Goal: Task Accomplishment & Management: Use online tool/utility

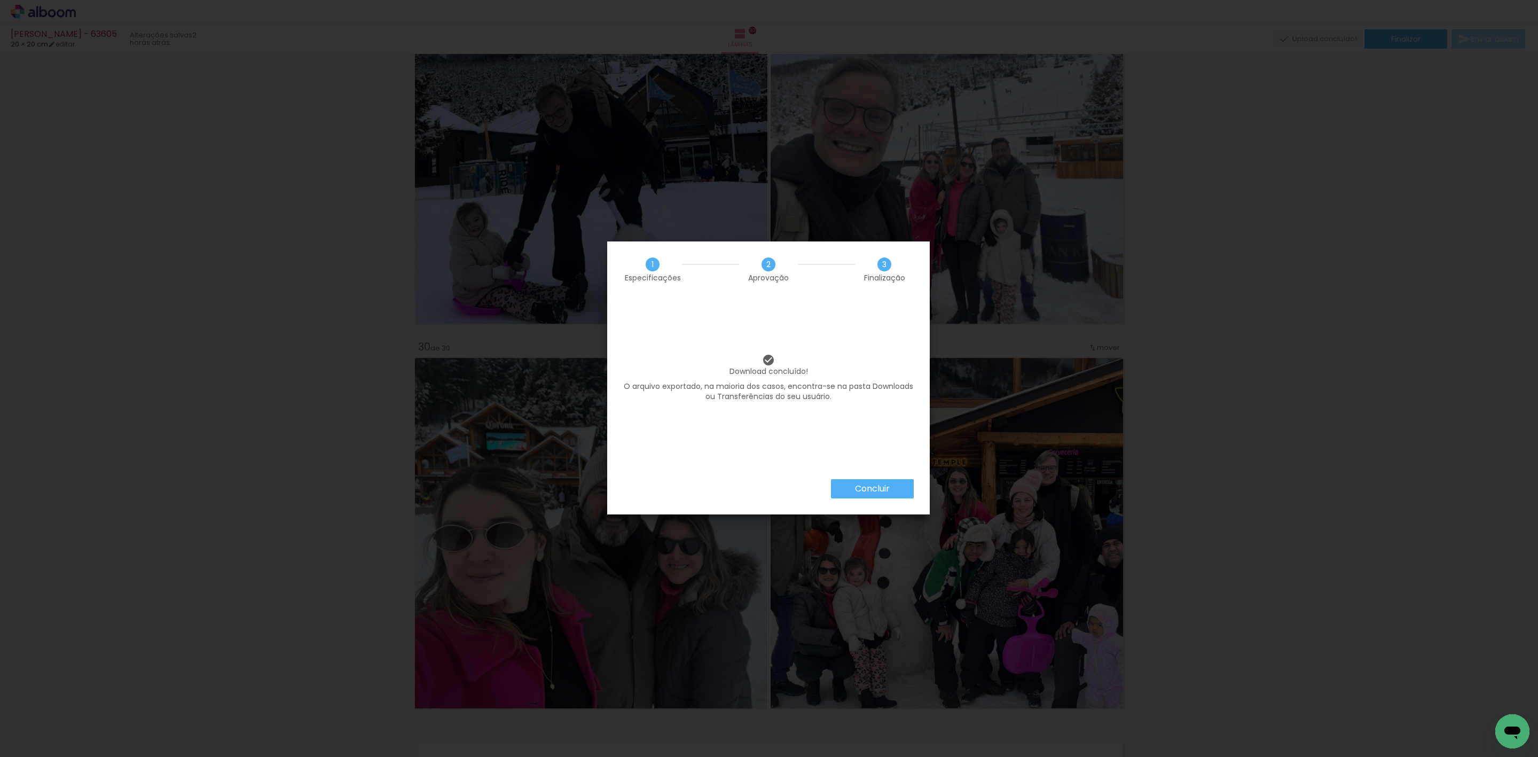
scroll to position [0, 2142]
click at [0, 0] on slot "Concluir" at bounding box center [0, 0] width 0 height 0
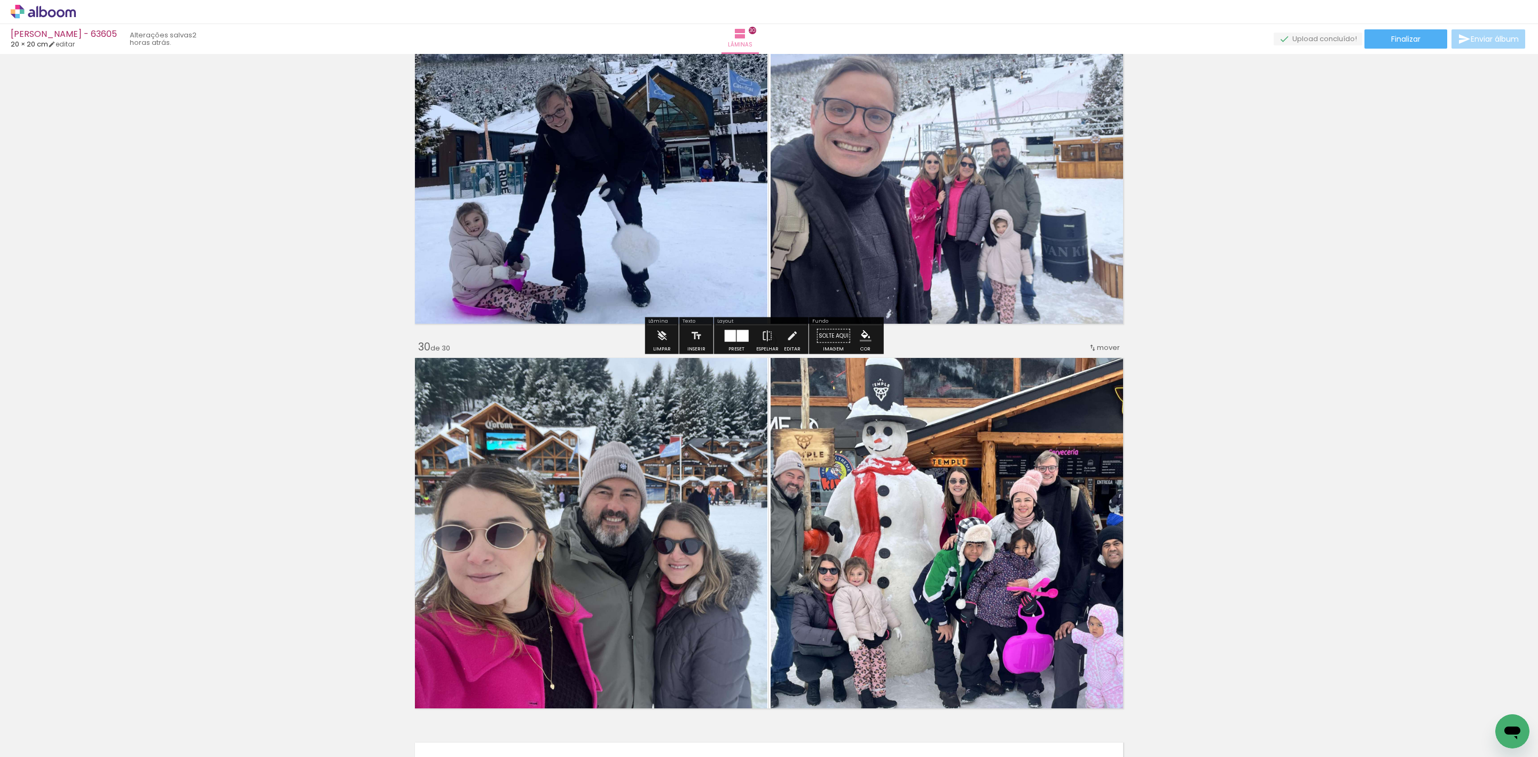
click at [45, 6] on icon at bounding box center [43, 12] width 65 height 14
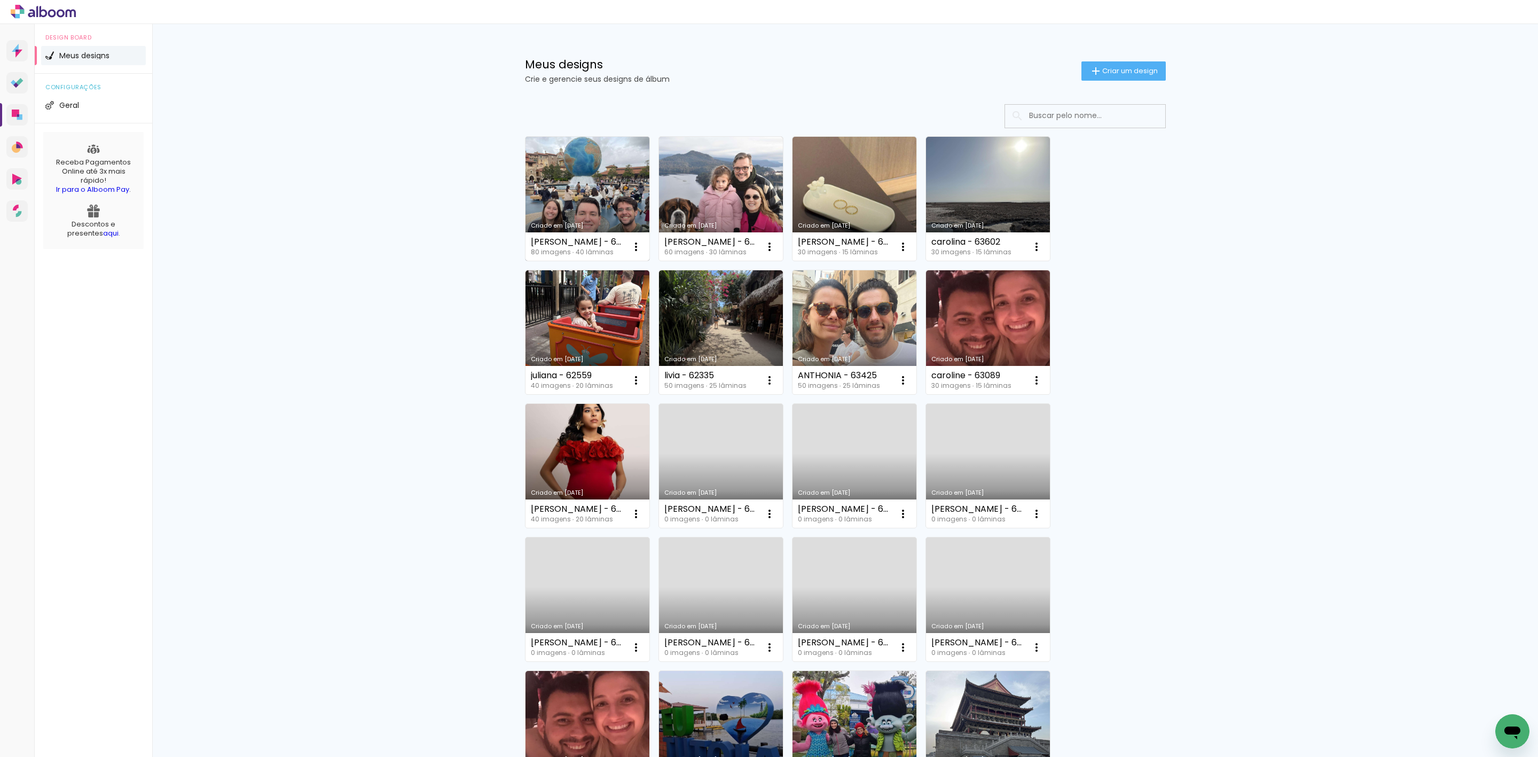
click at [609, 192] on link "Criado em [DATE]" at bounding box center [587, 199] width 124 height 124
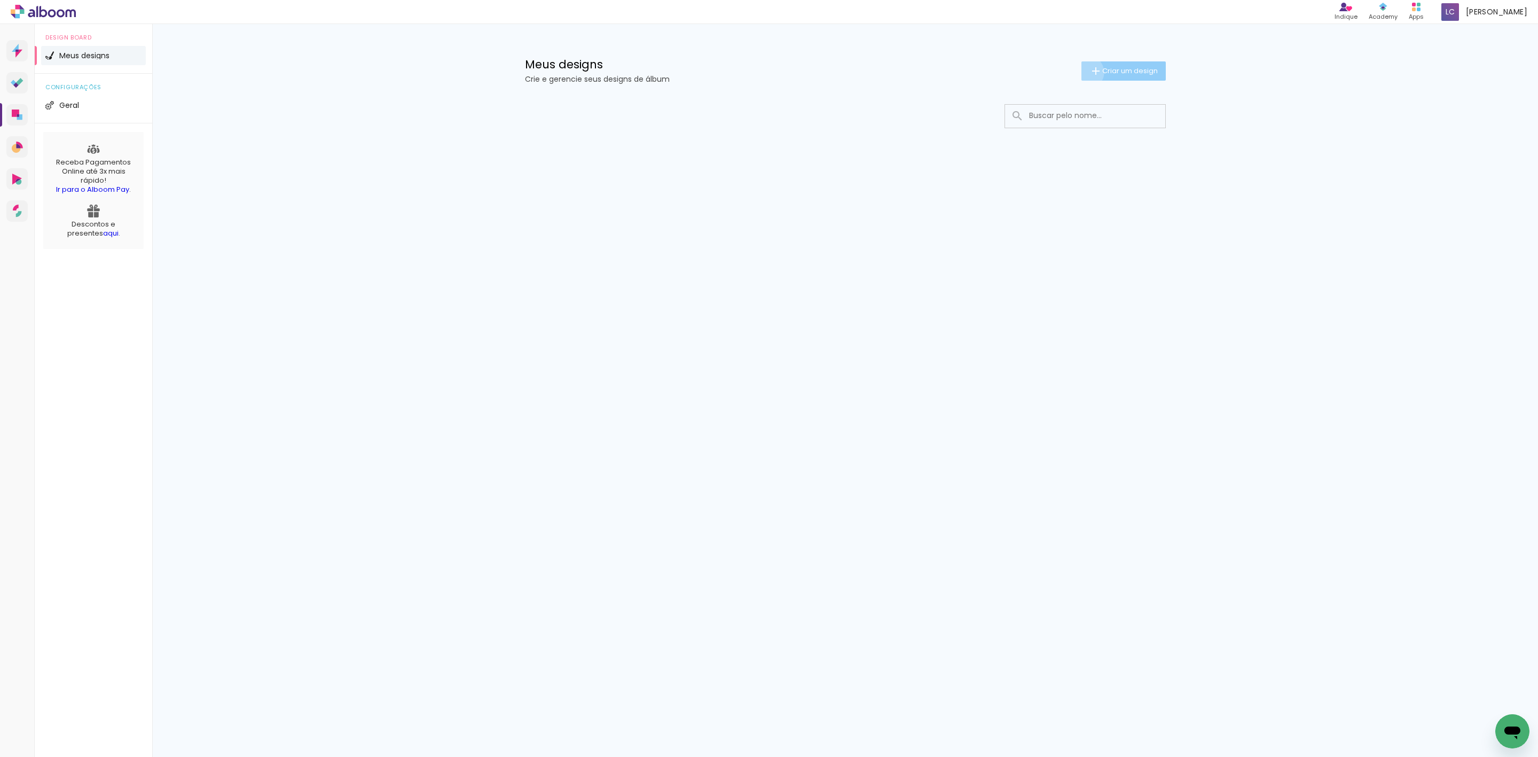
click at [1085, 72] on paper-button "Criar um design" at bounding box center [1123, 70] width 84 height 19
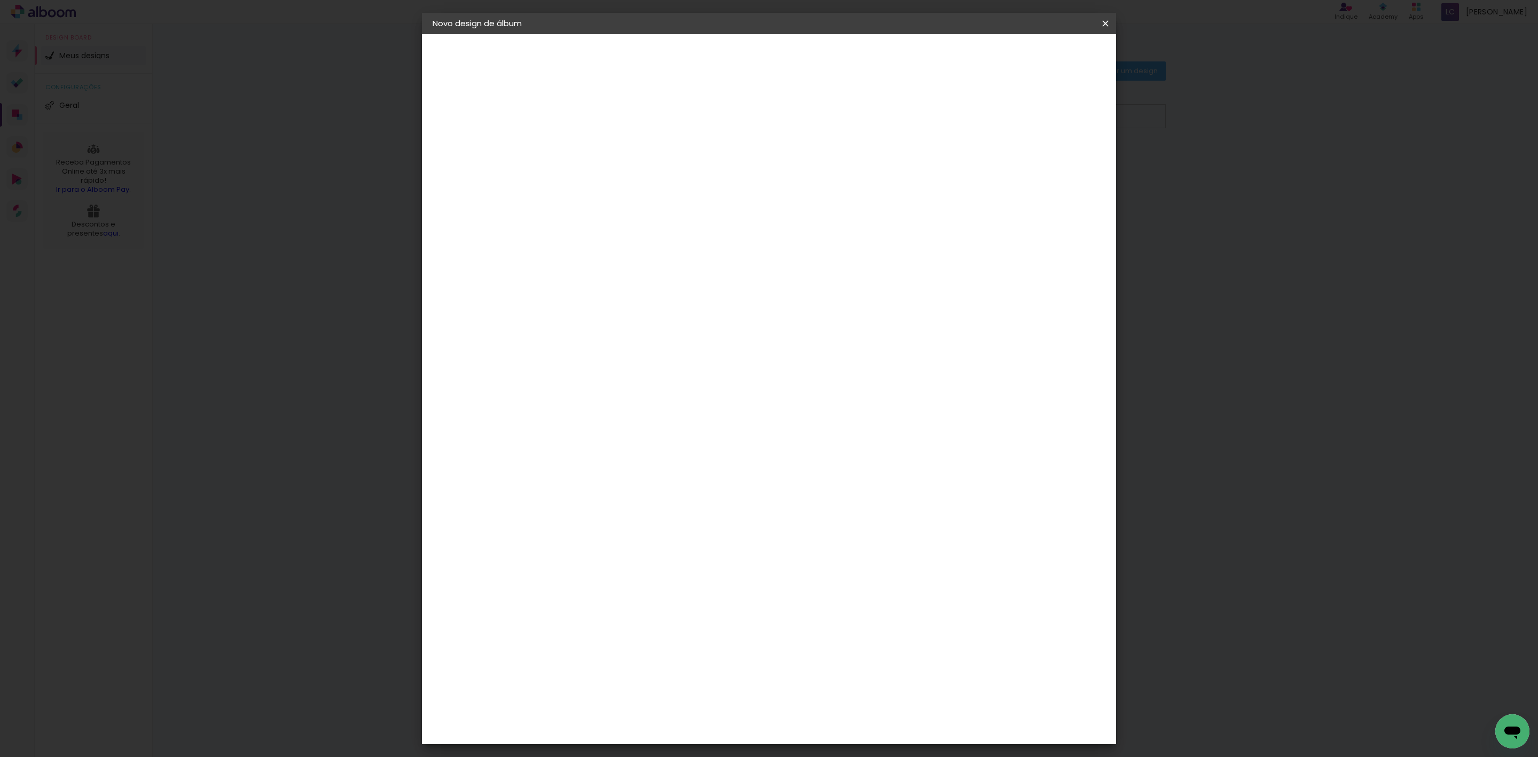
click at [611, 131] on paper-input-container "Título do álbum" at bounding box center [606, 143] width 7 height 27
type input "MARCELO - A1 - 60F"
type paper-input "MARCELO - A1 - 60F"
click at [0, 0] on slot "Avançar" at bounding box center [0, 0] width 0 height 0
click at [779, 167] on paper-item "Tamanho Livre" at bounding box center [730, 162] width 95 height 23
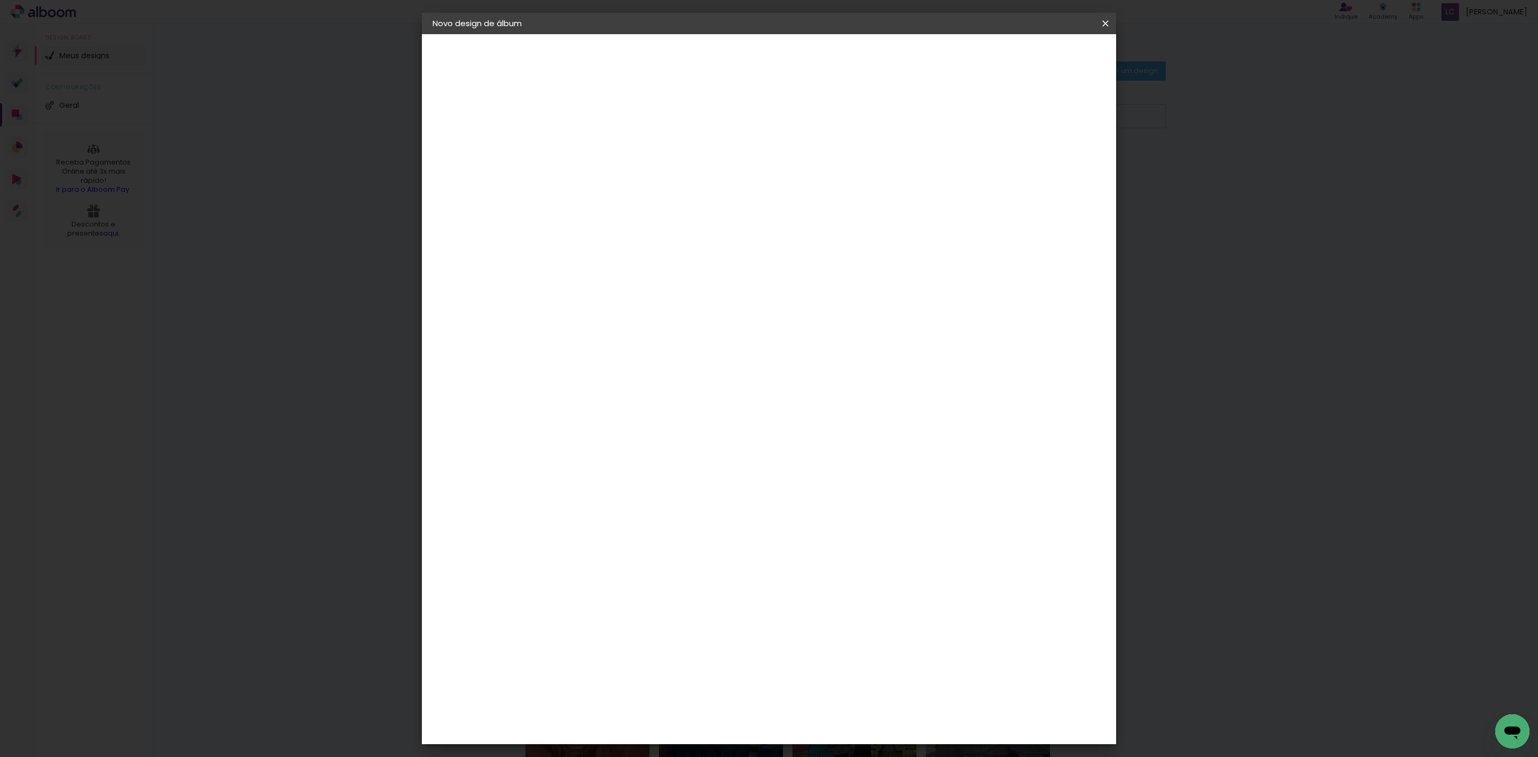
click at [779, 61] on paper-button "Avançar" at bounding box center [752, 57] width 52 height 18
click at [828, 447] on input "60" at bounding box center [826, 443] width 28 height 16
click at [828, 445] on input "60" at bounding box center [826, 443] width 28 height 16
type input "50,6"
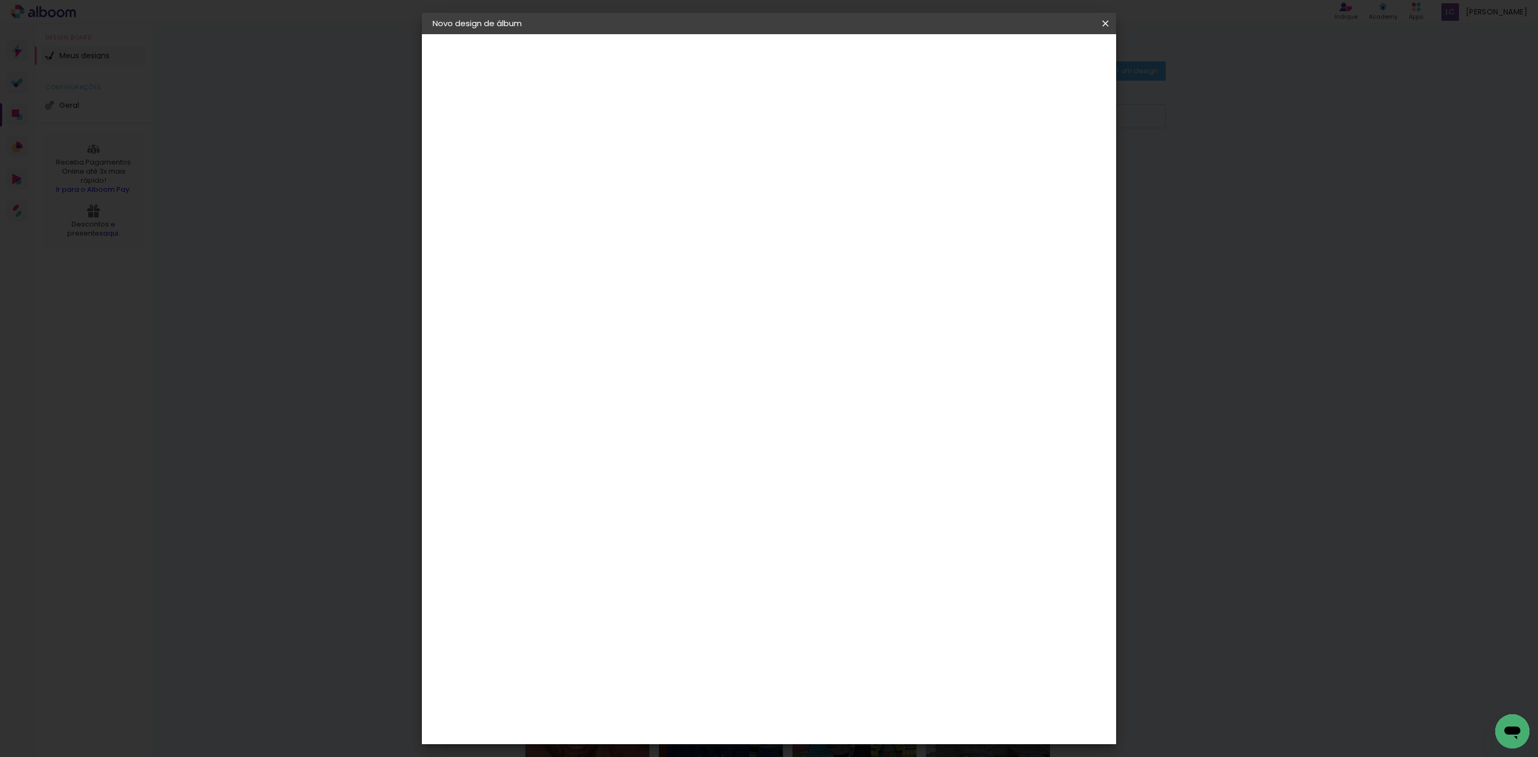
type paper-input "50,6"
click at [580, 319] on input "30" at bounding box center [574, 322] width 28 height 16
type input "25,4"
type paper-input "25,4"
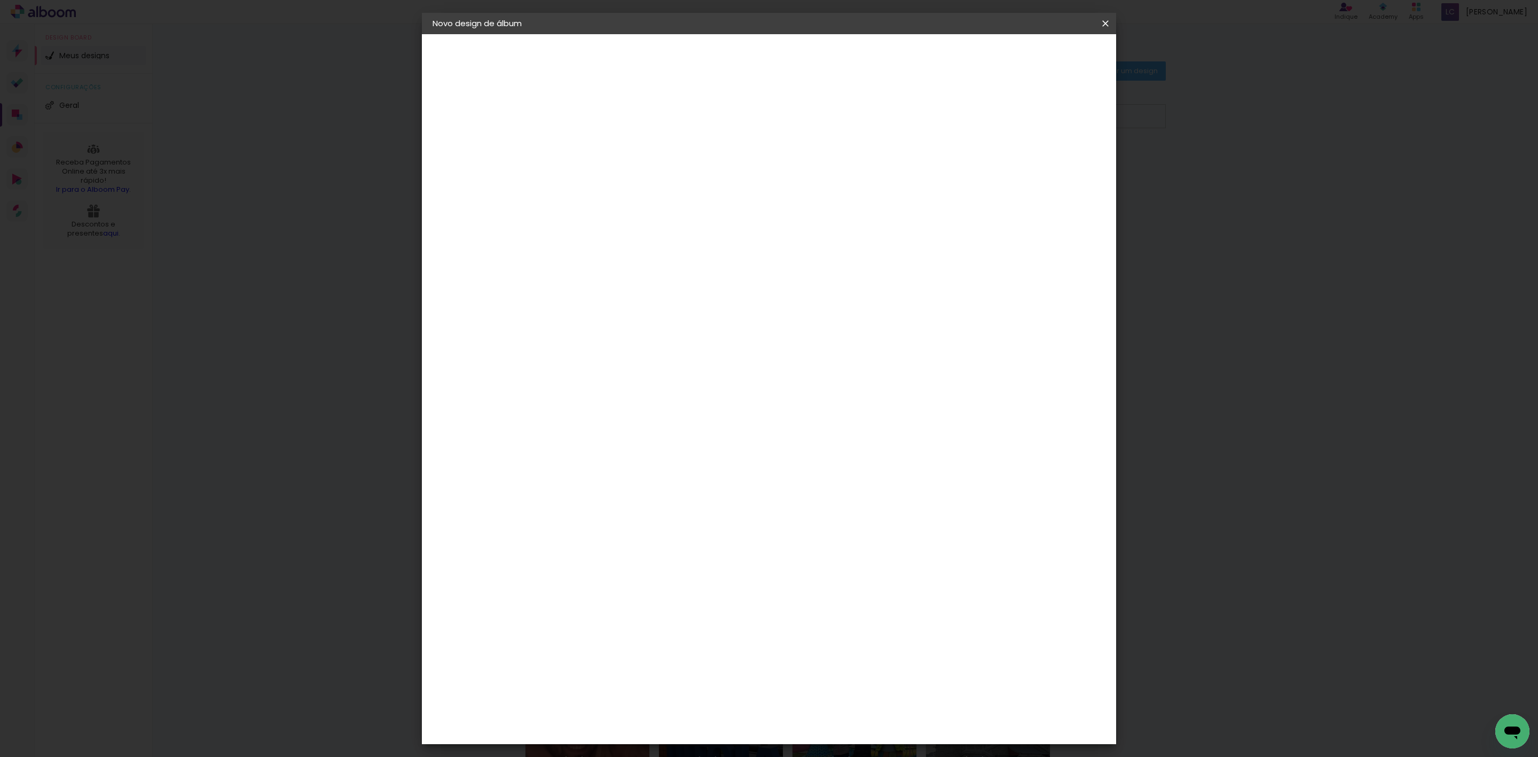
type input "4"
type paper-input "4"
click at [1052, 164] on input "4" at bounding box center [1044, 162] width 19 height 16
type input "3"
type paper-input "3"
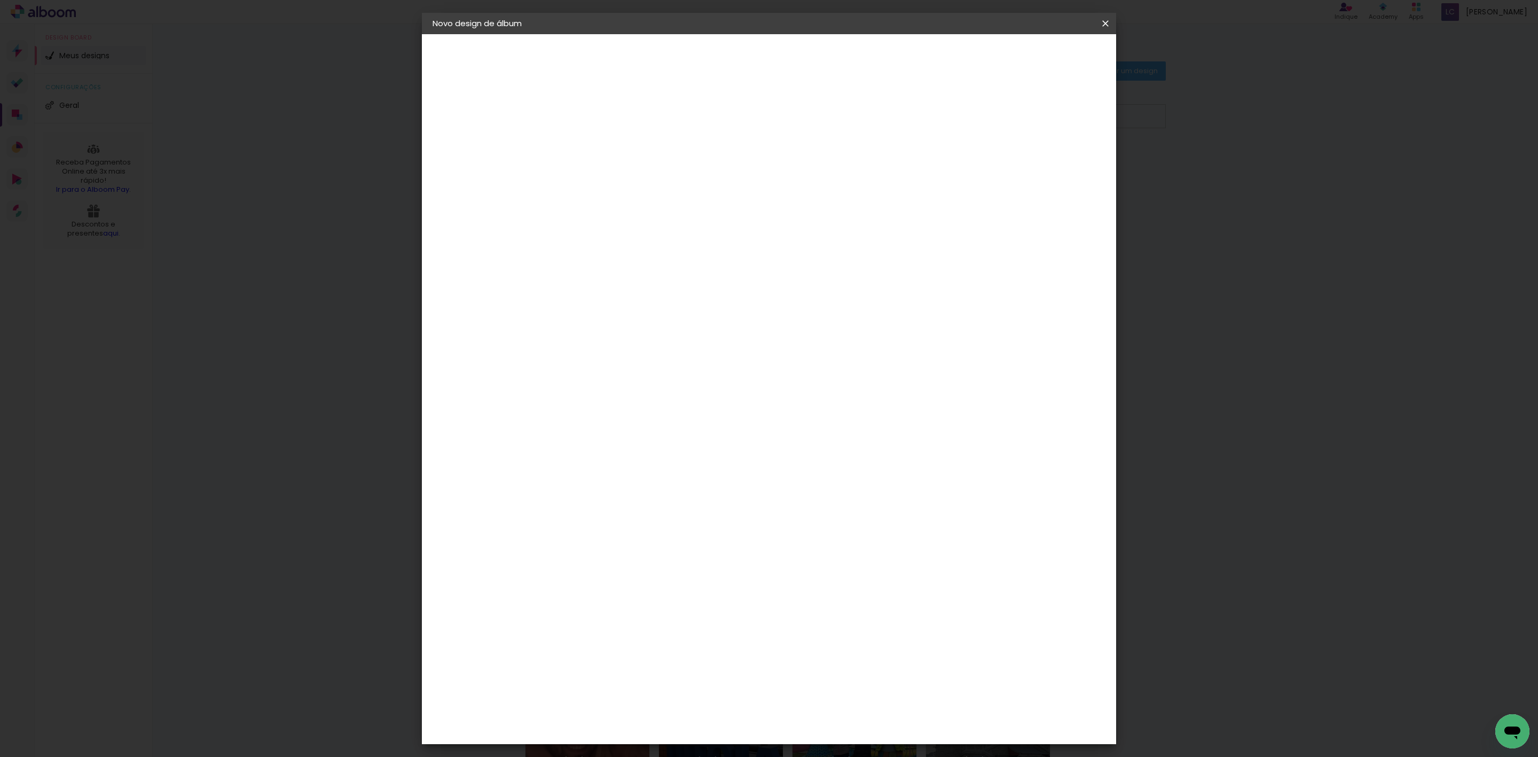
click at [1052, 164] on input "3" at bounding box center [1048, 162] width 19 height 16
type input "2"
type paper-input "2"
click at [1052, 164] on input "2" at bounding box center [1049, 162] width 19 height 16
click at [1045, 62] on paper-button "Iniciar design" at bounding box center [1010, 57] width 70 height 18
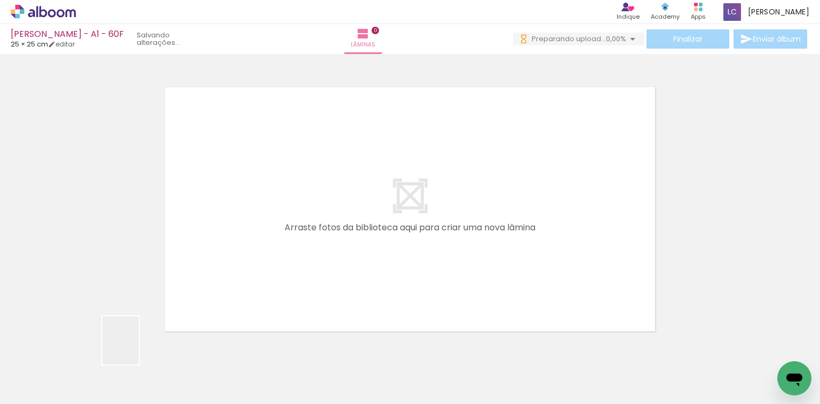
drag, startPoint x: 135, startPoint y: 348, endPoint x: 176, endPoint y: 360, distance: 43.3
click at [214, 267] on quentale-workspace at bounding box center [410, 202] width 820 height 404
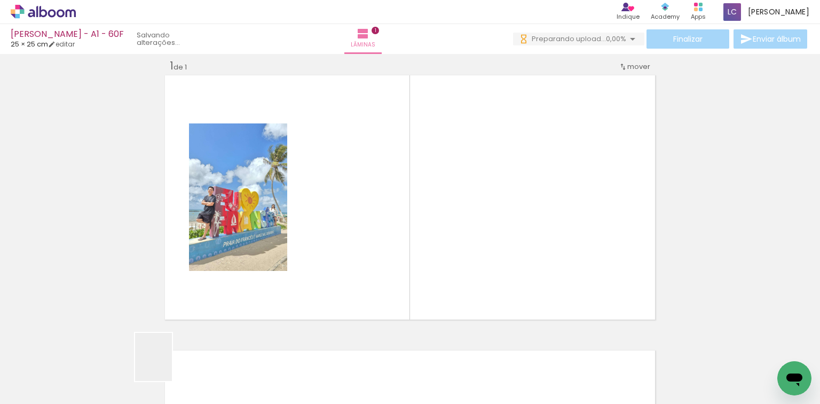
drag, startPoint x: 167, startPoint y: 365, endPoint x: 385, endPoint y: 216, distance: 263.9
click at [288, 242] on quentale-workspace at bounding box center [410, 202] width 820 height 404
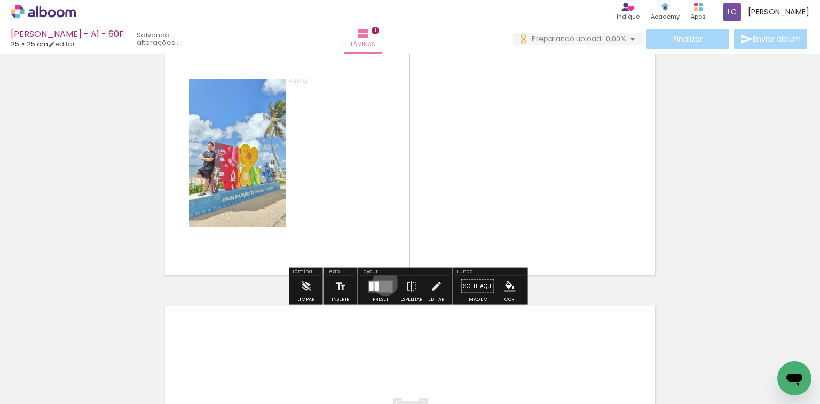
click at [383, 282] on quentale-layouter at bounding box center [380, 286] width 25 height 12
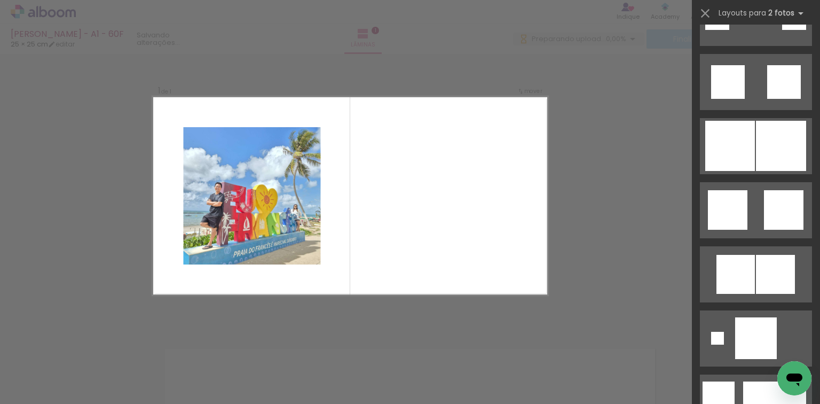
scroll to position [982, 0]
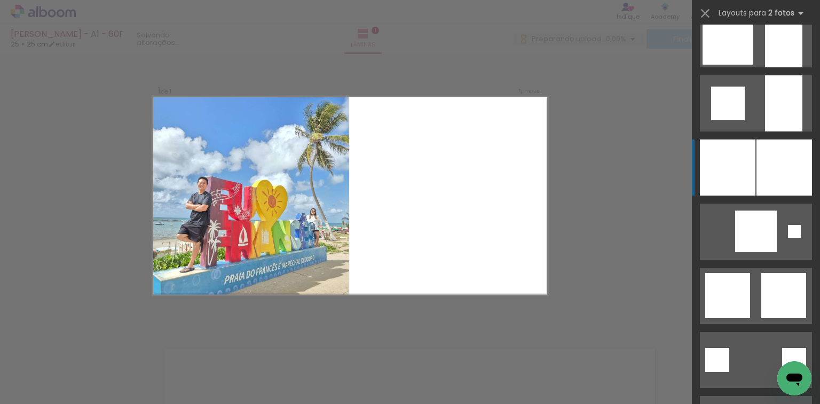
click at [742, 183] on div at bounding box center [728, 167] width 56 height 56
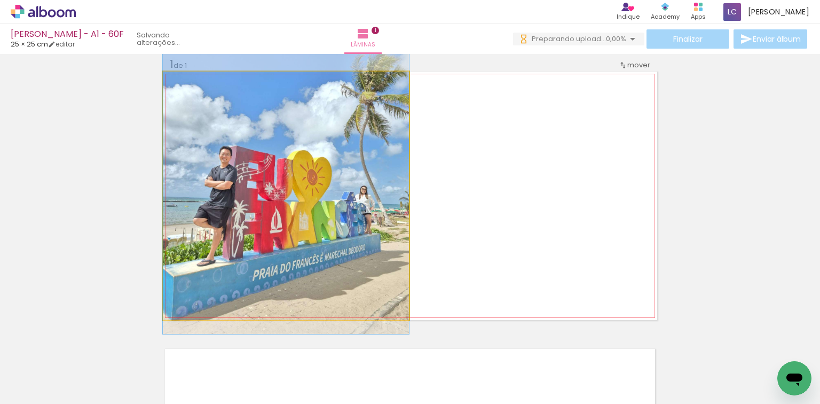
drag, startPoint x: 240, startPoint y: 270, endPoint x: 240, endPoint y: 262, distance: 7.5
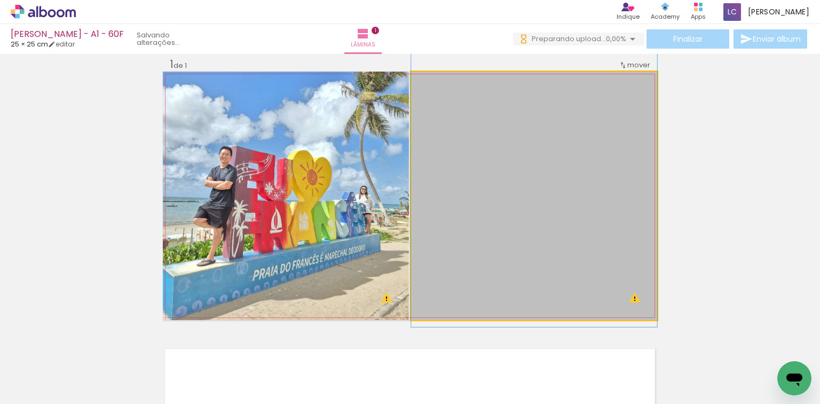
scroll to position [0, 0]
drag, startPoint x: 544, startPoint y: 225, endPoint x: 543, endPoint y: 218, distance: 7.0
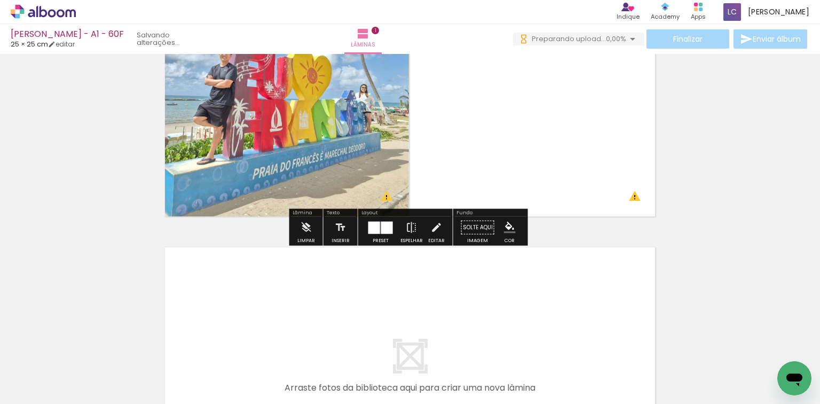
scroll to position [227, 0]
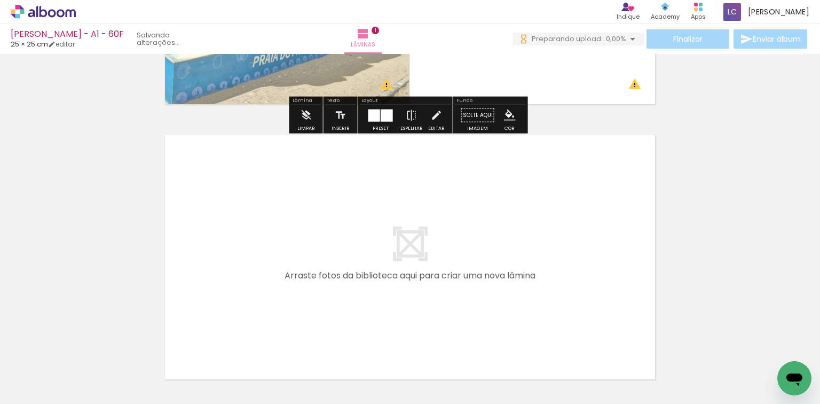
drag, startPoint x: 239, startPoint y: 357, endPoint x: 270, endPoint y: 358, distance: 30.5
click at [247, 331] on quentale-workspace at bounding box center [410, 202] width 820 height 404
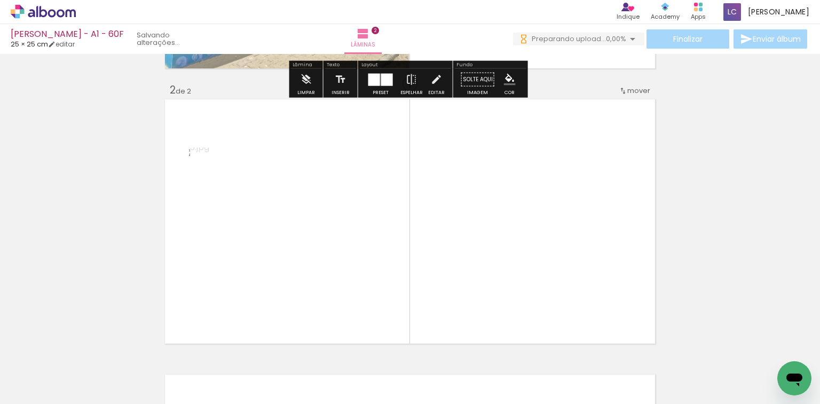
drag, startPoint x: 303, startPoint y: 323, endPoint x: 368, endPoint y: 308, distance: 66.7
click at [365, 234] on quentale-workspace at bounding box center [410, 202] width 820 height 404
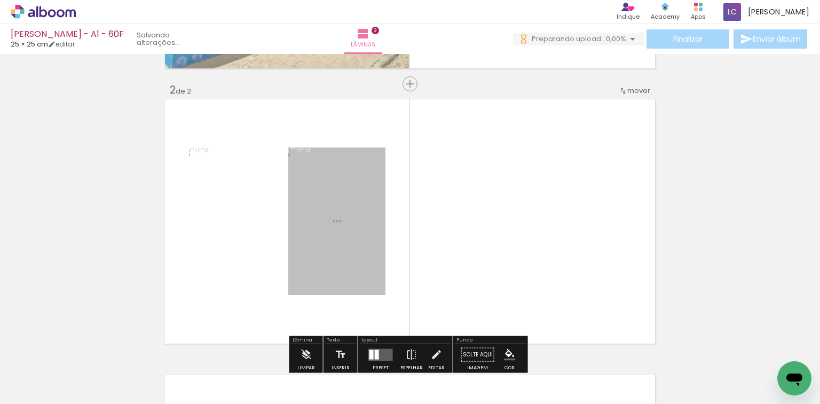
scroll to position [288, 0]
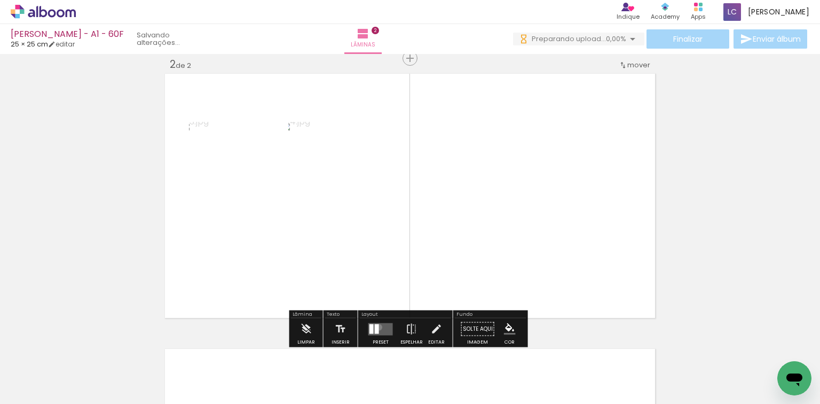
drag, startPoint x: 379, startPoint y: 326, endPoint x: 458, endPoint y: 296, distance: 85.0
click at [380, 324] on quentale-layouter at bounding box center [380, 329] width 25 height 12
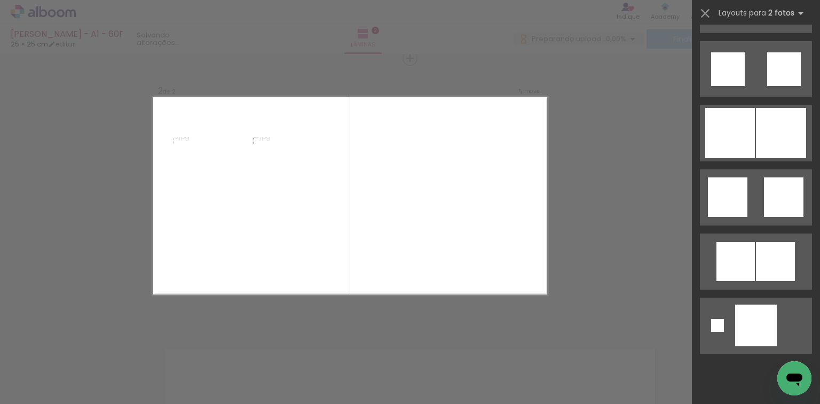
scroll to position [1037, 0]
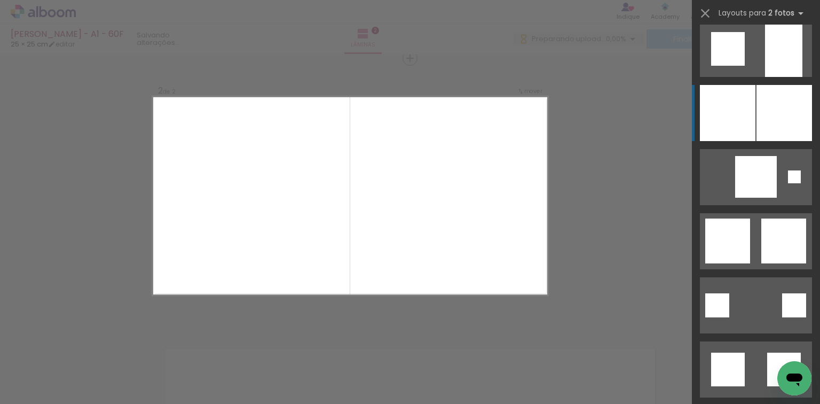
click at [772, 108] on div at bounding box center [785, 113] width 56 height 56
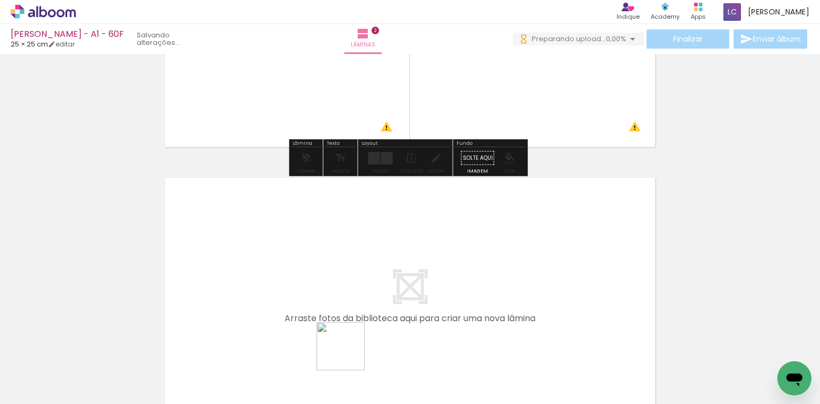
drag, startPoint x: 337, startPoint y: 375, endPoint x: 373, endPoint y: 360, distance: 38.8
click at [355, 335] on quentale-workspace at bounding box center [410, 202] width 820 height 404
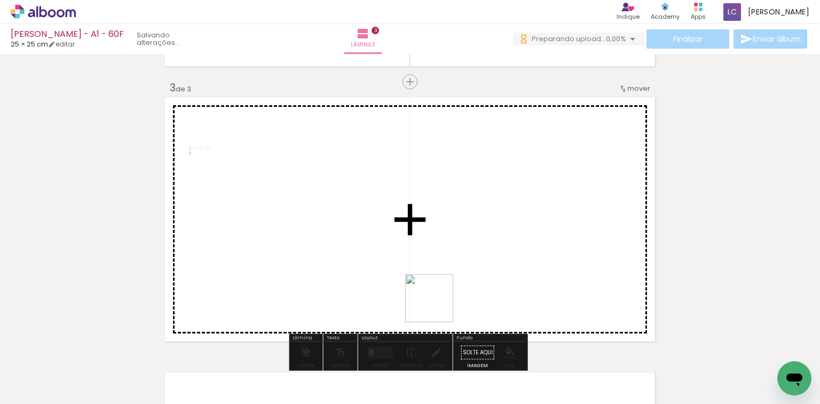
drag, startPoint x: 437, startPoint y: 306, endPoint x: 446, endPoint y: 257, distance: 50.0
click at [446, 257] on quentale-workspace at bounding box center [410, 202] width 820 height 404
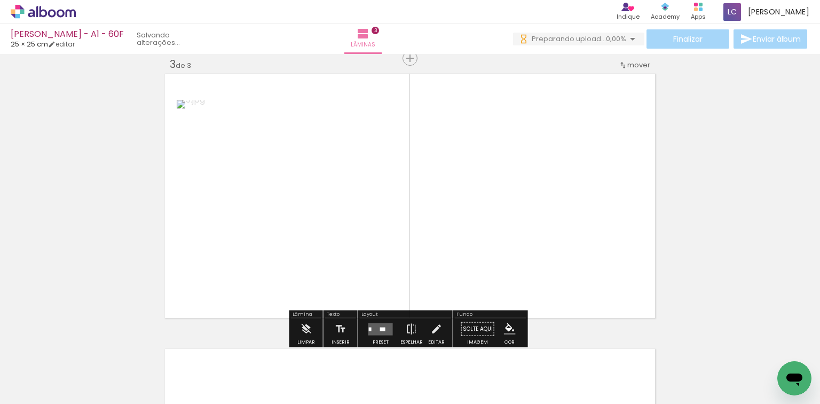
click at [383, 330] on quentale-layouter at bounding box center [380, 329] width 25 height 12
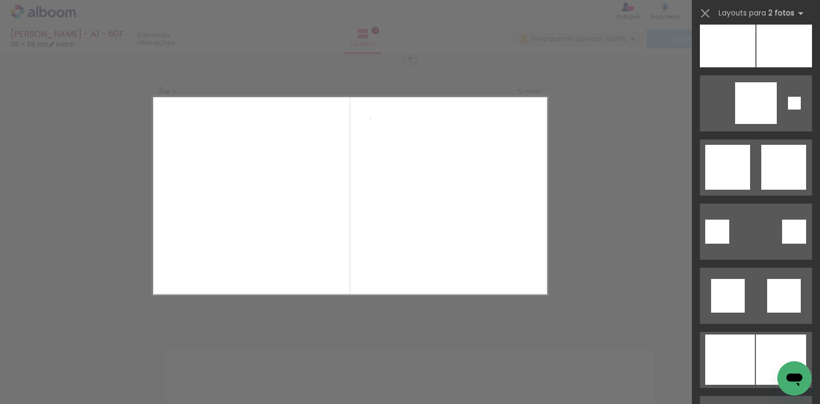
scroll to position [1111, 0]
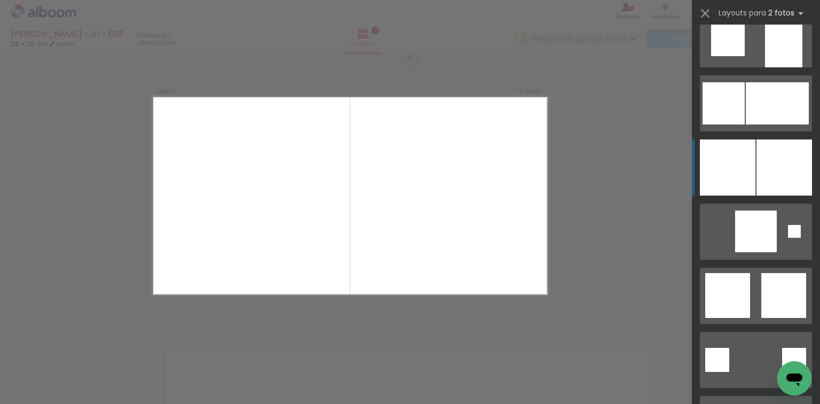
click at [751, 180] on div at bounding box center [728, 167] width 56 height 56
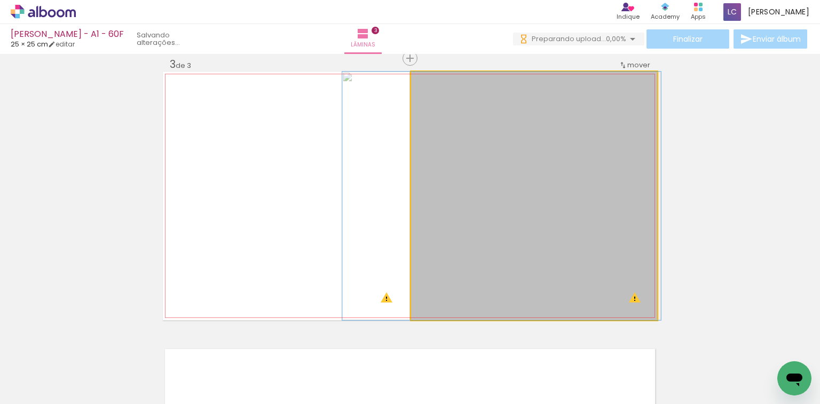
drag, startPoint x: 462, startPoint y: 270, endPoint x: 429, endPoint y: 258, distance: 34.6
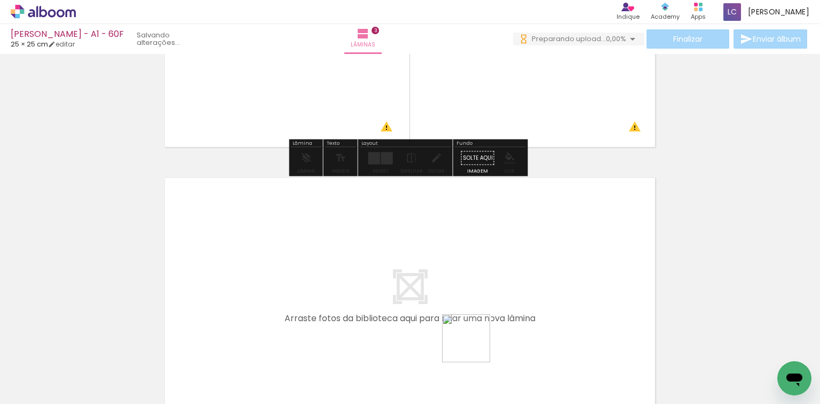
drag, startPoint x: 474, startPoint y: 346, endPoint x: 510, endPoint y: 354, distance: 37.2
click at [482, 329] on quentale-workspace at bounding box center [410, 202] width 820 height 404
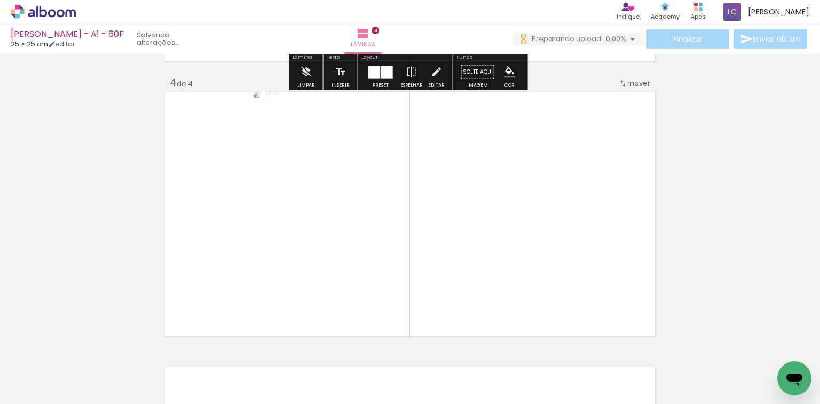
drag, startPoint x: 515, startPoint y: 360, endPoint x: 462, endPoint y: 294, distance: 84.0
click at [533, 263] on quentale-workspace at bounding box center [410, 202] width 820 height 404
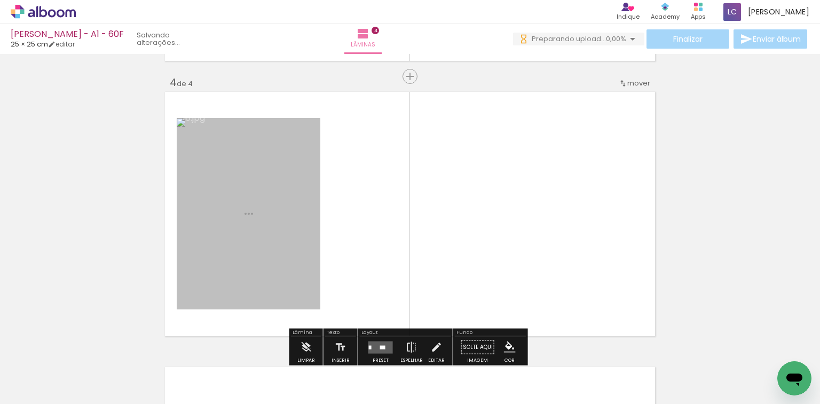
scroll to position [838, 0]
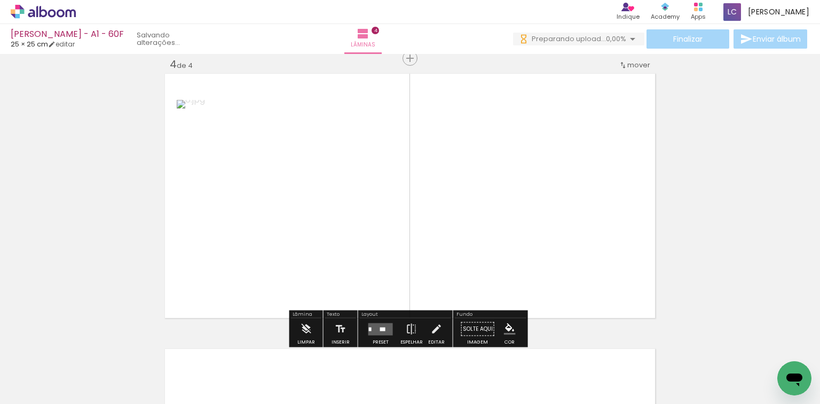
click at [376, 327] on quentale-layouter at bounding box center [380, 329] width 25 height 12
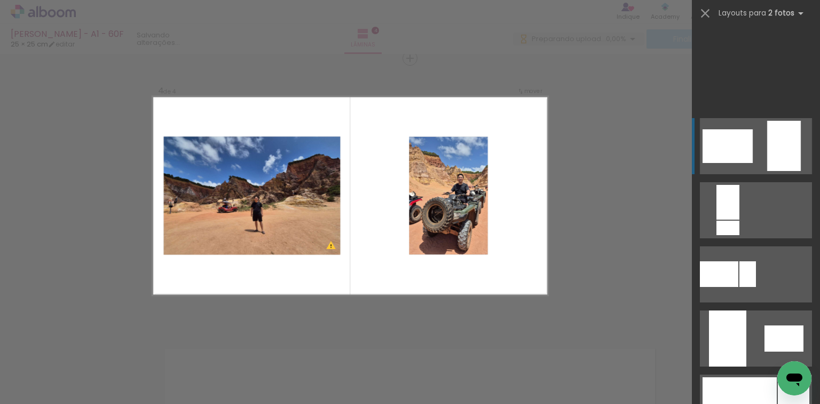
scroll to position [598, 0]
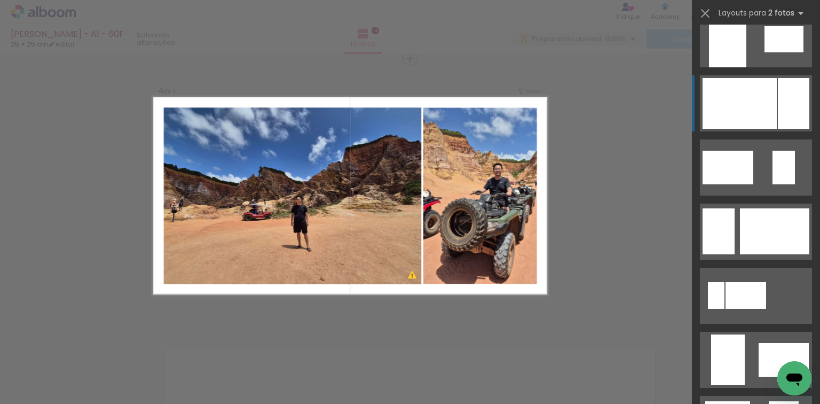
click at [769, 96] on div at bounding box center [740, 103] width 74 height 51
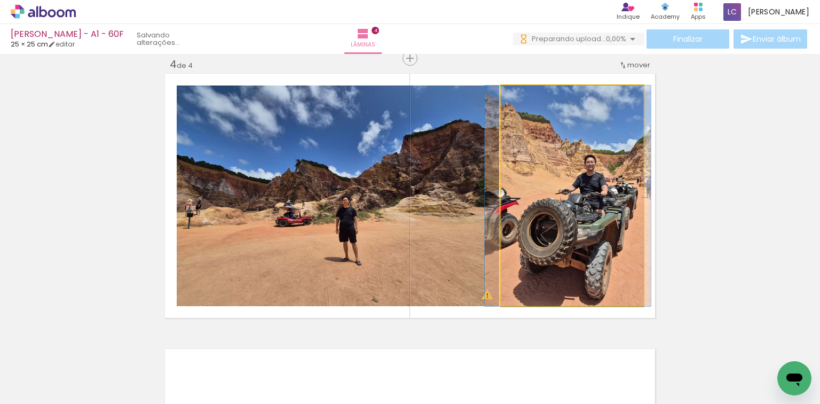
drag, startPoint x: 557, startPoint y: 168, endPoint x: 549, endPoint y: 168, distance: 8.0
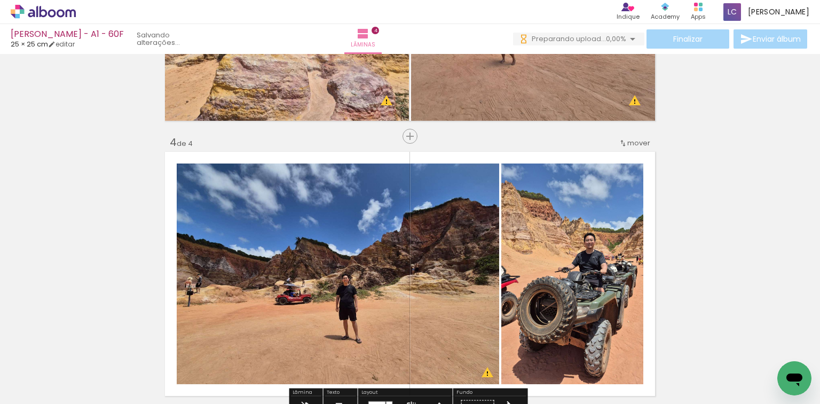
scroll to position [625, 0]
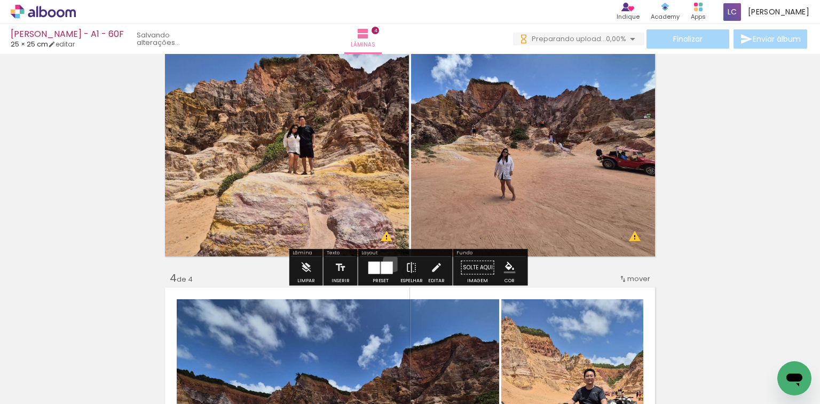
click at [390, 262] on div at bounding box center [380, 267] width 29 height 21
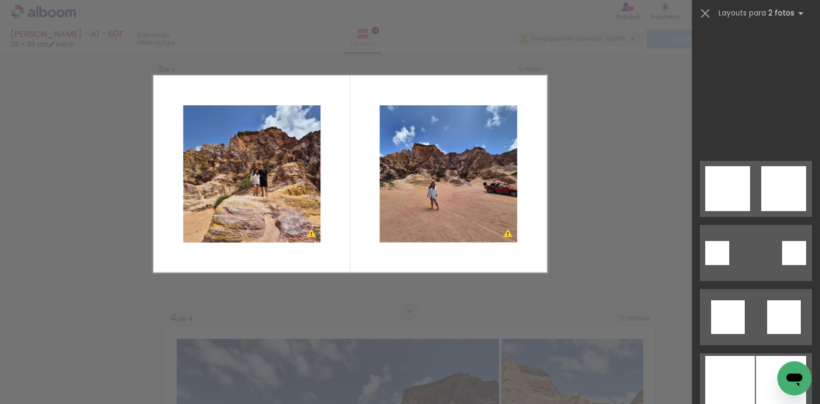
scroll to position [0, 0]
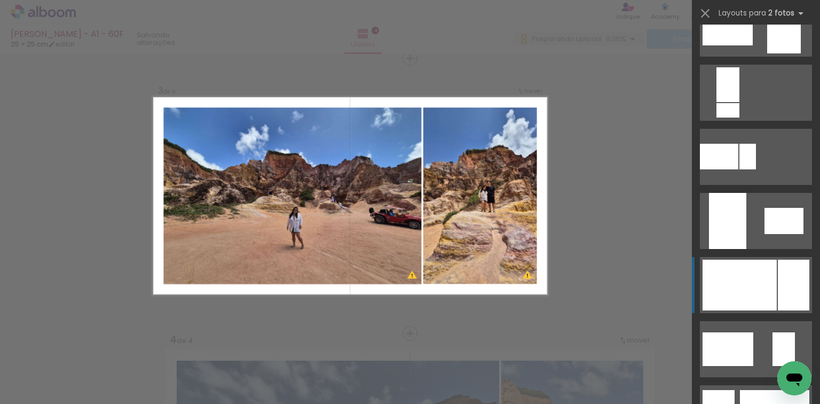
click at [718, 295] on div at bounding box center [740, 285] width 74 height 51
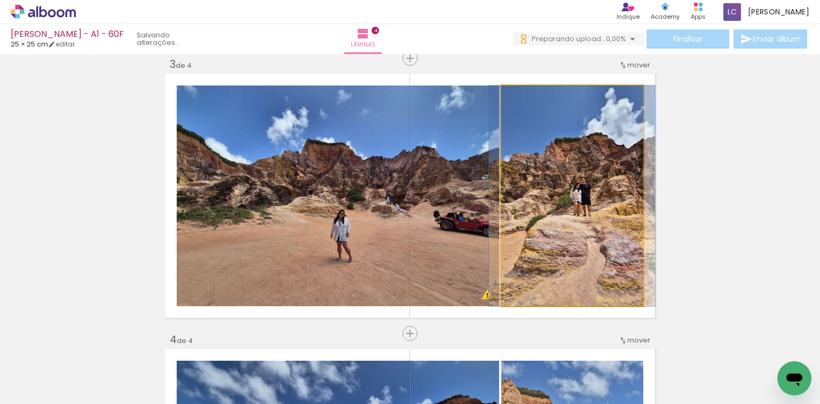
click at [524, 217] on quentale-photo at bounding box center [572, 195] width 142 height 221
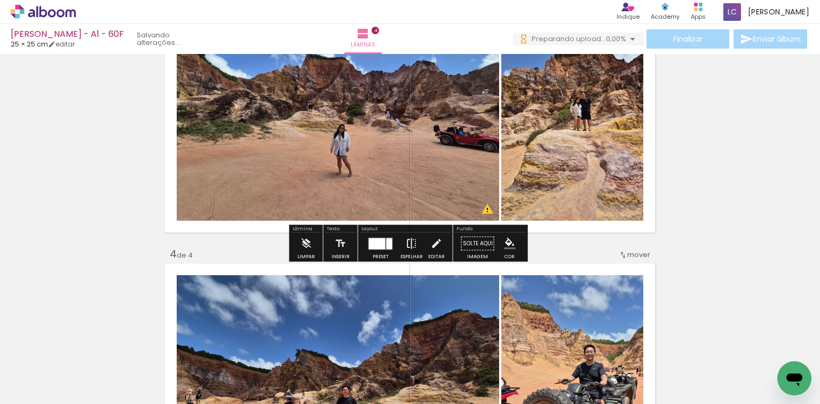
click at [409, 246] on iron-icon at bounding box center [412, 243] width 12 height 21
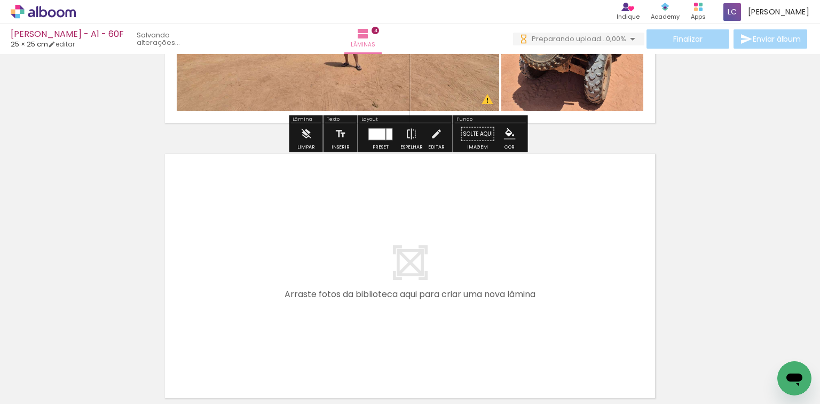
drag, startPoint x: 602, startPoint y: 356, endPoint x: 643, endPoint y: 349, distance: 41.7
click at [603, 297] on quentale-workspace at bounding box center [410, 202] width 820 height 404
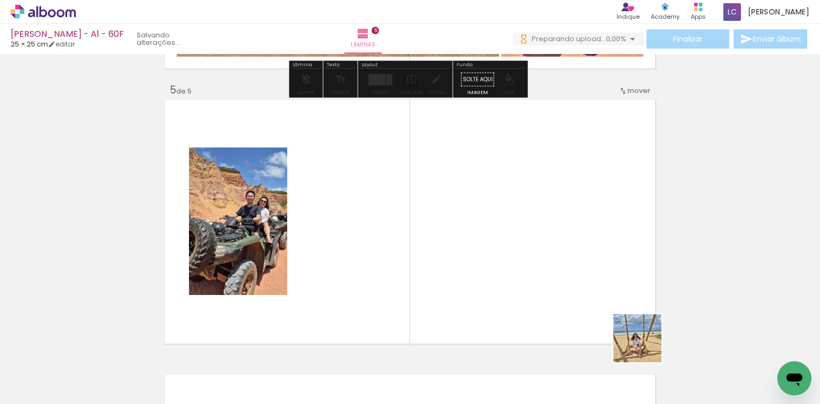
drag, startPoint x: 646, startPoint y: 346, endPoint x: 340, endPoint y: 329, distance: 305.9
click at [606, 270] on quentale-workspace at bounding box center [410, 202] width 820 height 404
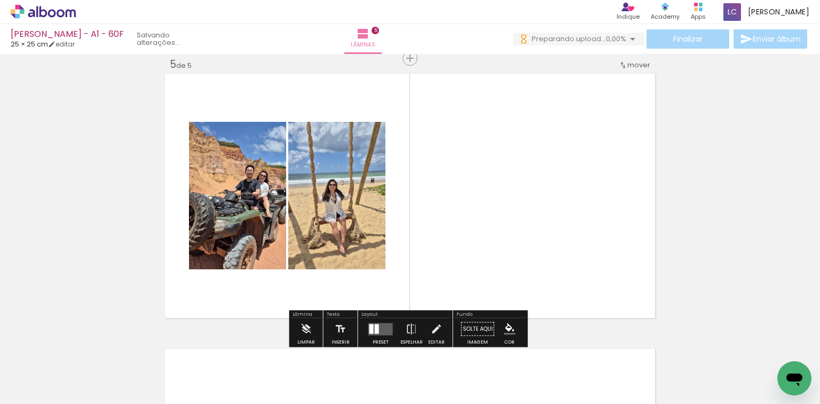
click at [372, 321] on div at bounding box center [380, 328] width 29 height 21
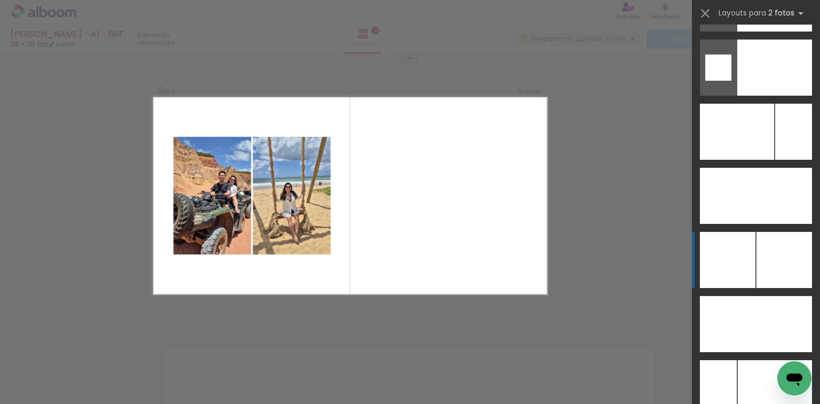
scroll to position [4599, 0]
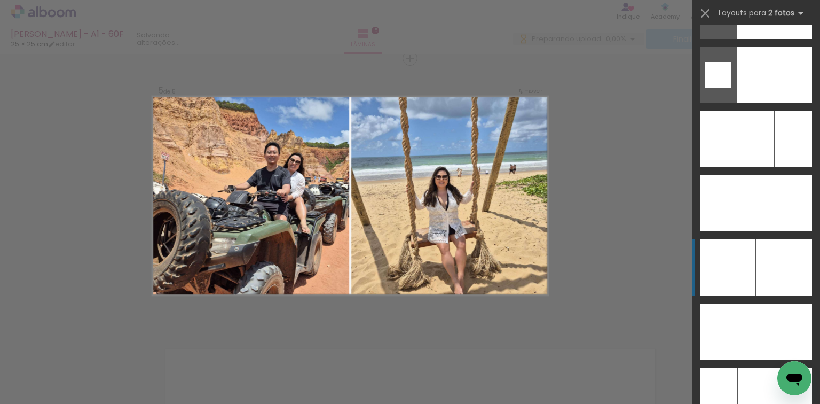
click at [757, 249] on div at bounding box center [785, 267] width 56 height 56
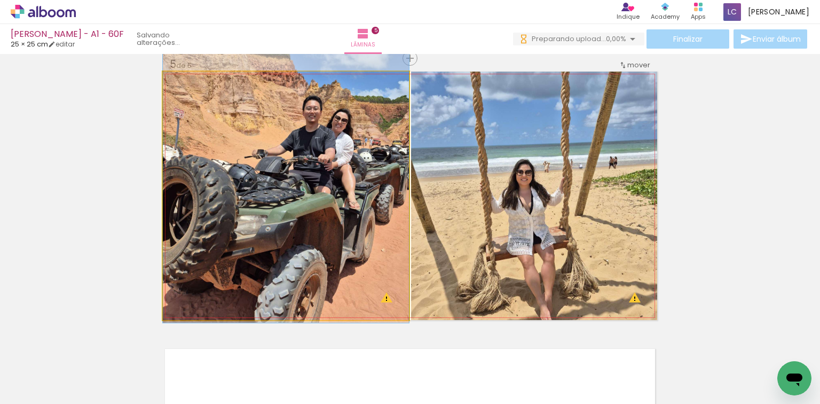
drag, startPoint x: 325, startPoint y: 208, endPoint x: 318, endPoint y: 175, distance: 34.2
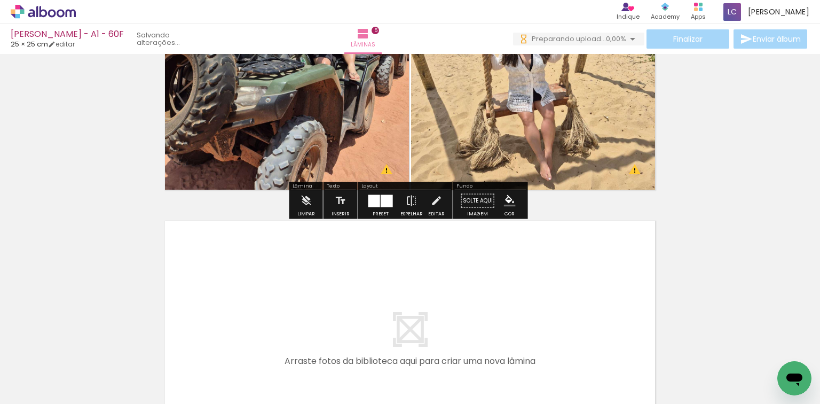
scroll to position [0, 430]
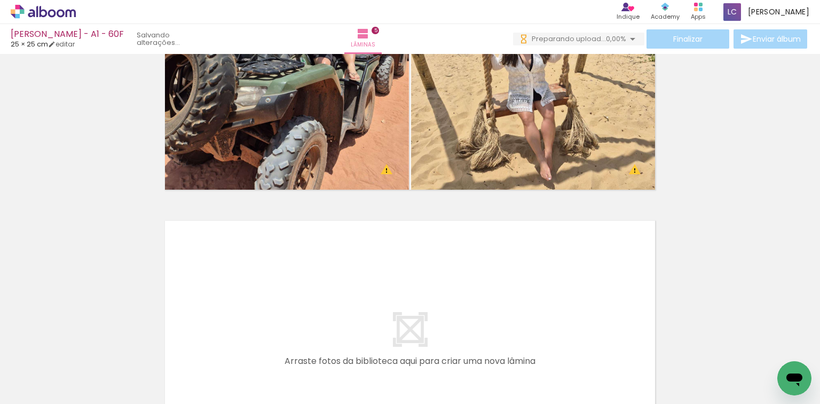
drag, startPoint x: 286, startPoint y: 372, endPoint x: 312, endPoint y: 300, distance: 76.5
click at [312, 300] on quentale-workspace at bounding box center [410, 202] width 820 height 404
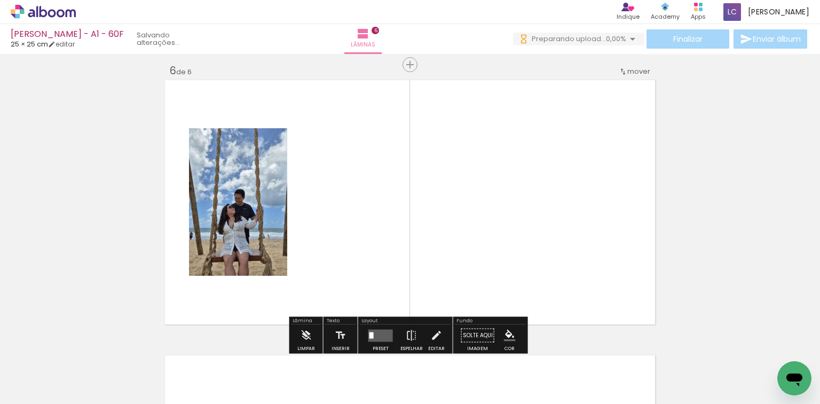
drag, startPoint x: 378, startPoint y: 277, endPoint x: 376, endPoint y: 300, distance: 22.5
click at [385, 263] on quentale-workspace at bounding box center [410, 202] width 820 height 404
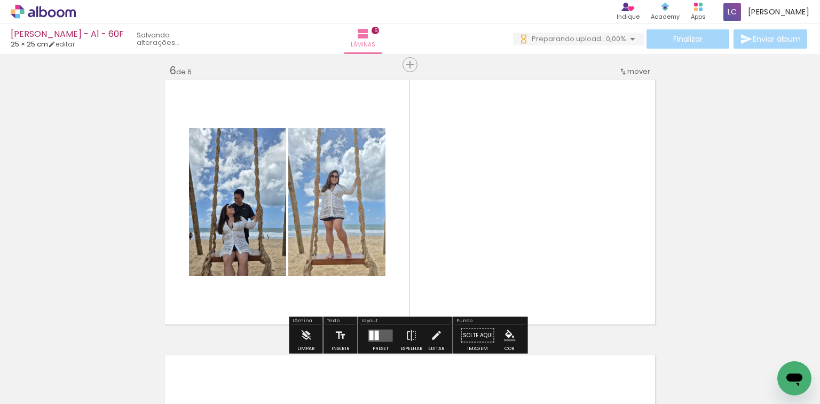
scroll to position [1388, 0]
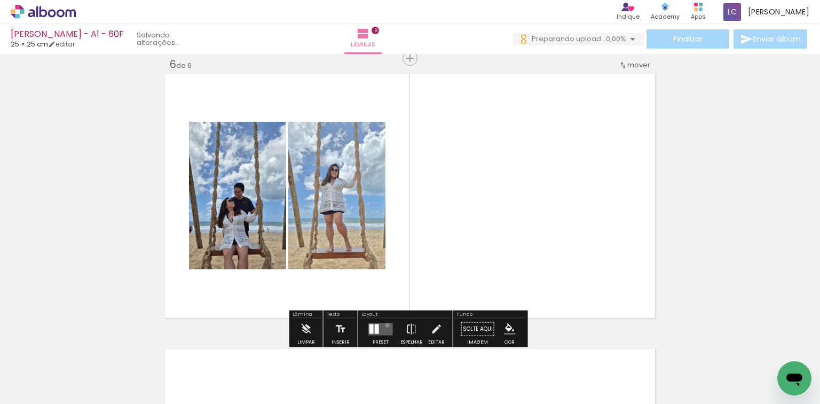
click at [386, 324] on quentale-layouter at bounding box center [380, 329] width 25 height 12
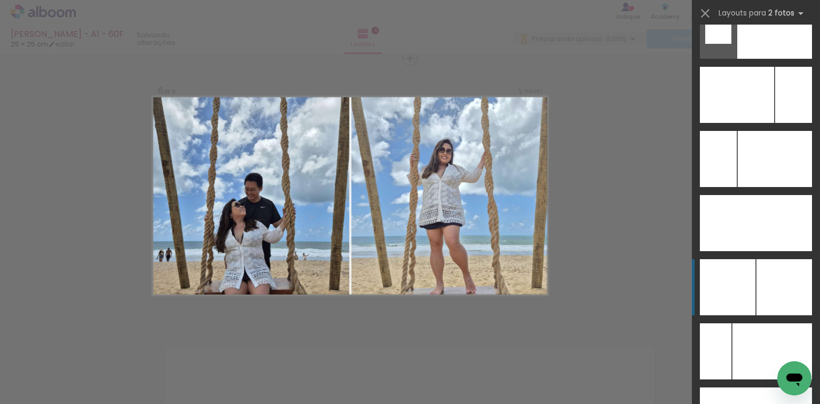
scroll to position [4645, 0]
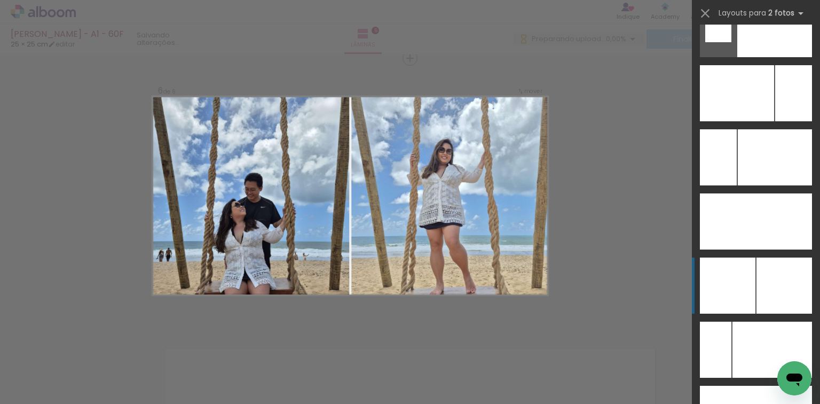
click at [737, 293] on div at bounding box center [728, 285] width 56 height 56
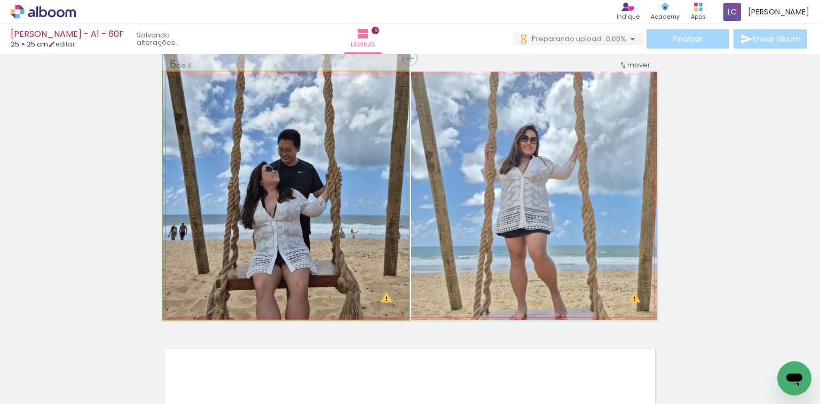
drag, startPoint x: 337, startPoint y: 275, endPoint x: 468, endPoint y: 185, distance: 158.2
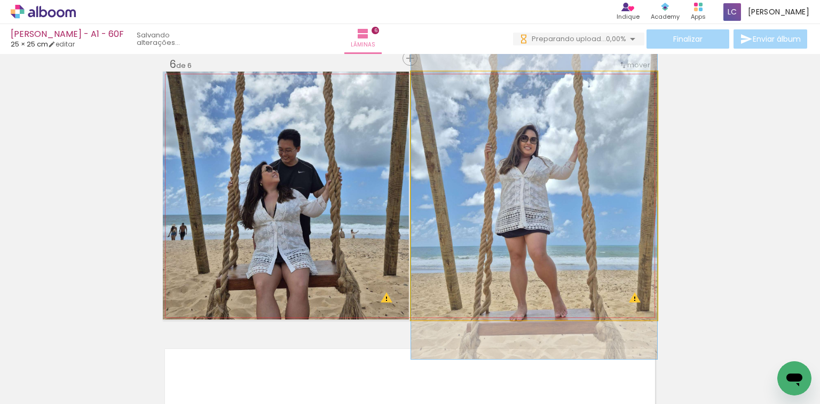
drag, startPoint x: 517, startPoint y: 186, endPoint x: 527, endPoint y: 146, distance: 41.7
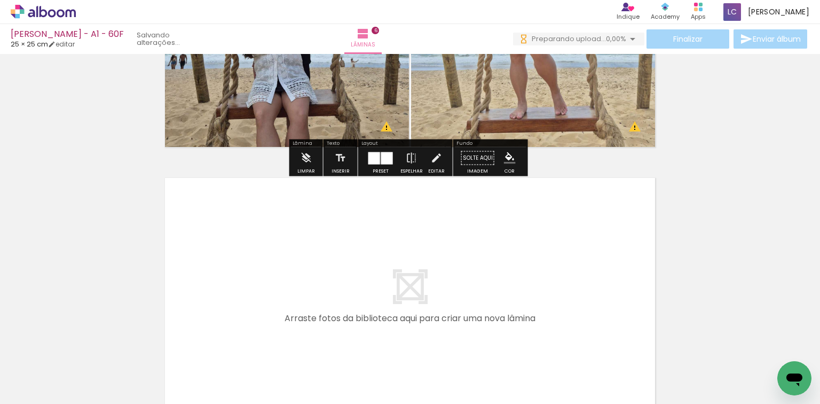
drag, startPoint x: 392, startPoint y: 357, endPoint x: 446, endPoint y: 349, distance: 54.0
click at [407, 323] on quentale-workspace at bounding box center [410, 202] width 820 height 404
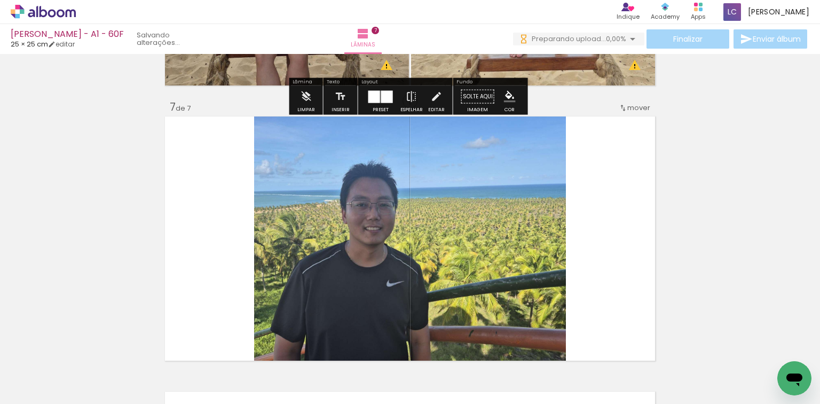
drag, startPoint x: 456, startPoint y: 355, endPoint x: 472, endPoint y: 289, distance: 67.6
click at [473, 269] on quentale-workspace at bounding box center [410, 202] width 820 height 404
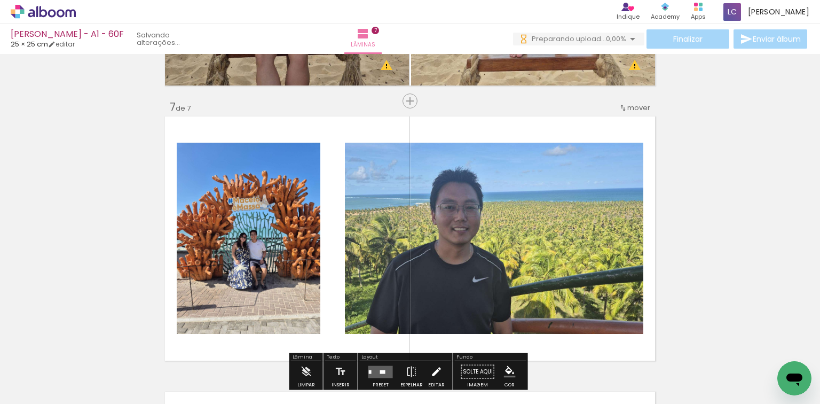
scroll to position [1663, 0]
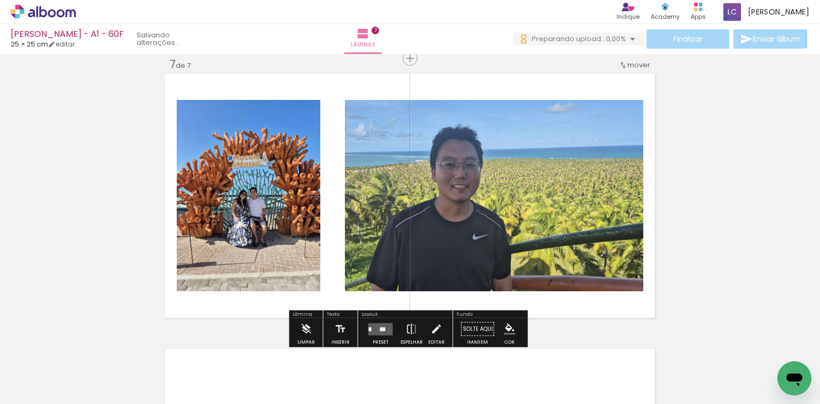
click at [388, 329] on quentale-layouter at bounding box center [380, 329] width 25 height 12
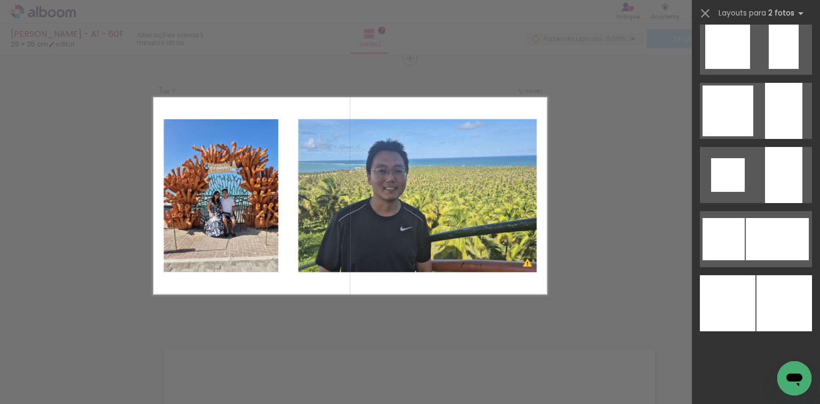
scroll to position [643, 0]
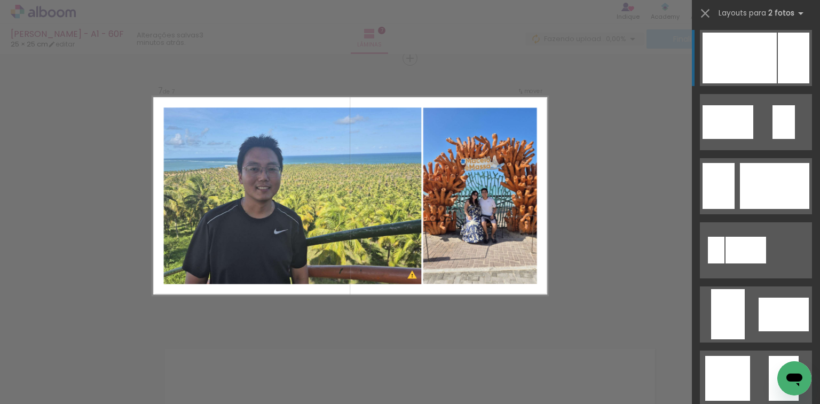
click at [748, 46] on div at bounding box center [740, 58] width 74 height 51
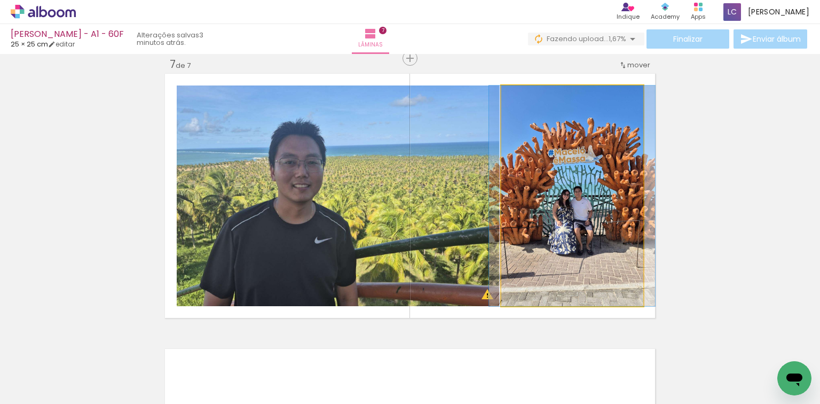
click at [587, 214] on quentale-photo at bounding box center [572, 195] width 142 height 221
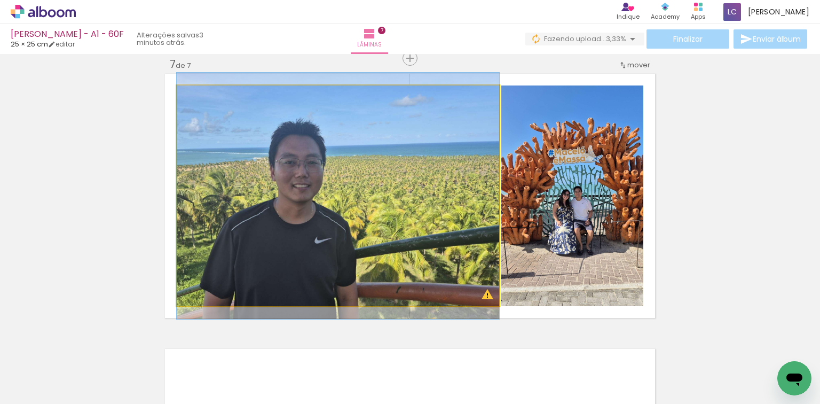
click at [459, 217] on quentale-photo at bounding box center [338, 195] width 323 height 221
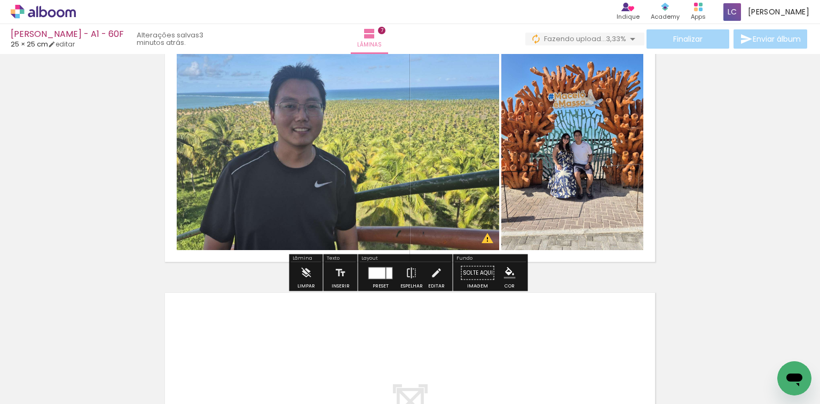
scroll to position [1791, 0]
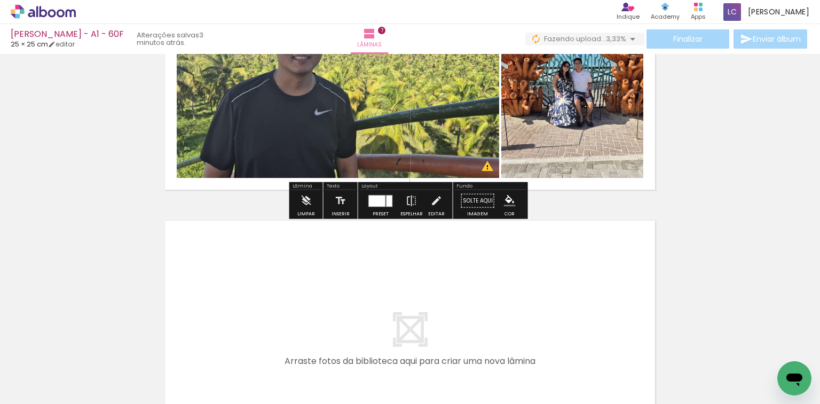
drag, startPoint x: 516, startPoint y: 365, endPoint x: 530, endPoint y: 335, distance: 32.7
click at [522, 349] on div at bounding box center [514, 367] width 48 height 37
click at [576, 361] on div at bounding box center [574, 367] width 40 height 53
drag, startPoint x: 538, startPoint y: 366, endPoint x: 580, endPoint y: 347, distance: 46.4
click at [543, 323] on quentale-workspace at bounding box center [410, 202] width 820 height 404
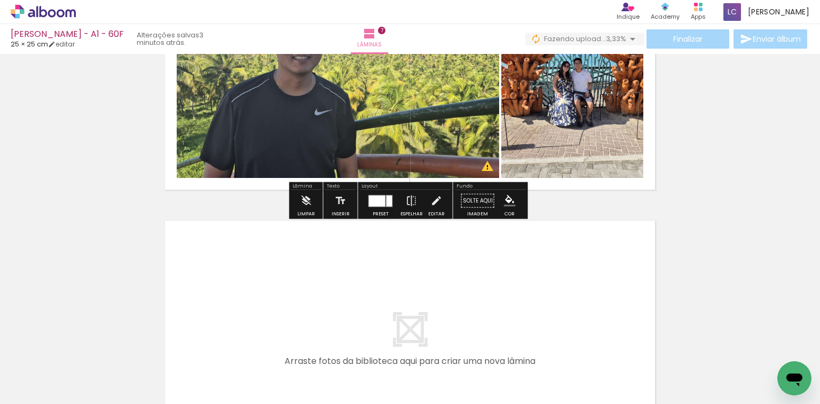
click at [579, 273] on quentale-workspace at bounding box center [410, 202] width 820 height 404
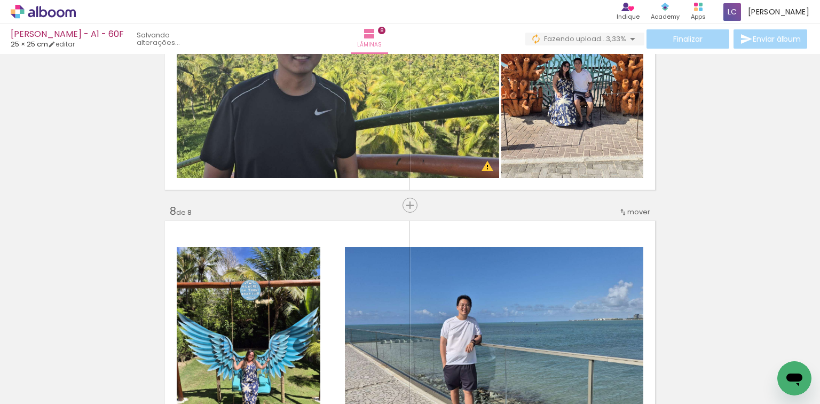
scroll to position [1938, 0]
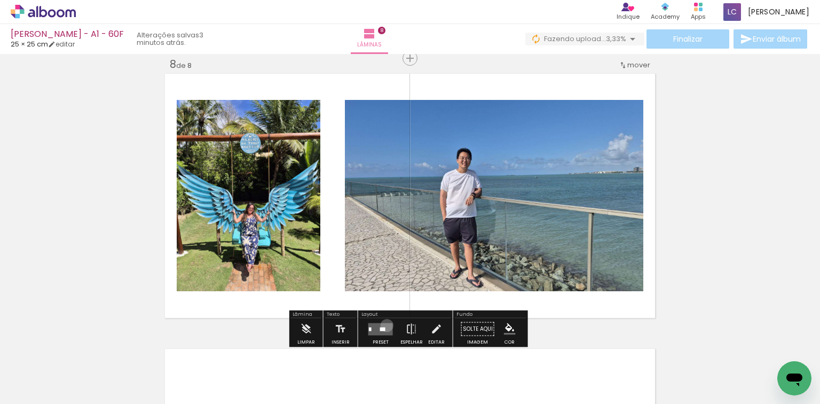
click at [385, 325] on quentale-layouter at bounding box center [380, 329] width 25 height 12
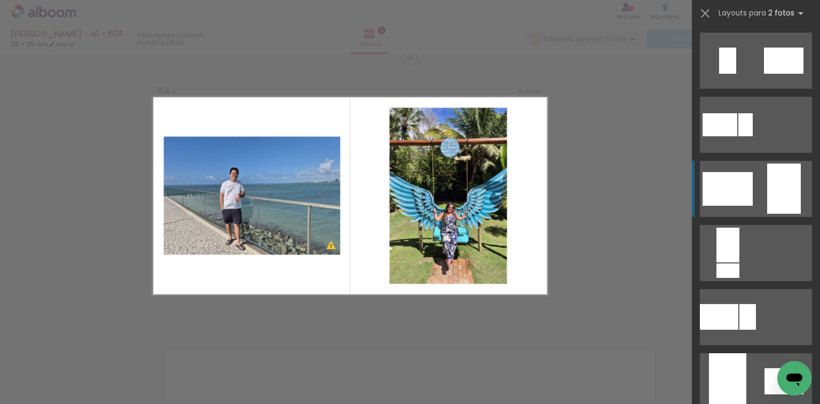
scroll to position [555, 0]
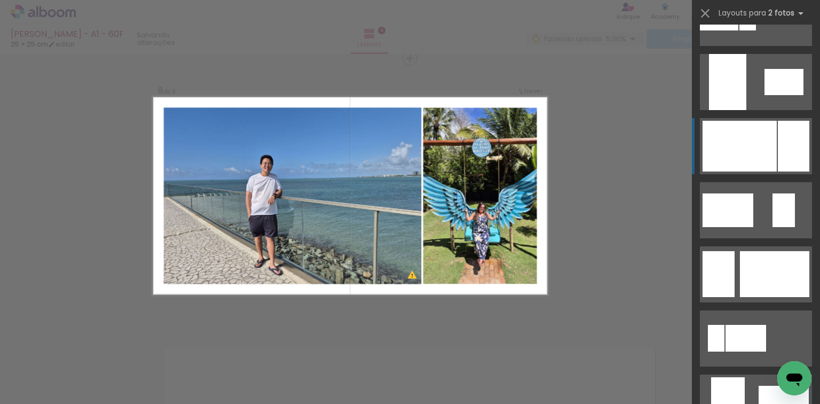
click at [753, 157] on div at bounding box center [740, 146] width 74 height 51
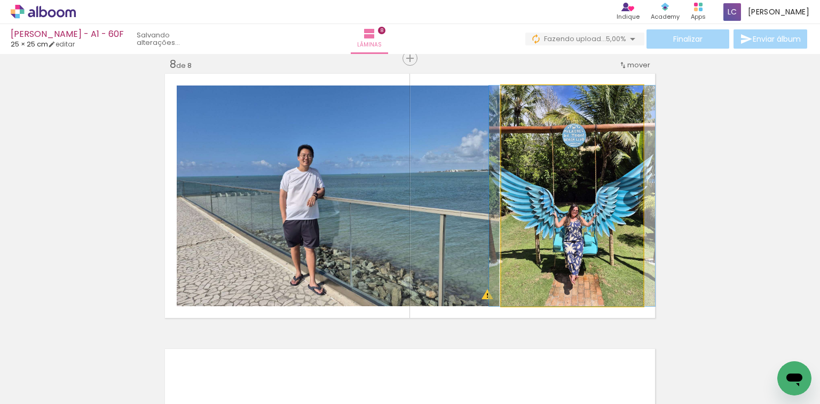
click at [591, 215] on quentale-photo at bounding box center [572, 195] width 142 height 221
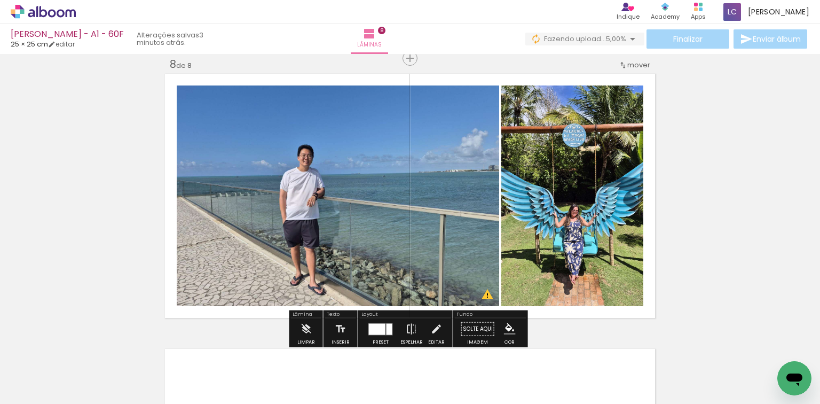
click at [453, 223] on quentale-photo at bounding box center [338, 195] width 323 height 221
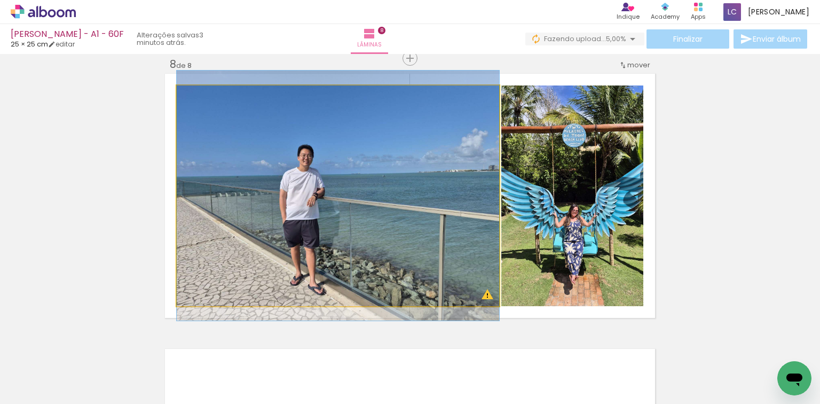
click at [453, 223] on quentale-photo at bounding box center [338, 195] width 323 height 221
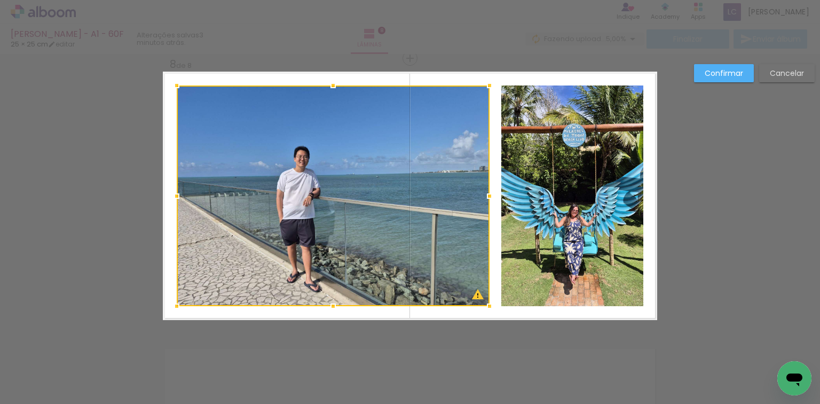
drag, startPoint x: 498, startPoint y: 202, endPoint x: 489, endPoint y: 202, distance: 9.1
click at [489, 202] on div at bounding box center [489, 195] width 21 height 21
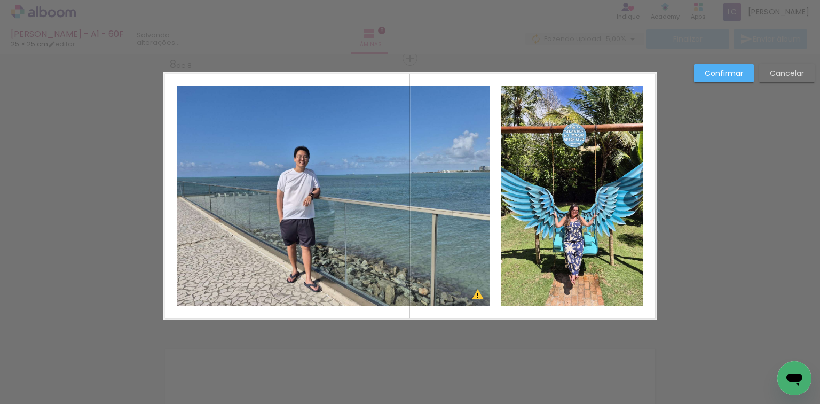
click at [507, 199] on quentale-photo at bounding box center [572, 195] width 142 height 221
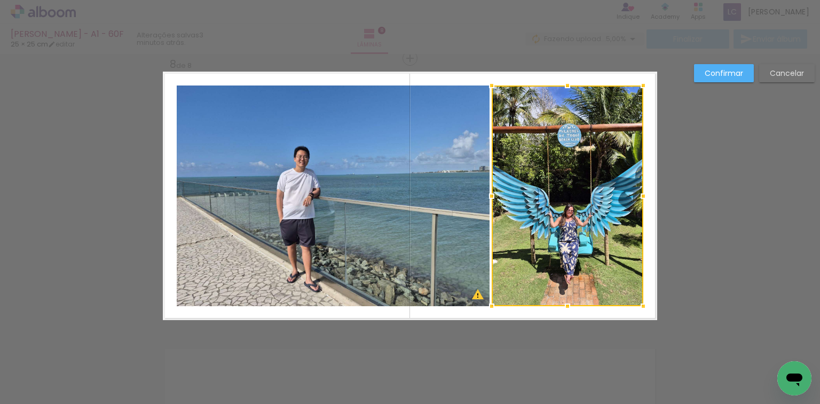
click at [488, 197] on div at bounding box center [491, 195] width 21 height 21
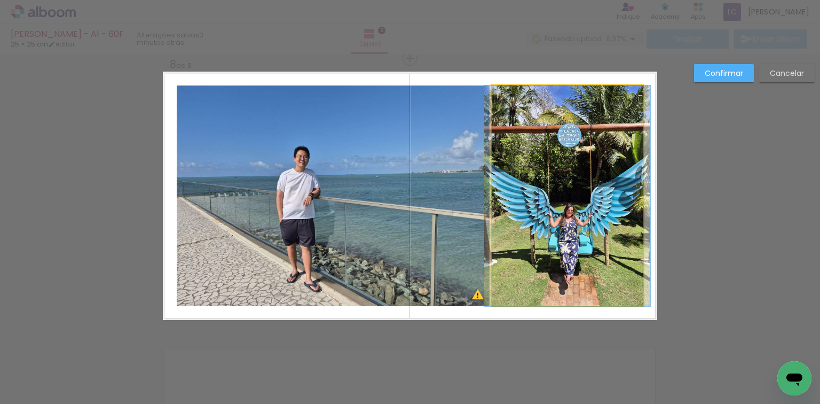
click at [551, 215] on quentale-photo at bounding box center [568, 195] width 152 height 221
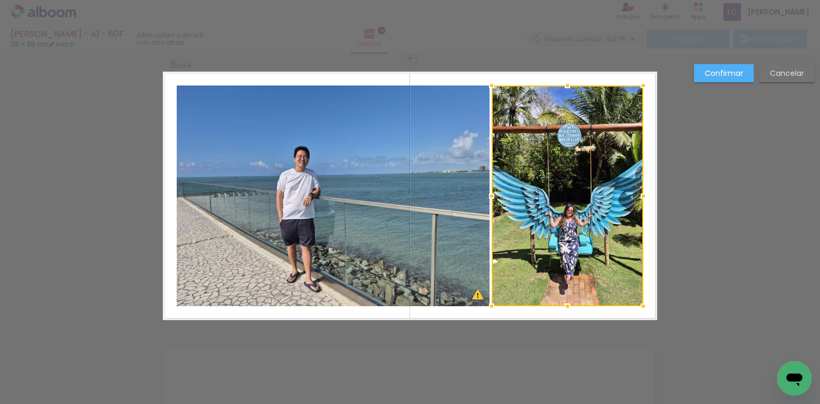
click at [0, 0] on slot "Confirmar" at bounding box center [0, 0] width 0 height 0
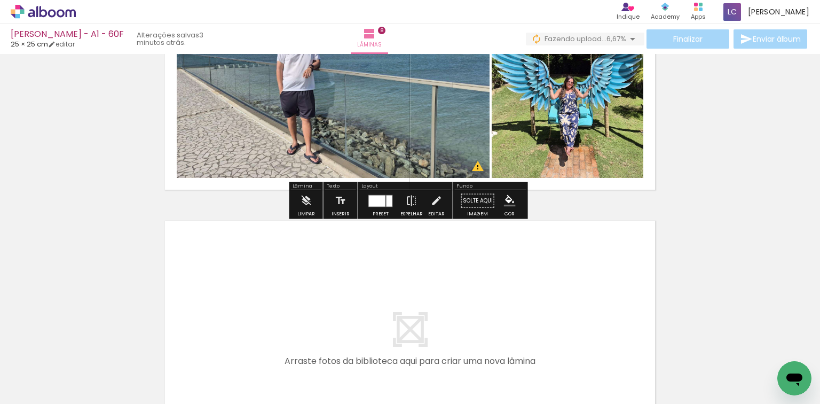
drag, startPoint x: 654, startPoint y: 363, endPoint x: 679, endPoint y: 332, distance: 39.4
click at [628, 295] on quentale-workspace at bounding box center [410, 202] width 820 height 404
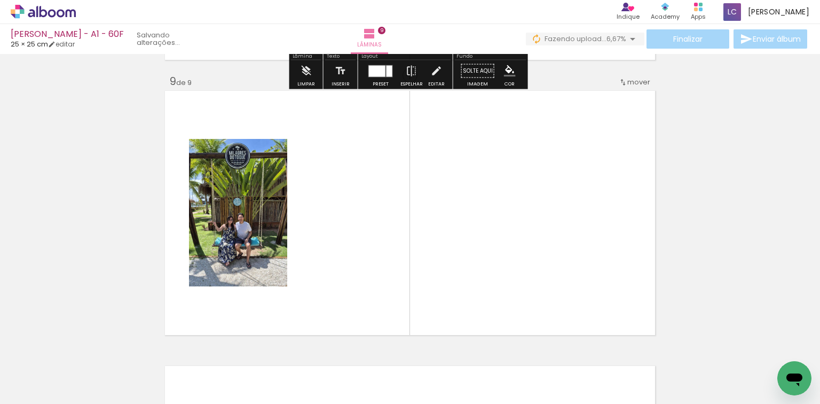
scroll to position [2213, 0]
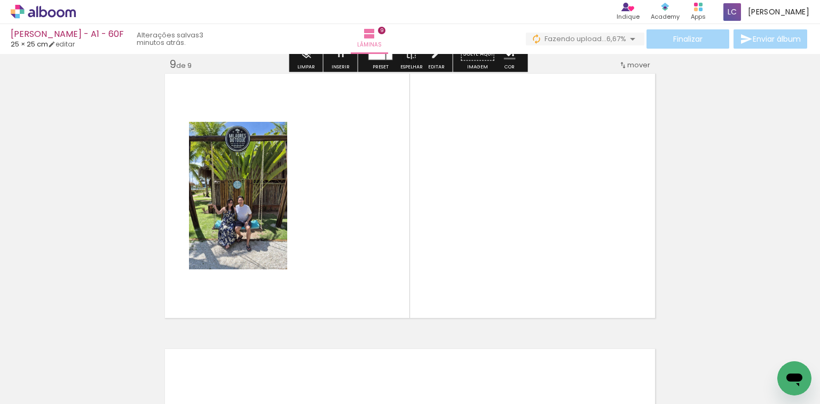
drag, startPoint x: 704, startPoint y: 348, endPoint x: 393, endPoint y: 337, distance: 311.5
click at [549, 244] on quentale-workspace at bounding box center [410, 202] width 820 height 404
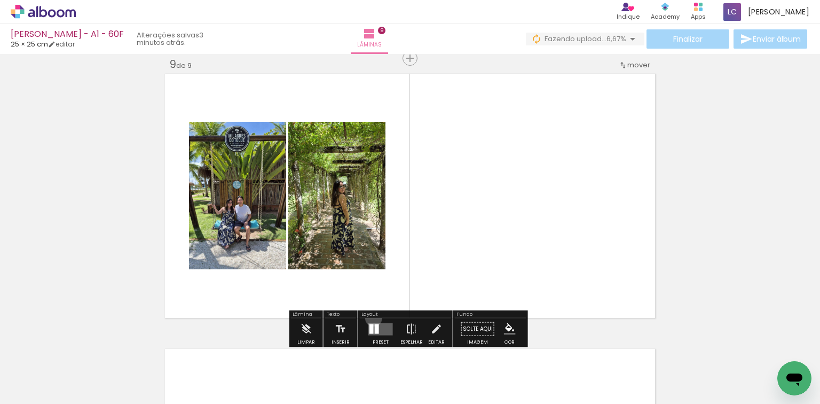
click at [372, 320] on div at bounding box center [380, 328] width 29 height 21
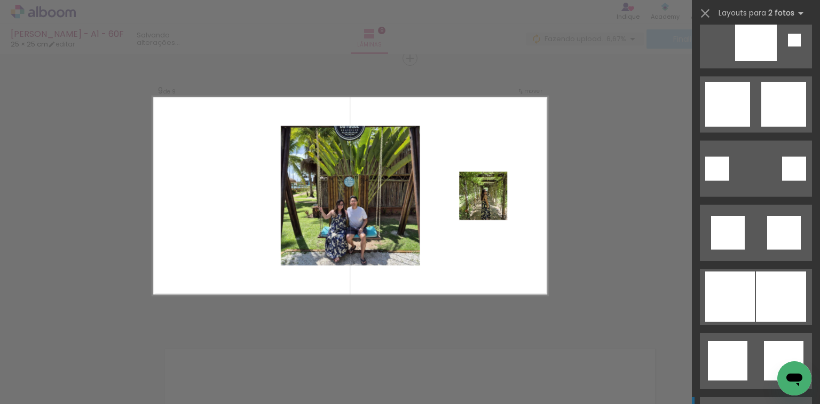
scroll to position [1003, 0]
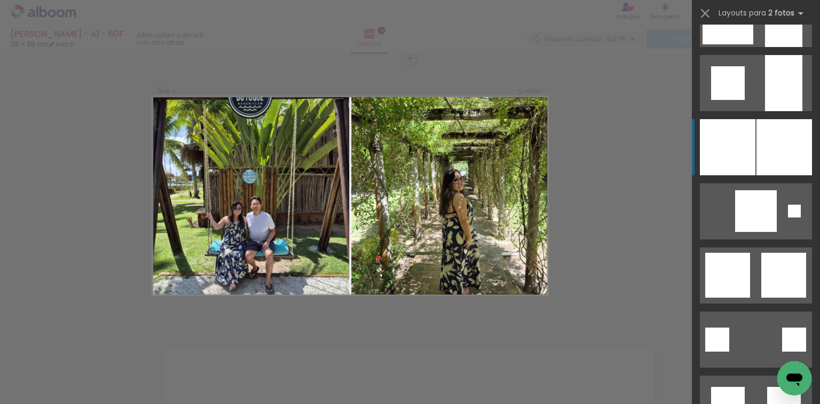
click at [769, 144] on div at bounding box center [785, 147] width 56 height 56
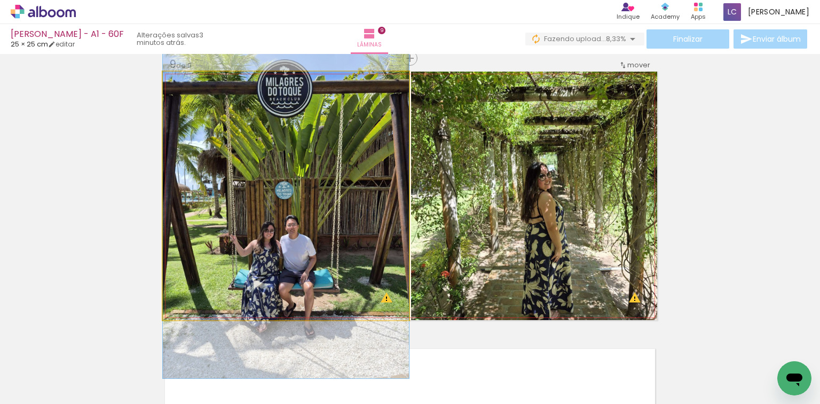
drag, startPoint x: 301, startPoint y: 169, endPoint x: 309, endPoint y: 188, distance: 20.3
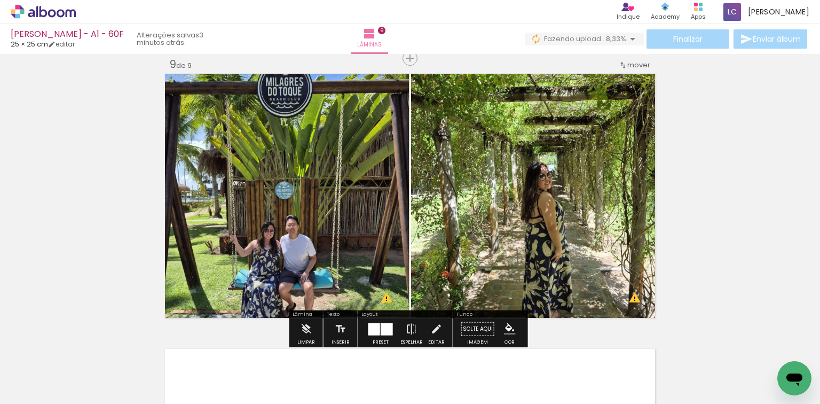
scroll to position [2256, 0]
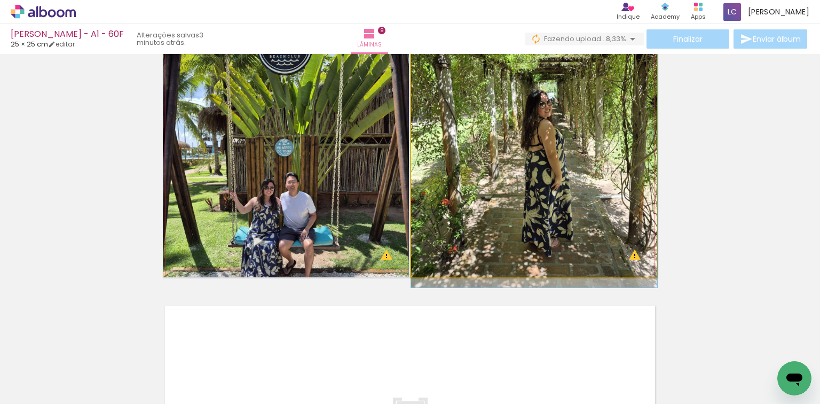
drag, startPoint x: 583, startPoint y: 193, endPoint x: 573, endPoint y: 148, distance: 45.2
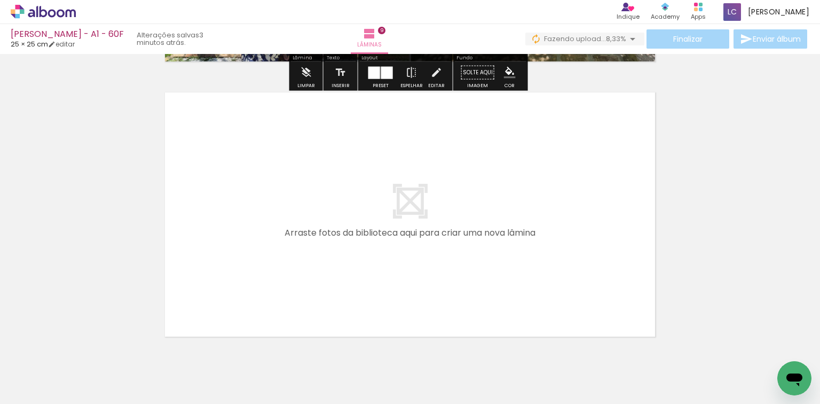
scroll to position [0, 786]
click at [422, 304] on quentale-workspace at bounding box center [410, 202] width 820 height 404
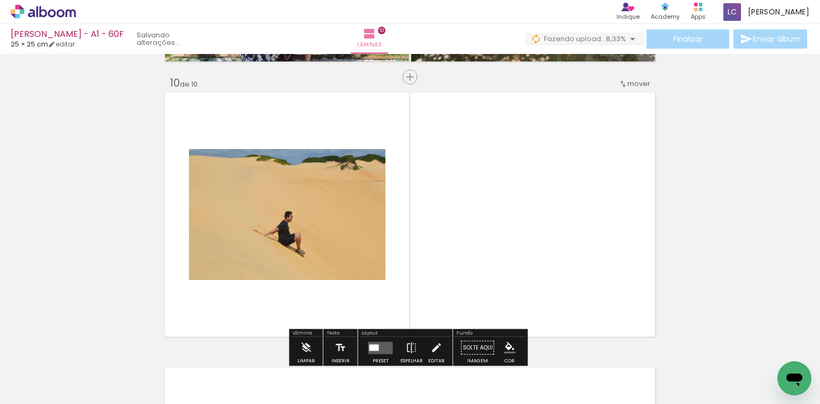
drag, startPoint x: 451, startPoint y: 368, endPoint x: 408, endPoint y: 282, distance: 95.8
click at [460, 289] on quentale-workspace at bounding box center [410, 202] width 820 height 404
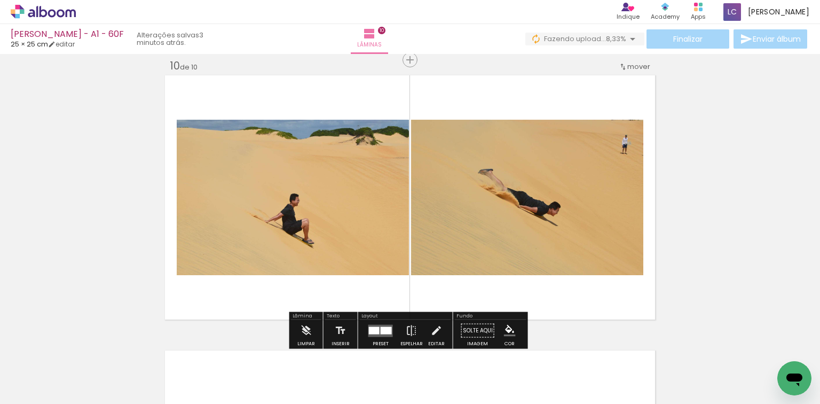
scroll to position [2488, 0]
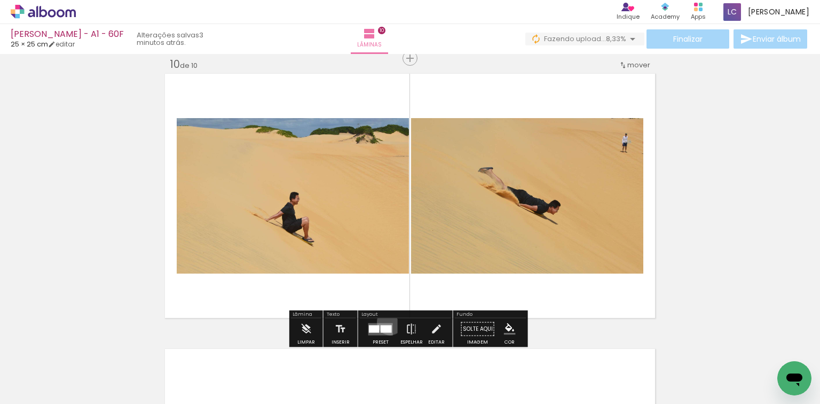
click at [388, 322] on div at bounding box center [380, 328] width 29 height 21
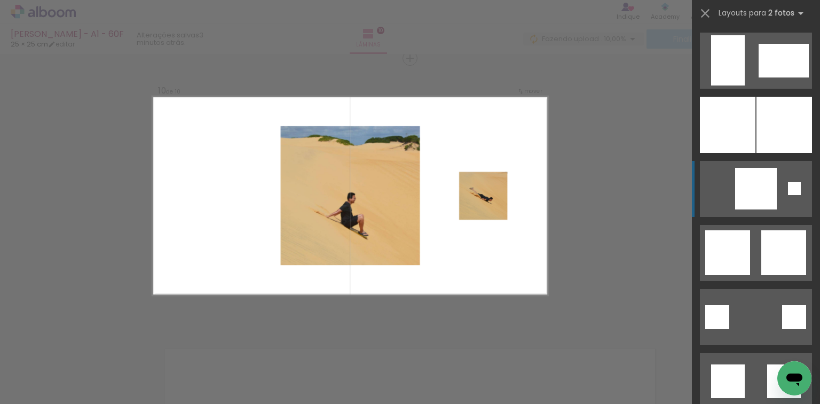
scroll to position [2648, 0]
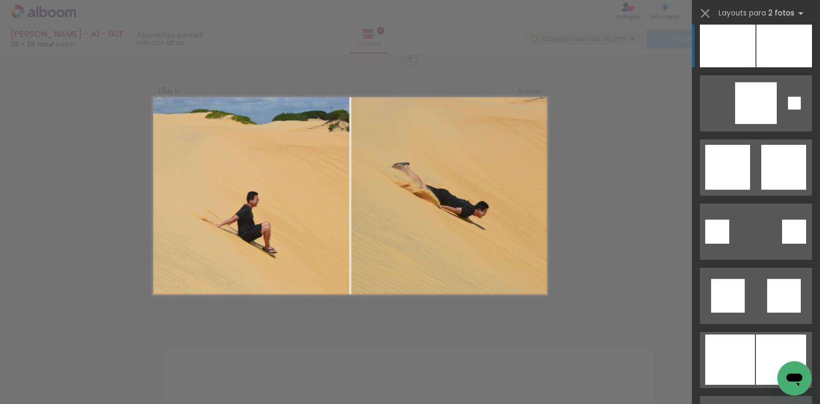
click at [749, 48] on div at bounding box center [728, 39] width 56 height 56
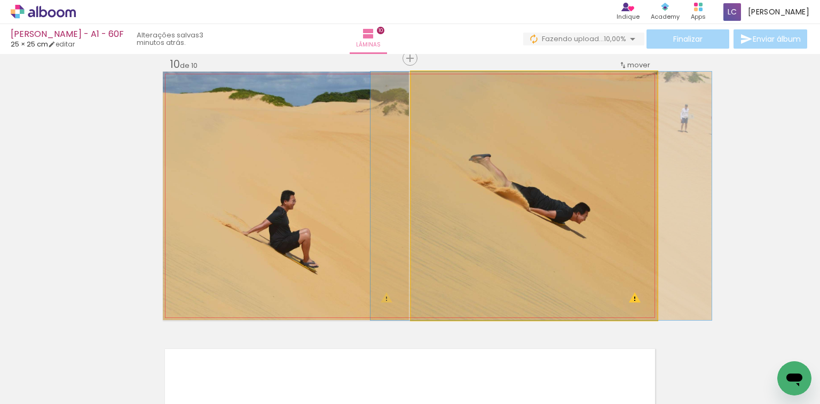
drag, startPoint x: 444, startPoint y: 208, endPoint x: 451, endPoint y: 226, distance: 19.4
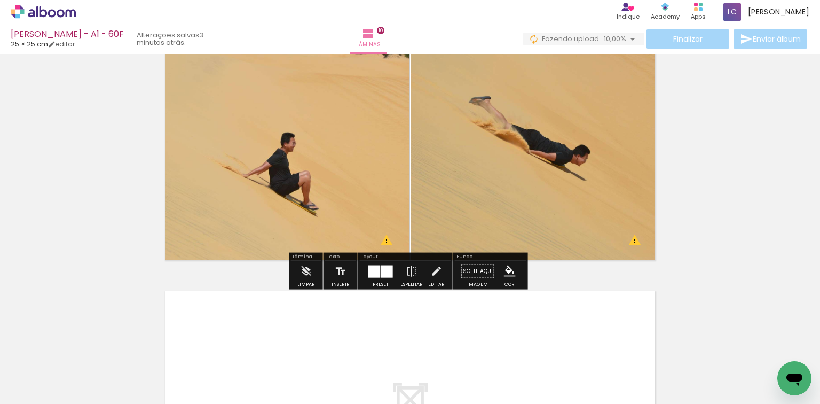
scroll to position [2616, 0]
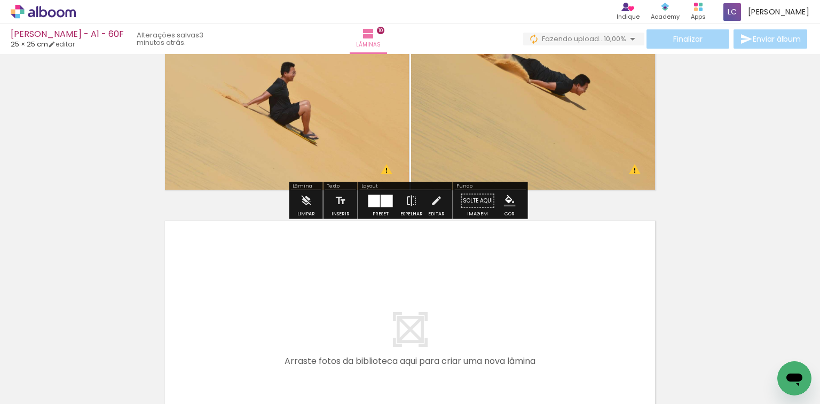
drag, startPoint x: 528, startPoint y: 330, endPoint x: 575, endPoint y: 347, distance: 50.5
click at [536, 321] on quentale-workspace at bounding box center [410, 202] width 820 height 404
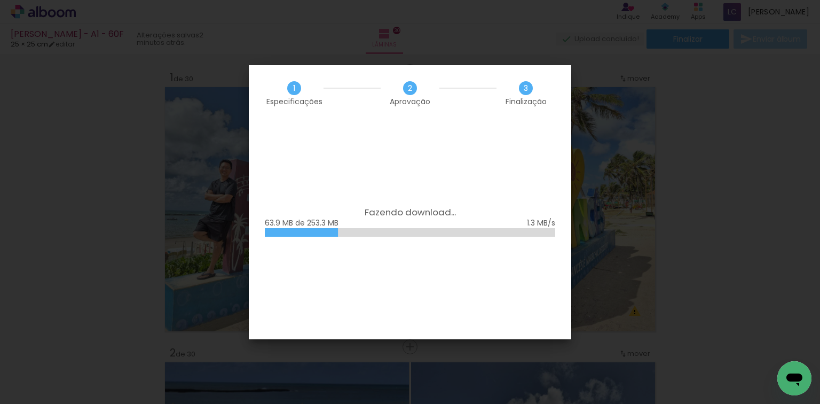
scroll to position [0, 2858]
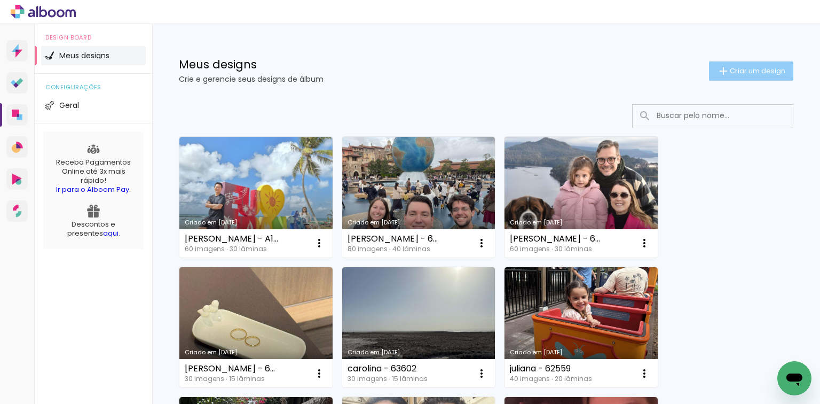
click at [722, 77] on paper-button "Criar um design" at bounding box center [751, 70] width 84 height 19
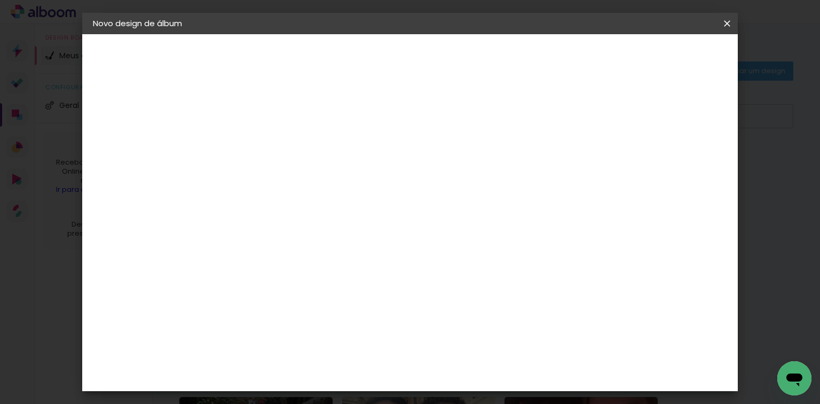
click at [298, 163] on div at bounding box center [267, 144] width 61 height 81
click at [268, 146] on input at bounding box center [268, 143] width 0 height 17
type input "[PERSON_NAME] -a2 - 50f"
type paper-input "[PERSON_NAME] -a2 - 50f"
click at [314, 51] on header "Informações Dê um título ao seu álbum. Avançar" at bounding box center [267, 66] width 93 height 64
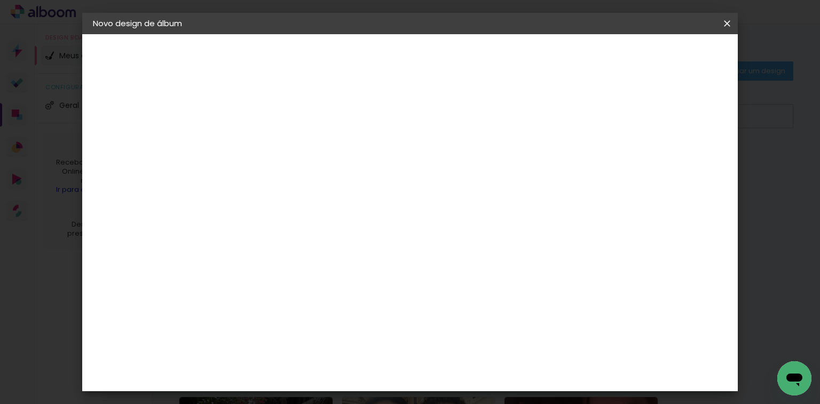
click at [377, 49] on paper-button "Avançar" at bounding box center [351, 57] width 52 height 18
click at [467, 152] on paper-item "Tamanho Livre" at bounding box center [416, 162] width 103 height 23
click at [0, 0] on slot "Avançar" at bounding box center [0, 0] width 0 height 0
click at [476, 321] on input "60" at bounding box center [470, 327] width 28 height 16
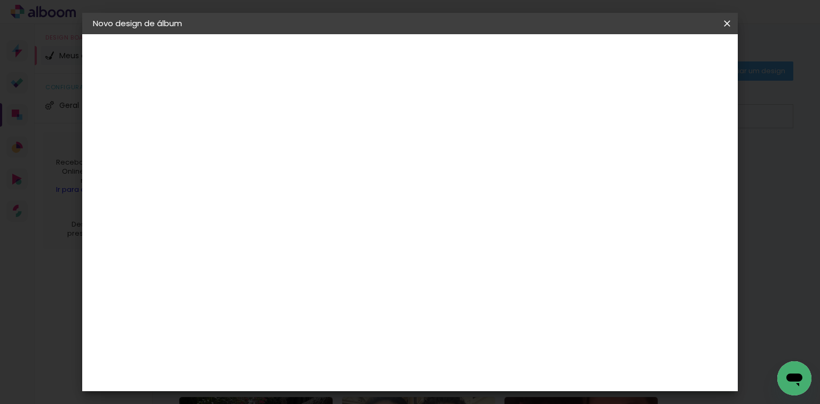
click at [476, 322] on input "60" at bounding box center [470, 327] width 28 height 16
type input "50,6"
type paper-input "50,6"
click at [231, 222] on input "30" at bounding box center [234, 222] width 28 height 16
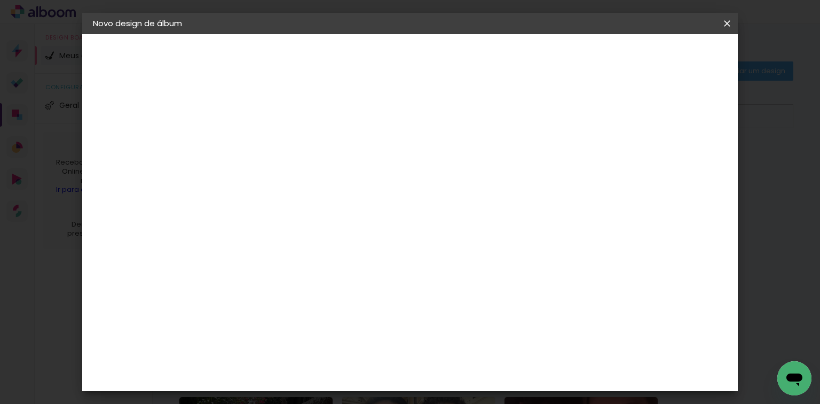
click at [231, 222] on input "30" at bounding box center [234, 222] width 28 height 16
type input "25,4"
type paper-input "25,4"
type input "4"
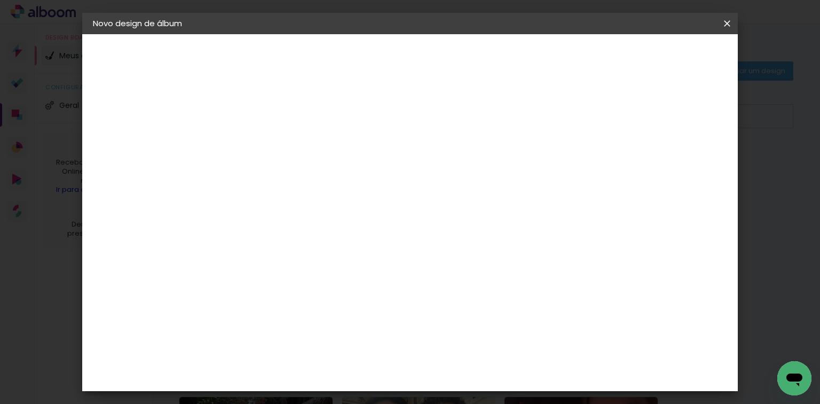
type paper-input "4"
click at [678, 163] on input "4" at bounding box center [674, 162] width 19 height 16
type input "3"
type paper-input "3"
click at [678, 163] on input "3" at bounding box center [674, 162] width 19 height 16
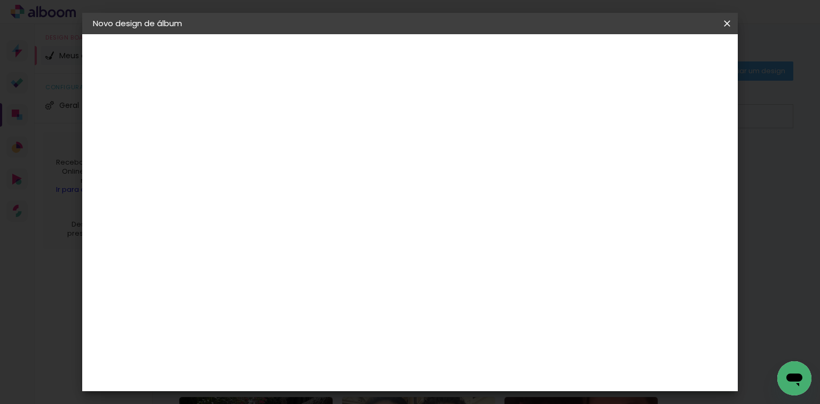
type input "2"
type paper-input "2"
click at [678, 163] on input "2" at bounding box center [674, 162] width 19 height 16
click at [662, 57] on span "Iniciar design" at bounding box center [638, 56] width 49 height 7
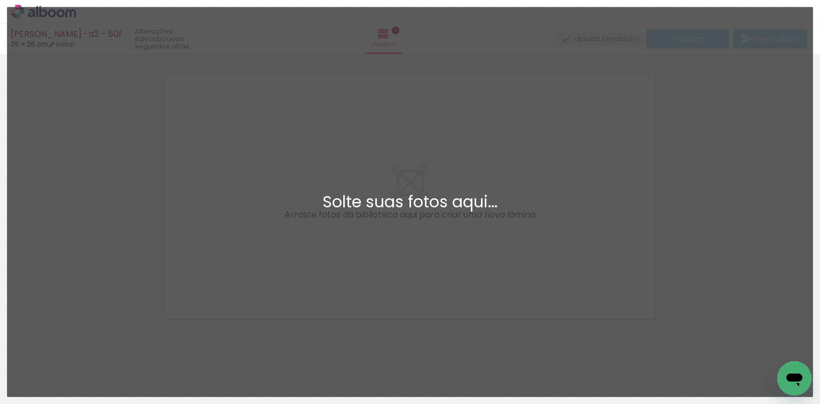
scroll to position [13, 0]
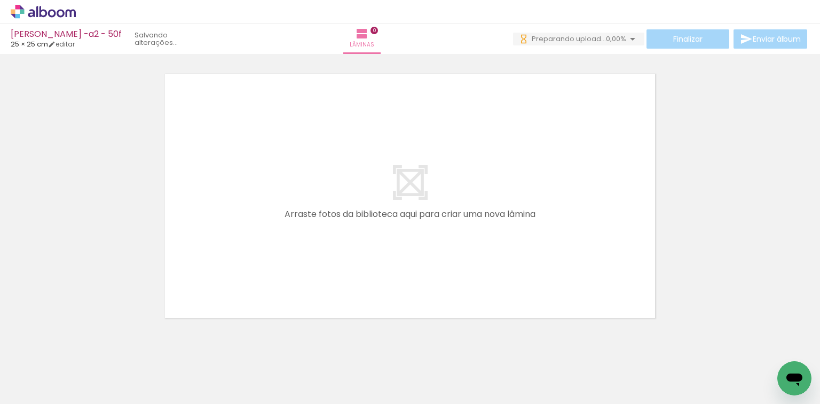
drag, startPoint x: 117, startPoint y: 371, endPoint x: 224, endPoint y: 253, distance: 159.5
click at [186, 273] on quentale-workspace at bounding box center [410, 202] width 820 height 404
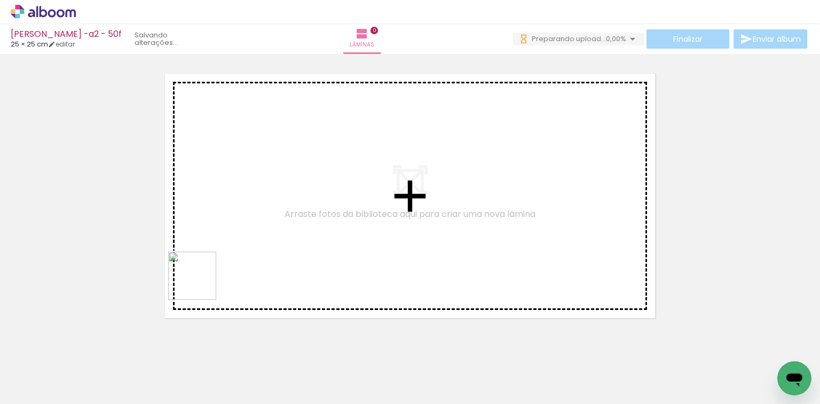
drag, startPoint x: 132, startPoint y: 347, endPoint x: 220, endPoint y: 270, distance: 116.6
click at [220, 270] on quentale-workspace at bounding box center [410, 202] width 820 height 404
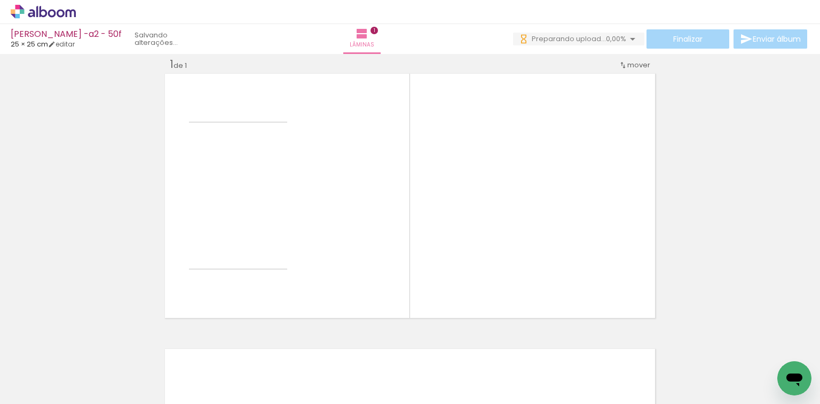
scroll to position [13, 0]
drag, startPoint x: 170, startPoint y: 380, endPoint x: 412, endPoint y: 255, distance: 272.5
click at [412, 255] on quentale-workspace at bounding box center [410, 202] width 820 height 404
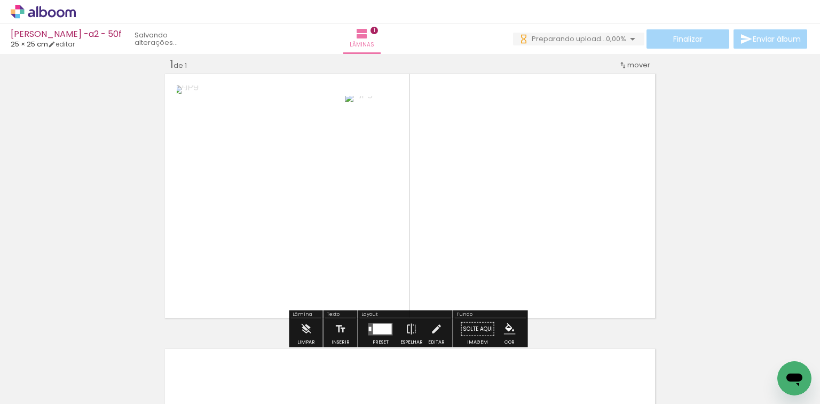
click at [386, 324] on div at bounding box center [382, 328] width 19 height 11
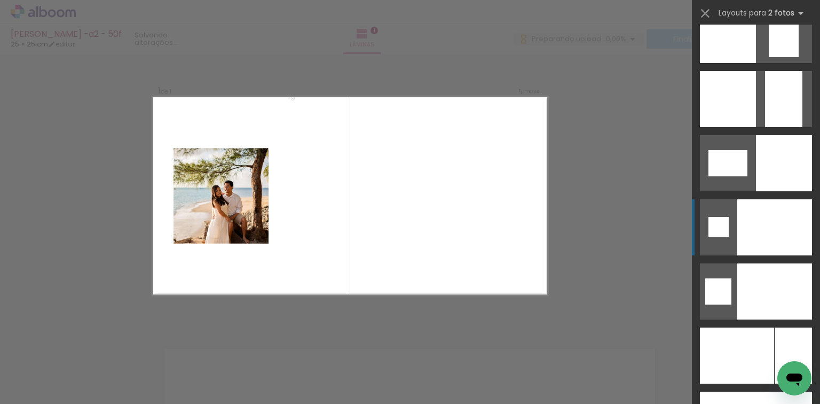
scroll to position [4400, 0]
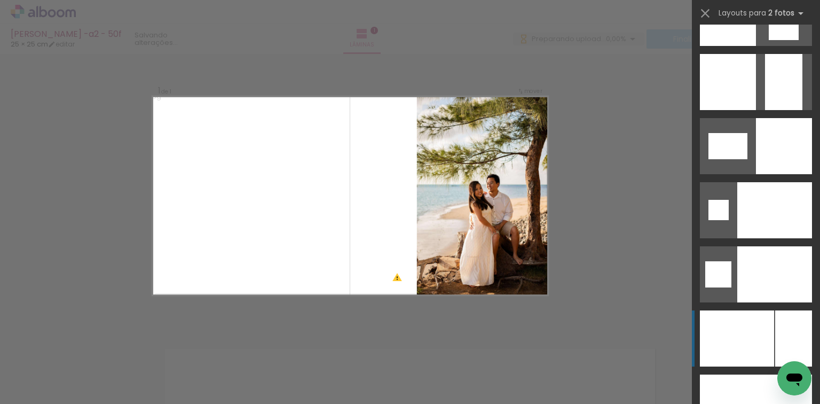
click at [775, 342] on div at bounding box center [793, 338] width 37 height 56
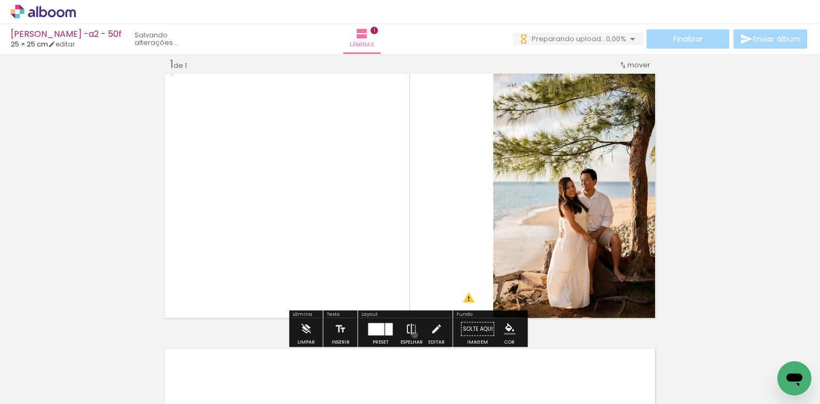
click at [412, 334] on iron-icon at bounding box center [412, 328] width 12 height 21
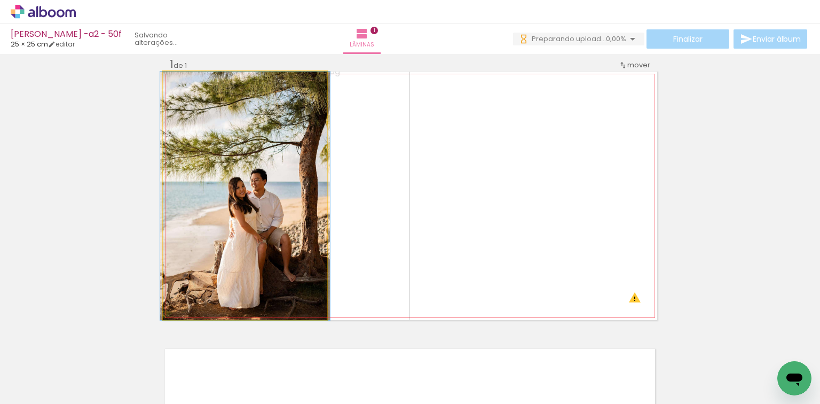
click at [276, 259] on quentale-photo at bounding box center [245, 196] width 164 height 248
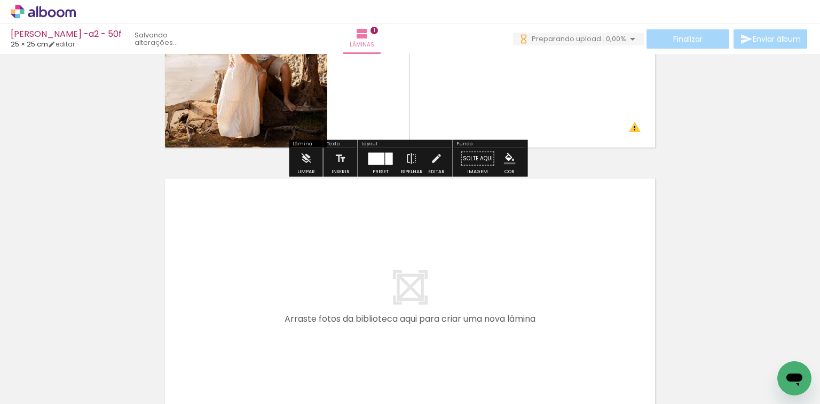
scroll to position [184, 0]
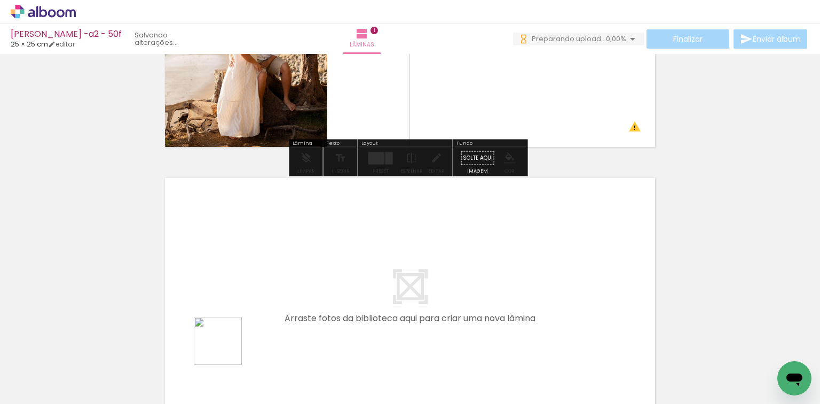
drag, startPoint x: 220, startPoint y: 361, endPoint x: 255, endPoint y: 350, distance: 36.3
click at [251, 312] on quentale-workspace at bounding box center [410, 202] width 820 height 404
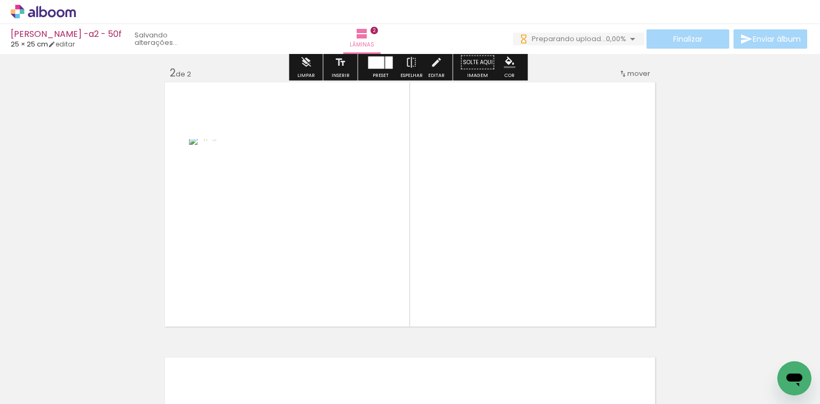
scroll to position [288, 0]
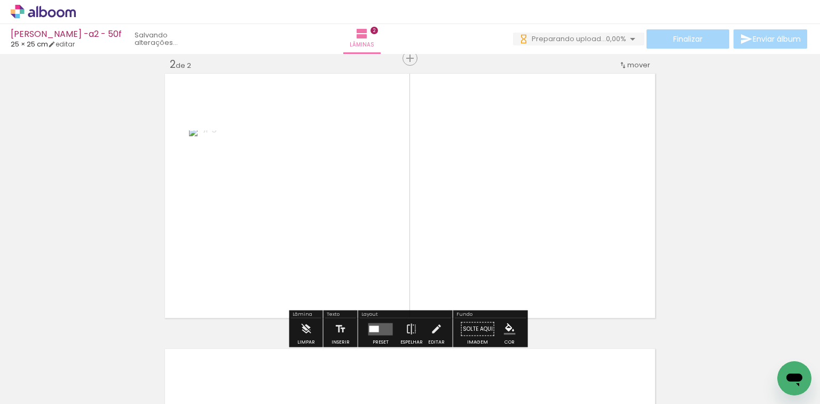
click at [374, 324] on quentale-layouter at bounding box center [380, 329] width 25 height 12
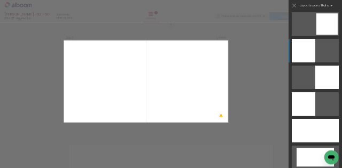
scroll to position [1581, 0]
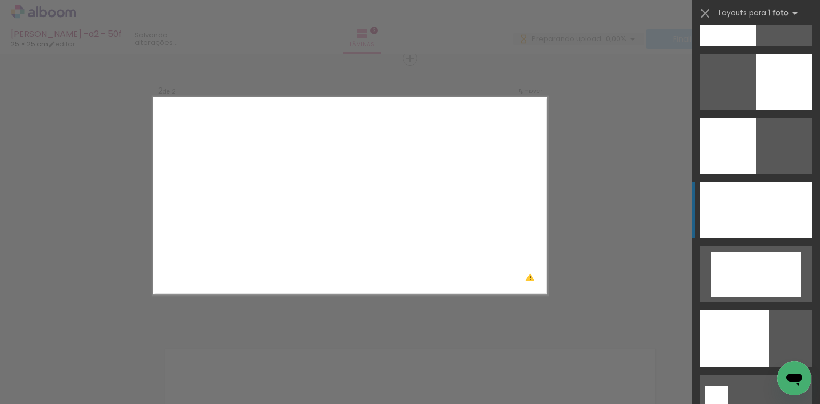
click at [748, 218] on div at bounding box center [756, 210] width 112 height 56
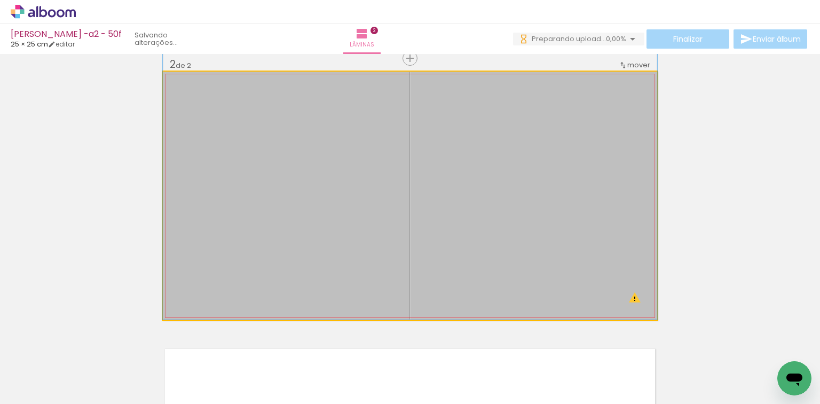
drag, startPoint x: 588, startPoint y: 266, endPoint x: 592, endPoint y: 208, distance: 58.3
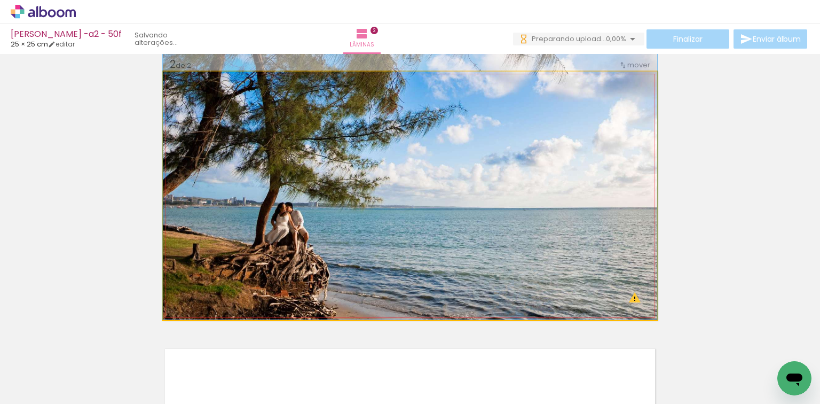
click at [379, 269] on quentale-photo at bounding box center [410, 196] width 494 height 248
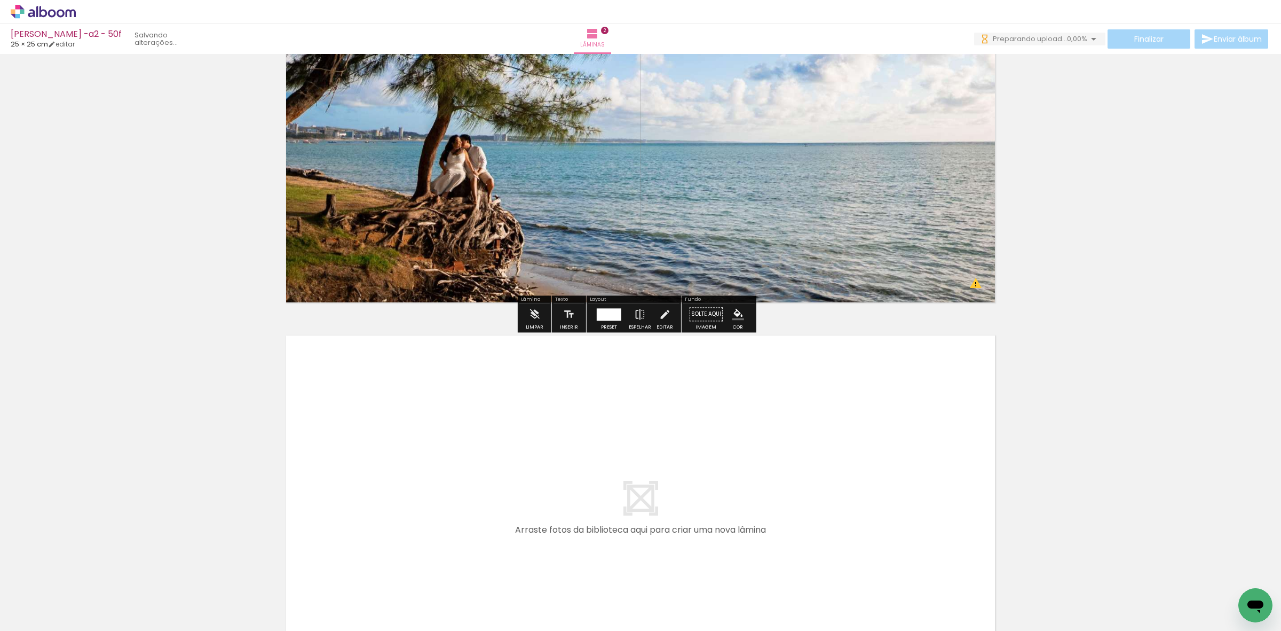
scroll to position [525, 0]
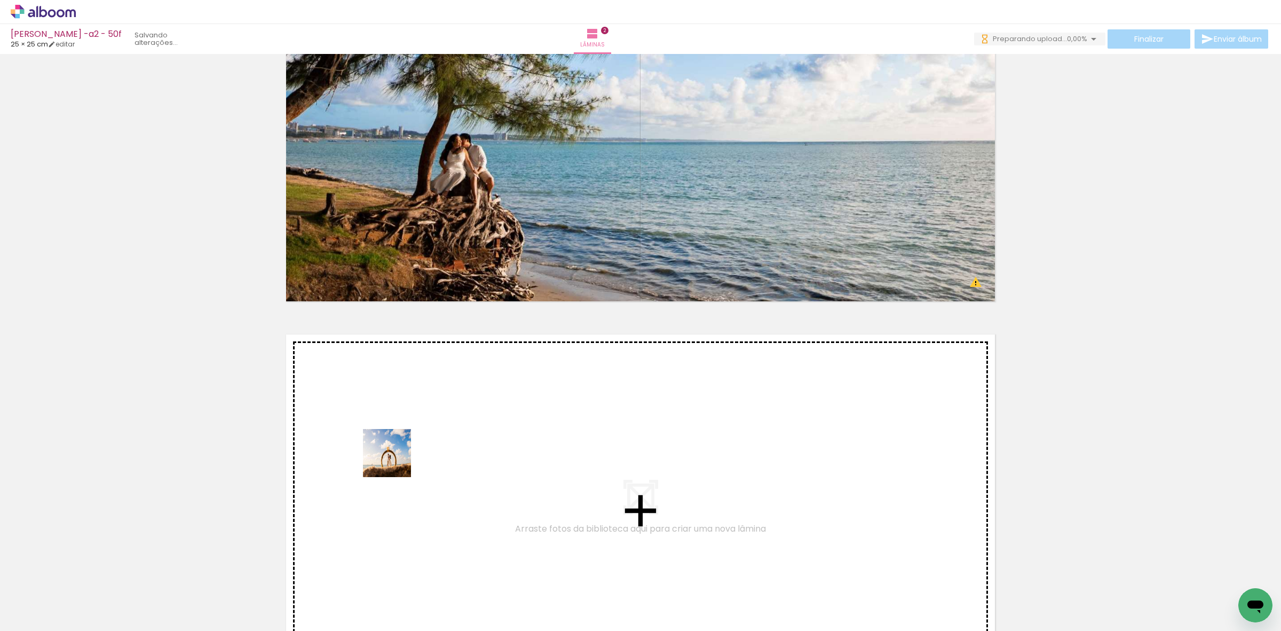
drag, startPoint x: 284, startPoint y: 596, endPoint x: 411, endPoint y: 452, distance: 192.9
click at [411, 403] on quentale-workspace at bounding box center [640, 315] width 1281 height 631
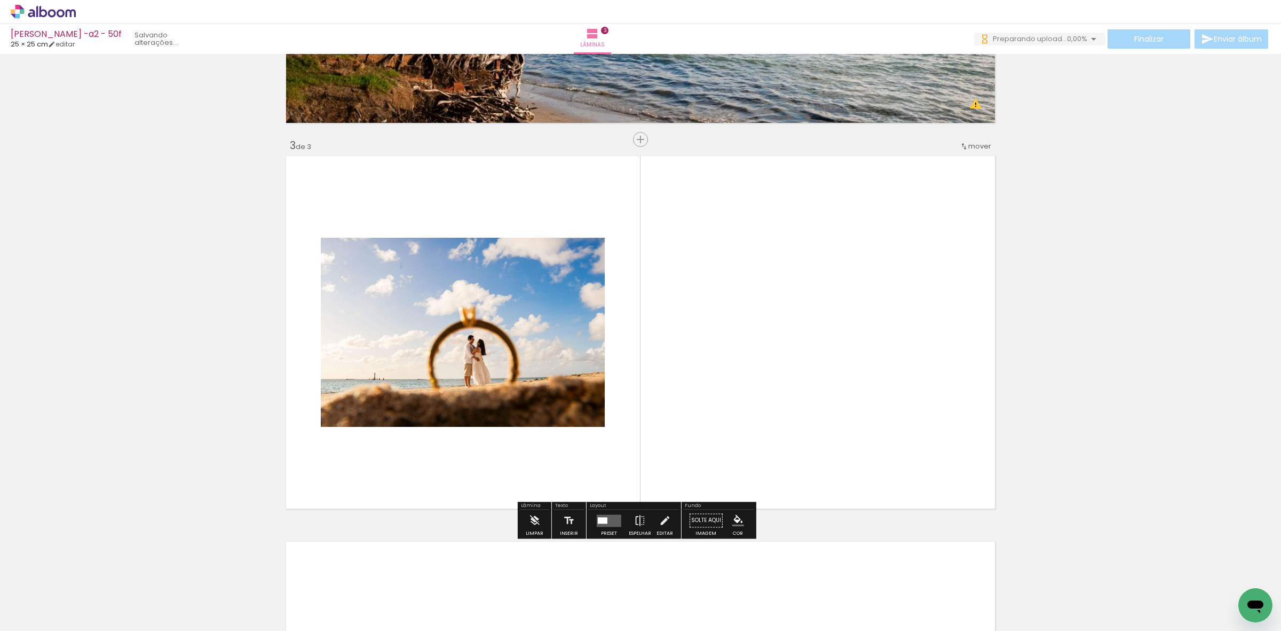
scroll to position [726, 0]
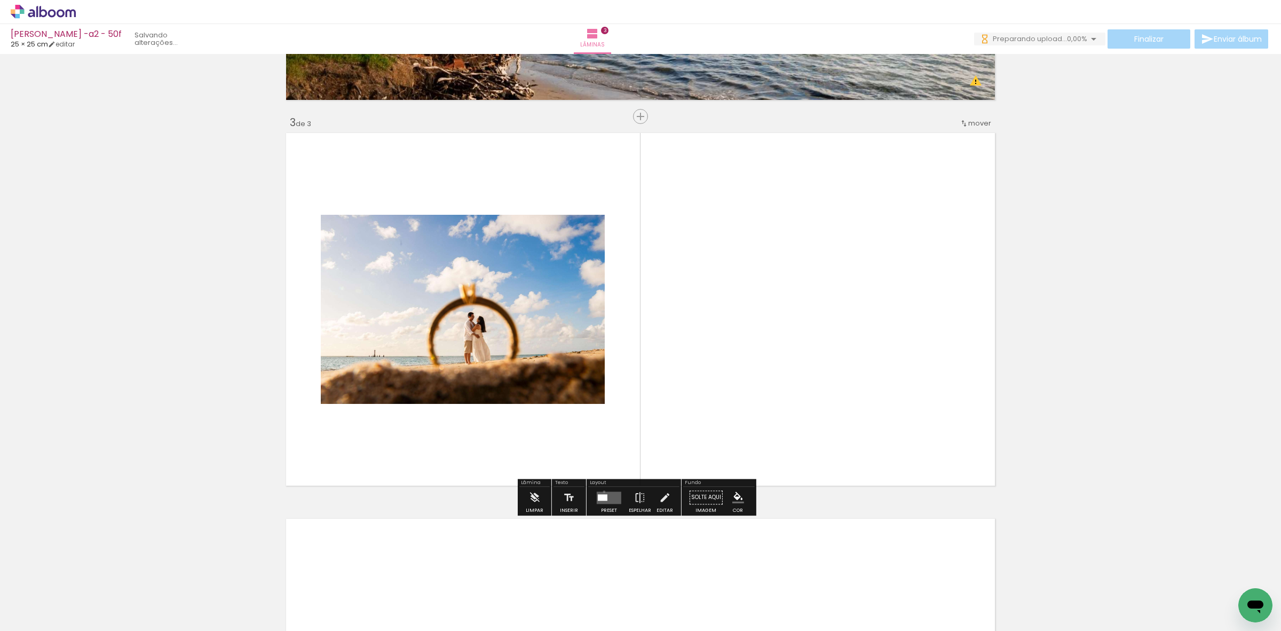
click at [602, 403] on quentale-layouter at bounding box center [609, 497] width 25 height 12
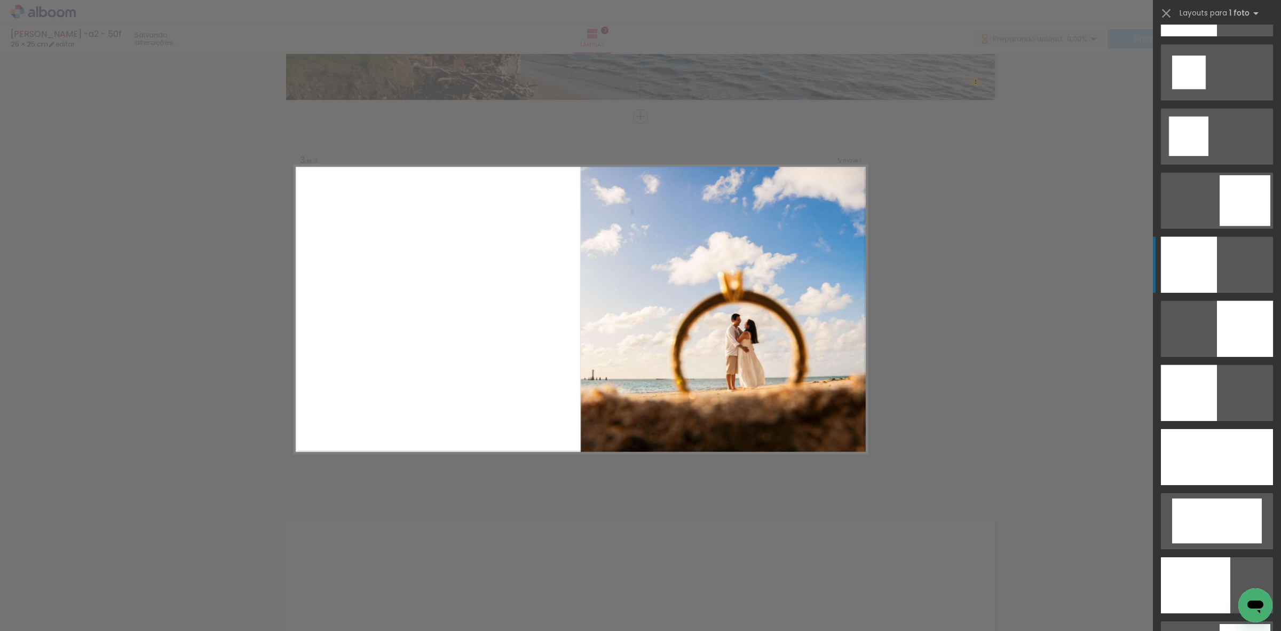
scroll to position [1335, 0]
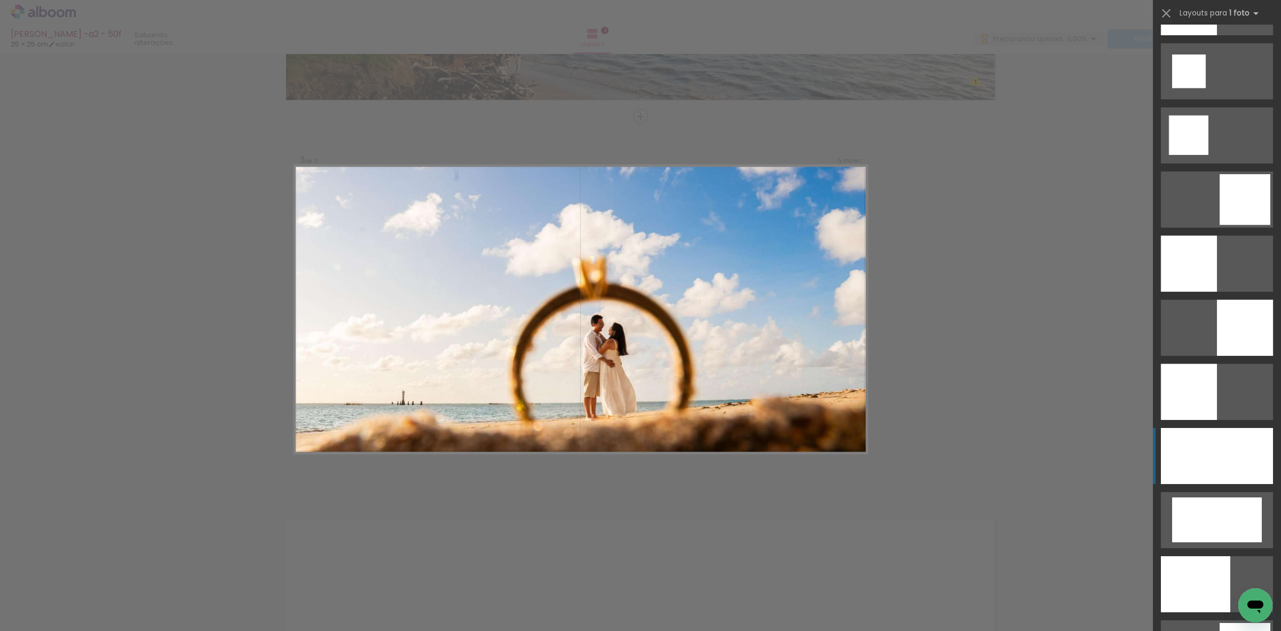
click at [820, 403] on div at bounding box center [1217, 456] width 112 height 56
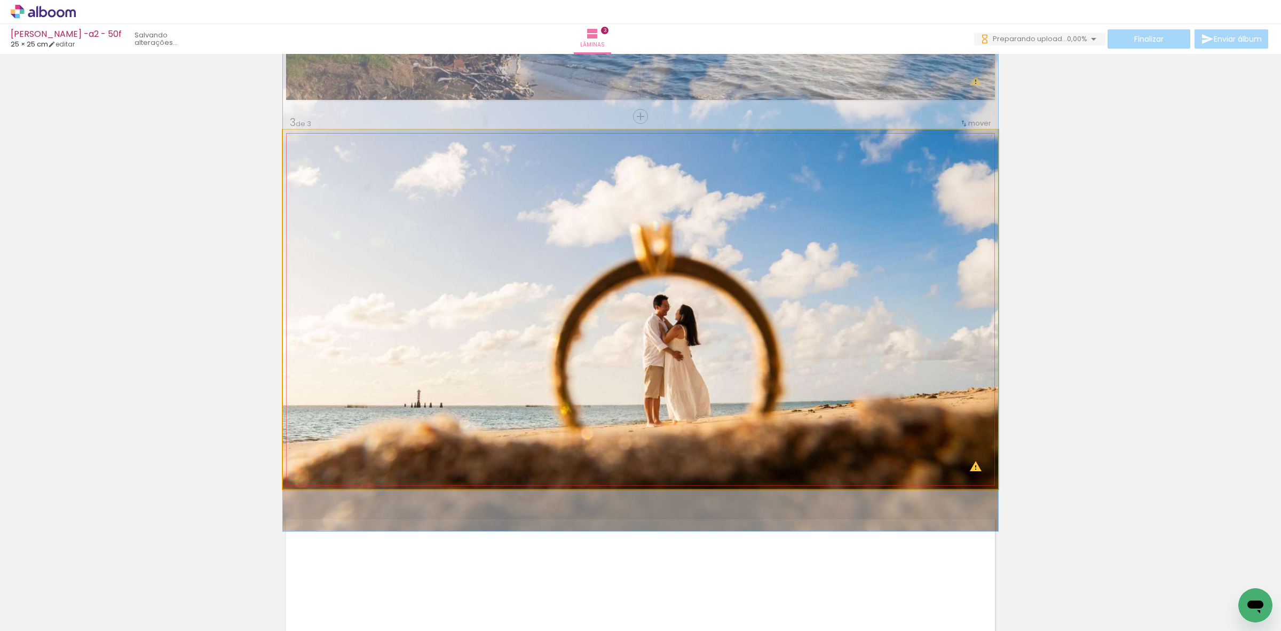
drag, startPoint x: 884, startPoint y: 325, endPoint x: 879, endPoint y: 303, distance: 21.8
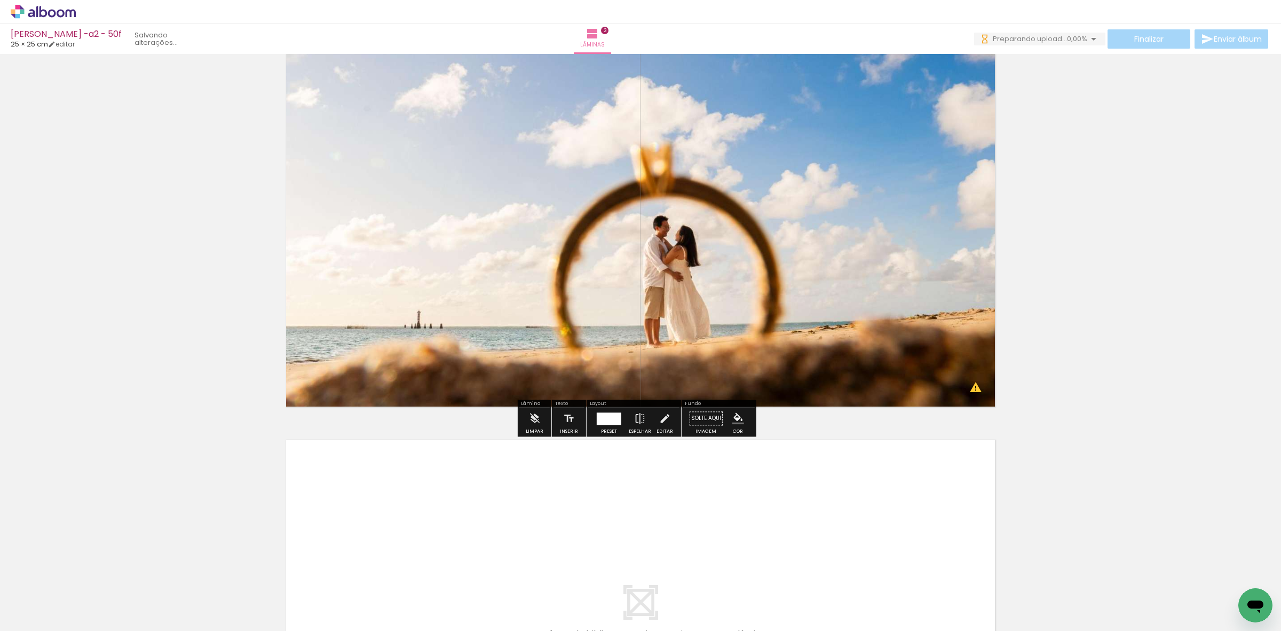
scroll to position [926, 0]
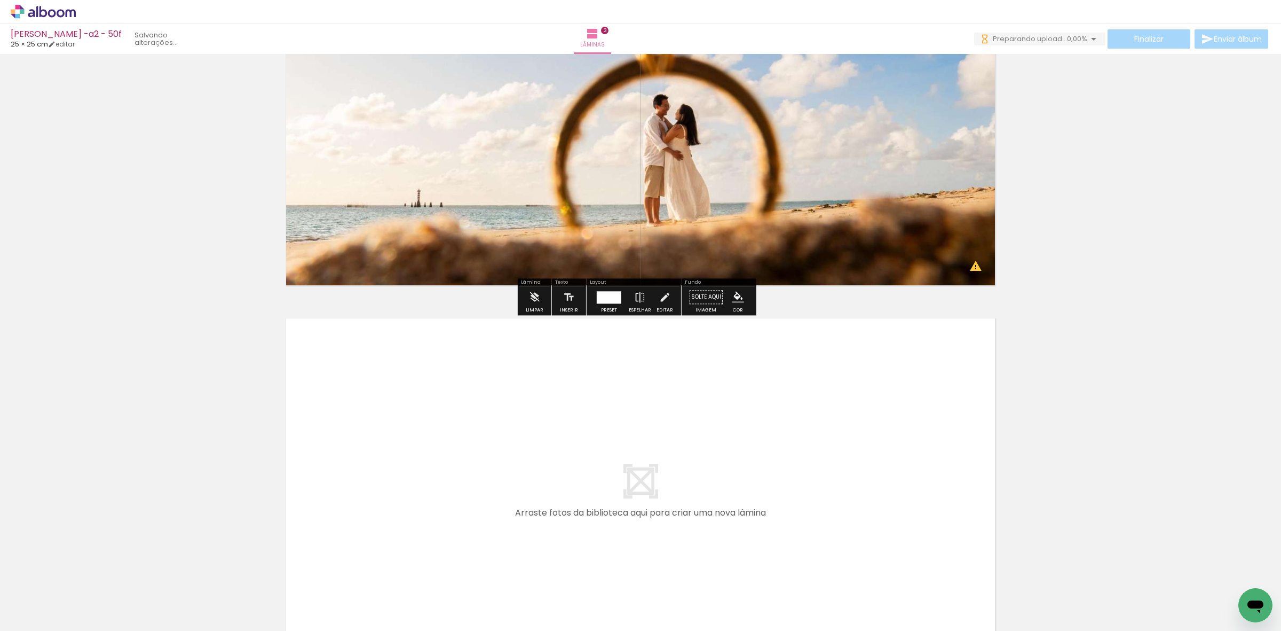
drag, startPoint x: 348, startPoint y: 594, endPoint x: 406, endPoint y: 599, distance: 58.4
click at [385, 403] on quentale-workspace at bounding box center [640, 315] width 1281 height 631
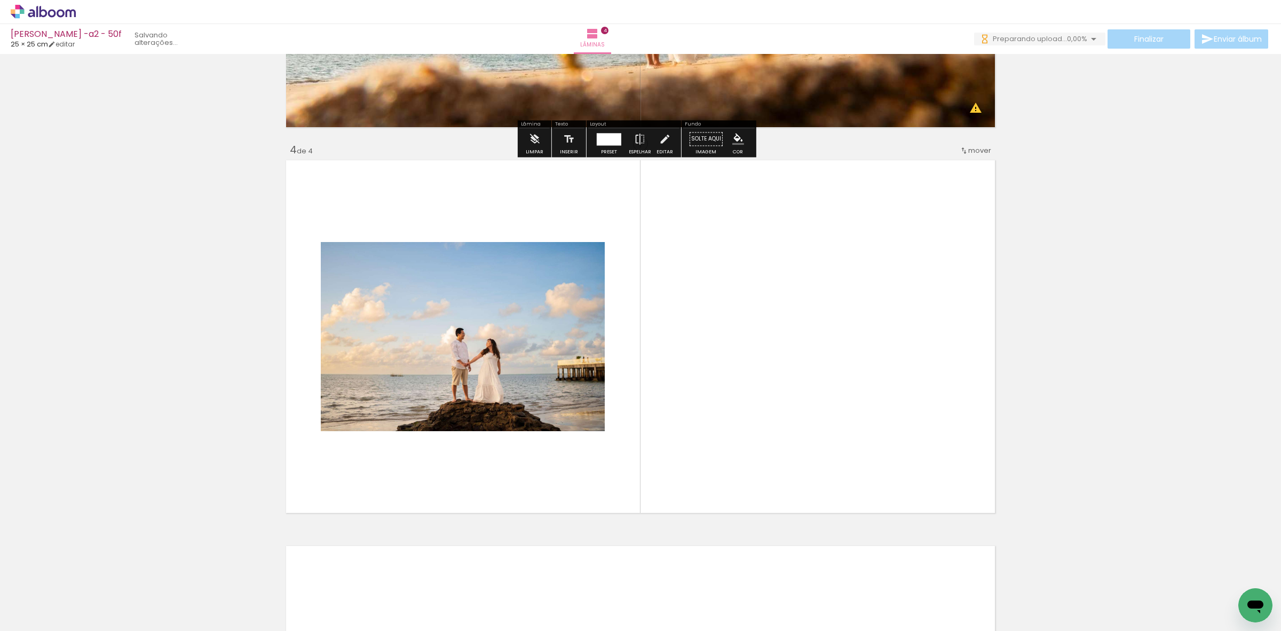
scroll to position [1112, 0]
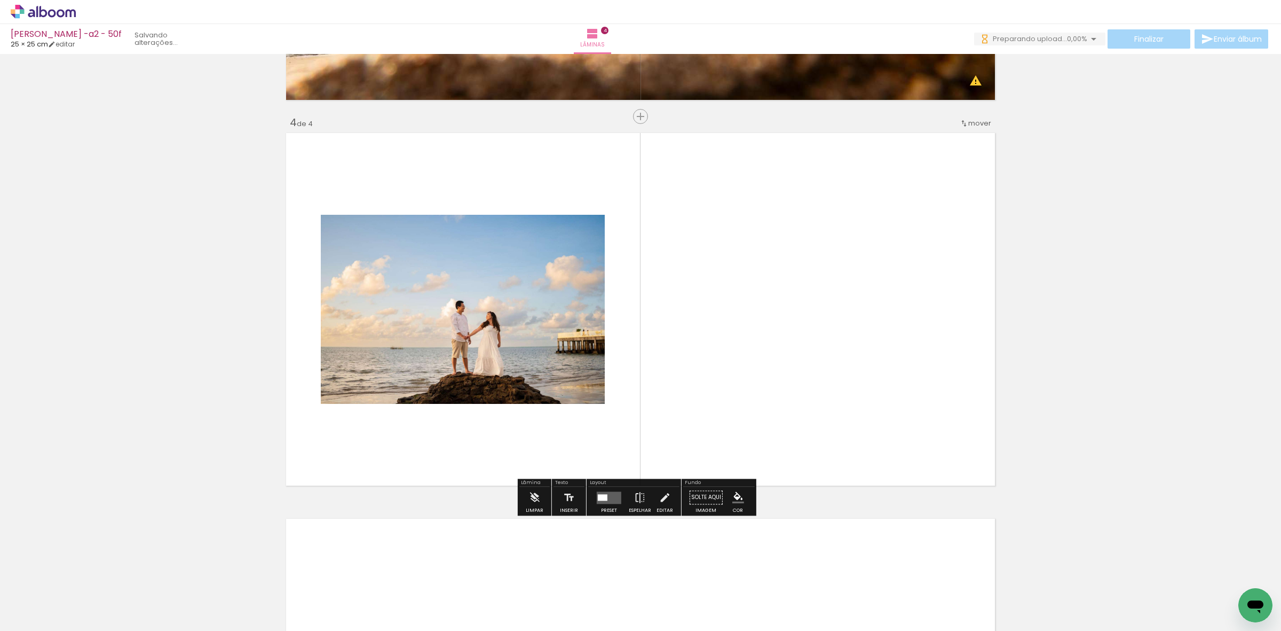
drag, startPoint x: 426, startPoint y: 595, endPoint x: 618, endPoint y: 460, distance: 234.5
click at [631, 374] on quentale-workspace at bounding box center [640, 315] width 1281 height 631
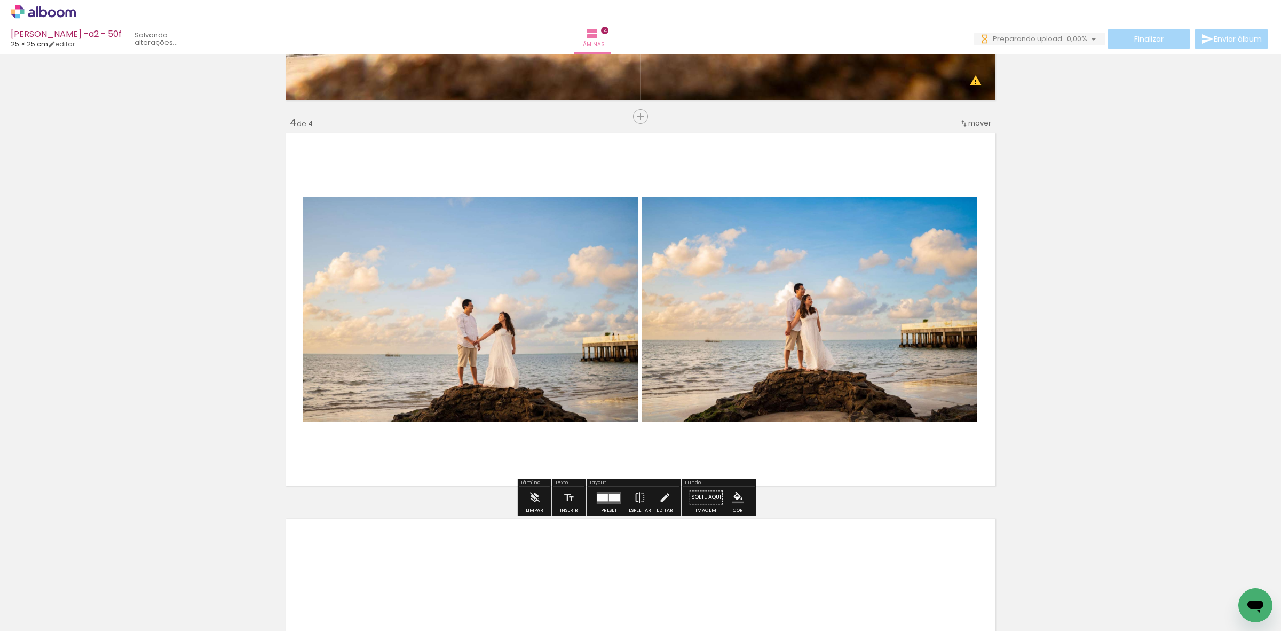
click at [603, 403] on div at bounding box center [602, 496] width 11 height 7
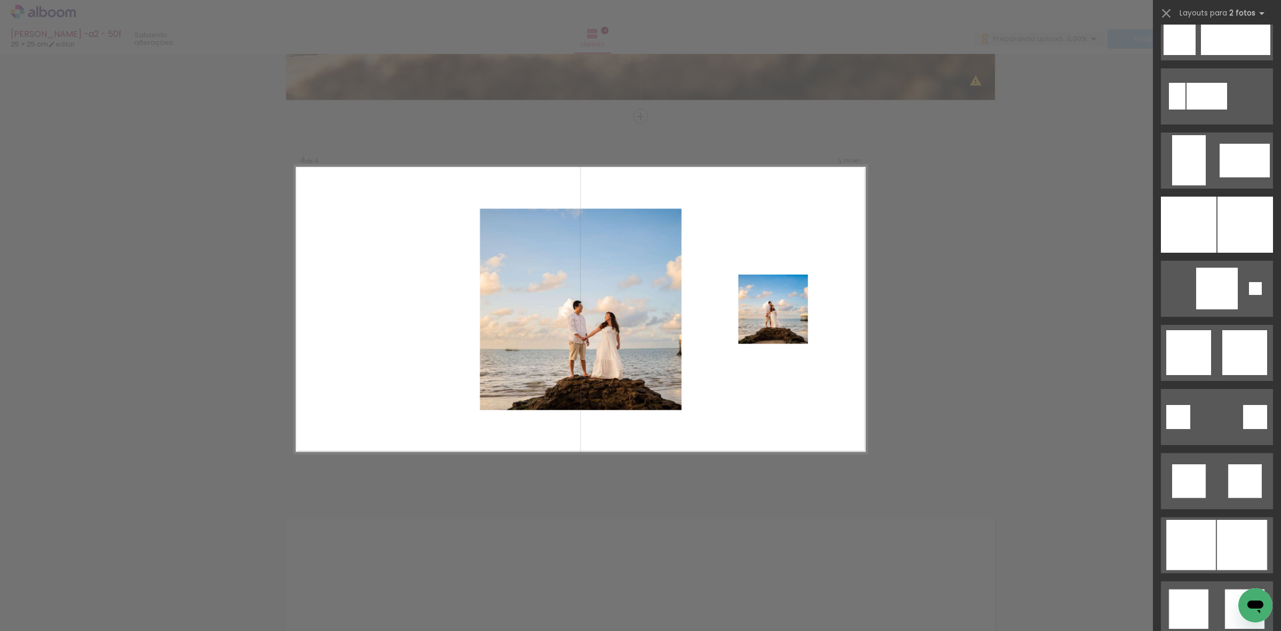
scroll to position [2470, 0]
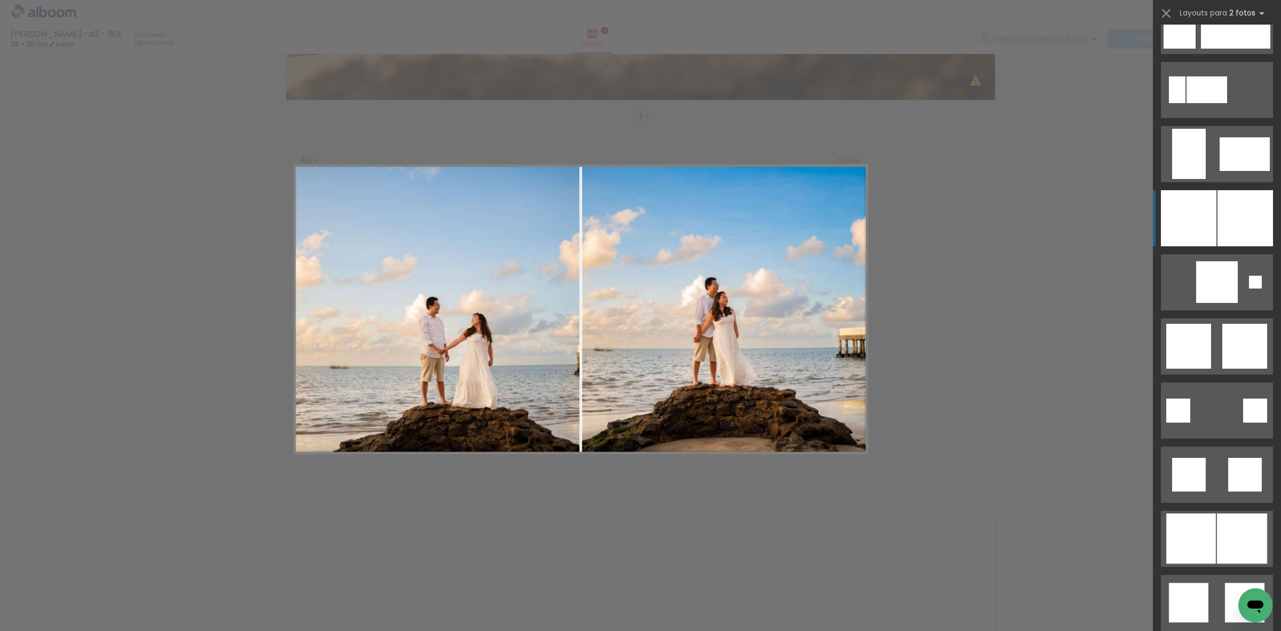
click at [820, 215] on div at bounding box center [1246, 218] width 56 height 56
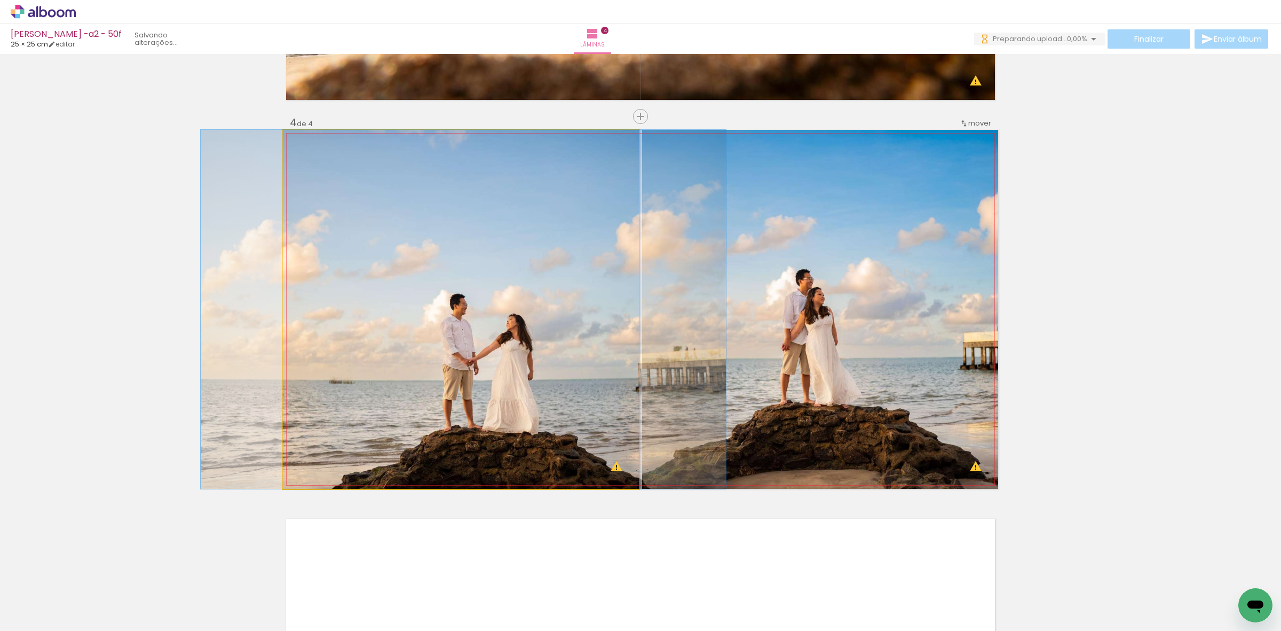
drag, startPoint x: 478, startPoint y: 425, endPoint x: 481, endPoint y: 396, distance: 29.5
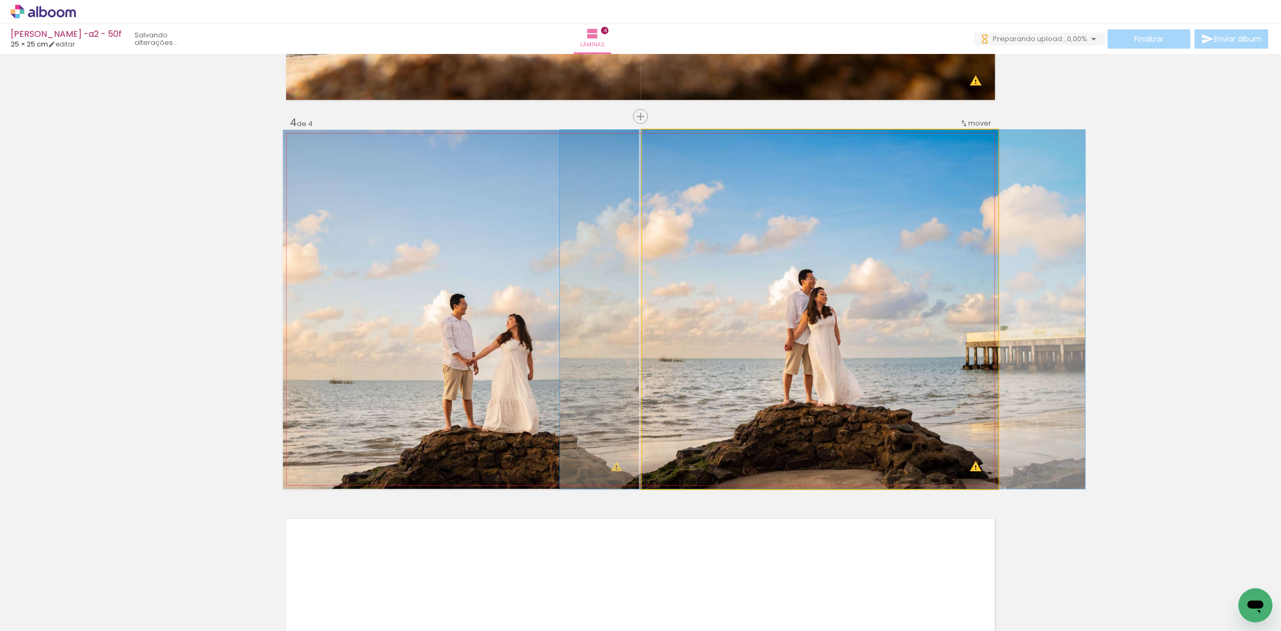
drag, startPoint x: 770, startPoint y: 284, endPoint x: 773, endPoint y: 314, distance: 30.0
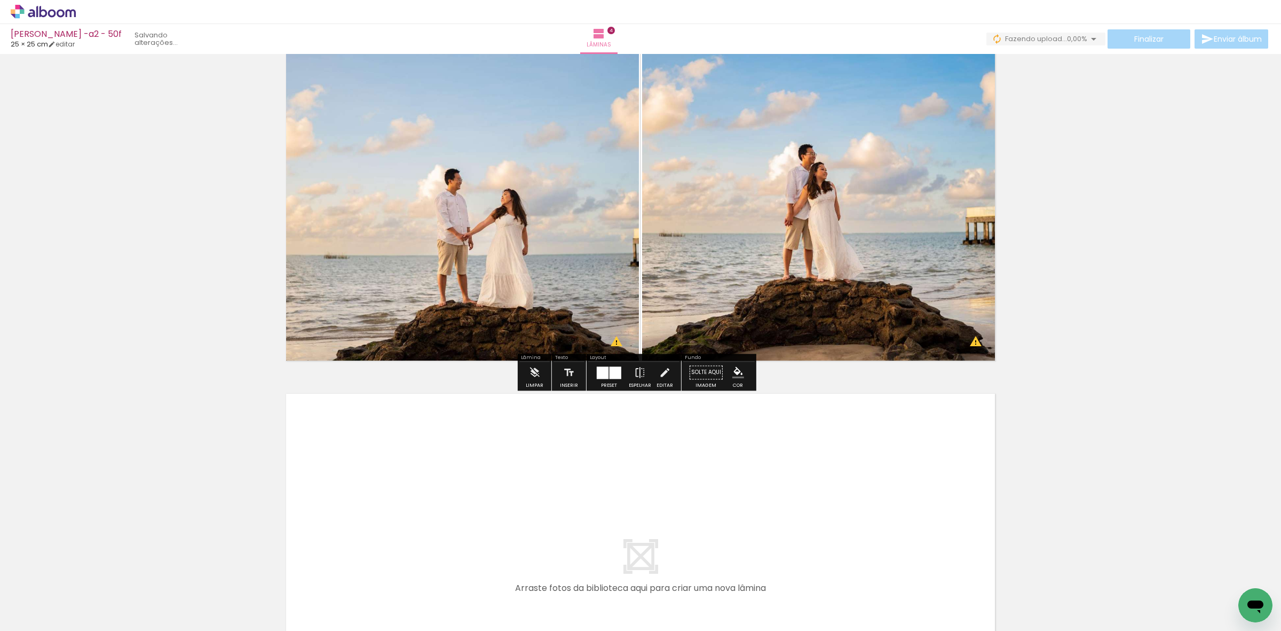
scroll to position [1379, 0]
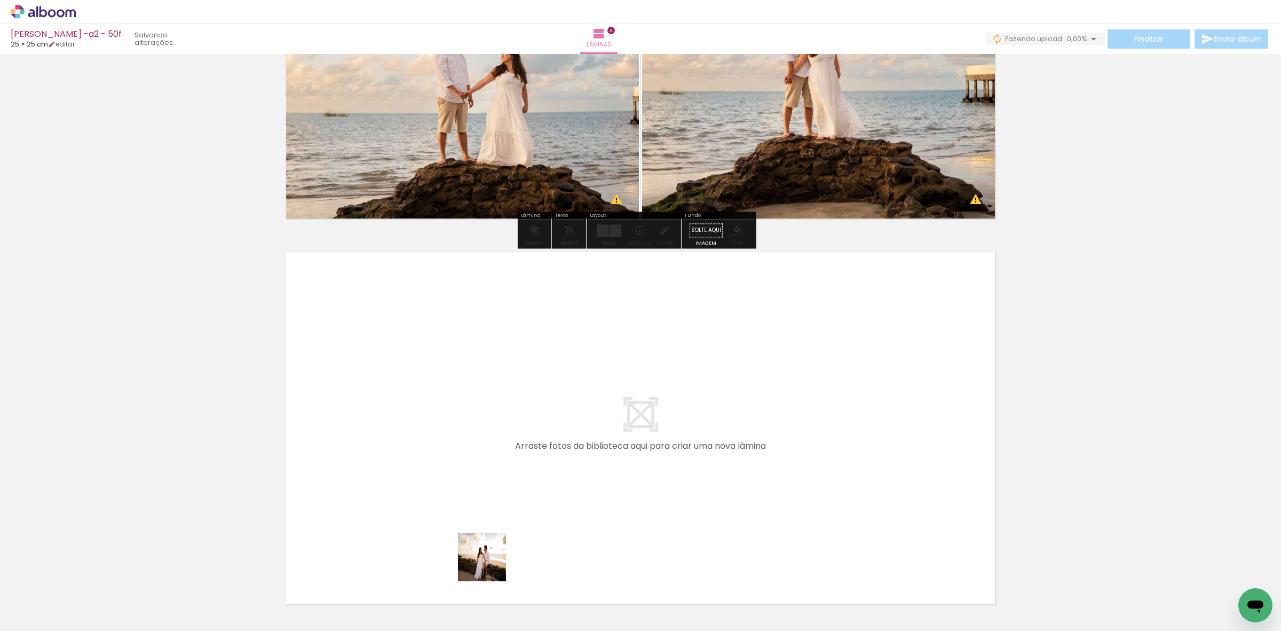
drag, startPoint x: 490, startPoint y: 593, endPoint x: 500, endPoint y: 530, distance: 63.3
click at [500, 403] on quentale-workspace at bounding box center [640, 315] width 1281 height 631
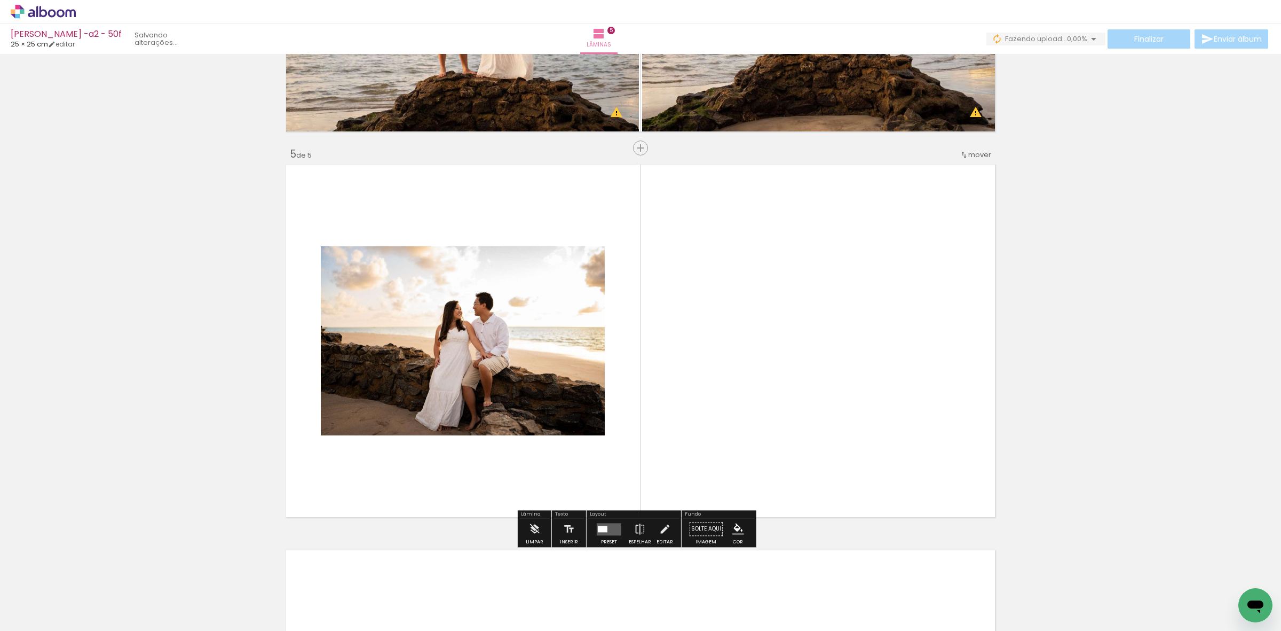
scroll to position [1497, 0]
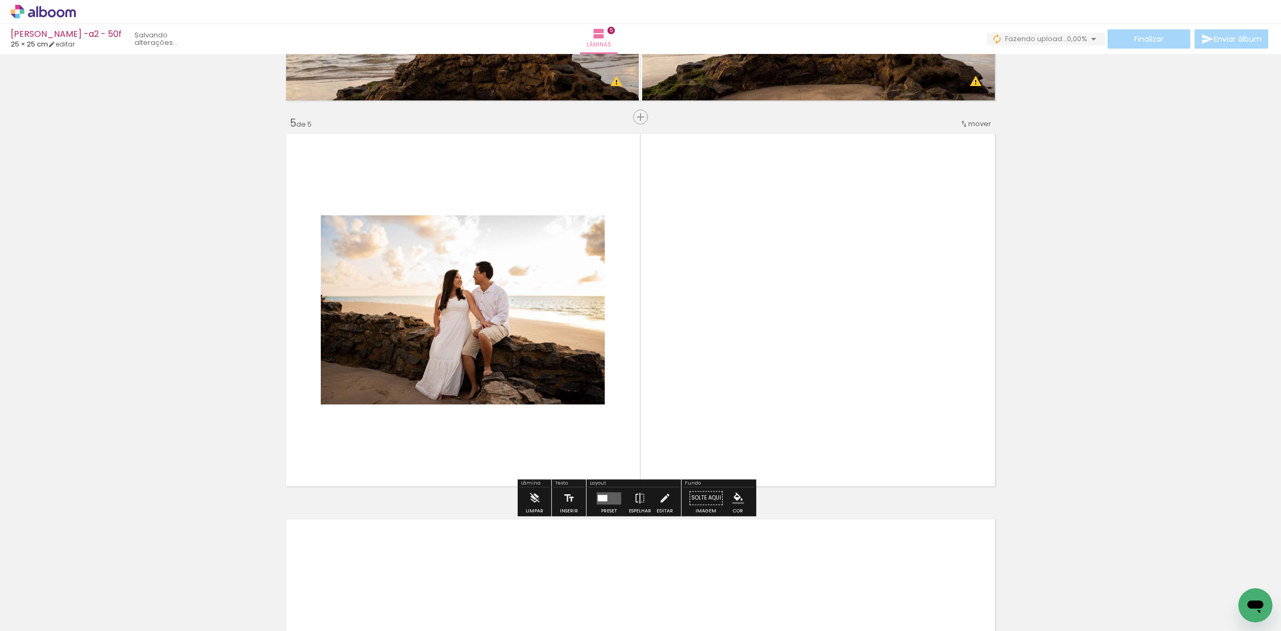
drag, startPoint x: 530, startPoint y: 580, endPoint x: 593, endPoint y: 455, distance: 140.4
click at [598, 403] on quentale-workspace at bounding box center [640, 315] width 1281 height 631
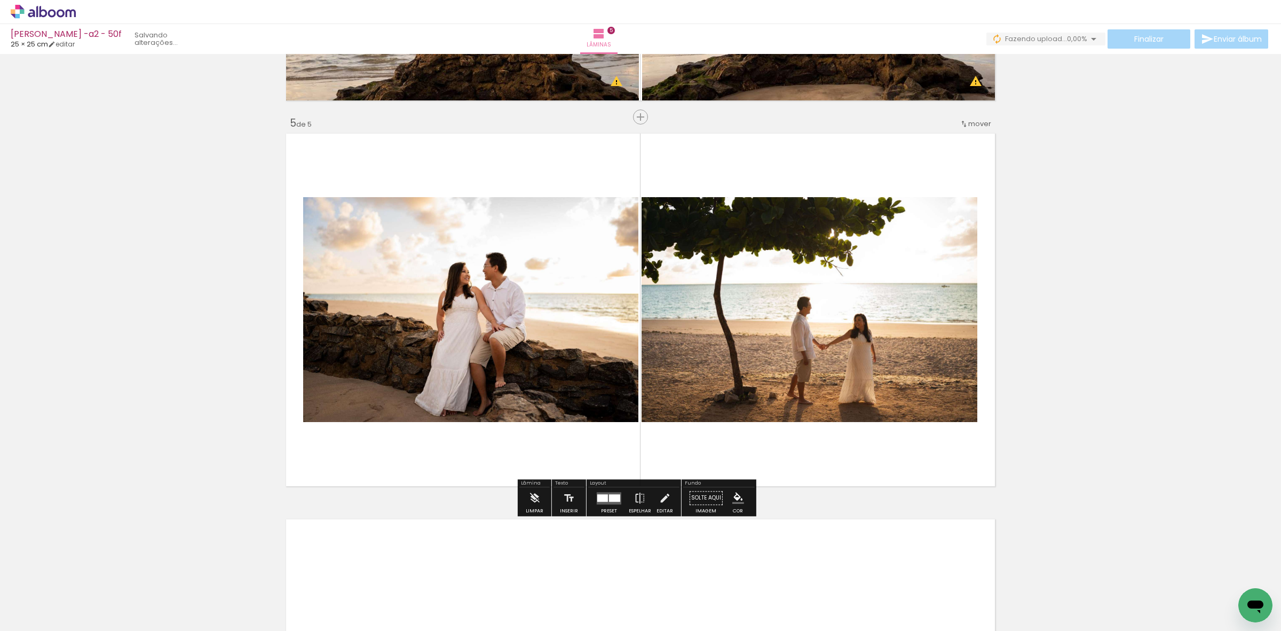
click at [581, 403] on div "Inserir" at bounding box center [569, 500] width 31 height 27
click at [604, 403] on div at bounding box center [602, 497] width 11 height 7
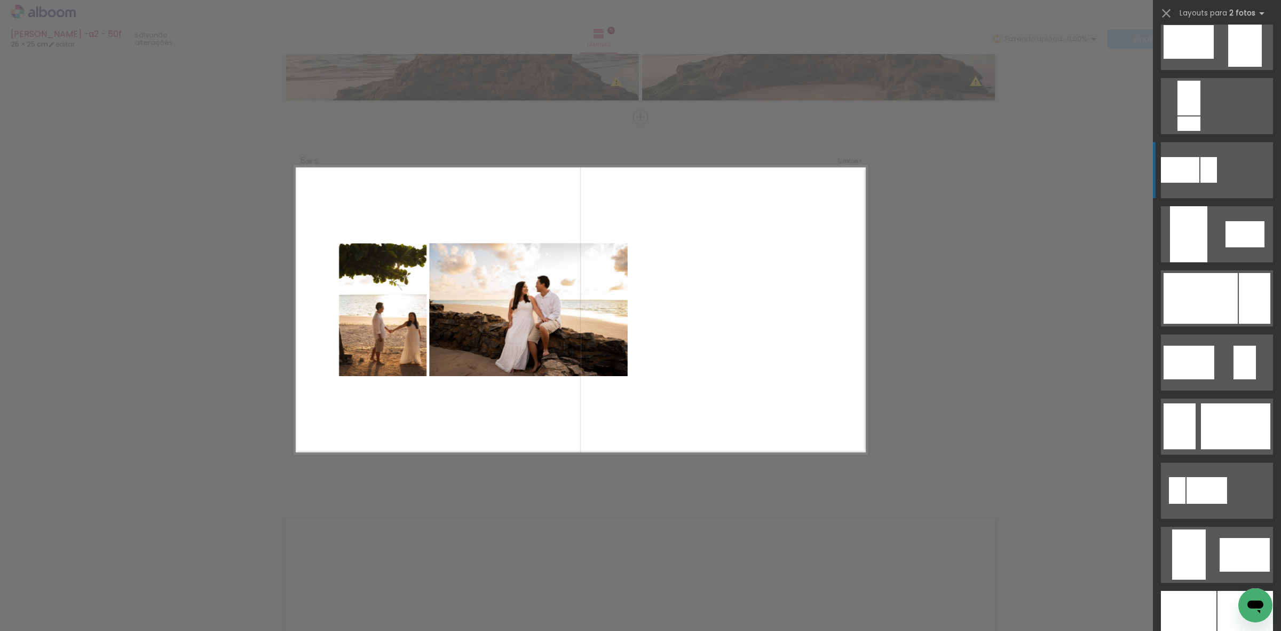
scroll to position [2336, 0]
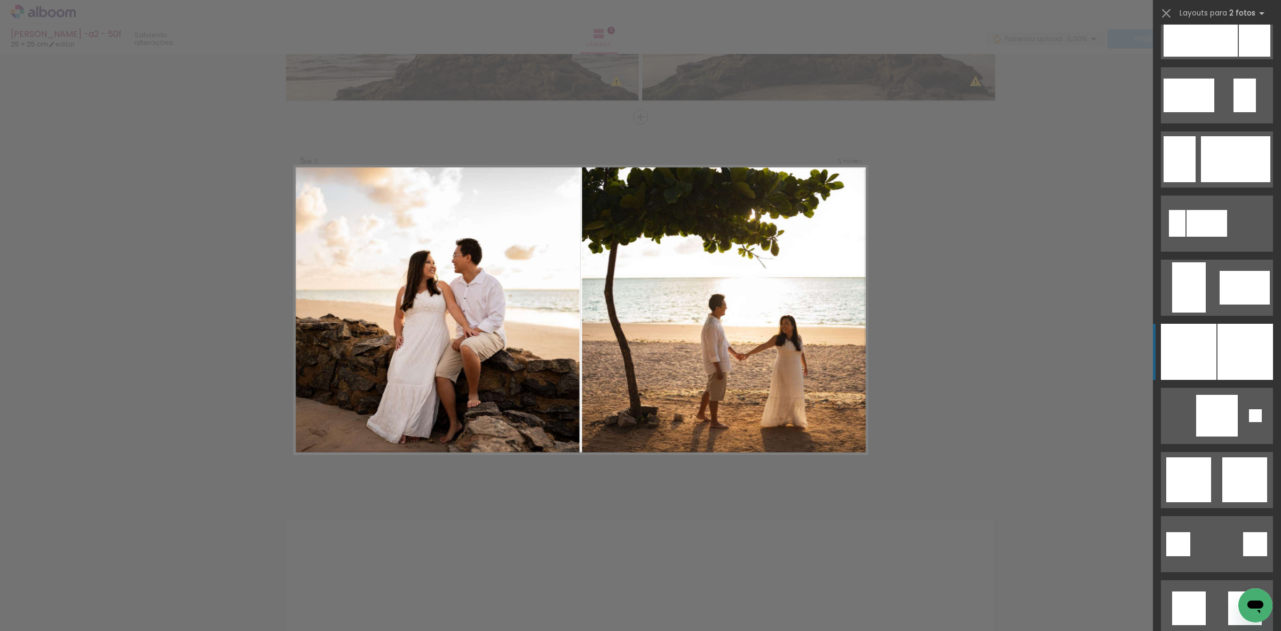
click at [820, 343] on div at bounding box center [1189, 352] width 56 height 56
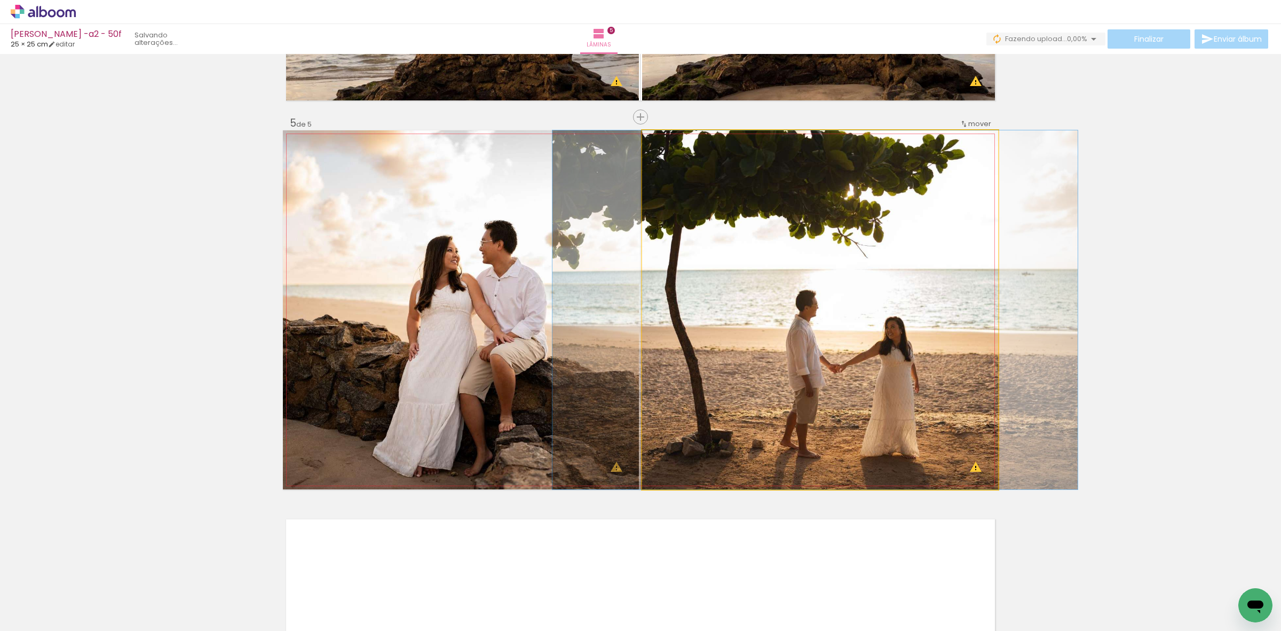
drag, startPoint x: 908, startPoint y: 348, endPoint x: 903, endPoint y: 373, distance: 24.9
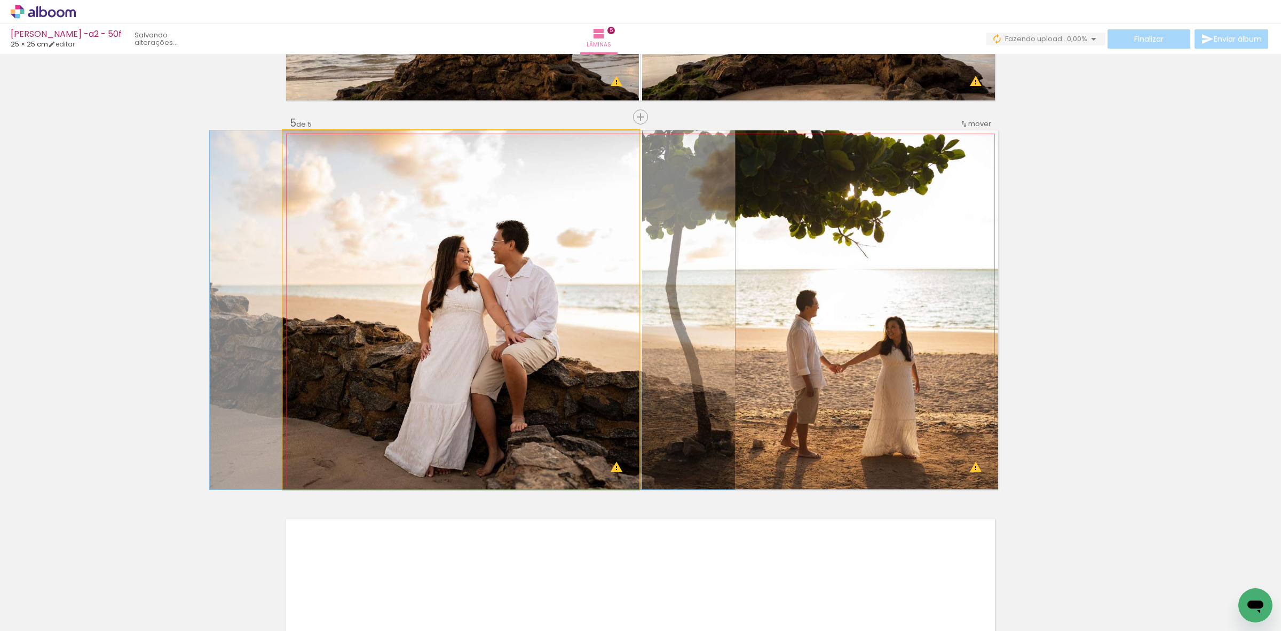
click at [513, 243] on quentale-photo at bounding box center [461, 309] width 356 height 359
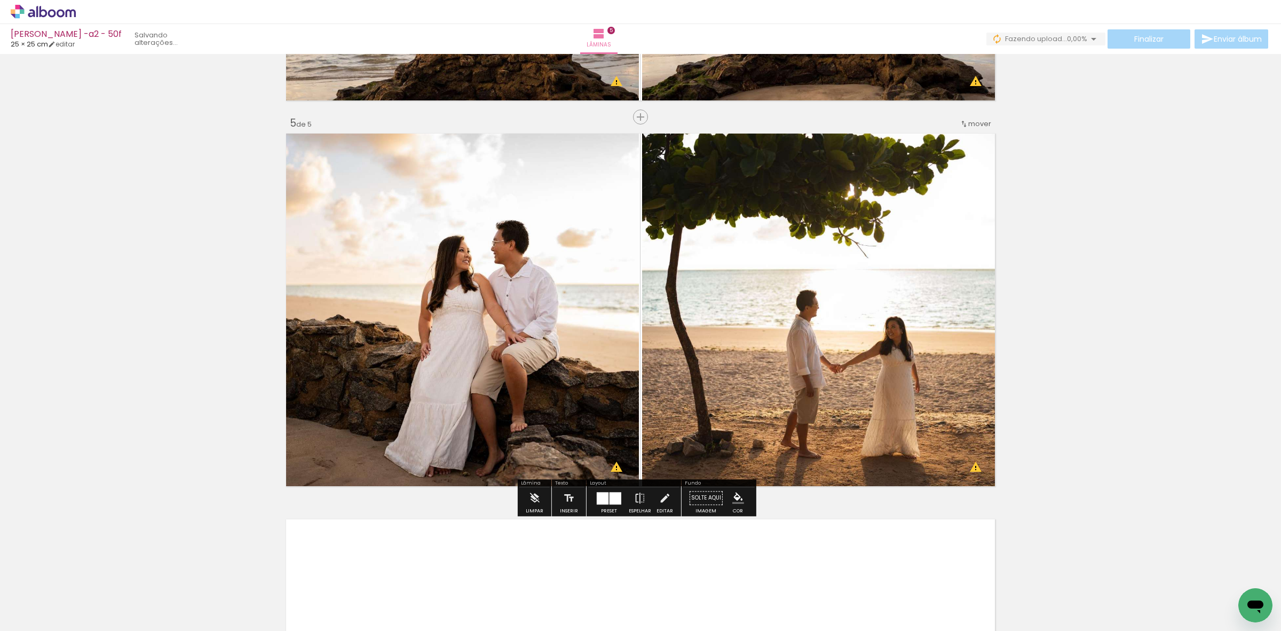
click at [588, 156] on quentale-photo at bounding box center [461, 309] width 356 height 359
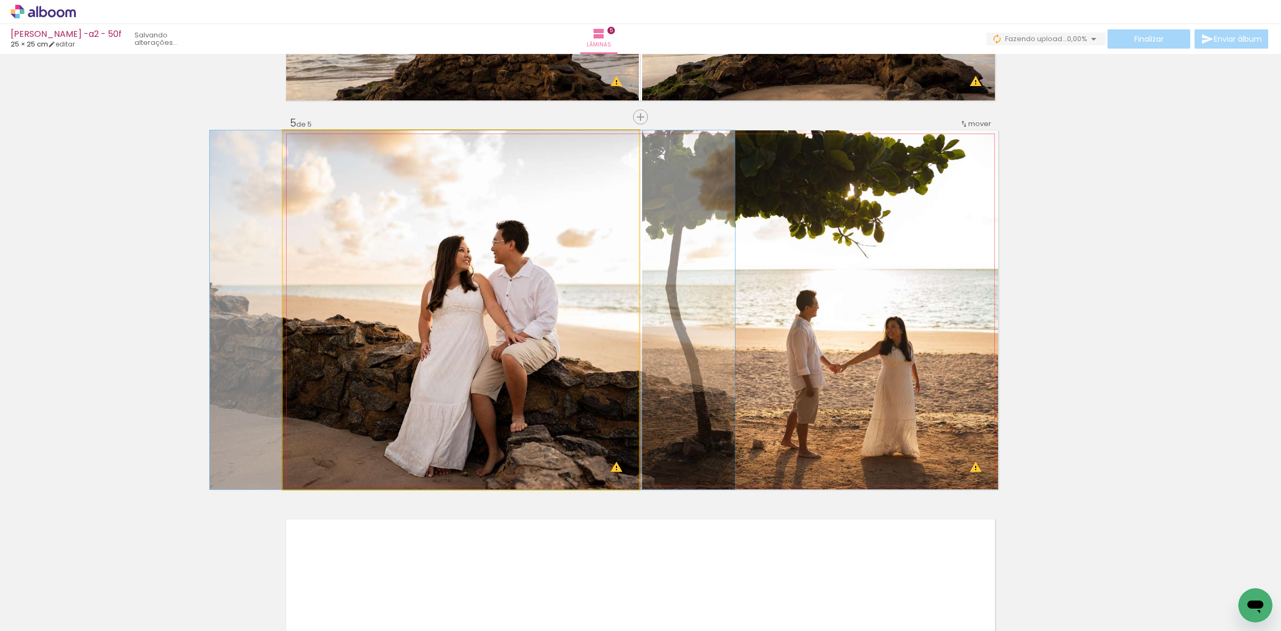
click at [588, 156] on quentale-photo at bounding box center [461, 309] width 356 height 359
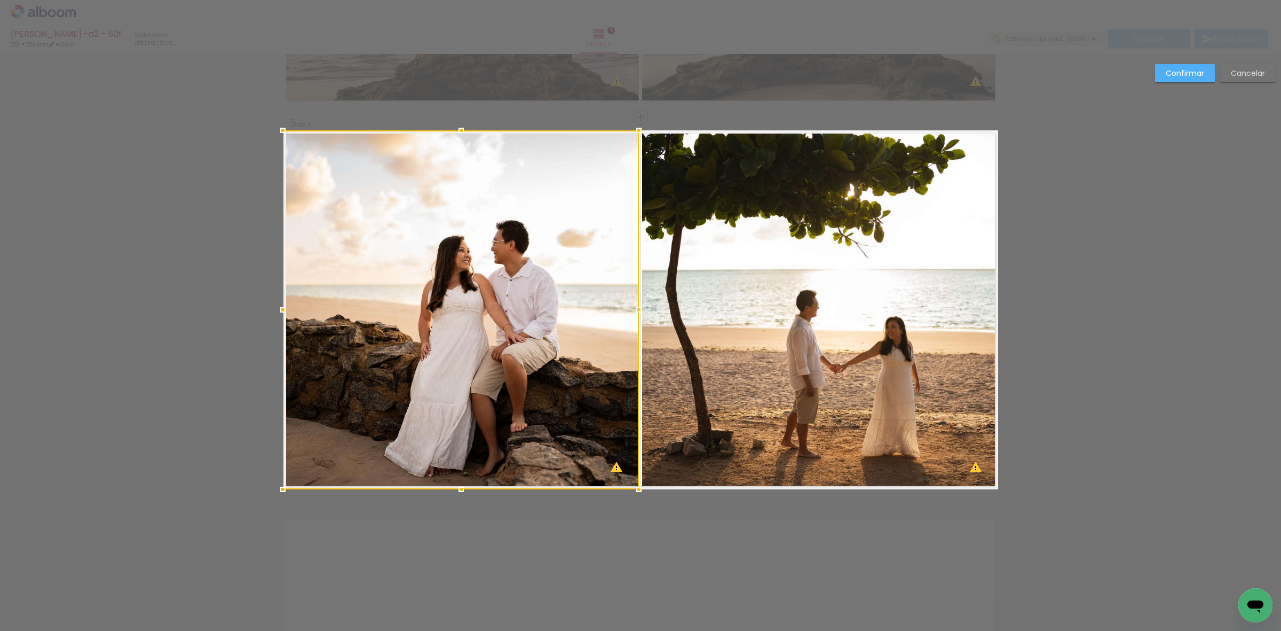
click at [0, 0] on slot "Confirmar" at bounding box center [0, 0] width 0 height 0
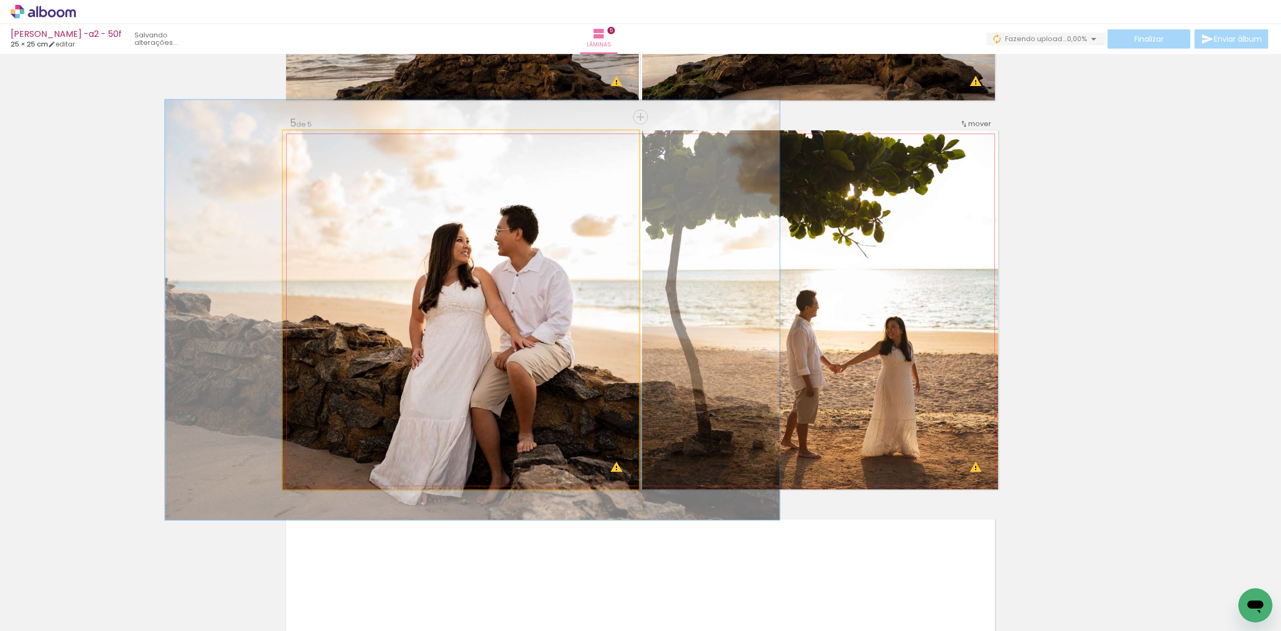
drag, startPoint x: 305, startPoint y: 142, endPoint x: 311, endPoint y: 142, distance: 5.9
type paper-slider "117"
click at [311, 142] on div at bounding box center [315, 142] width 10 height 10
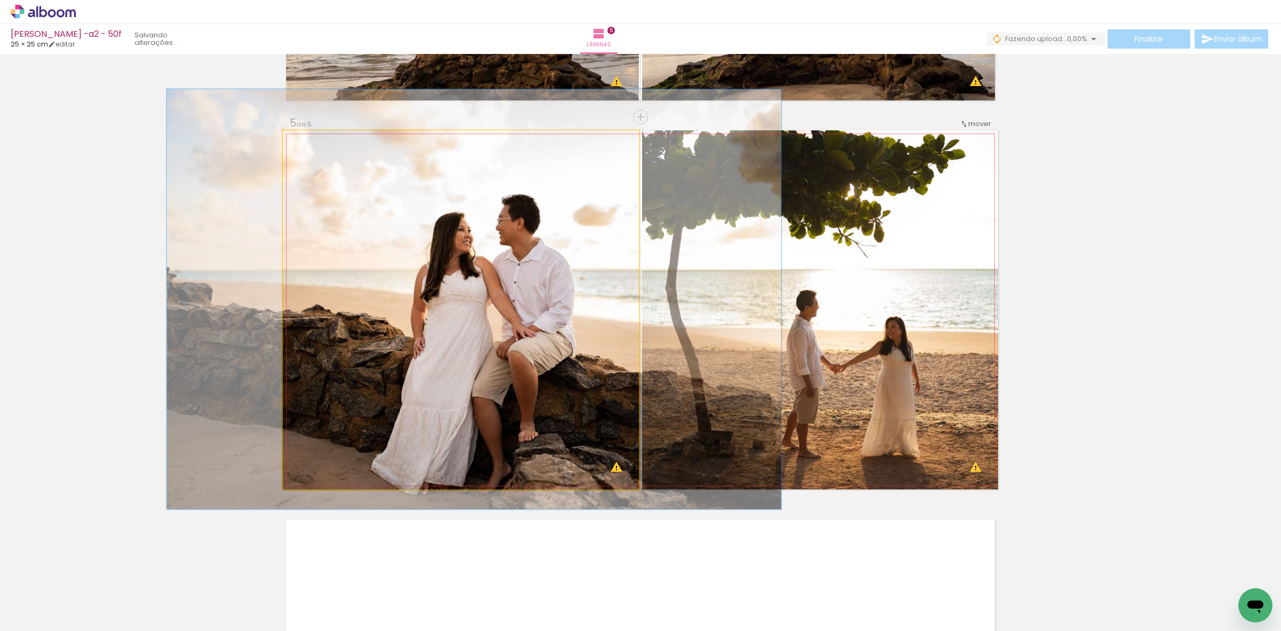
drag, startPoint x: 485, startPoint y: 198, endPoint x: 486, endPoint y: 187, distance: 10.8
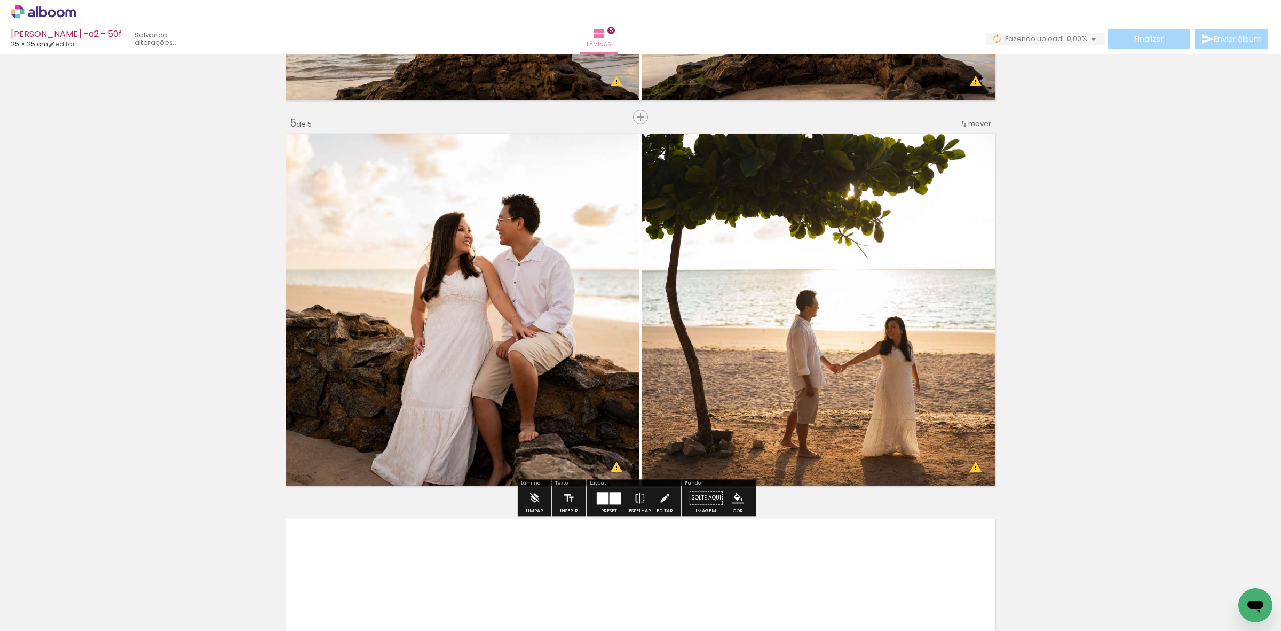
scroll to position [1764, 0]
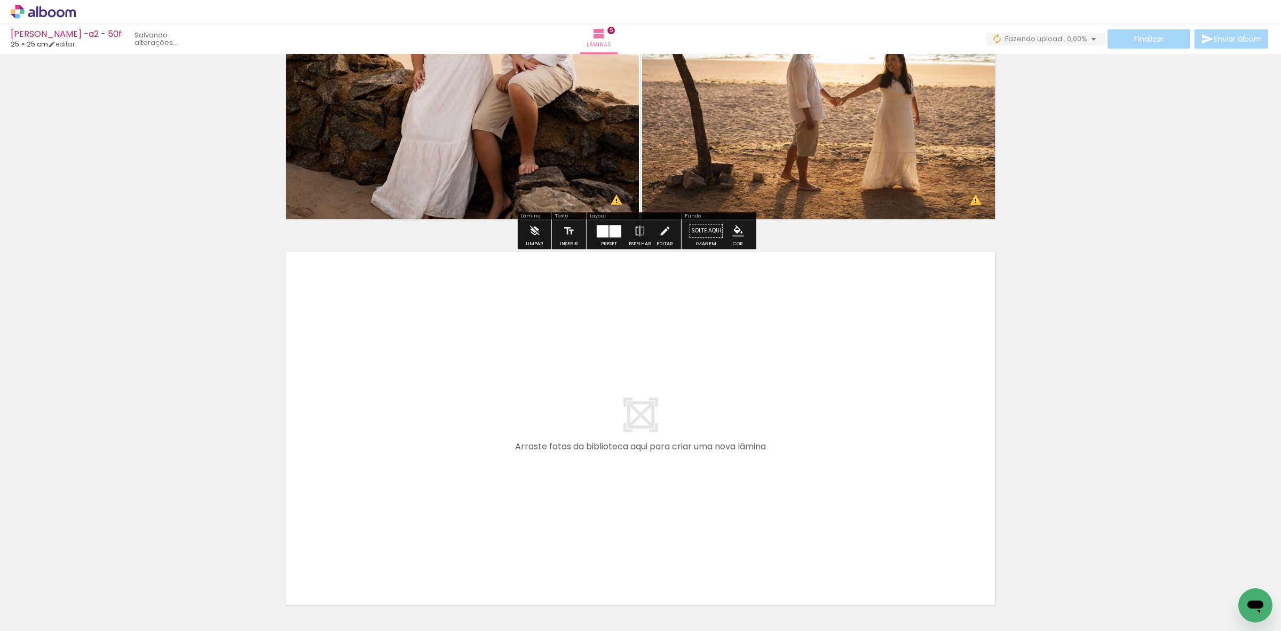
drag, startPoint x: 570, startPoint y: 608, endPoint x: 621, endPoint y: 586, distance: 55.5
click at [577, 403] on quentale-workspace at bounding box center [640, 315] width 1281 height 631
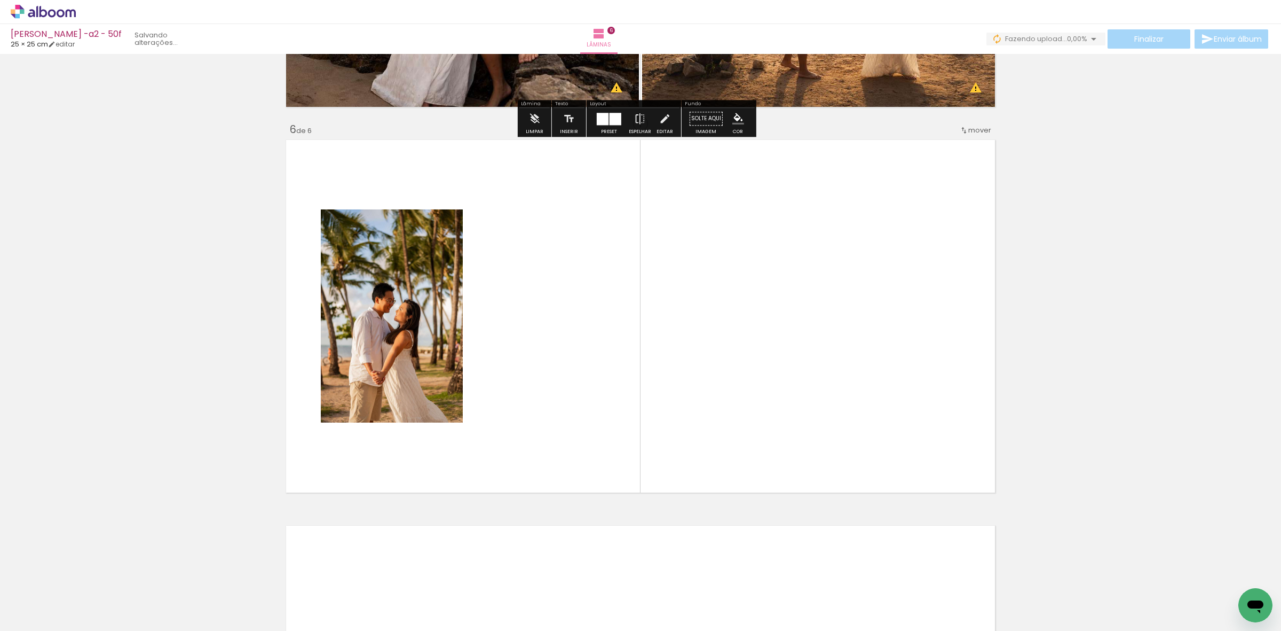
scroll to position [1883, 0]
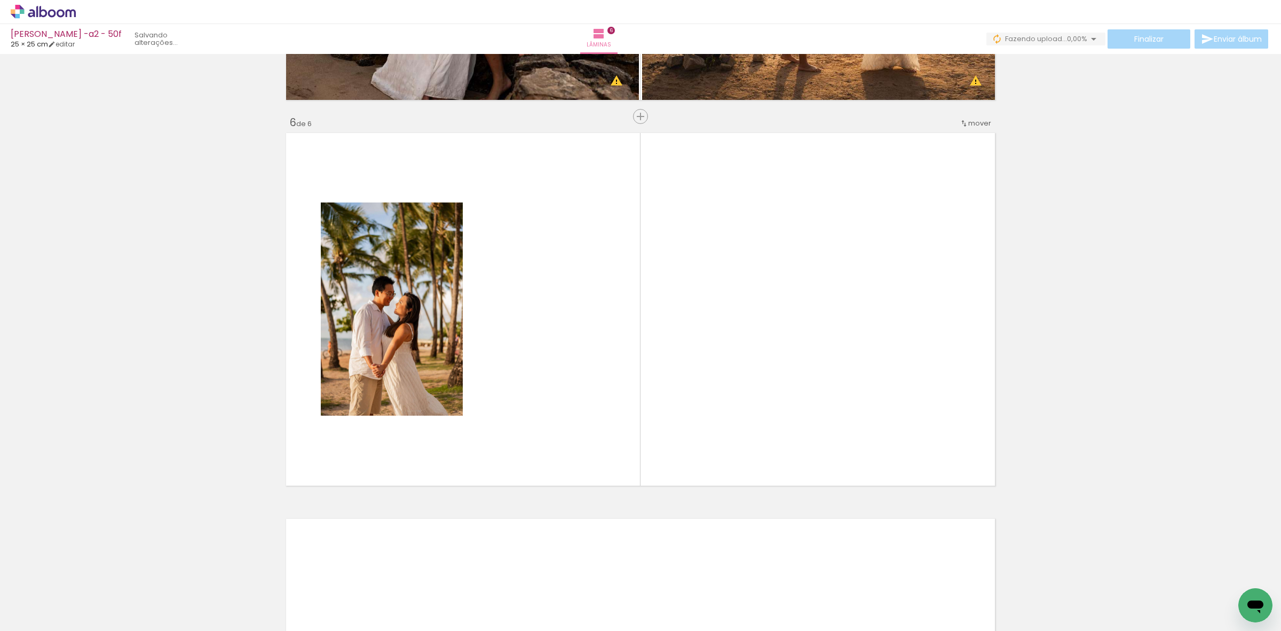
drag, startPoint x: 635, startPoint y: 598, endPoint x: 523, endPoint y: 408, distance: 220.2
click at [686, 289] on quentale-workspace at bounding box center [640, 315] width 1281 height 631
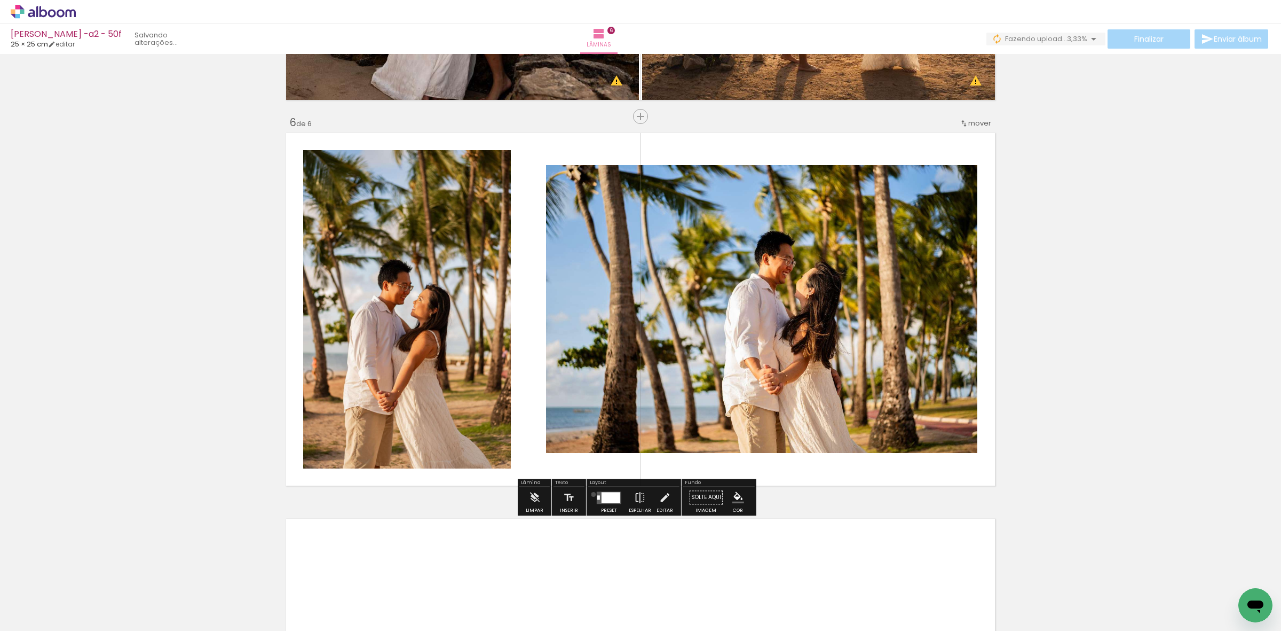
click at [592, 403] on paper-button "Preset" at bounding box center [609, 499] width 34 height 27
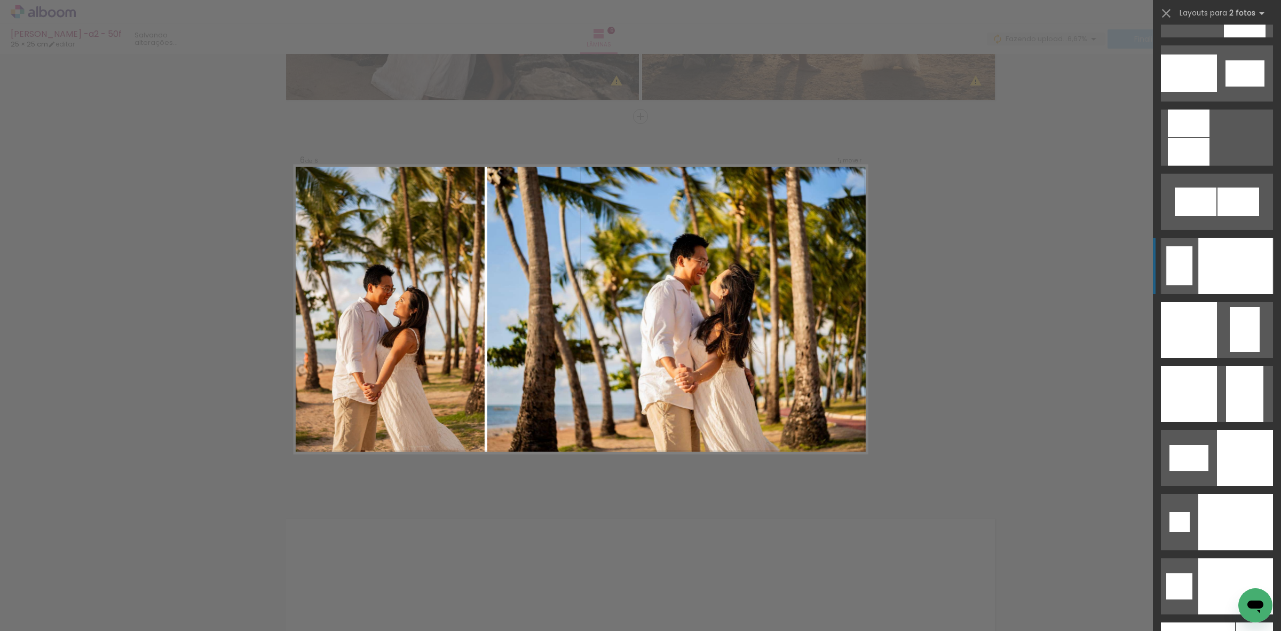
scroll to position [4338, 0]
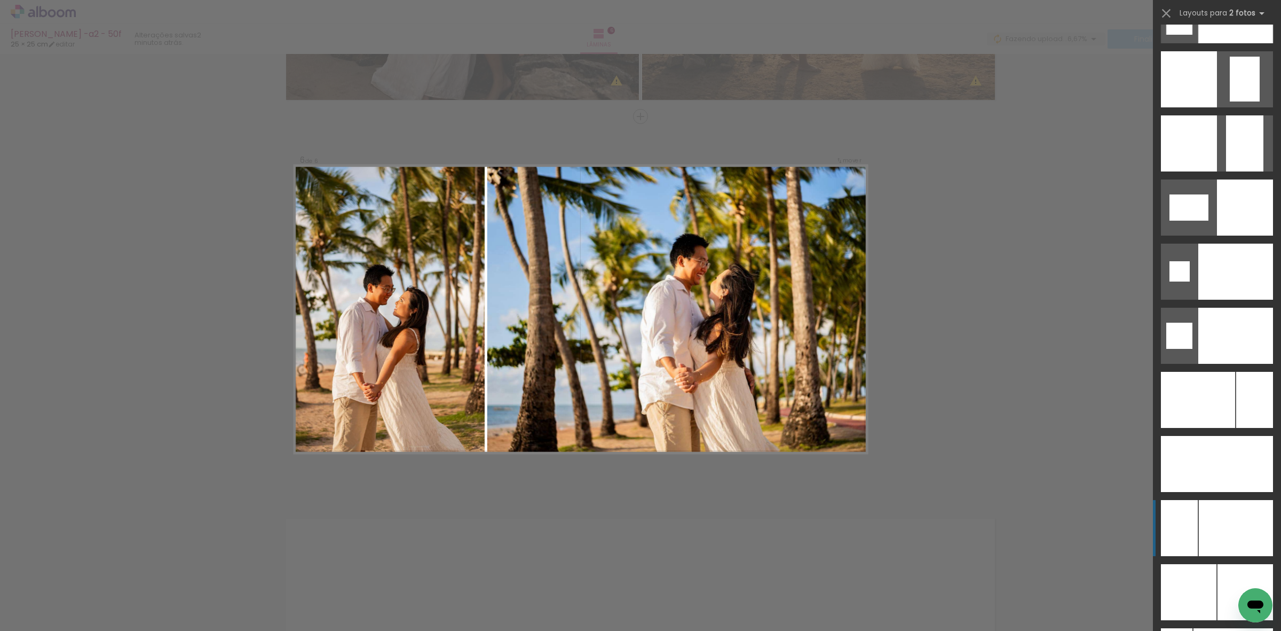
click at [820, 403] on div at bounding box center [1179, 528] width 37 height 56
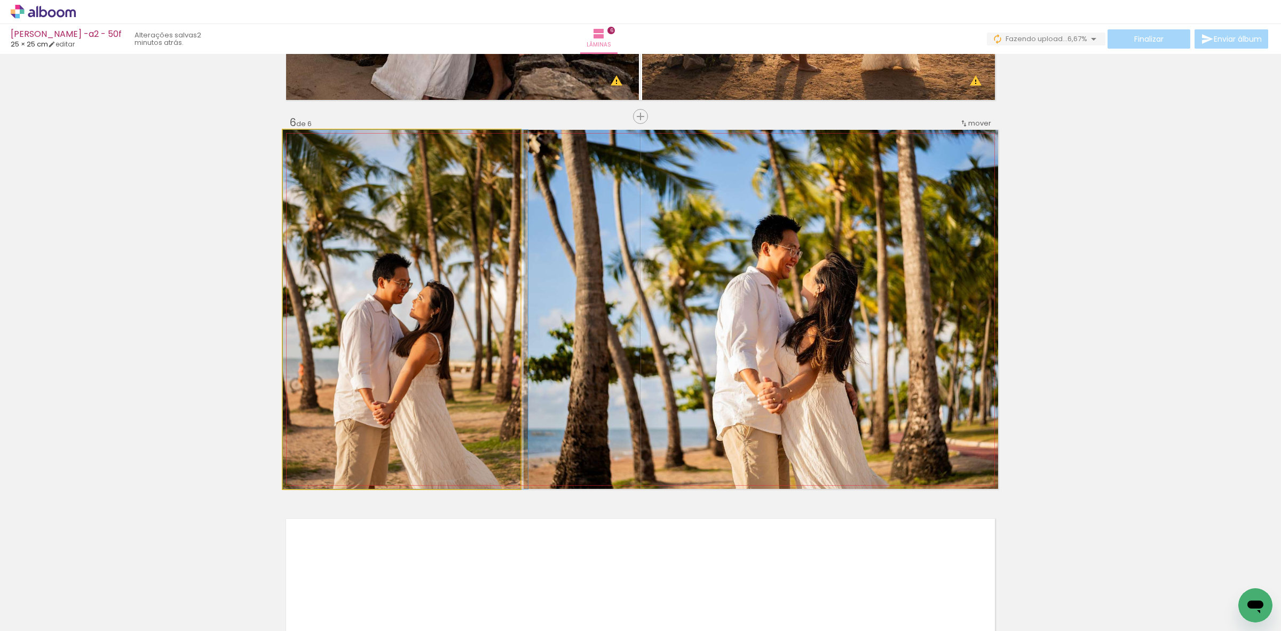
drag, startPoint x: 375, startPoint y: 431, endPoint x: 381, endPoint y: 387, distance: 44.6
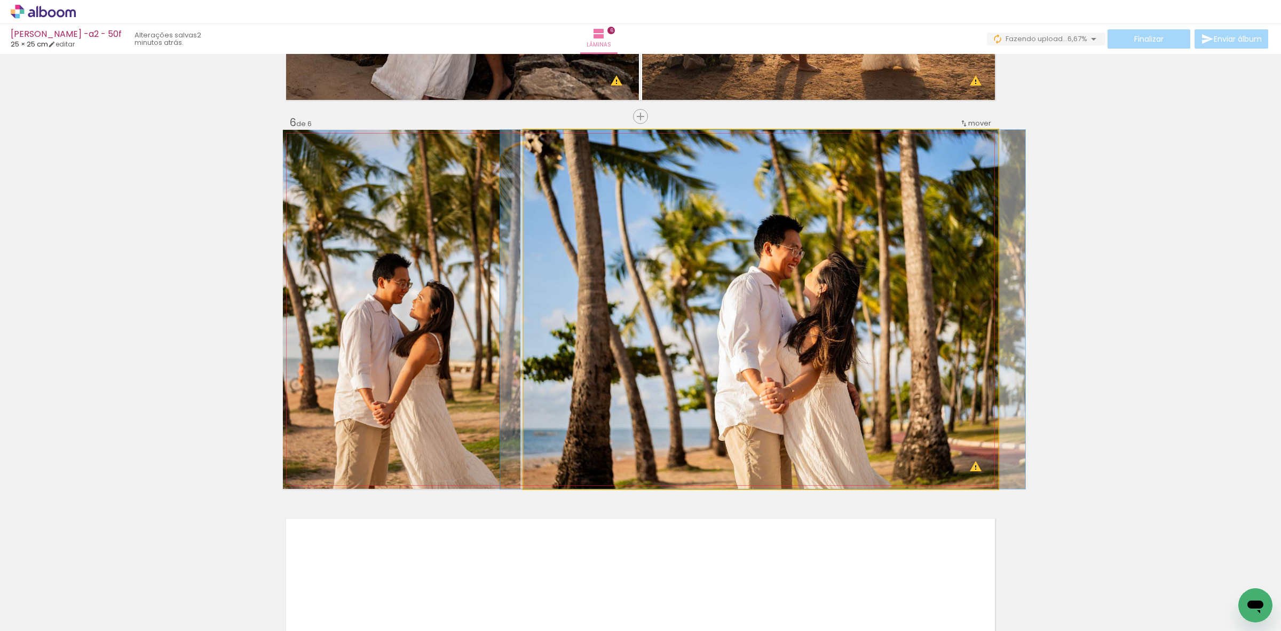
drag, startPoint x: 644, startPoint y: 357, endPoint x: 646, endPoint y: 340, distance: 17.2
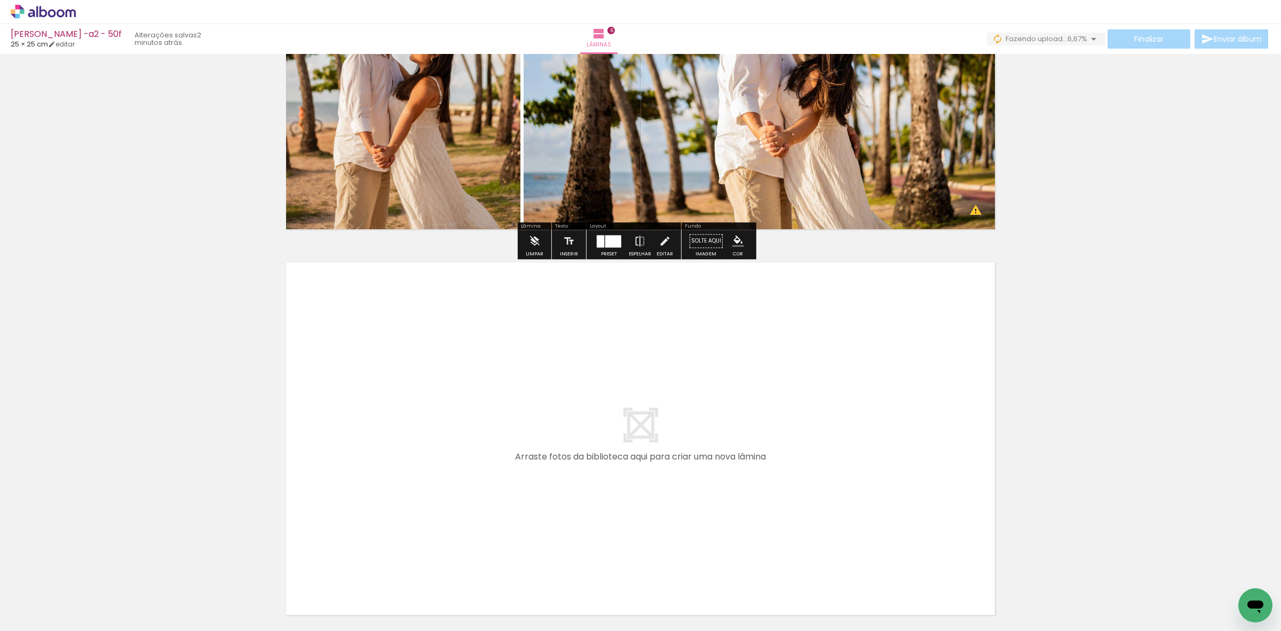
scroll to position [2150, 0]
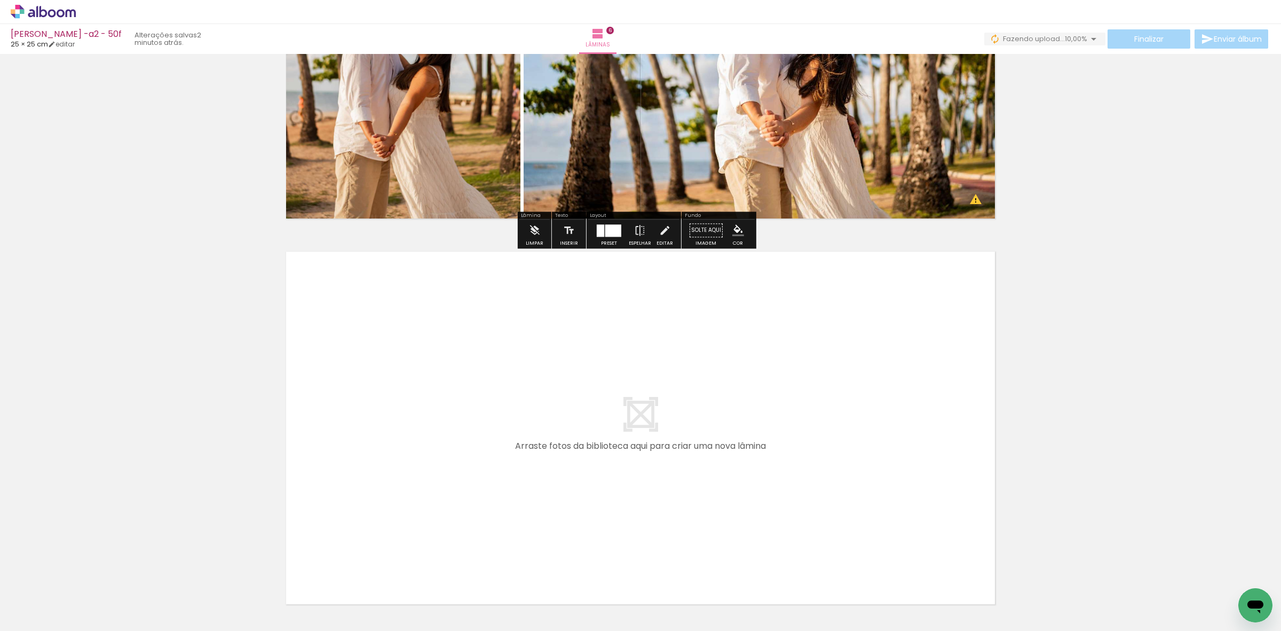
drag, startPoint x: 709, startPoint y: 584, endPoint x: 711, endPoint y: 500, distance: 83.8
click at [711, 403] on quentale-workspace at bounding box center [640, 315] width 1281 height 631
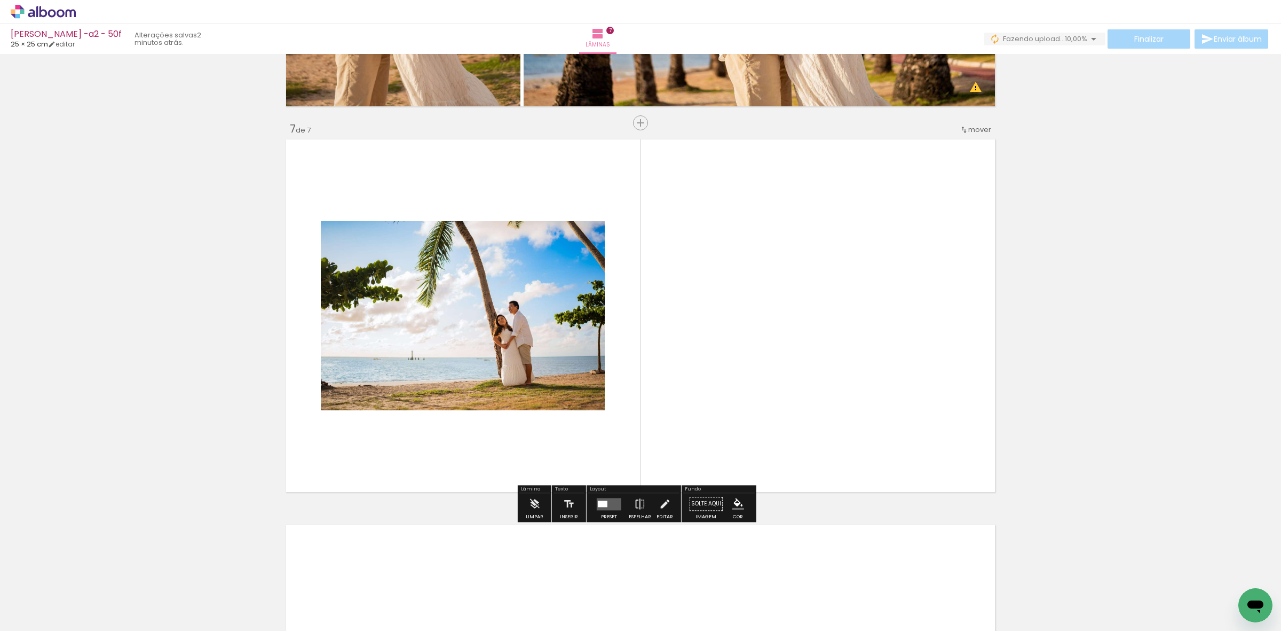
scroll to position [2268, 0]
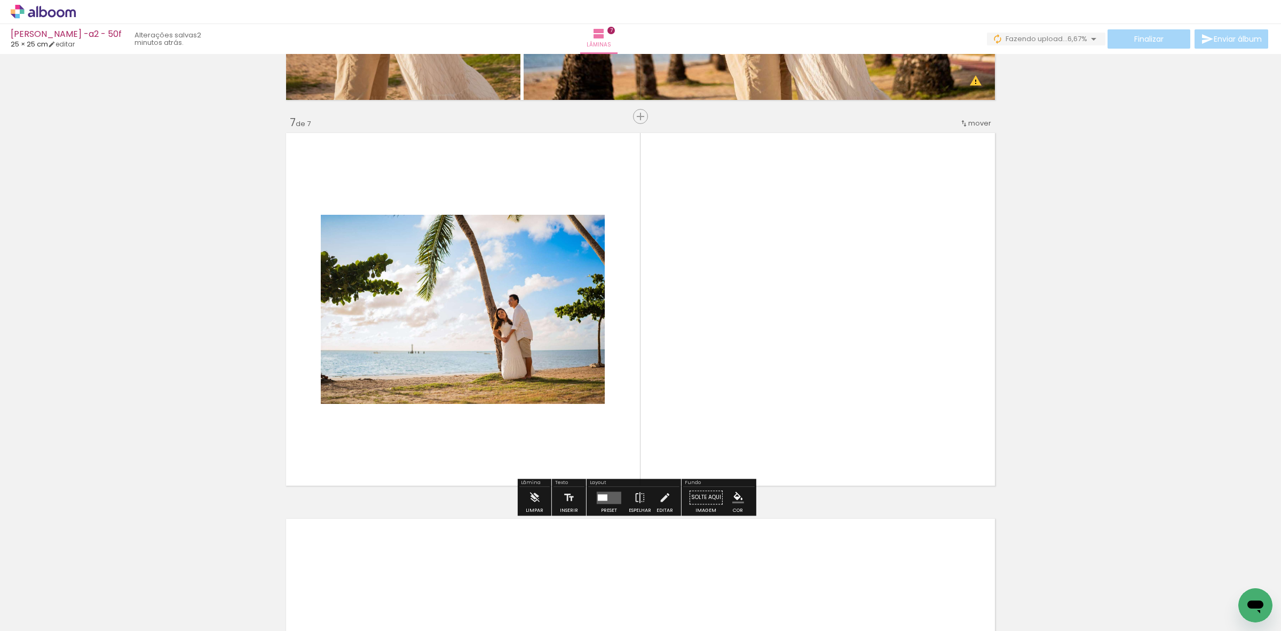
click at [617, 403] on quentale-layouter at bounding box center [609, 497] width 25 height 12
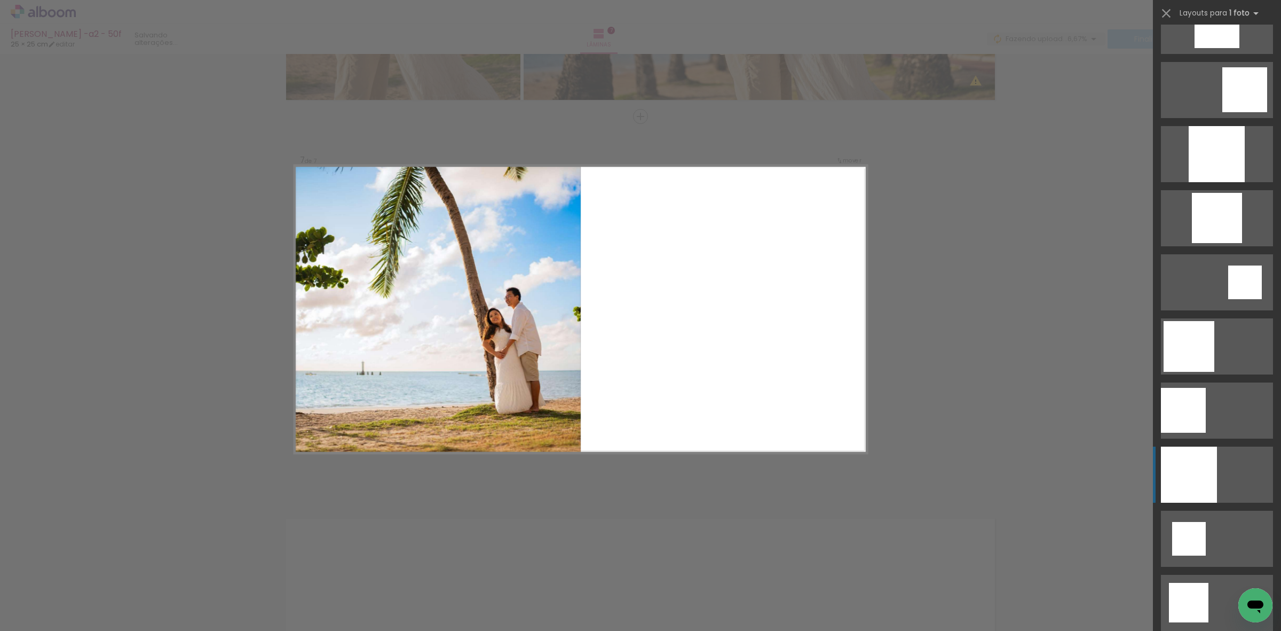
scroll to position [1335, 0]
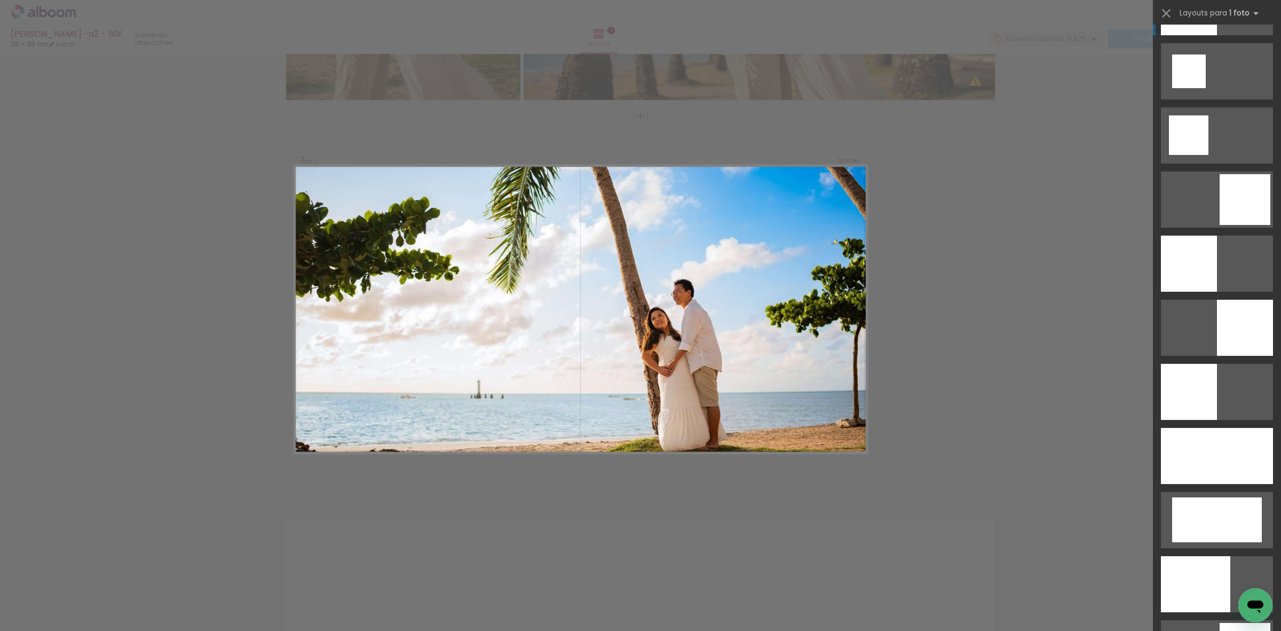
click at [820, 403] on div at bounding box center [1217, 456] width 112 height 56
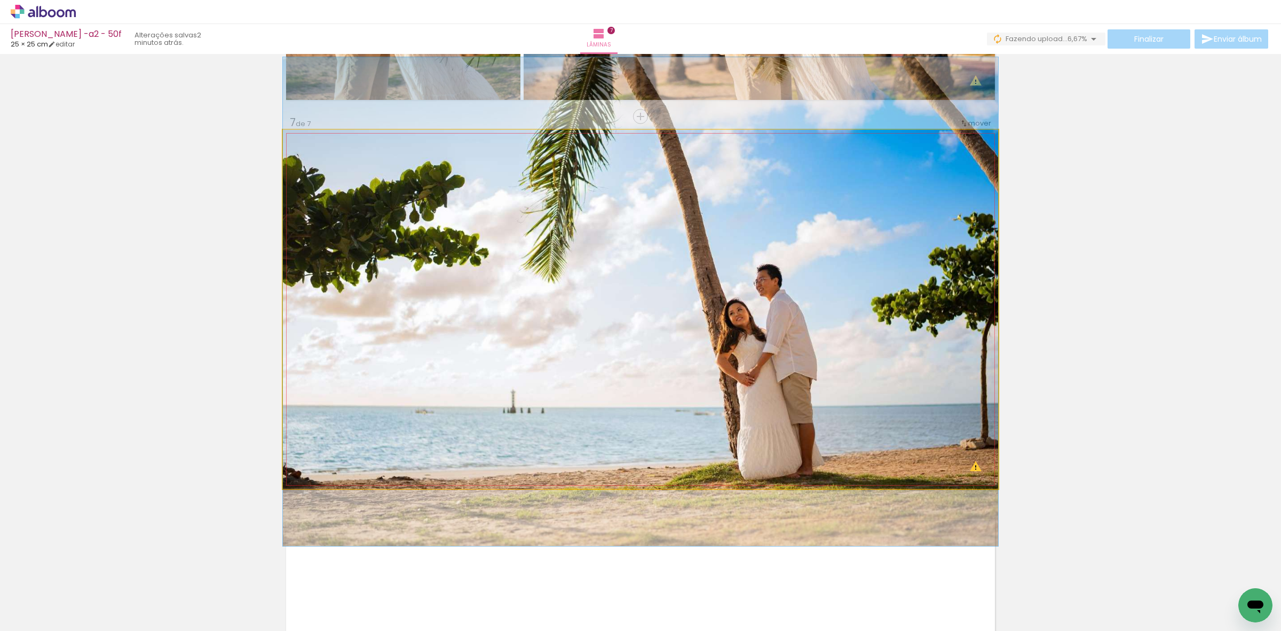
drag, startPoint x: 967, startPoint y: 406, endPoint x: 964, endPoint y: 397, distance: 9.6
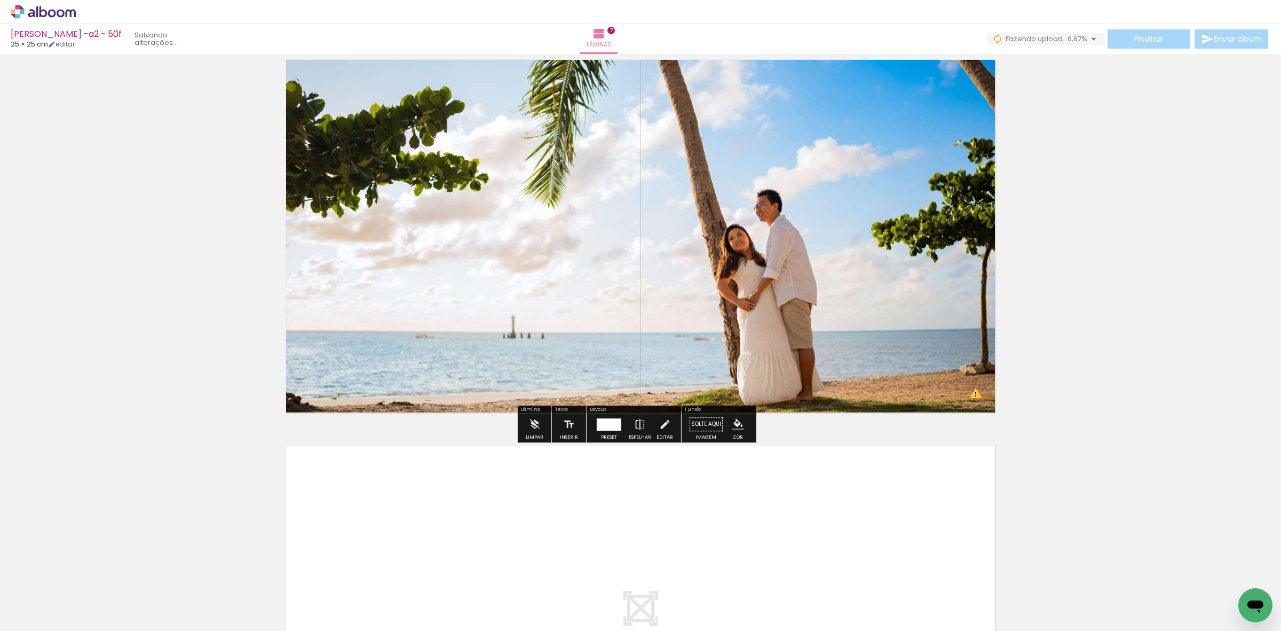
scroll to position [2535, 0]
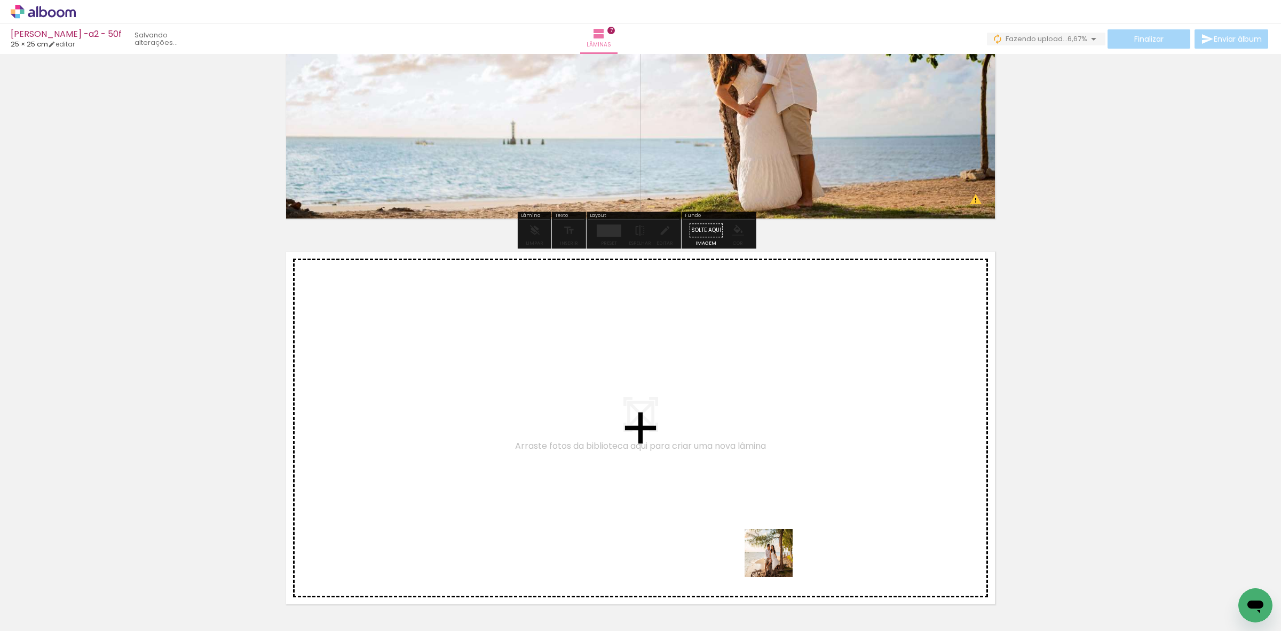
drag, startPoint x: 774, startPoint y: 587, endPoint x: 823, endPoint y: 599, distance: 50.4
click at [787, 403] on quentale-workspace at bounding box center [640, 315] width 1281 height 631
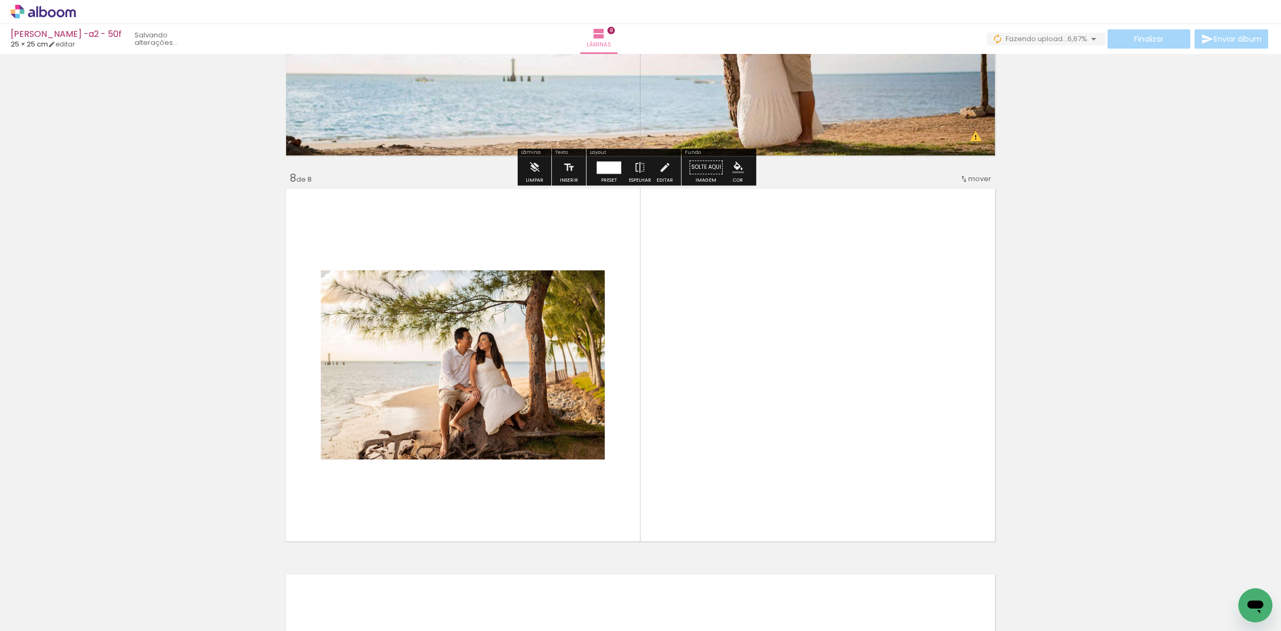
drag, startPoint x: 823, startPoint y: 599, endPoint x: 759, endPoint y: 490, distance: 126.4
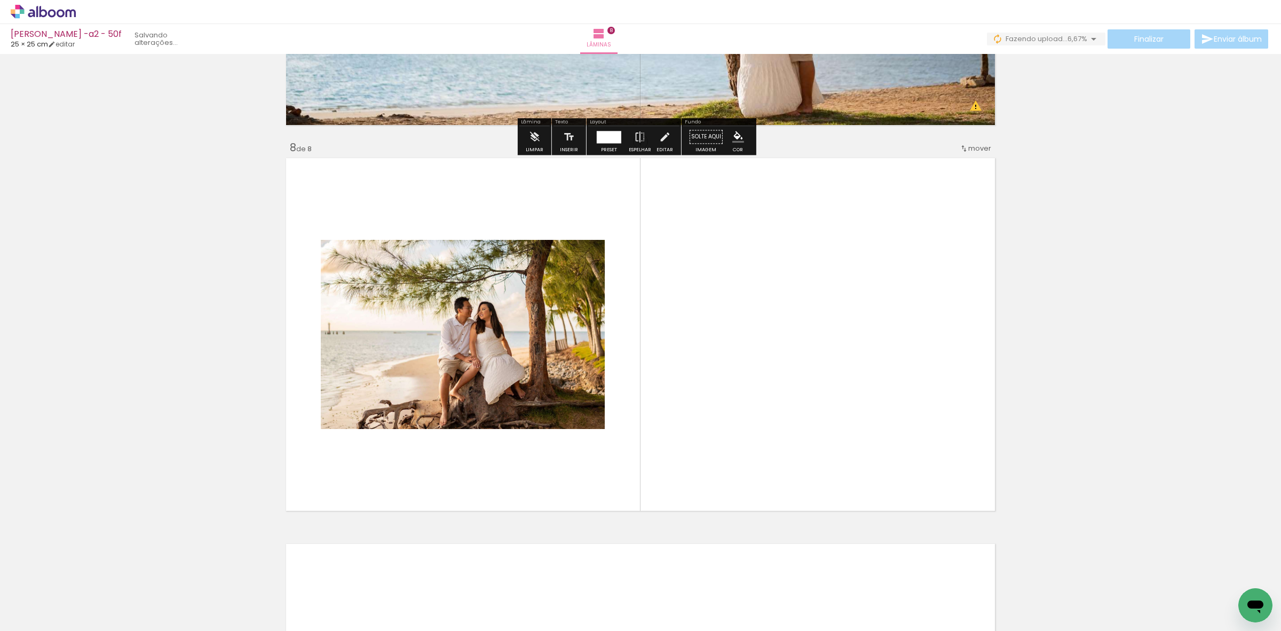
click at [804, 403] on quentale-workspace at bounding box center [640, 315] width 1281 height 631
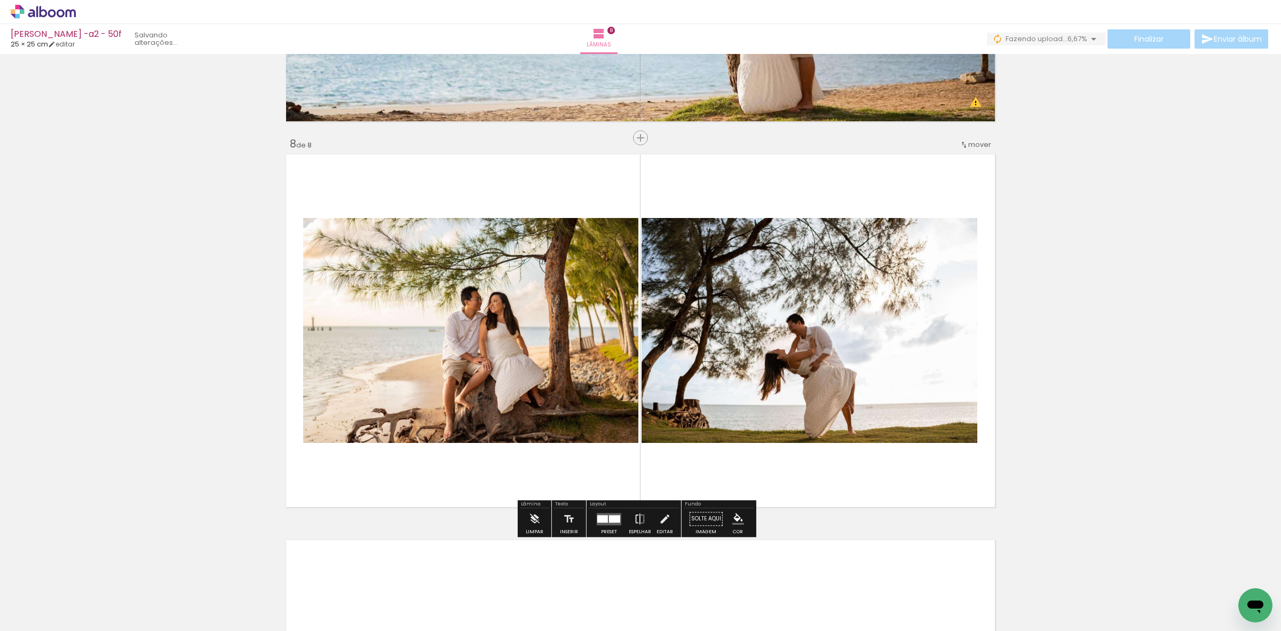
scroll to position [2654, 0]
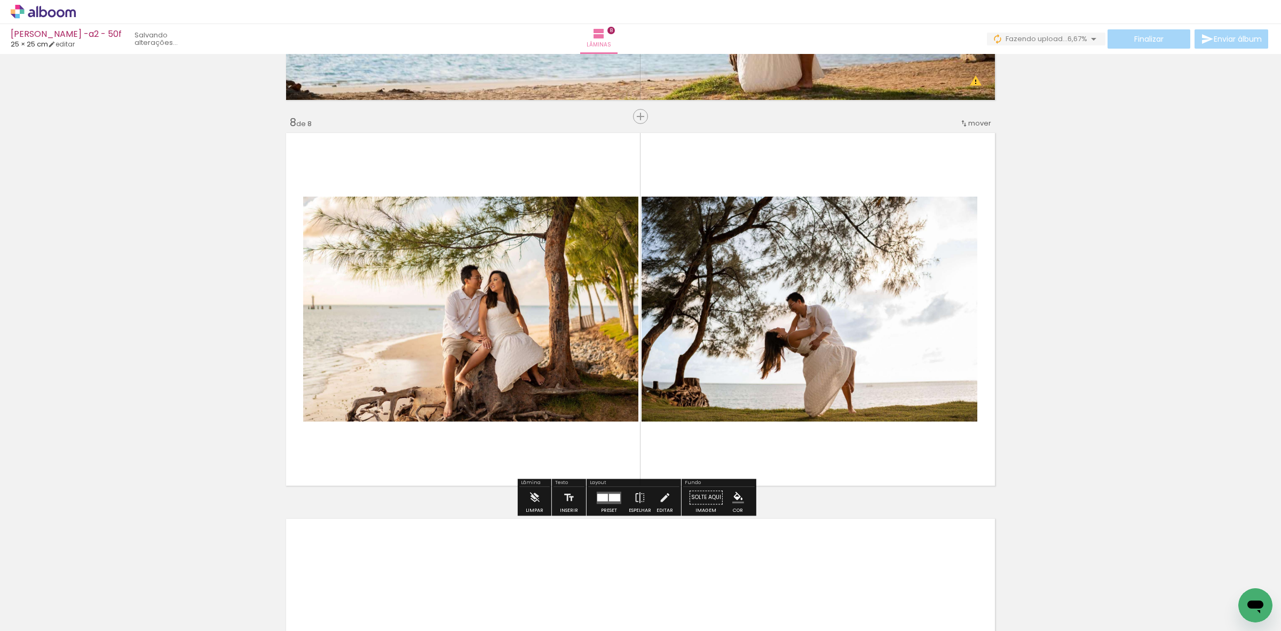
click at [605, 403] on div at bounding box center [602, 496] width 11 height 7
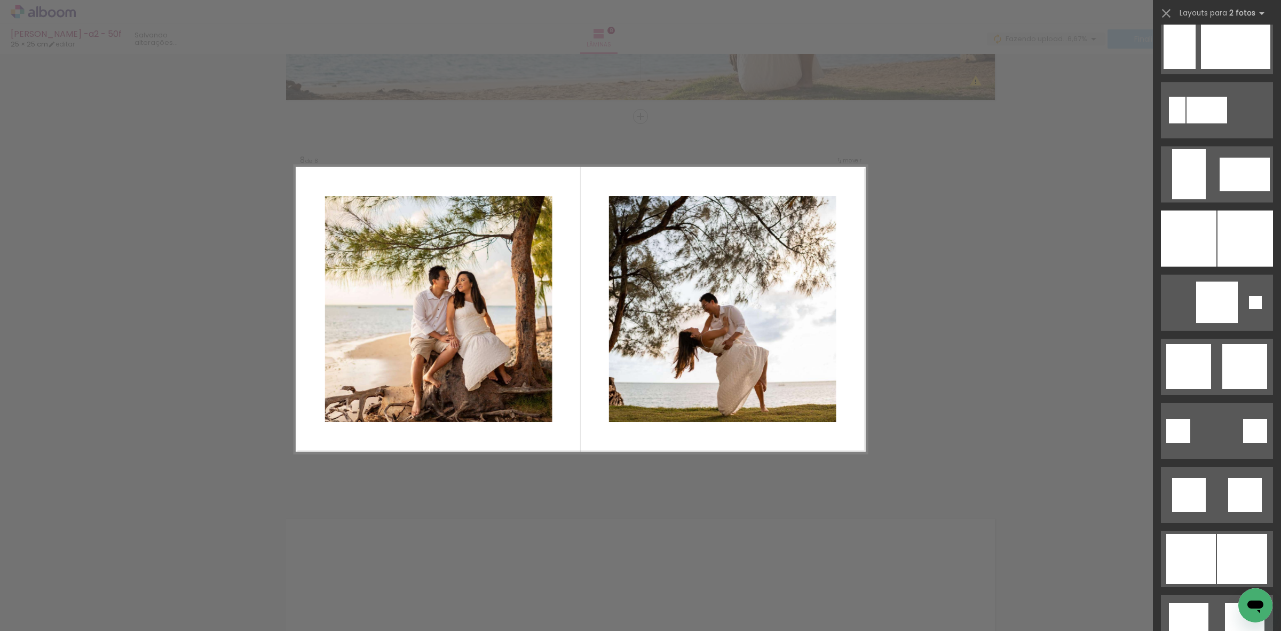
scroll to position [2470, 0]
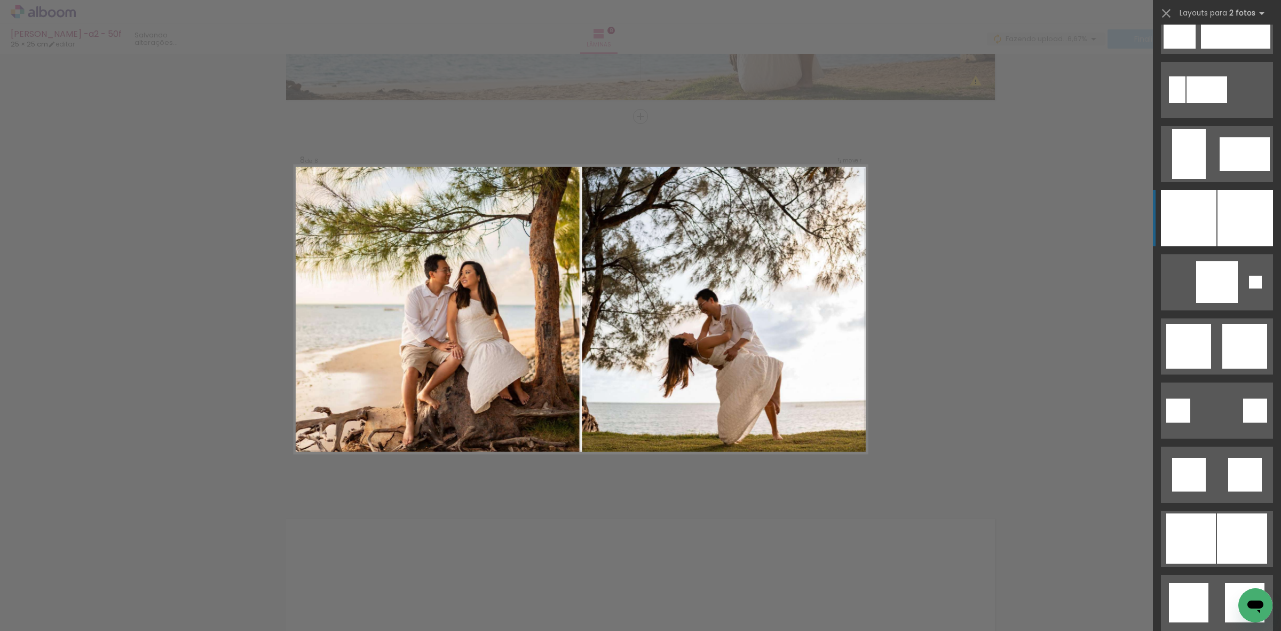
click at [820, 200] on div at bounding box center [1189, 218] width 56 height 56
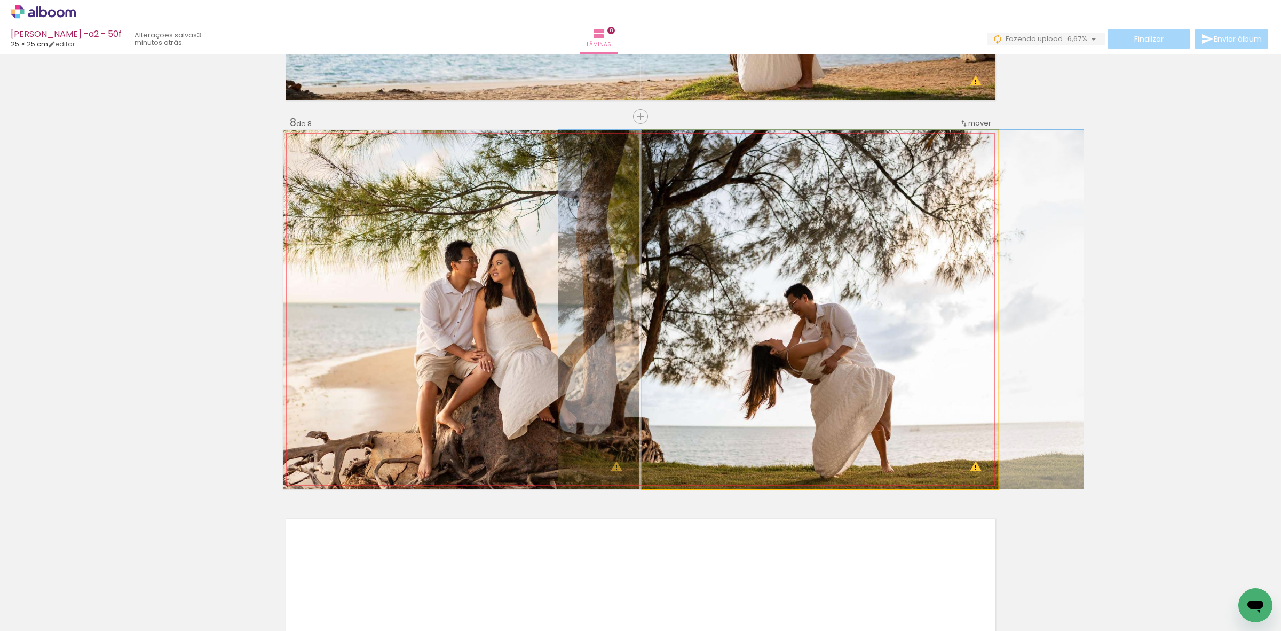
drag, startPoint x: 821, startPoint y: 405, endPoint x: 822, endPoint y: 397, distance: 8.1
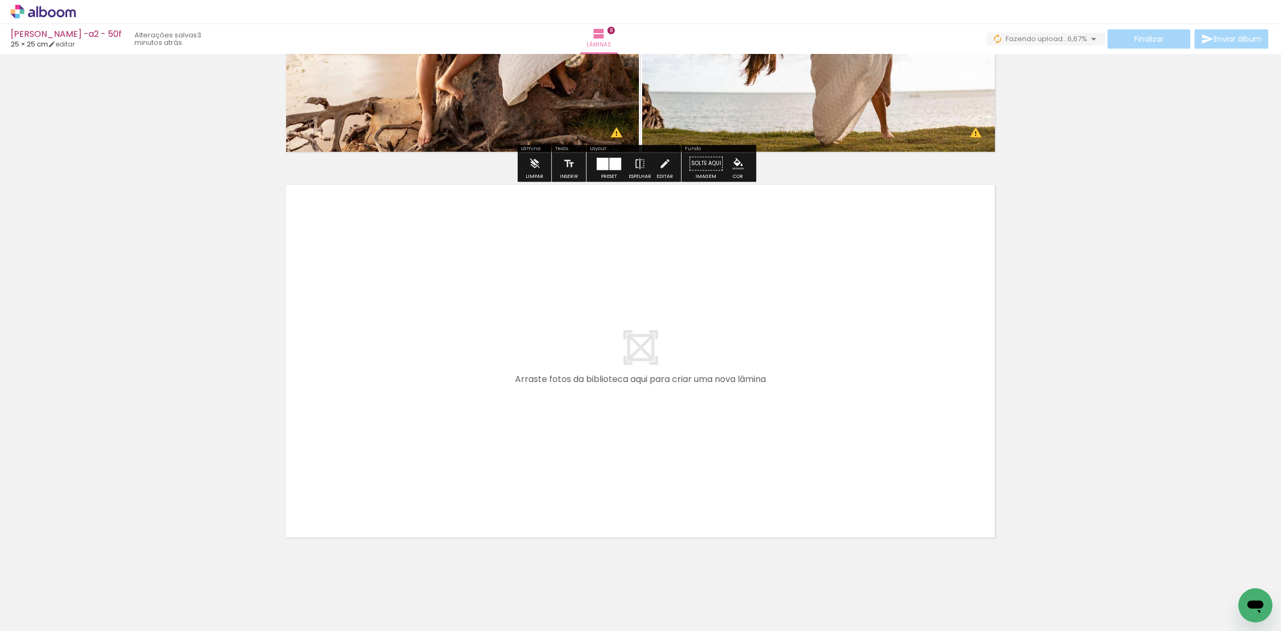
drag, startPoint x: 898, startPoint y: 566, endPoint x: 883, endPoint y: 514, distance: 54.6
click at [820, 403] on quentale-workspace at bounding box center [640, 315] width 1281 height 631
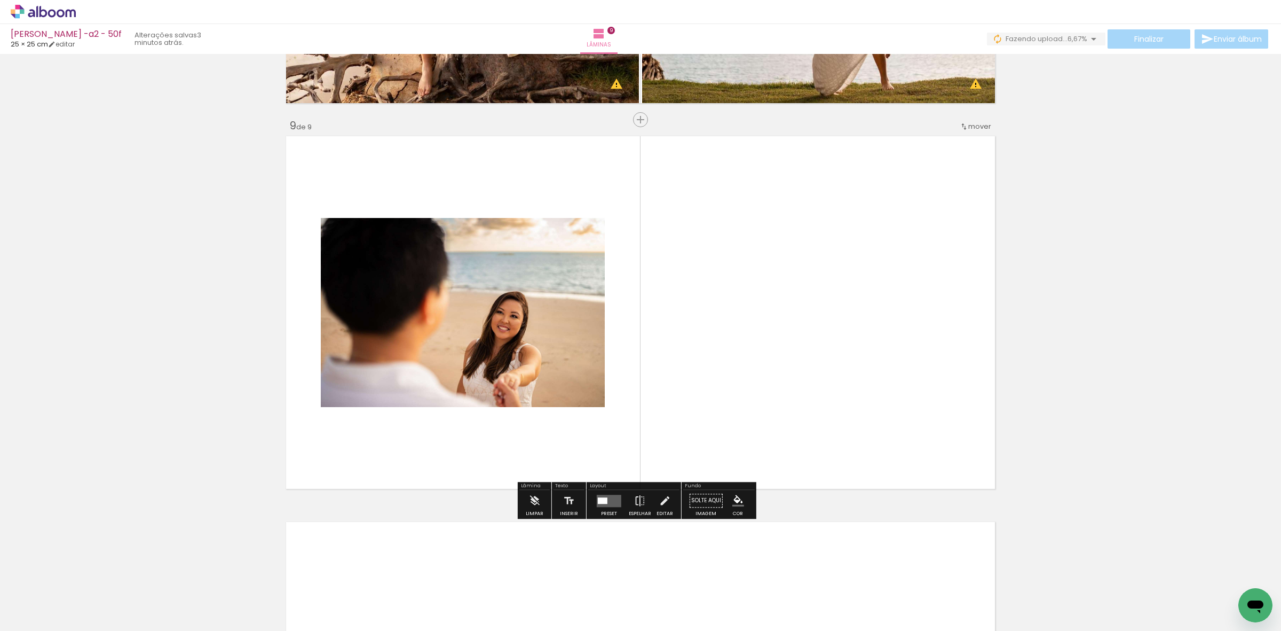
scroll to position [3039, 0]
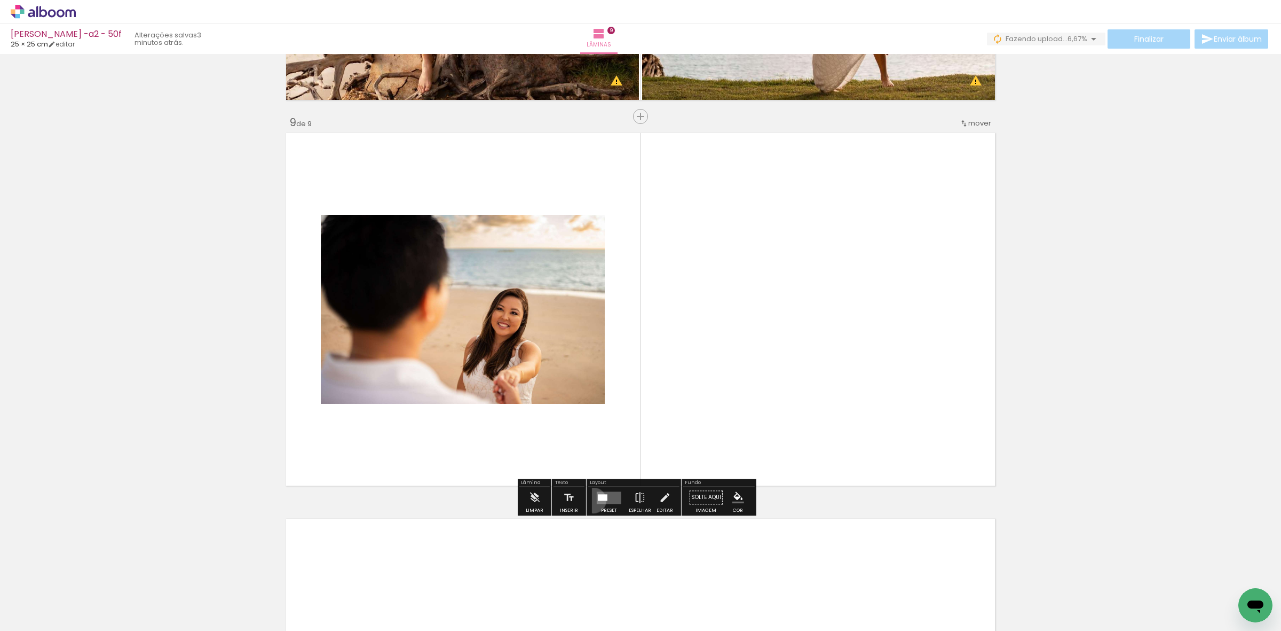
click at [592, 403] on paper-button "Preset" at bounding box center [609, 499] width 34 height 27
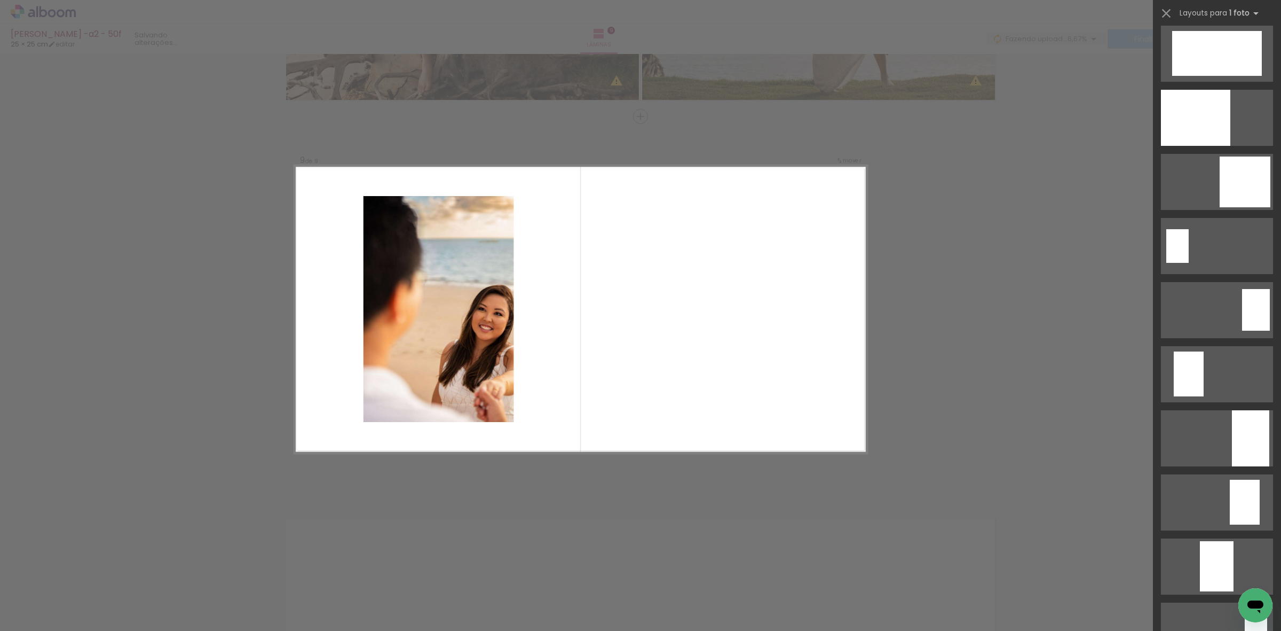
scroll to position [1468, 0]
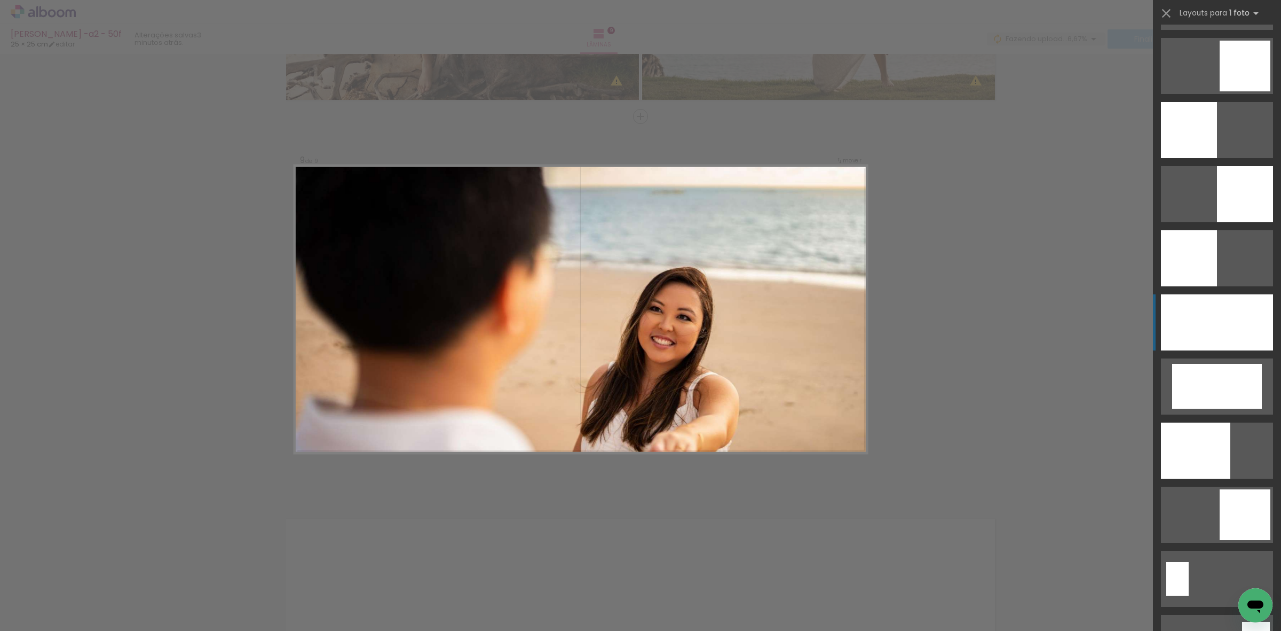
click at [820, 311] on div at bounding box center [1217, 322] width 112 height 56
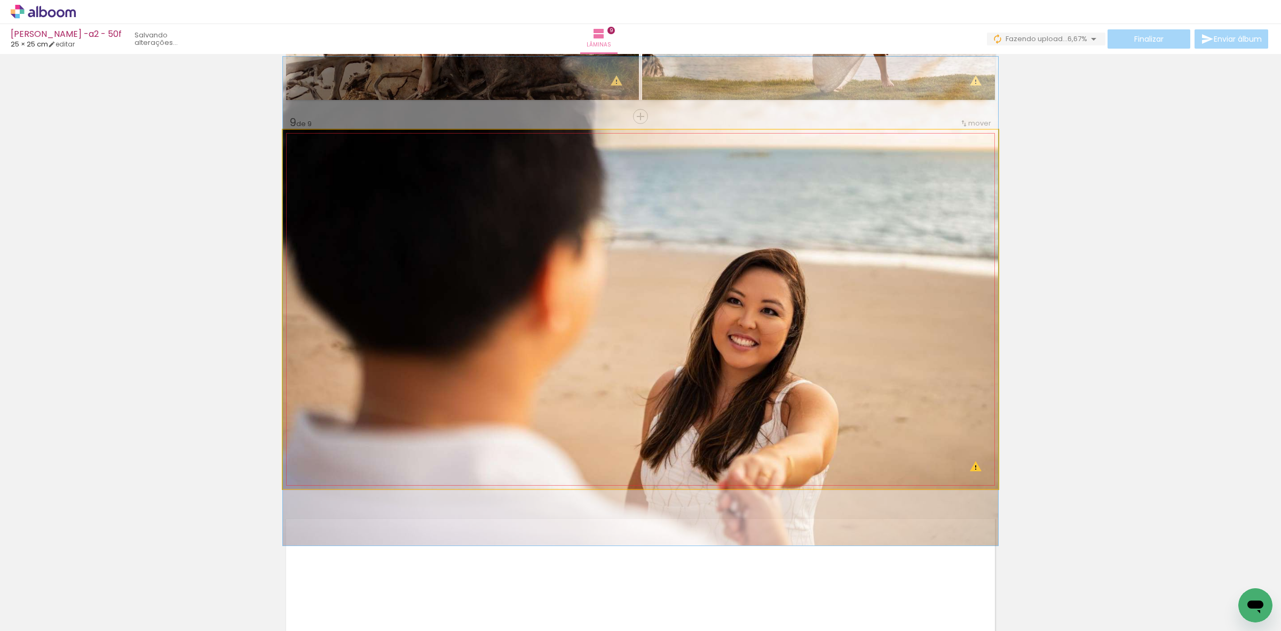
drag, startPoint x: 816, startPoint y: 359, endPoint x: 817, endPoint y: 351, distance: 8.1
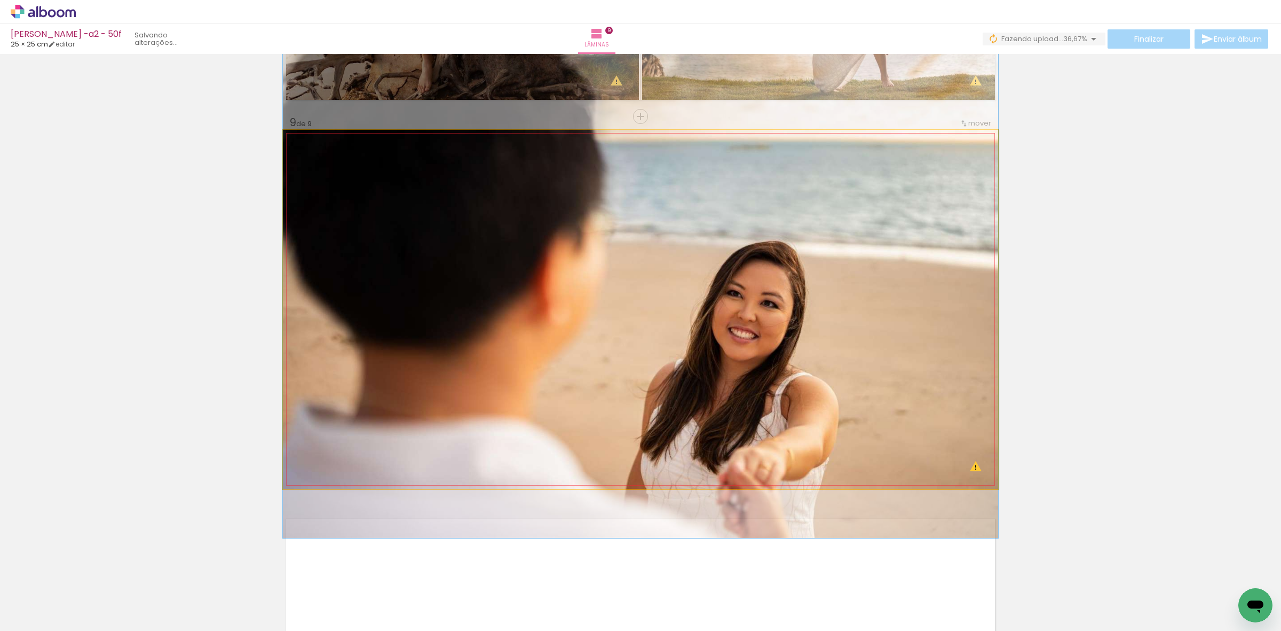
drag, startPoint x: 817, startPoint y: 351, endPoint x: 816, endPoint y: 343, distance: 8.1
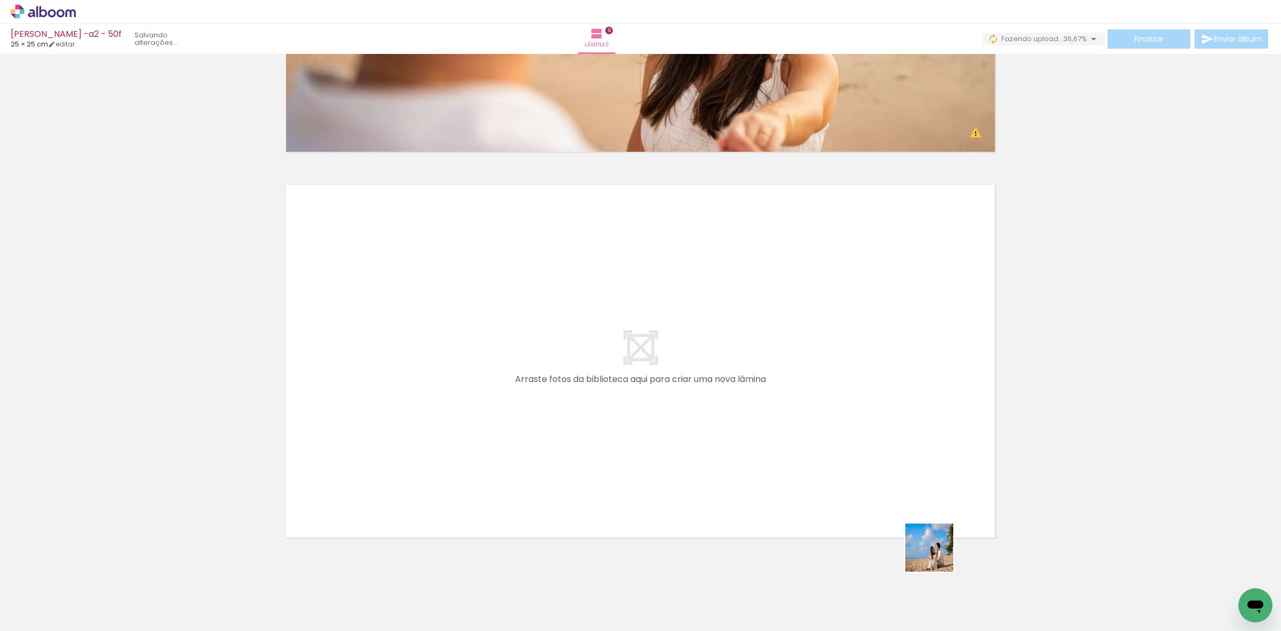
drag, startPoint x: 938, startPoint y: 555, endPoint x: 1015, endPoint y: 575, distance: 79.4
click at [820, 403] on quentale-workspace at bounding box center [640, 315] width 1281 height 631
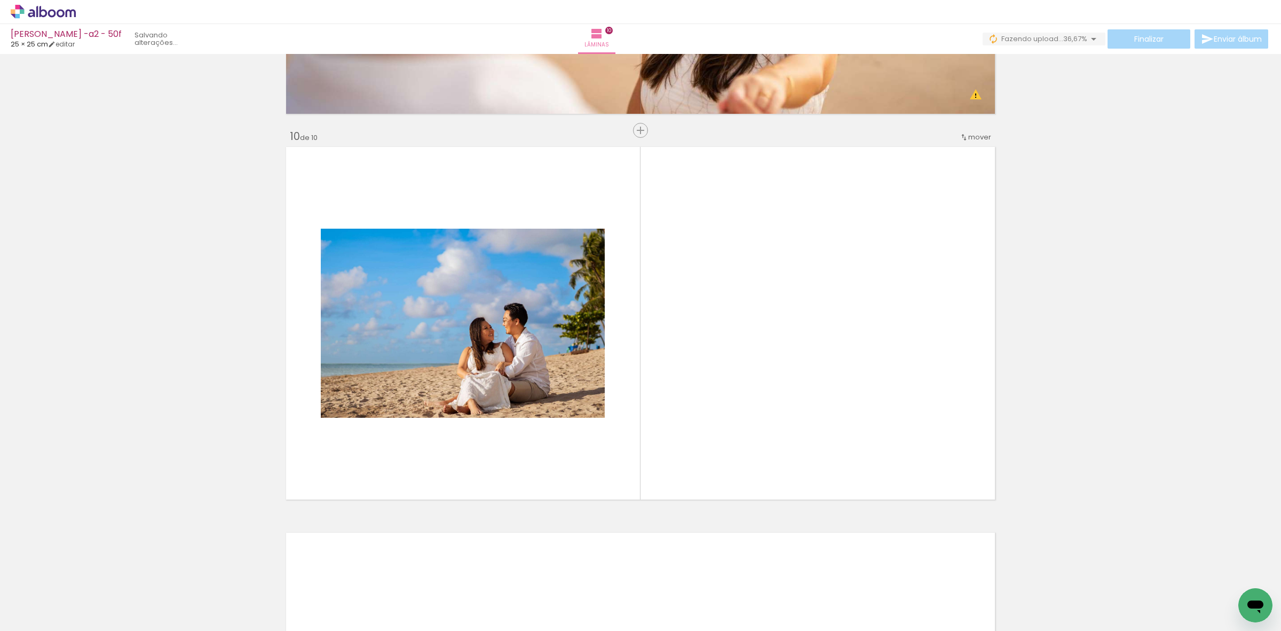
scroll to position [3424, 0]
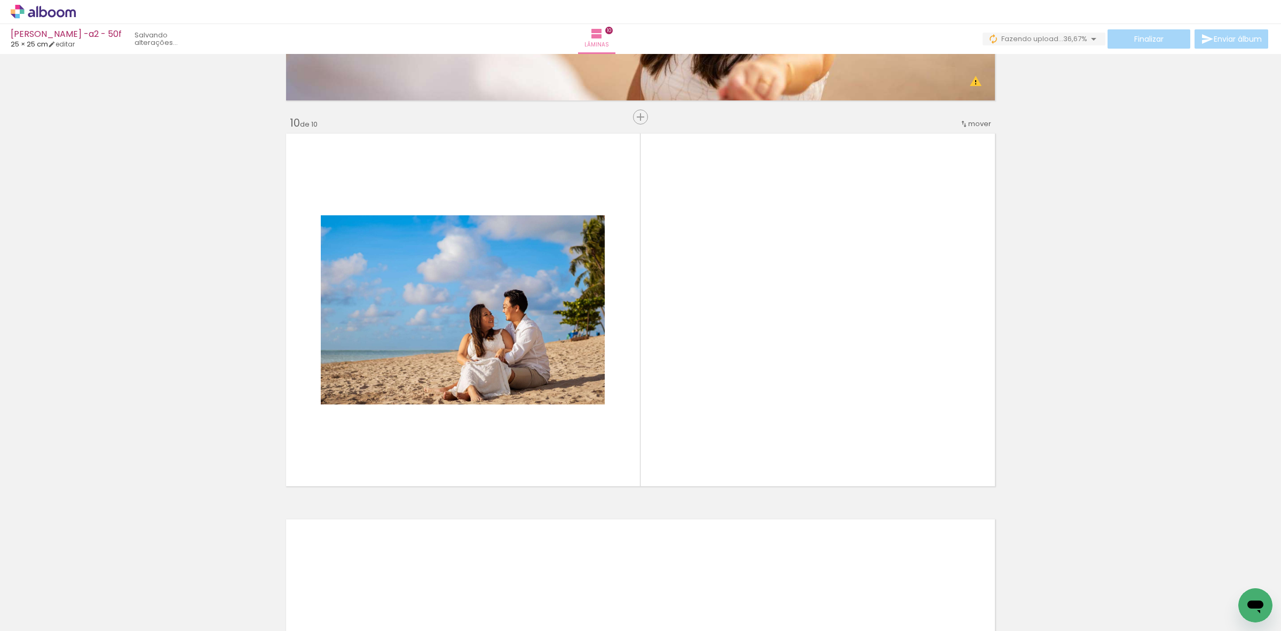
drag, startPoint x: 1024, startPoint y: 580, endPoint x: 812, endPoint y: 465, distance: 241.1
click at [820, 403] on quentale-workspace at bounding box center [640, 315] width 1281 height 631
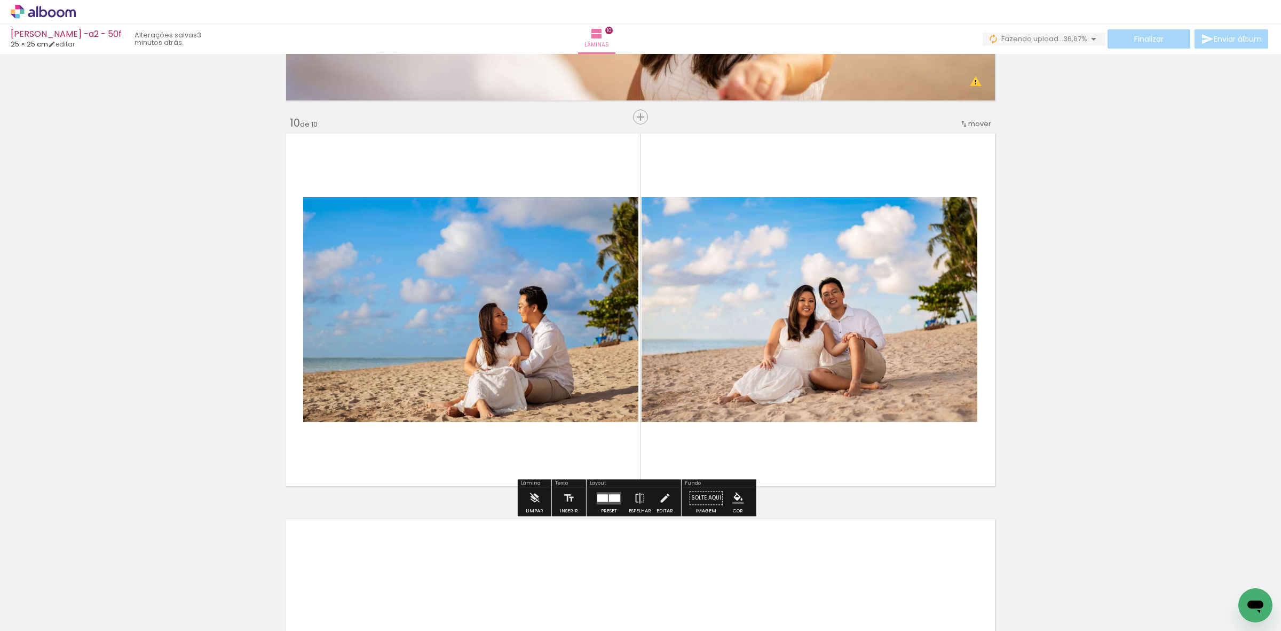
click at [610, 403] on quentale-layouter at bounding box center [609, 498] width 25 height 12
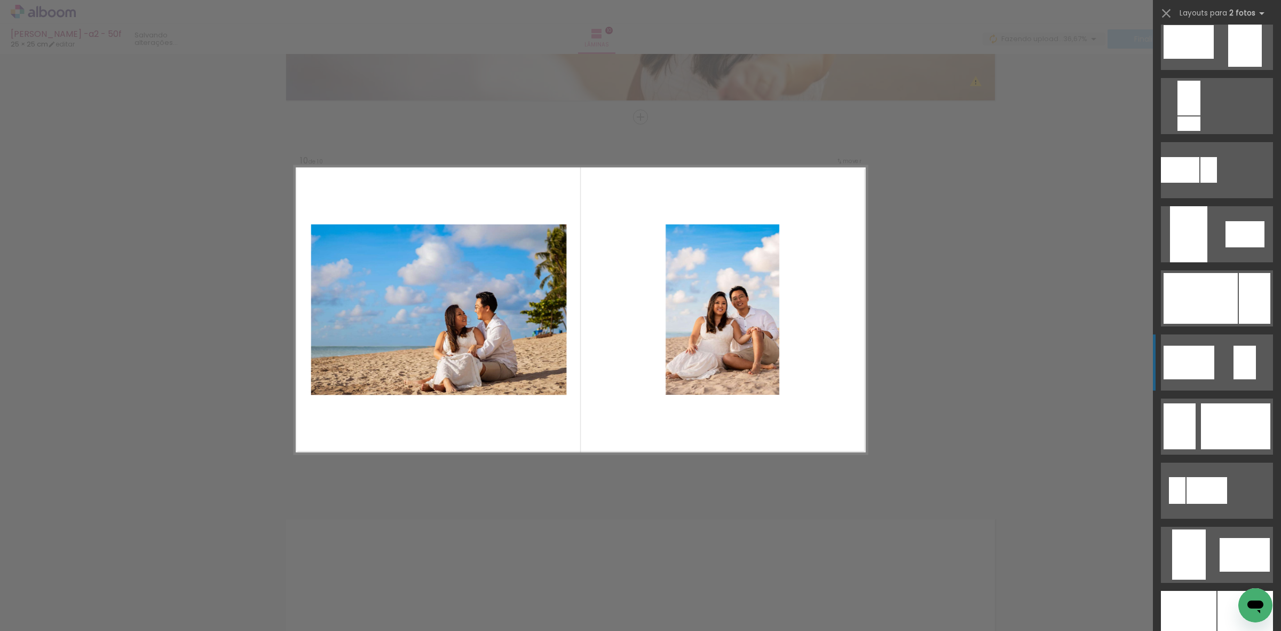
scroll to position [2403, 0]
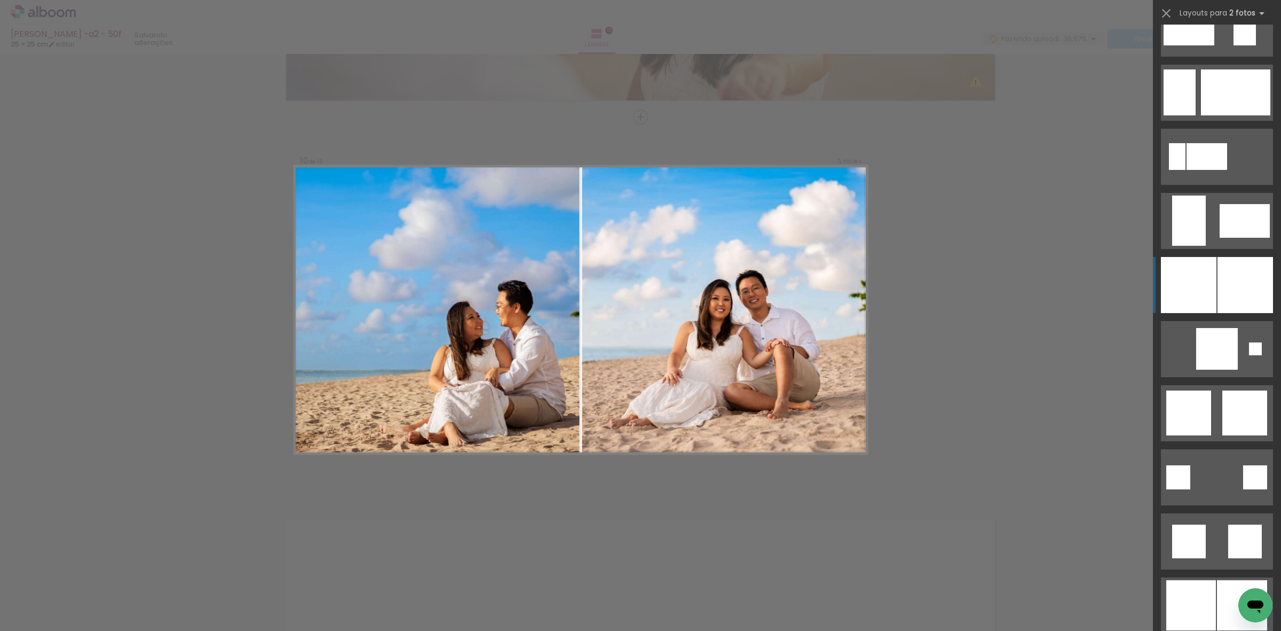
click at [820, 295] on div at bounding box center [1246, 285] width 56 height 56
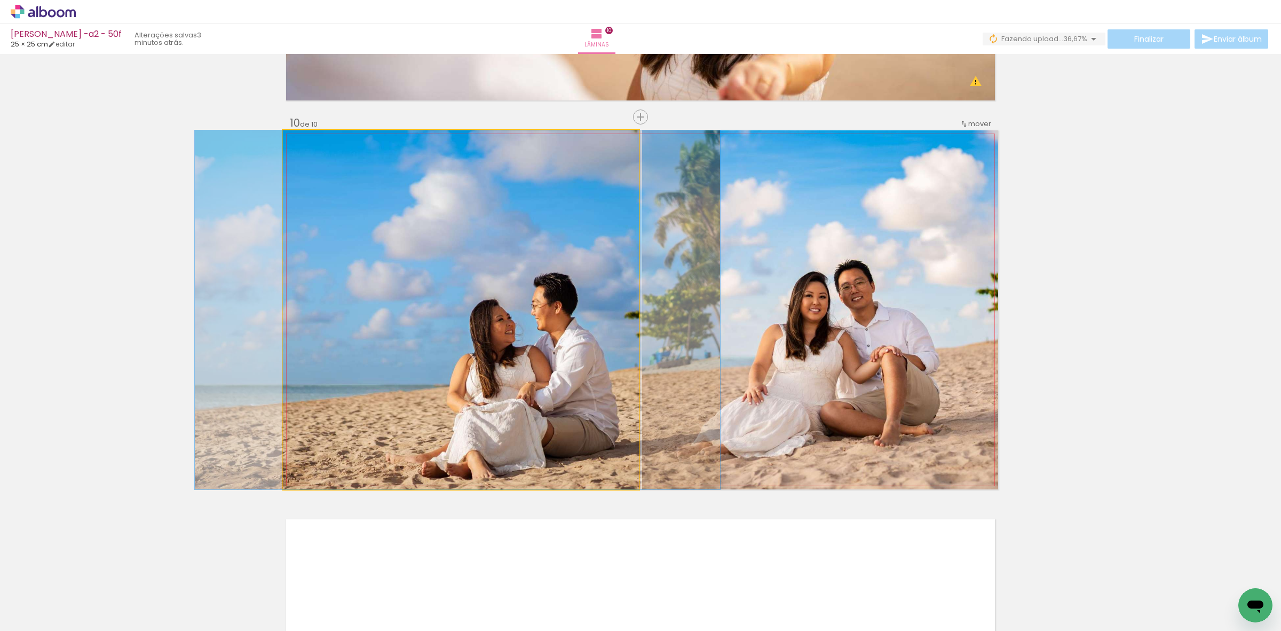
drag, startPoint x: 476, startPoint y: 452, endPoint x: 478, endPoint y: 436, distance: 16.8
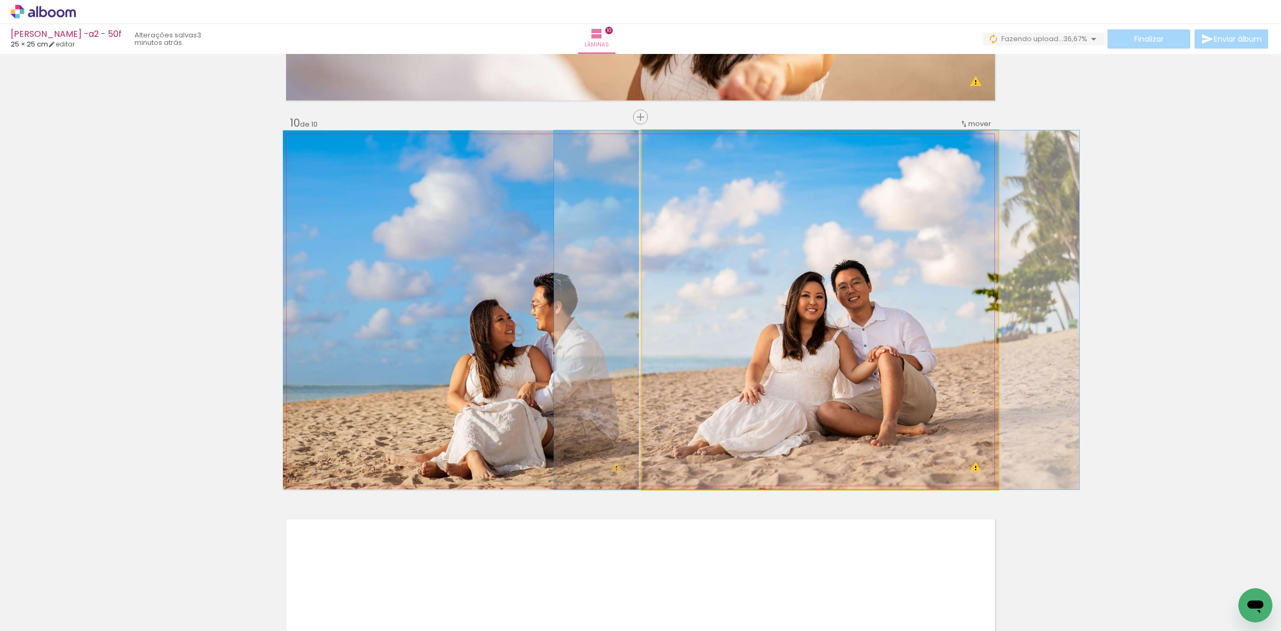
drag, startPoint x: 919, startPoint y: 354, endPoint x: 916, endPoint y: 336, distance: 17.9
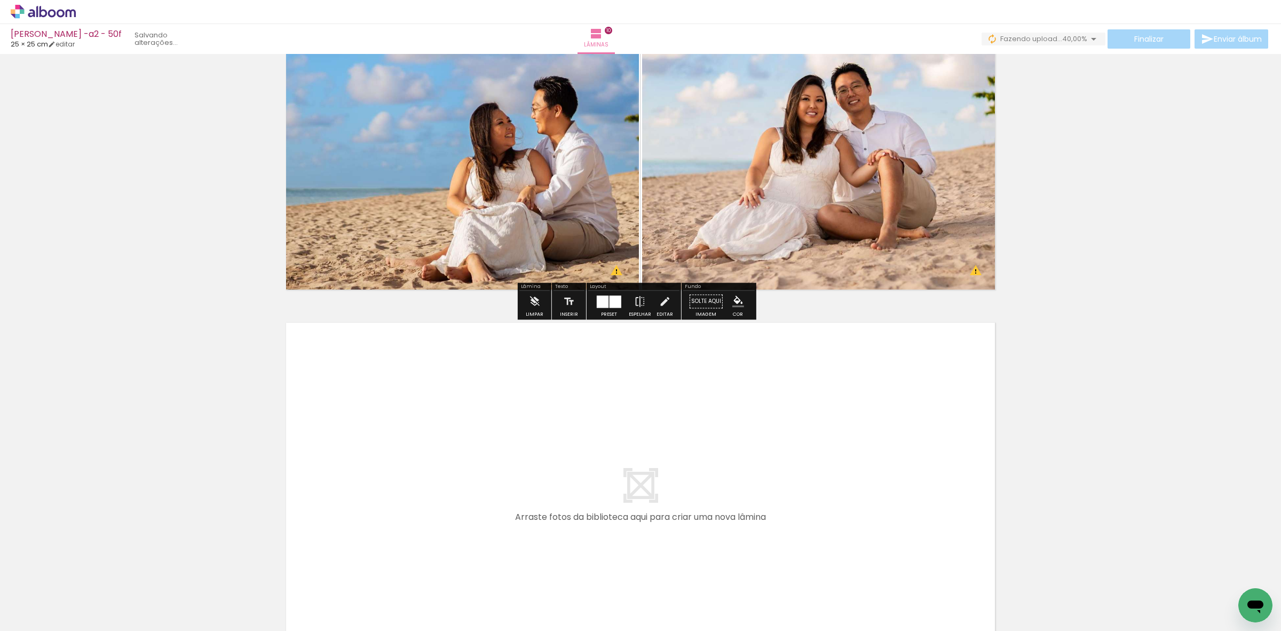
scroll to position [3772, 0]
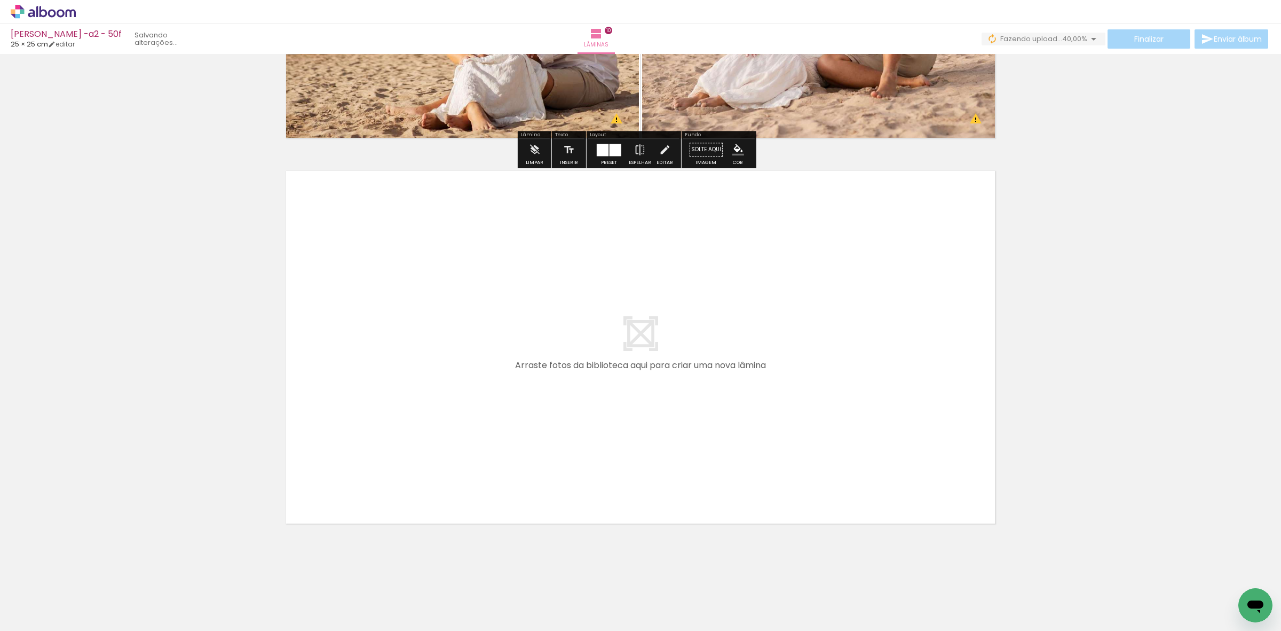
click at [775, 403] on quentale-workspace at bounding box center [640, 315] width 1281 height 631
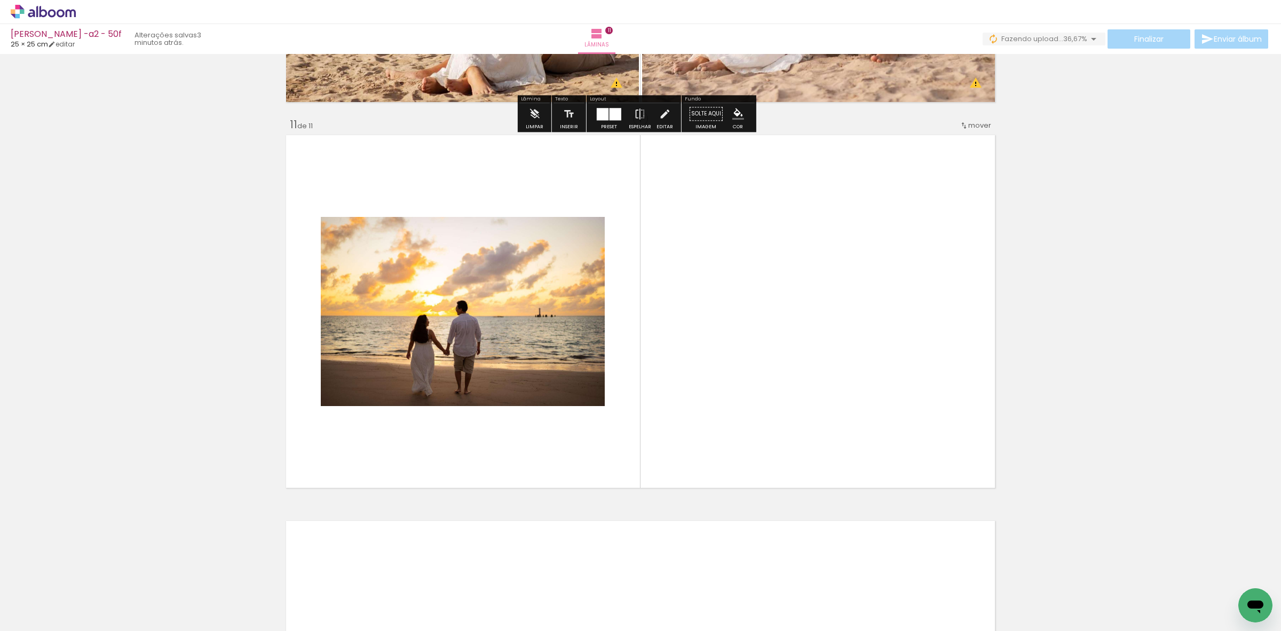
scroll to position [3810, 0]
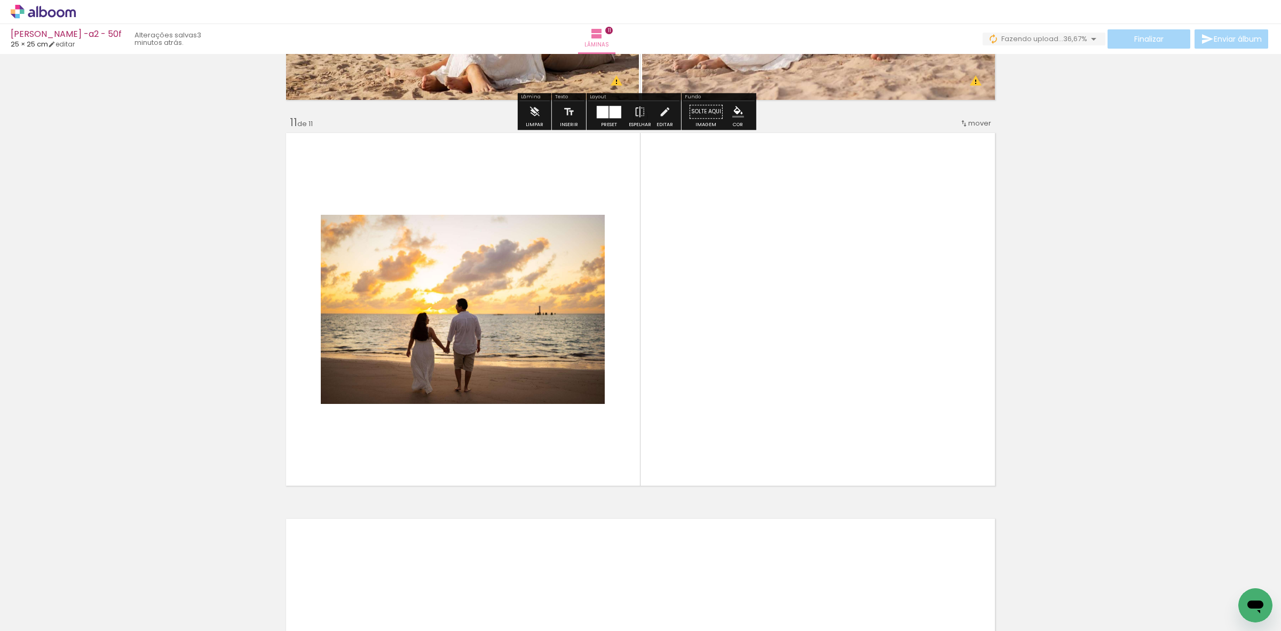
drag, startPoint x: 1139, startPoint y: 590, endPoint x: 581, endPoint y: 538, distance: 560.4
click at [820, 403] on quentale-workspace at bounding box center [640, 315] width 1281 height 631
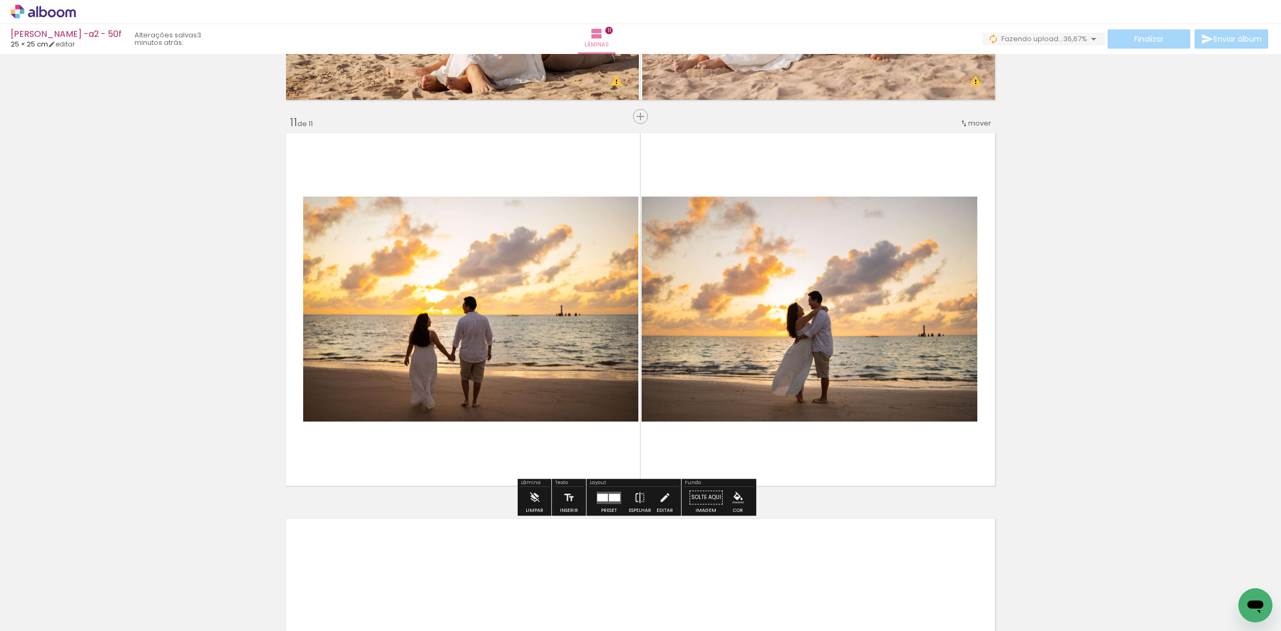
click at [601, 403] on div "Preset" at bounding box center [609, 510] width 16 height 5
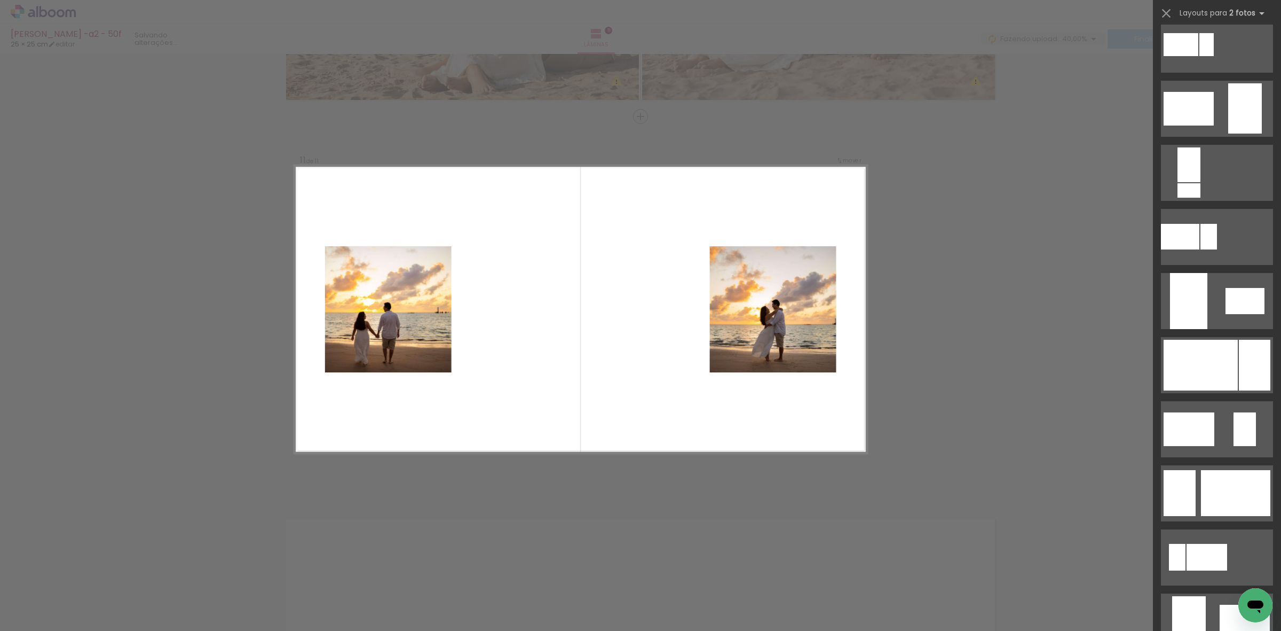
scroll to position [2536, 0]
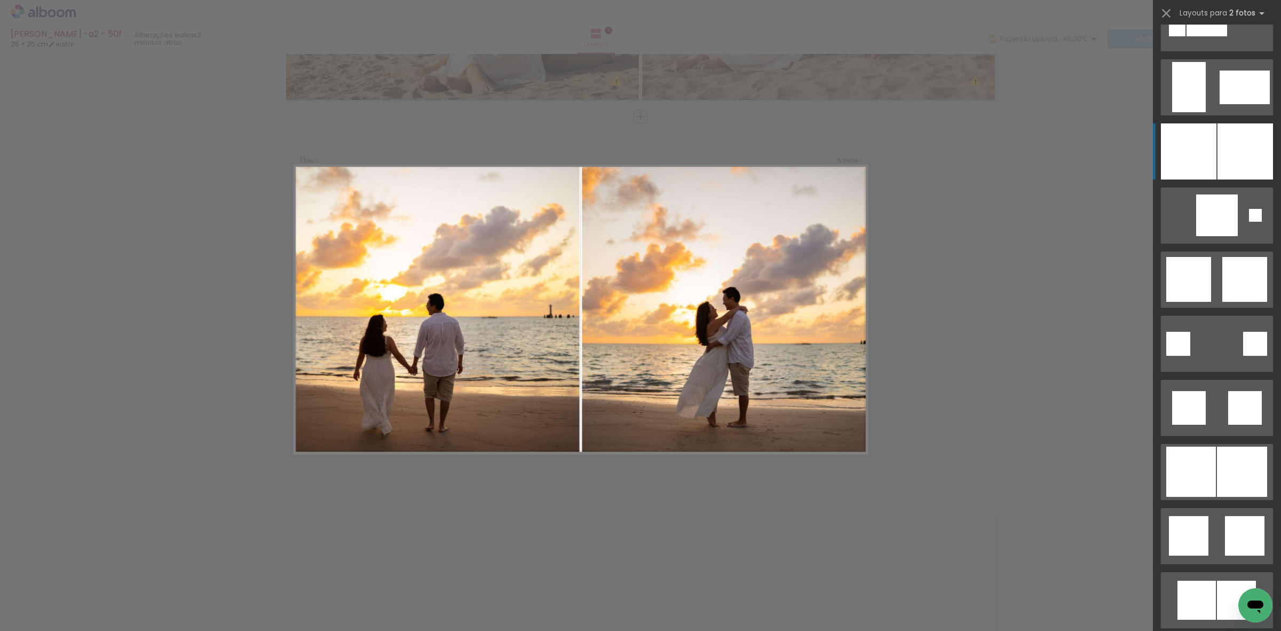
click at [820, 172] on div at bounding box center [1189, 151] width 56 height 56
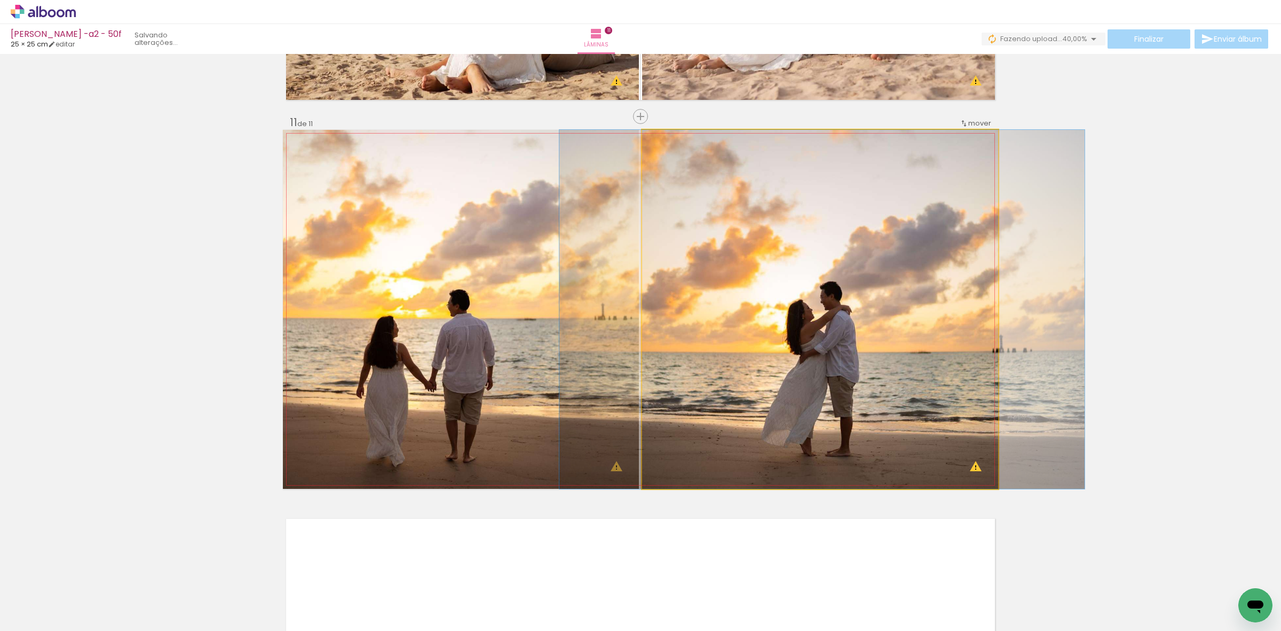
drag, startPoint x: 940, startPoint y: 271, endPoint x: 942, endPoint y: 245, distance: 26.8
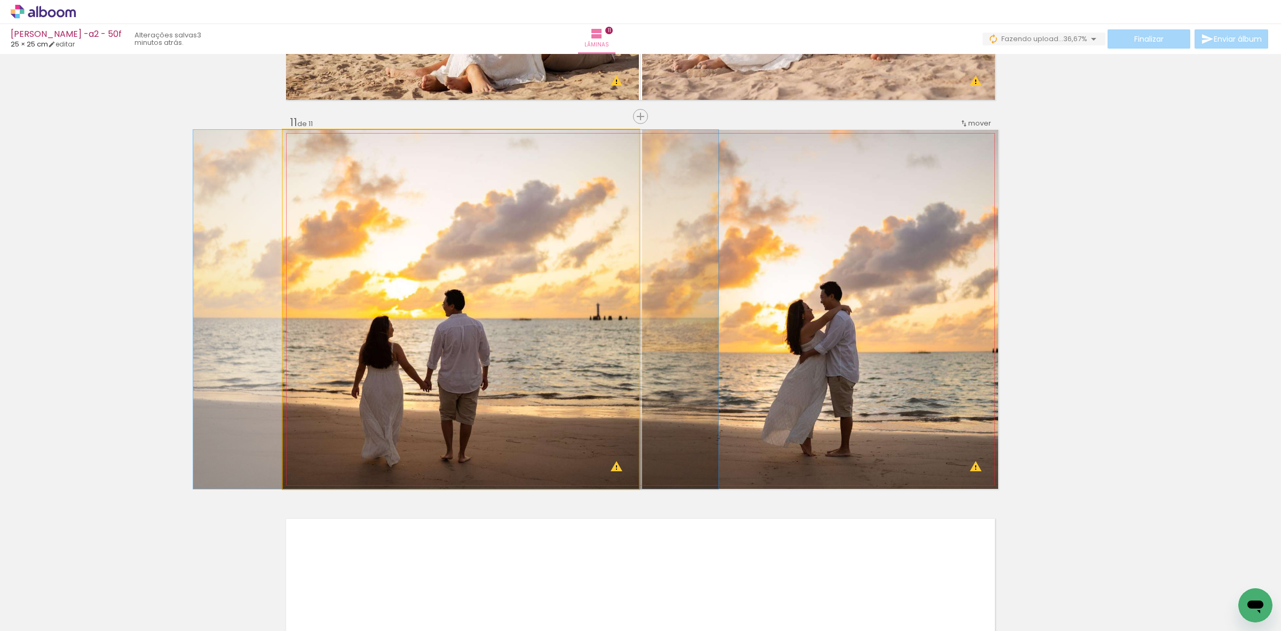
drag, startPoint x: 572, startPoint y: 261, endPoint x: 568, endPoint y: 284, distance: 23.5
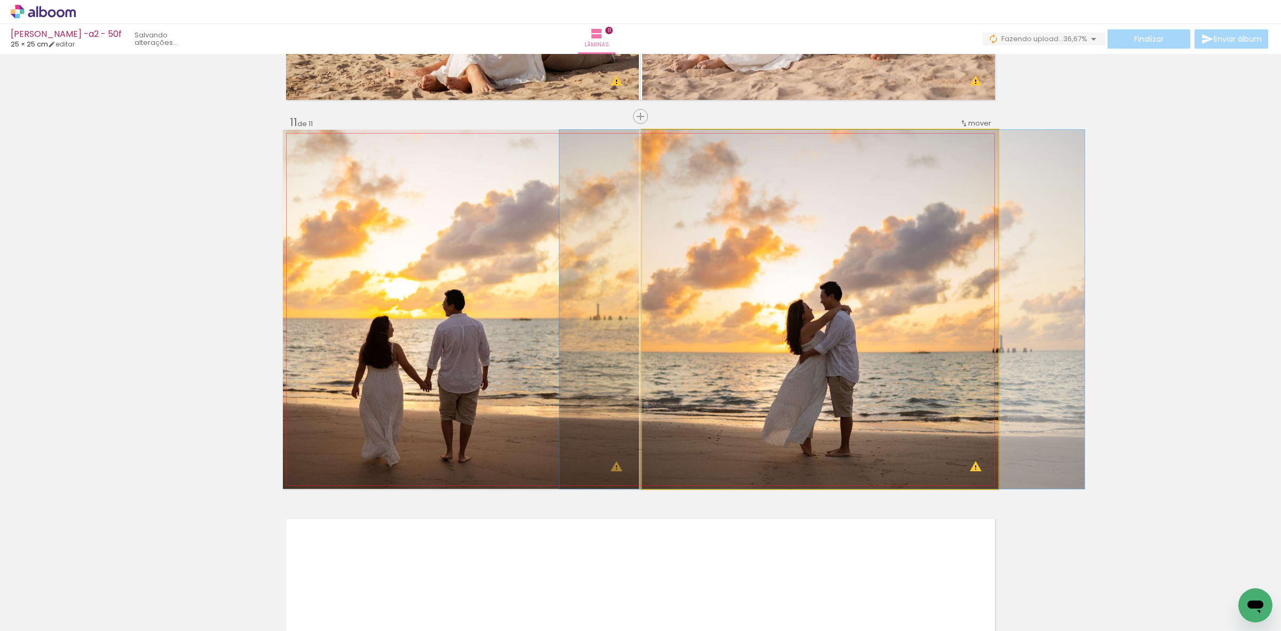
click at [788, 211] on quentale-photo at bounding box center [820, 309] width 356 height 359
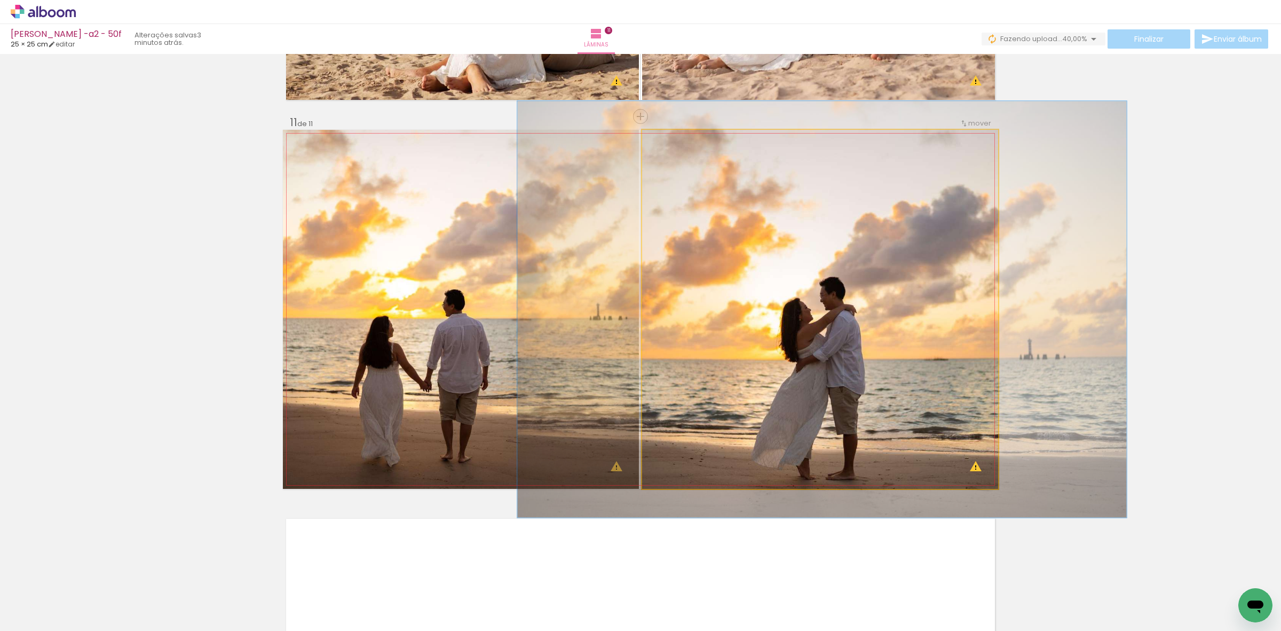
drag, startPoint x: 661, startPoint y: 139, endPoint x: 666, endPoint y: 140, distance: 6.1
click at [669, 140] on div at bounding box center [674, 141] width 10 height 10
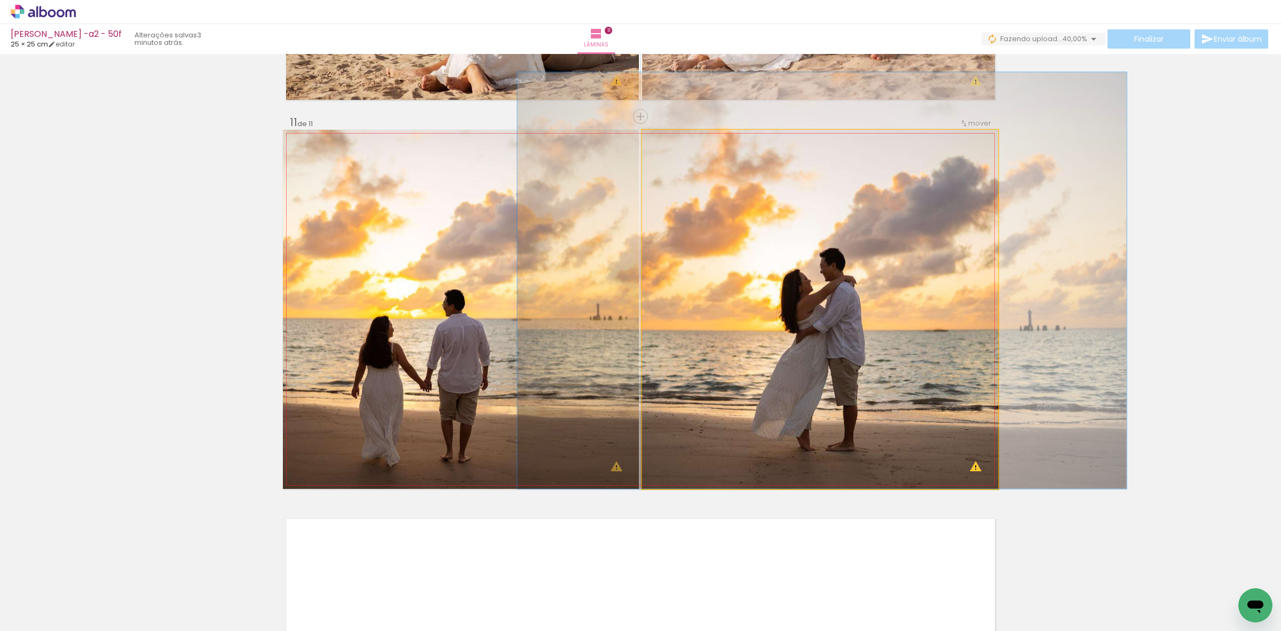
drag, startPoint x: 718, startPoint y: 212, endPoint x: 718, endPoint y: 174, distance: 38.4
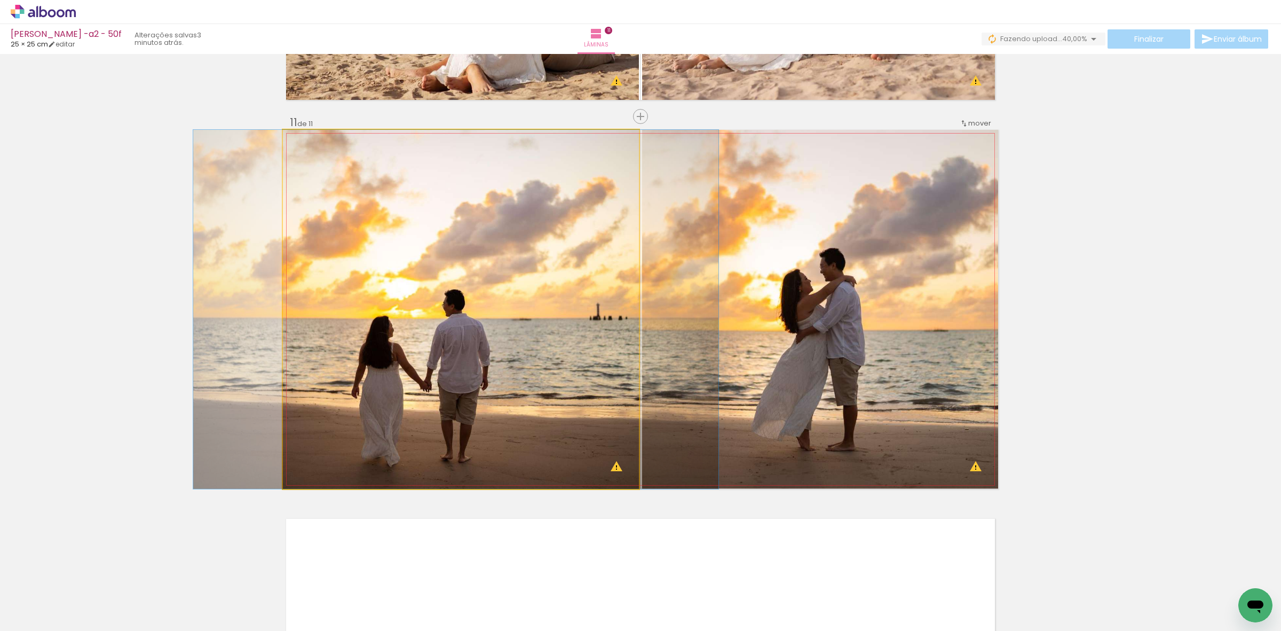
click at [593, 227] on quentale-photo at bounding box center [461, 309] width 356 height 359
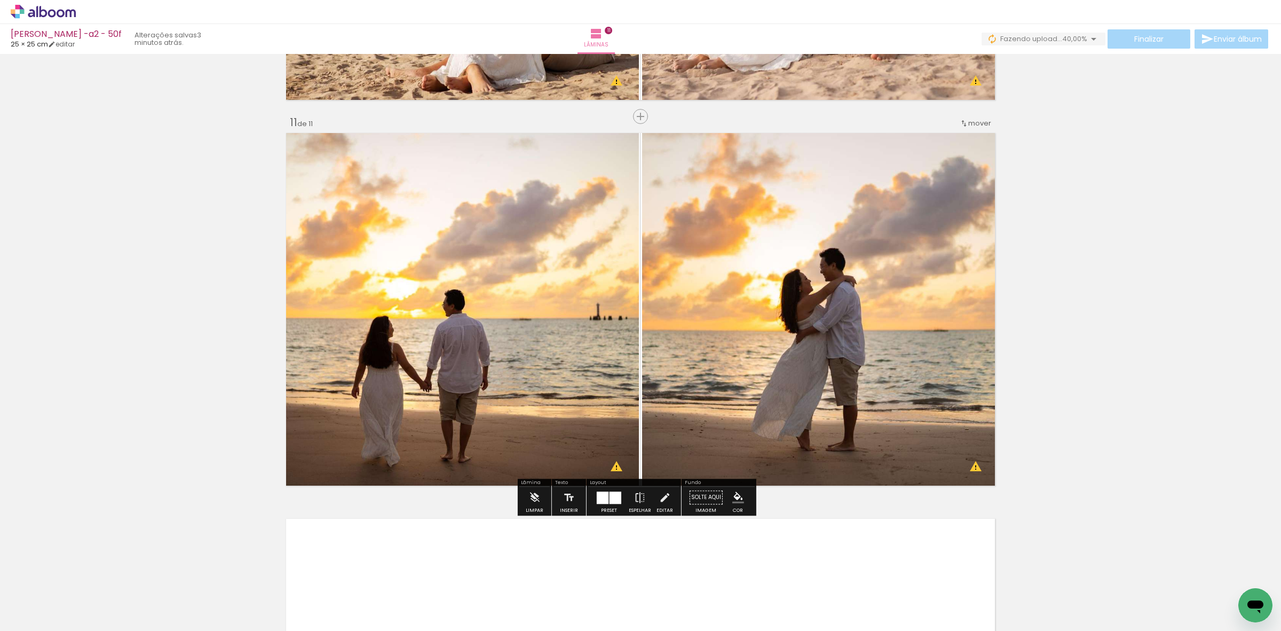
click at [741, 224] on quentale-photo at bounding box center [820, 309] width 356 height 359
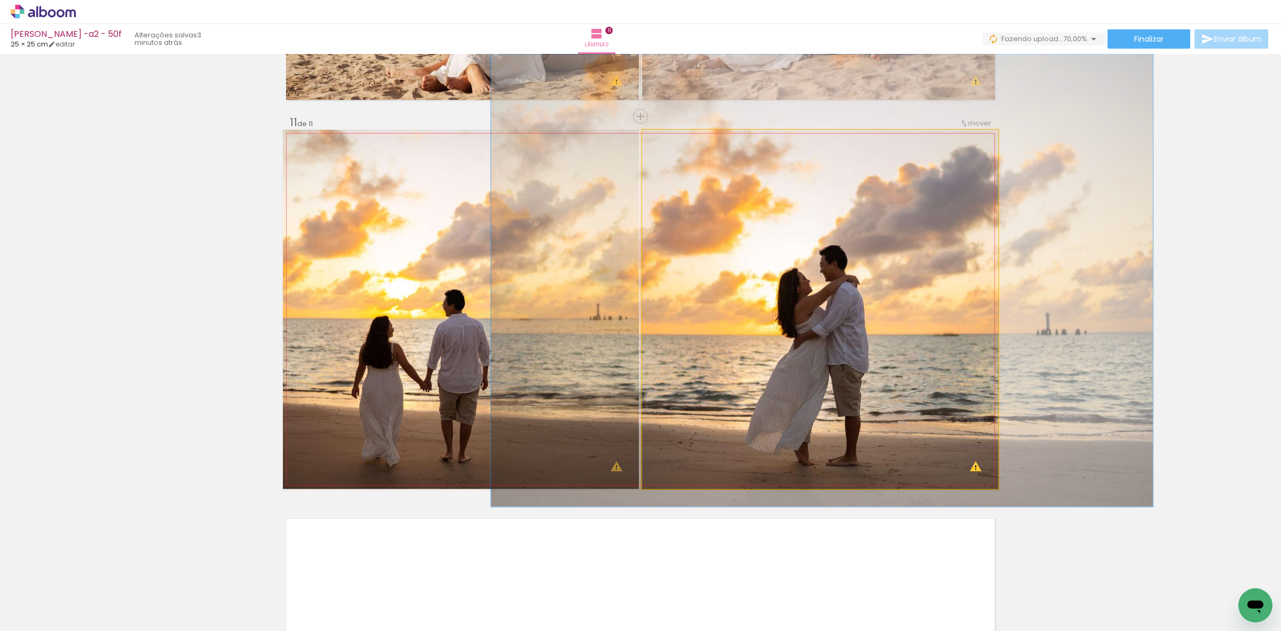
type paper-slider "126"
click at [670, 146] on div at bounding box center [678, 140] width 17 height 17
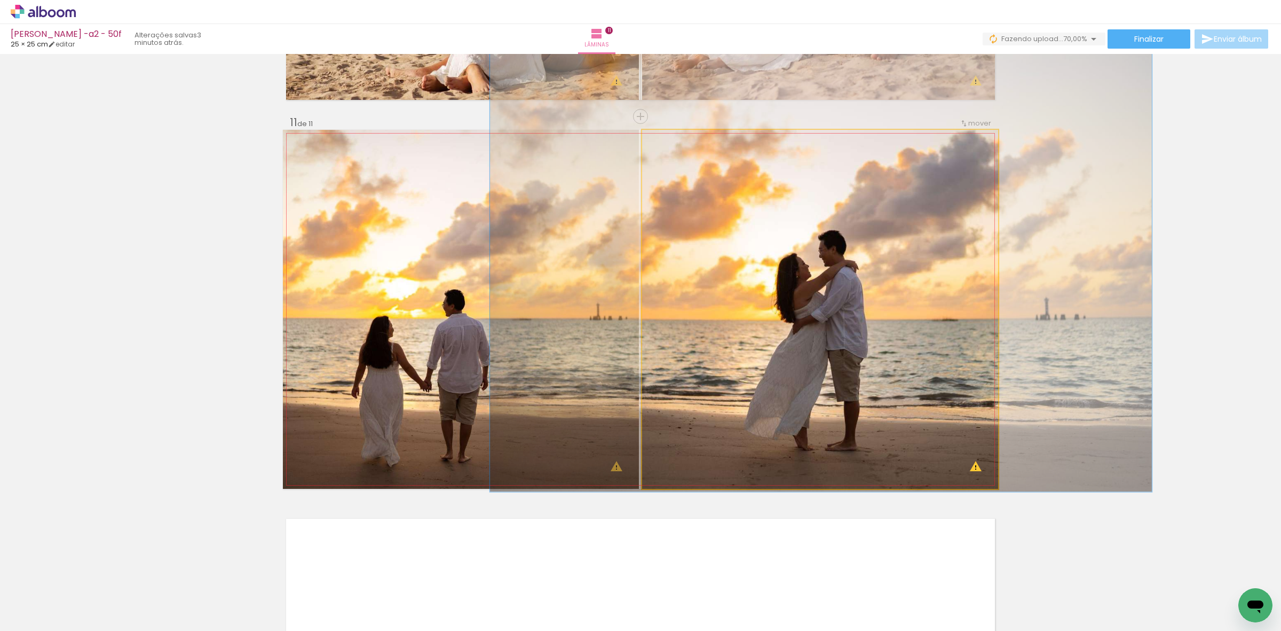
drag, startPoint x: 814, startPoint y: 205, endPoint x: 813, endPoint y: 190, distance: 15.0
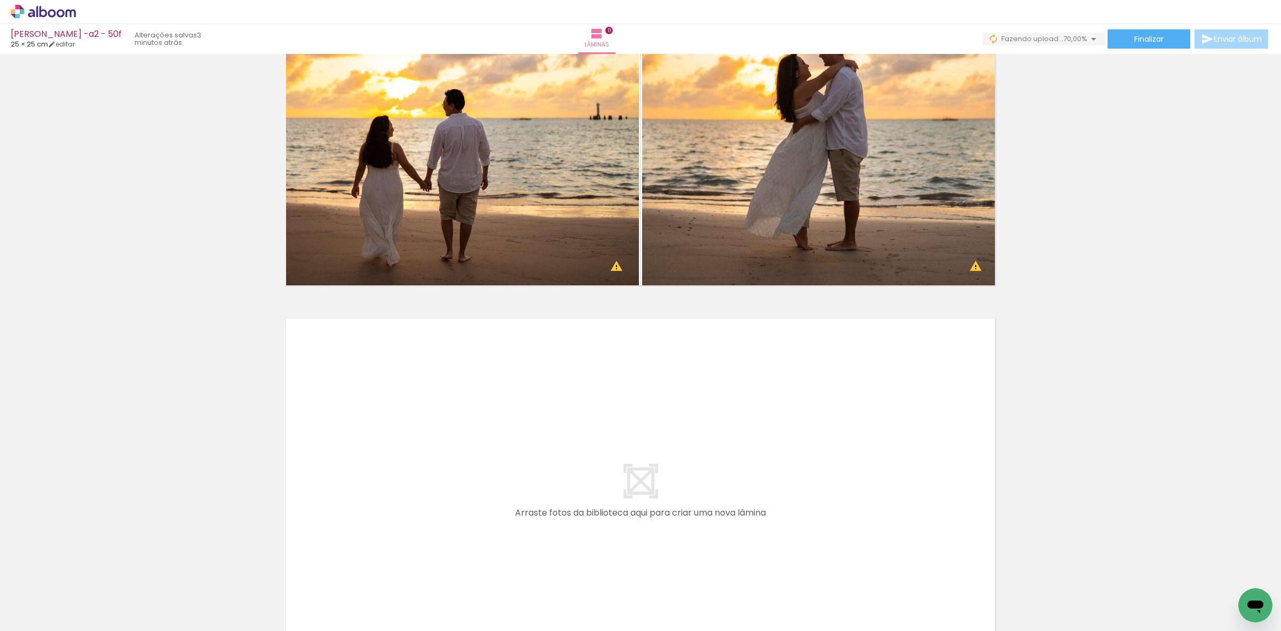
scroll to position [0, 603]
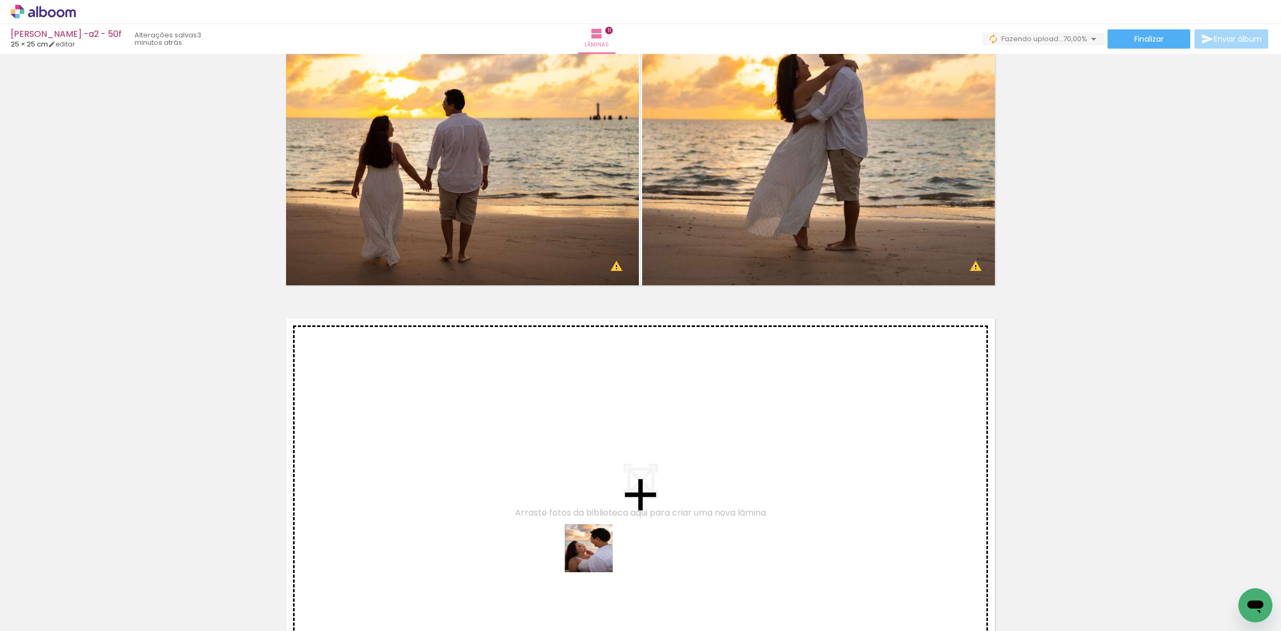
drag, startPoint x: 584, startPoint y: 594, endPoint x: 657, endPoint y: 594, distance: 73.7
click at [603, 403] on quentale-workspace at bounding box center [640, 315] width 1281 height 631
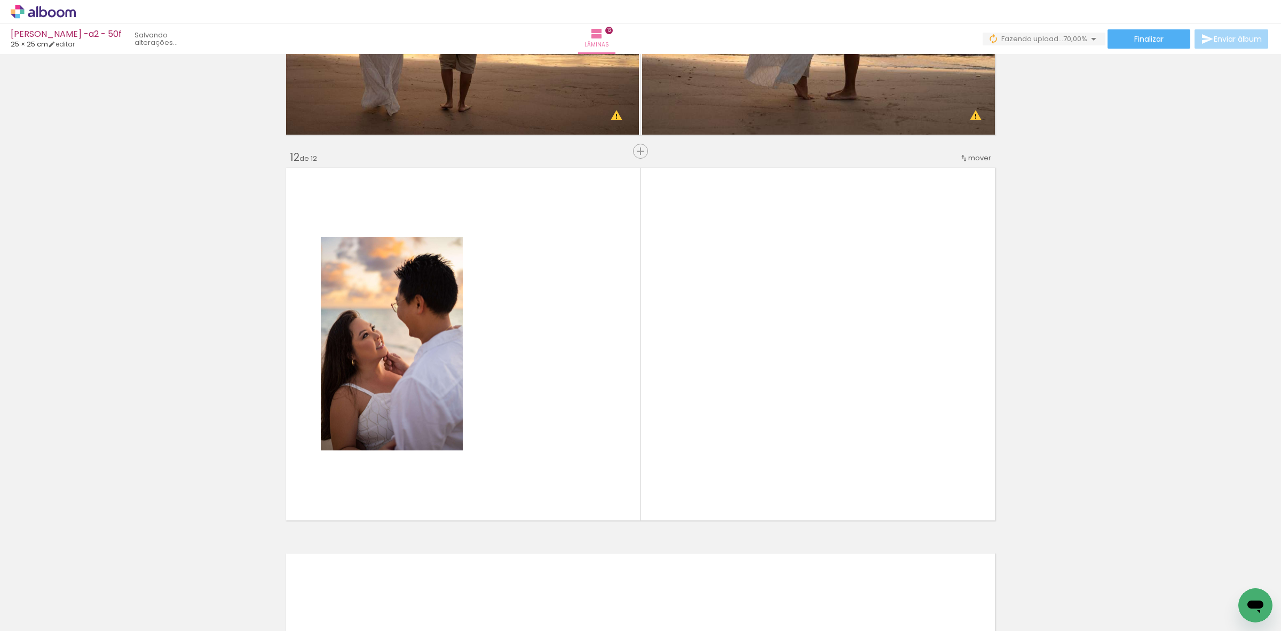
click at [679, 403] on quentale-workspace at bounding box center [640, 315] width 1281 height 631
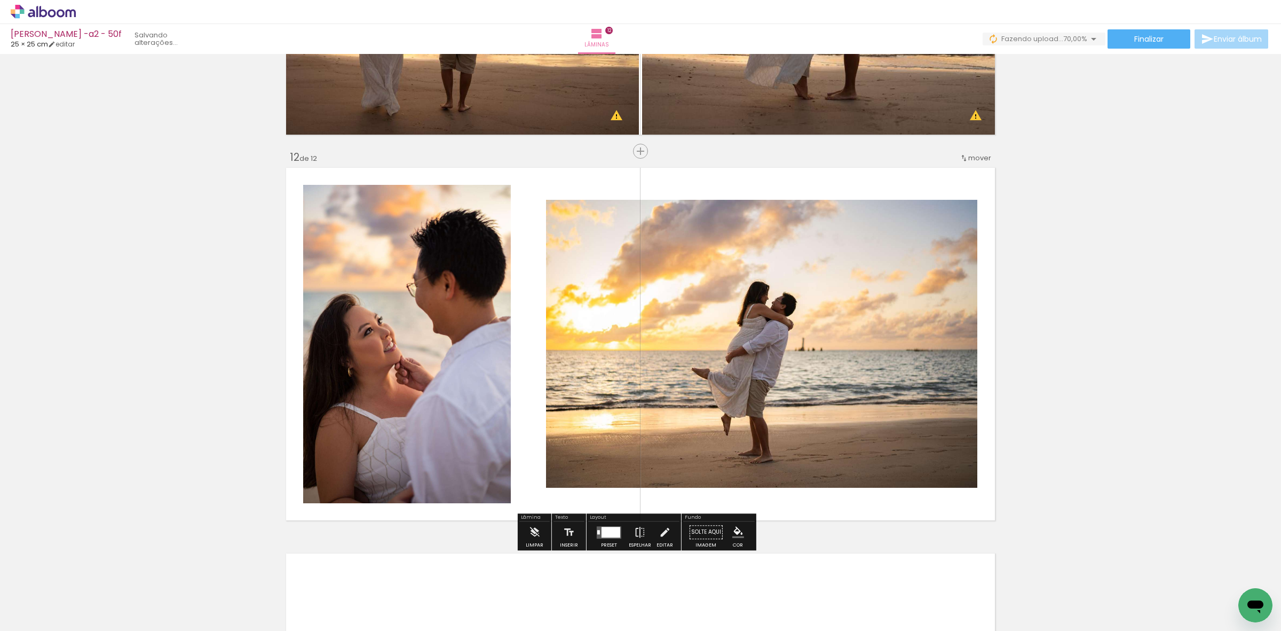
scroll to position [4196, 0]
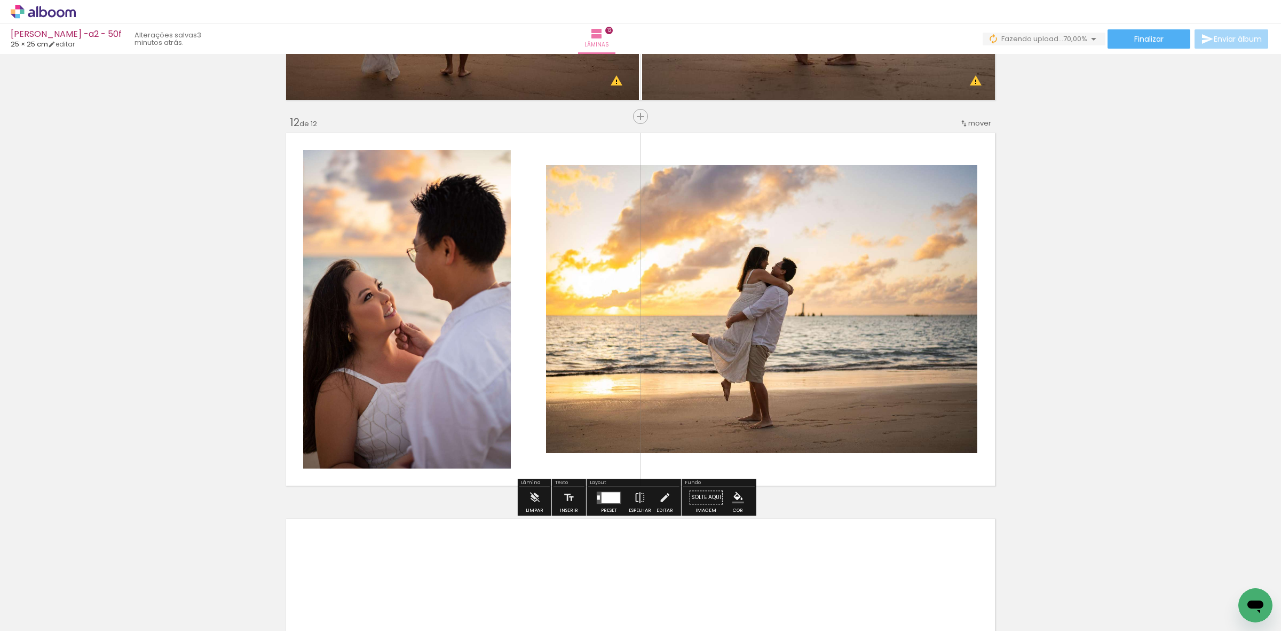
click at [617, 403] on quentale-layouter at bounding box center [609, 497] width 25 height 12
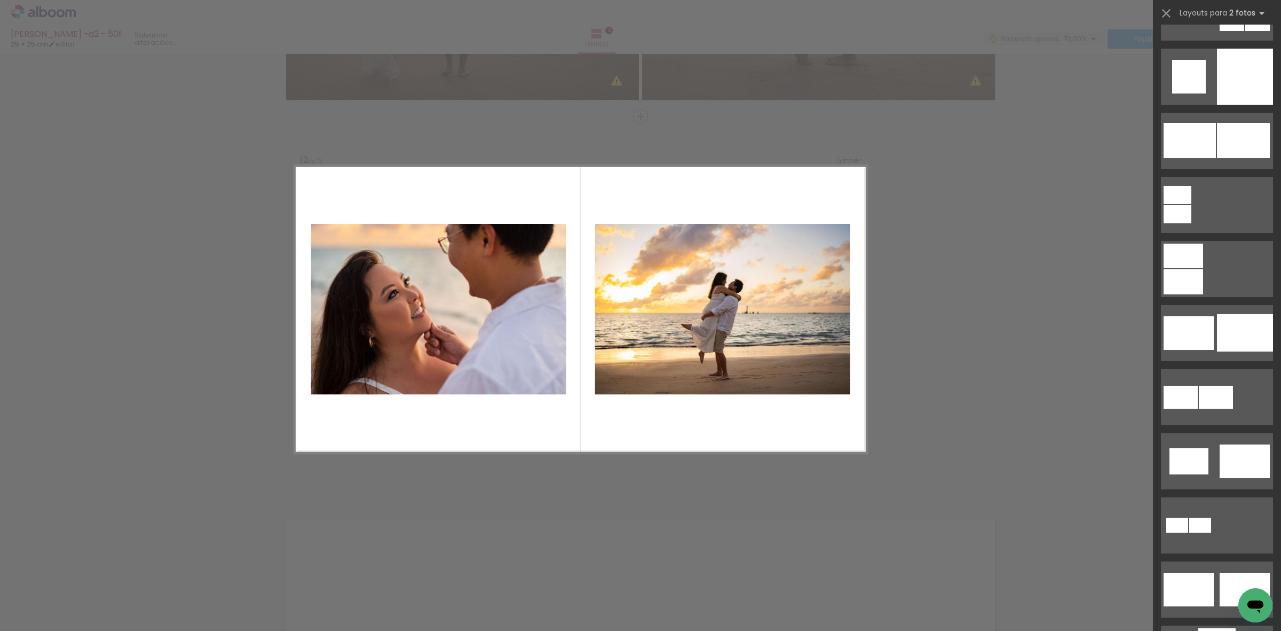
scroll to position [3461, 0]
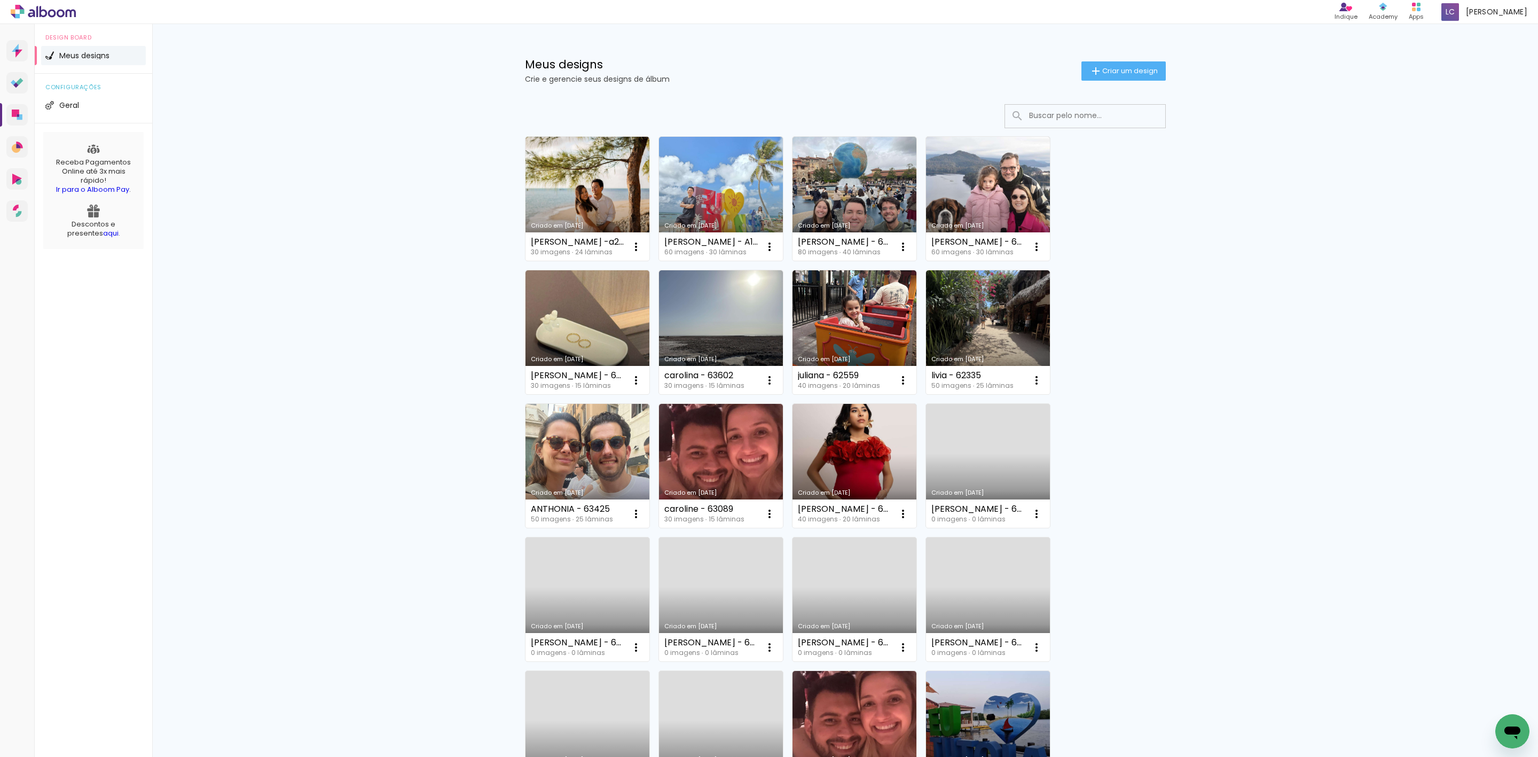
click at [1245, 576] on div "Meus designs Crie e gerencie seus designs de álbum Criar um design Criado em [D…" at bounding box center [845, 603] width 1386 height 1159
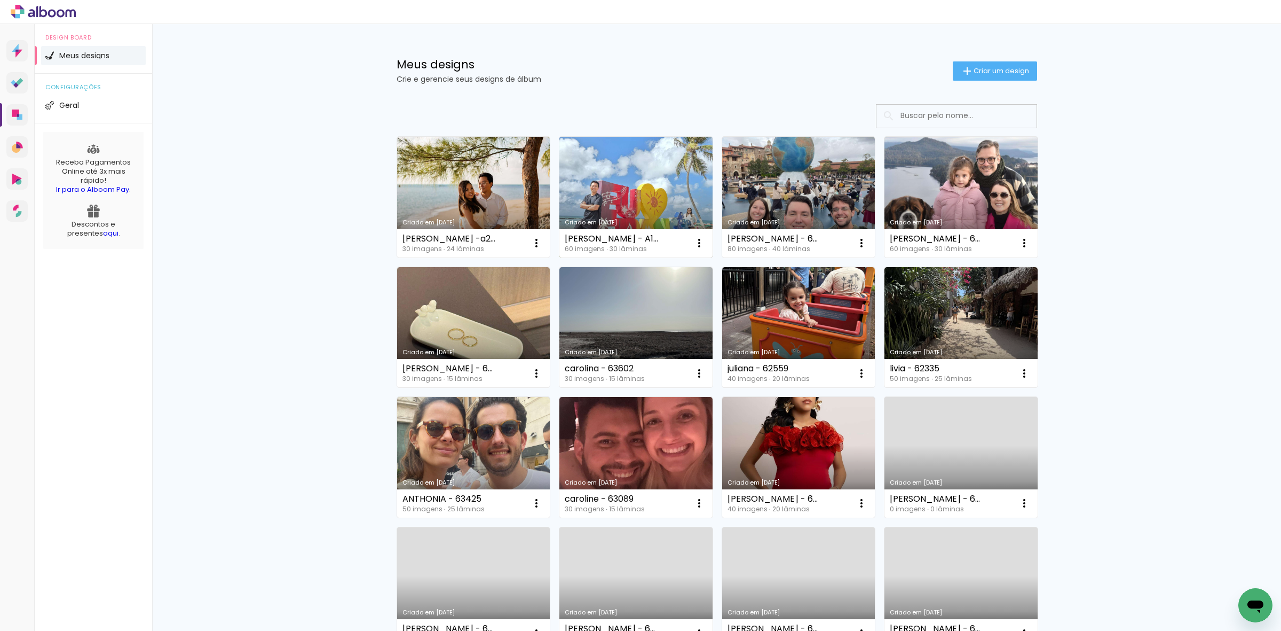
click at [585, 164] on link "Criado em [DATE]" at bounding box center [636, 197] width 153 height 121
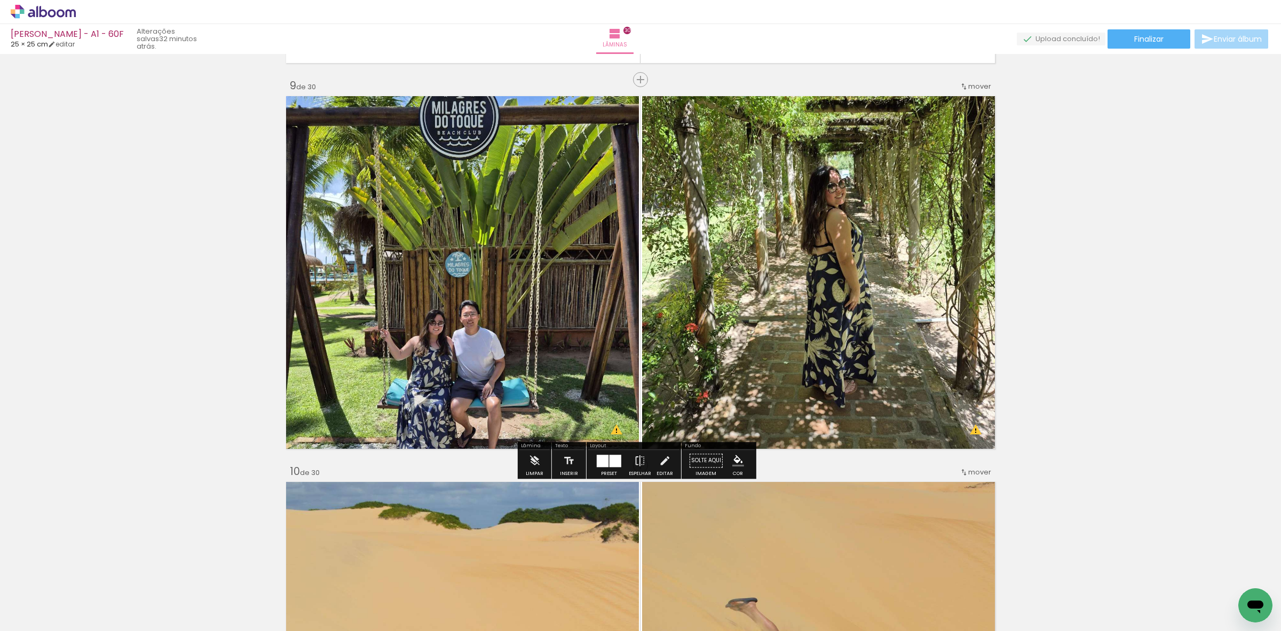
scroll to position [3070, 0]
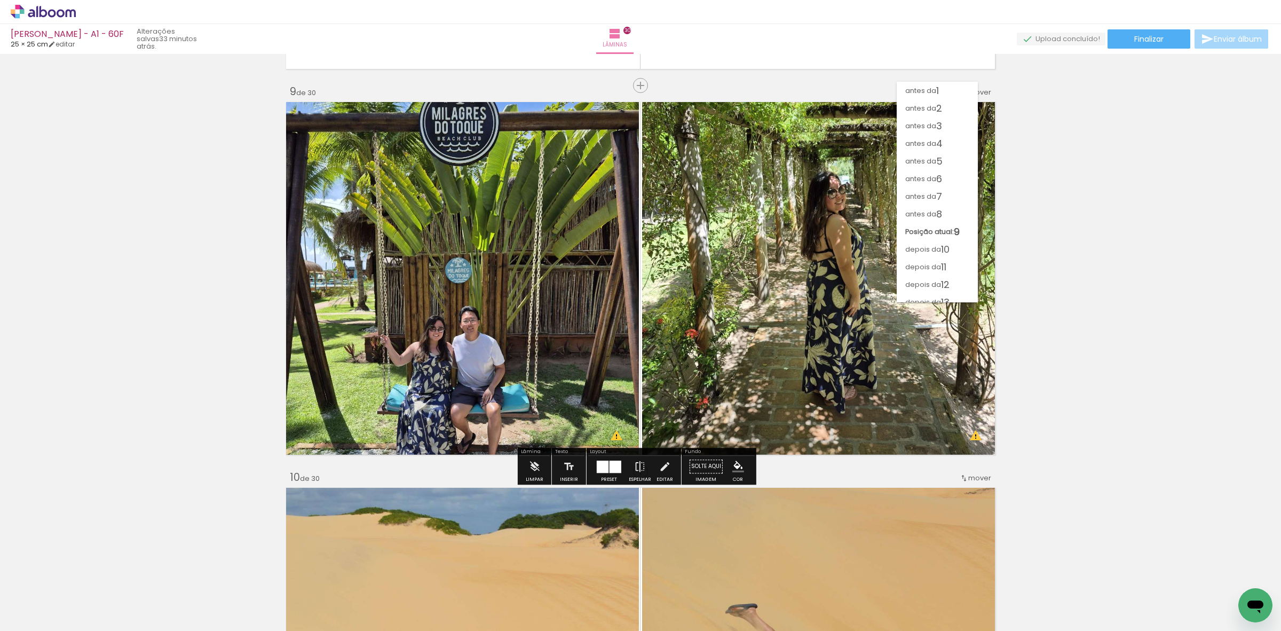
scroll to position [308, 0]
click at [932, 207] on span "depois da" at bounding box center [924, 206] width 36 height 18
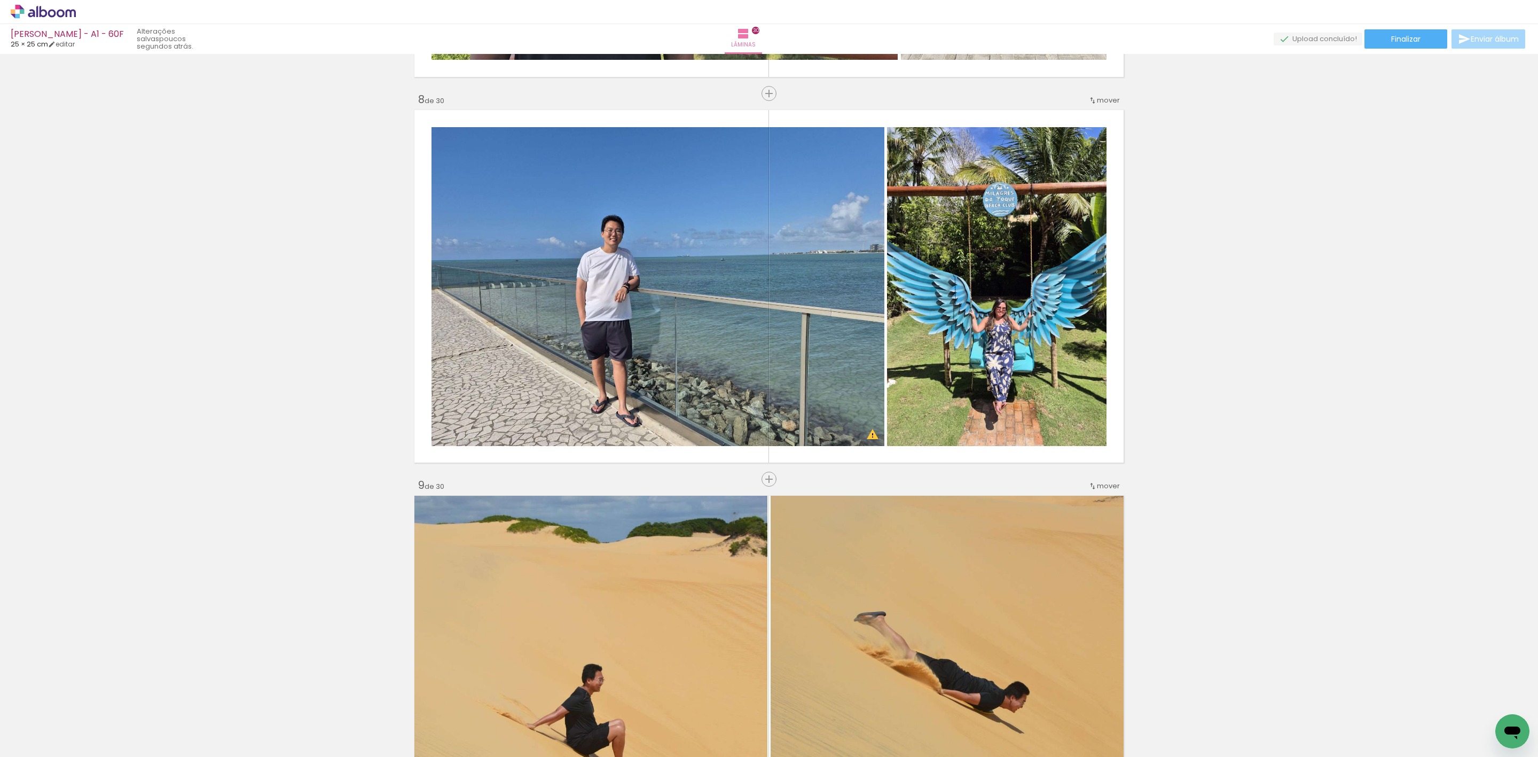
scroll to position [2520, 0]
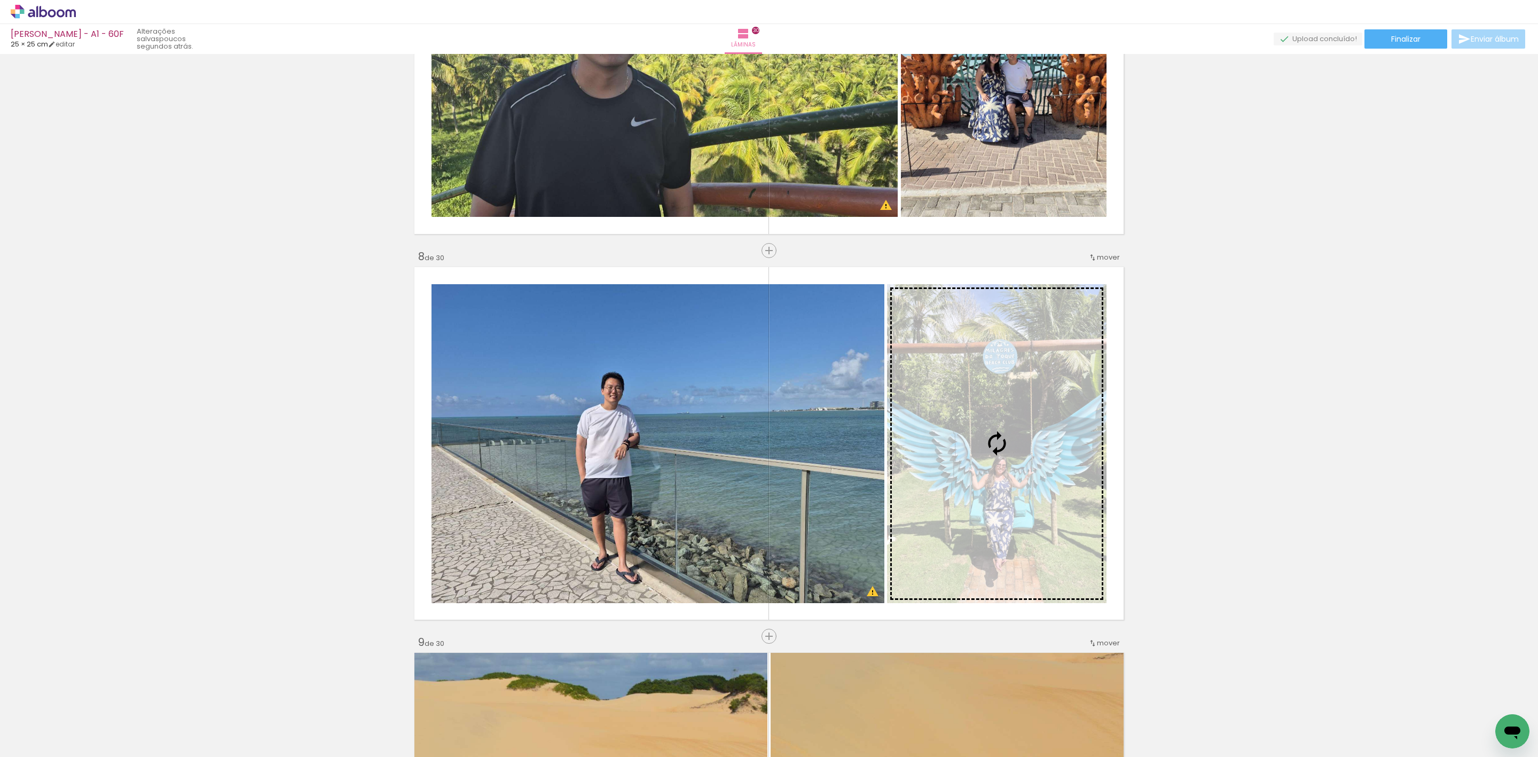
drag, startPoint x: 915, startPoint y: 435, endPoint x: 978, endPoint y: 429, distance: 63.2
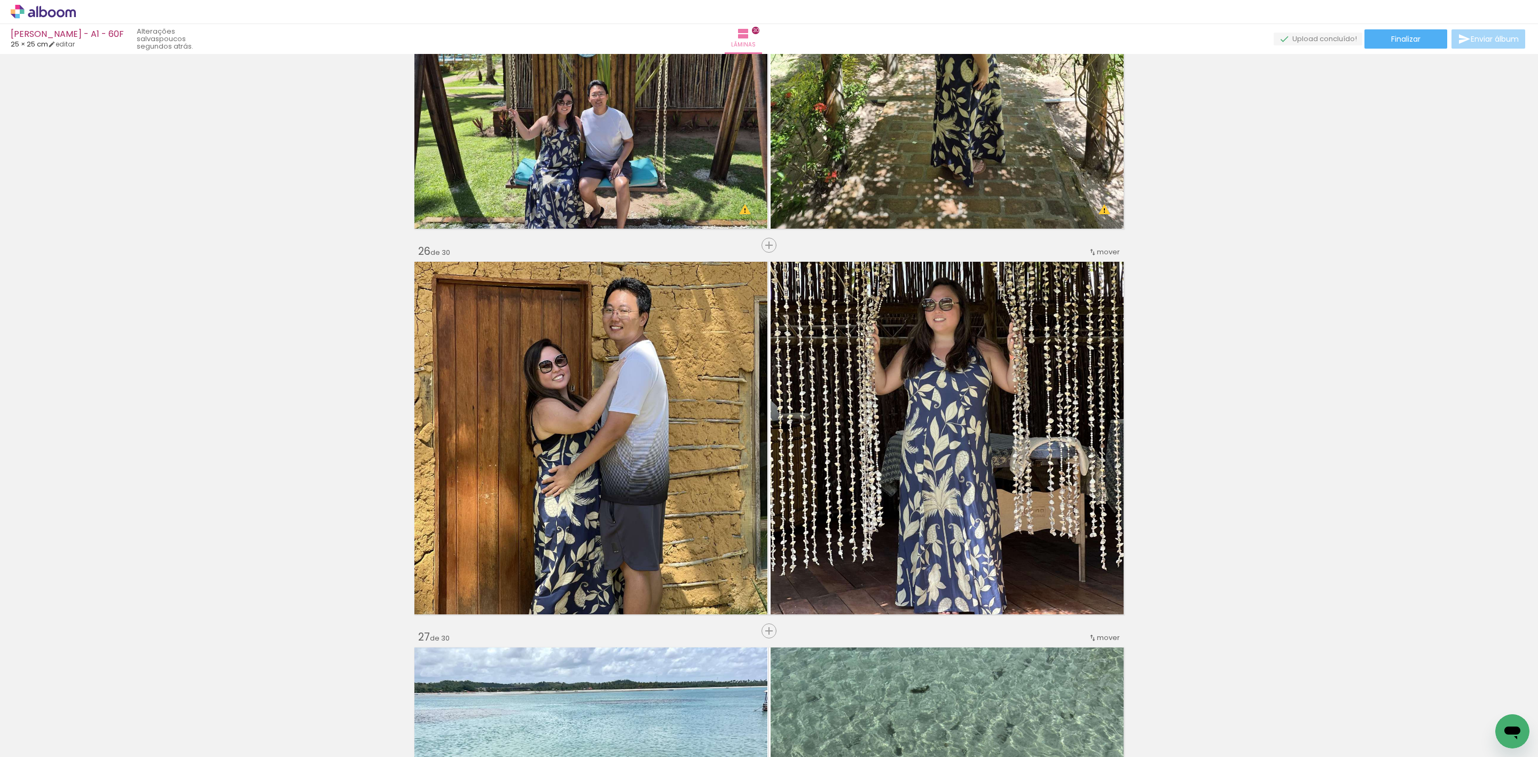
scroll to position [9479, 0]
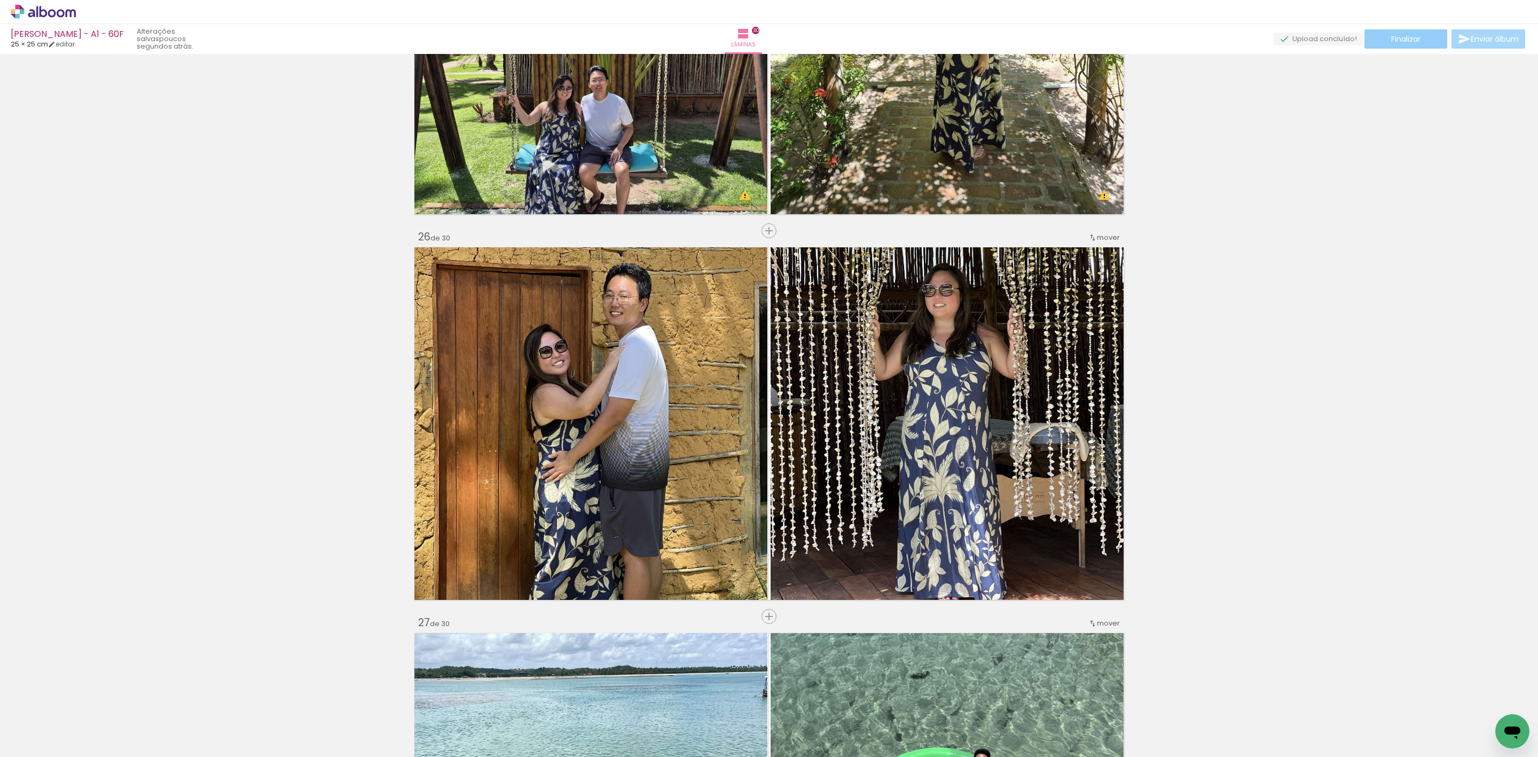
click at [1281, 45] on paper-button "Finalizar" at bounding box center [1405, 38] width 83 height 19
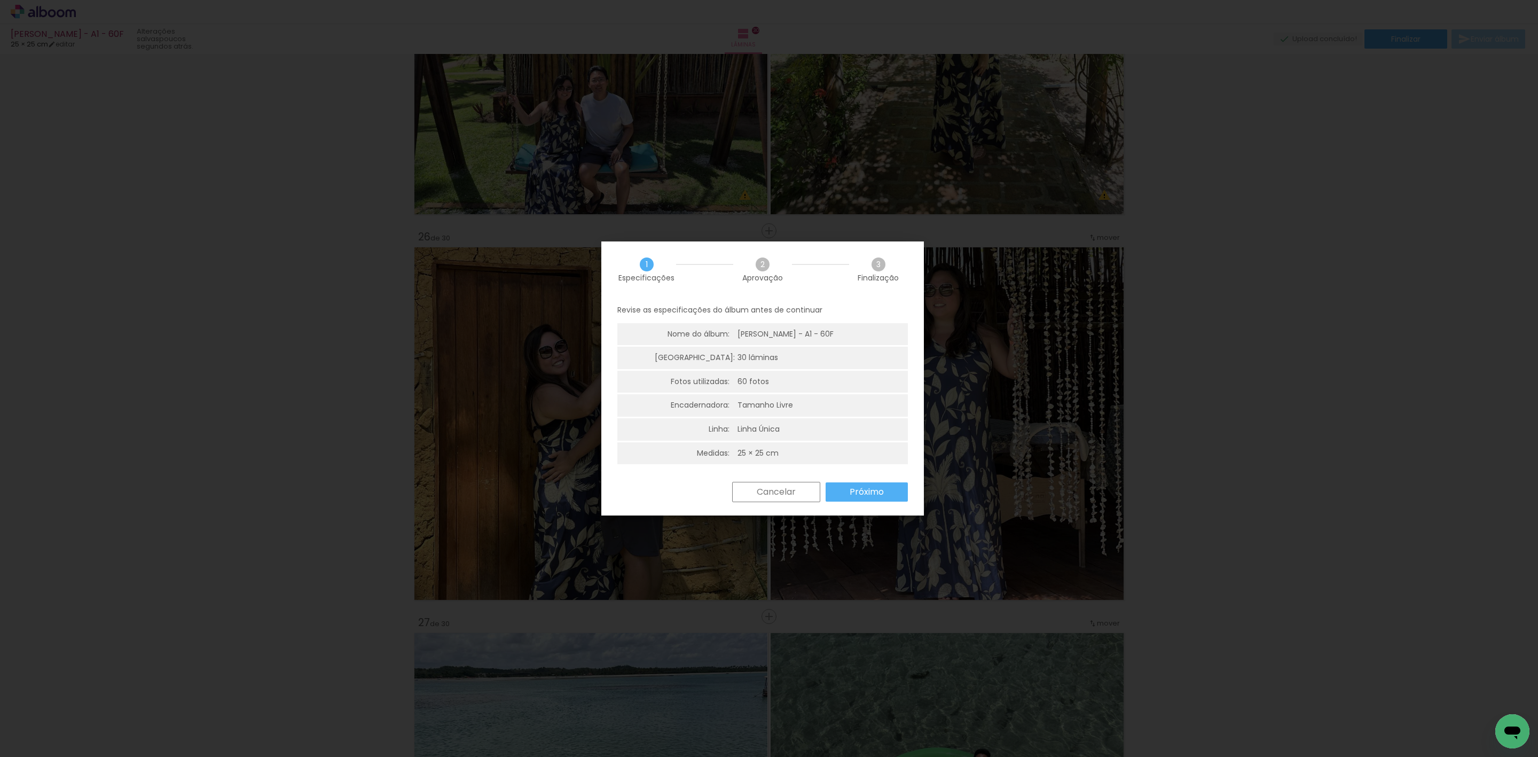
click at [0, 0] on slot "Próximo" at bounding box center [0, 0] width 0 height 0
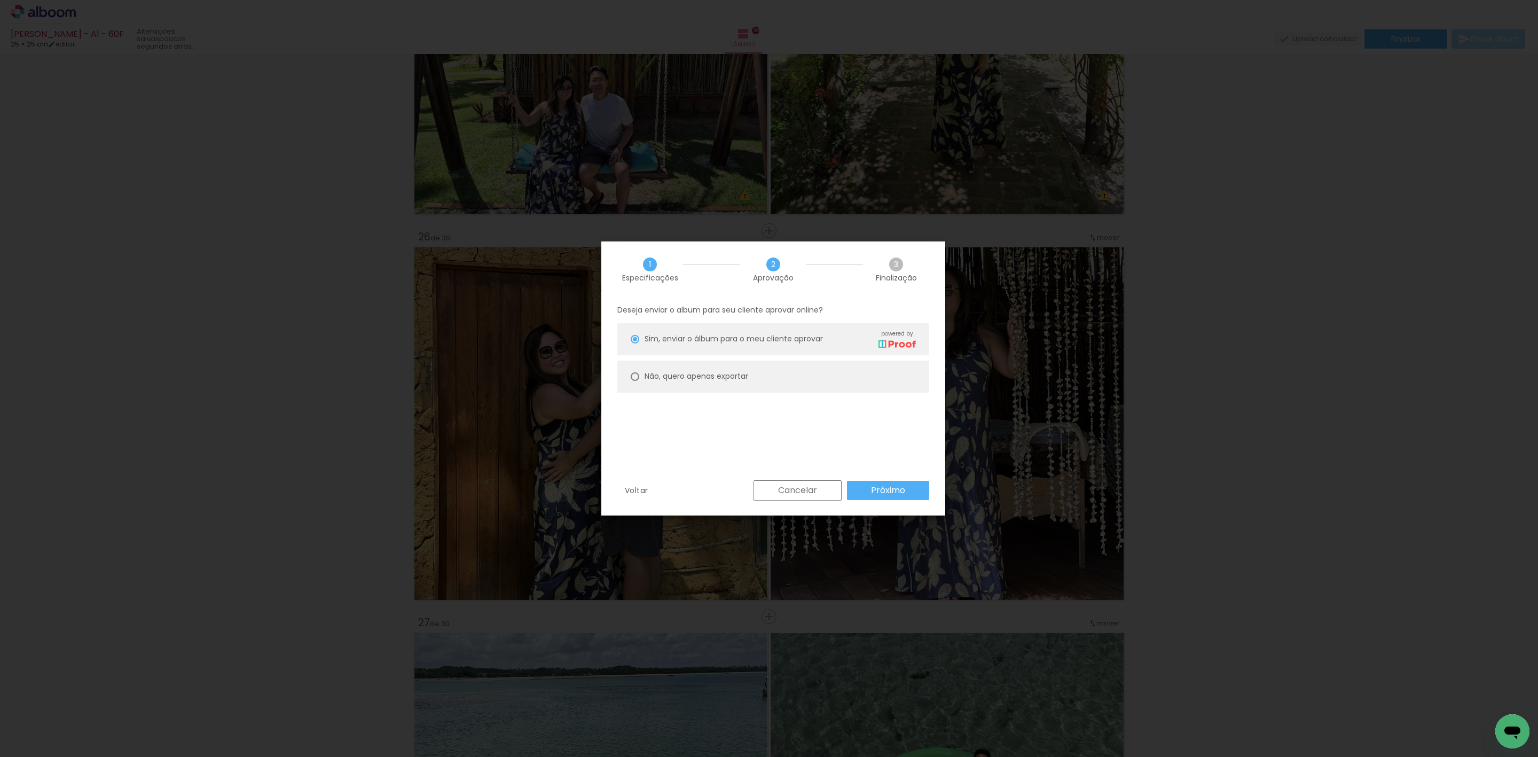
click at [779, 379] on paper-radio-button "Não, quero apenas exportar" at bounding box center [773, 376] width 312 height 32
type paper-radio-button "on"
click at [0, 0] on slot "Próximo" at bounding box center [0, 0] width 0 height 0
type input "Alta, 300 DPI"
click at [0, 0] on slot "Exportar" at bounding box center [0, 0] width 0 height 0
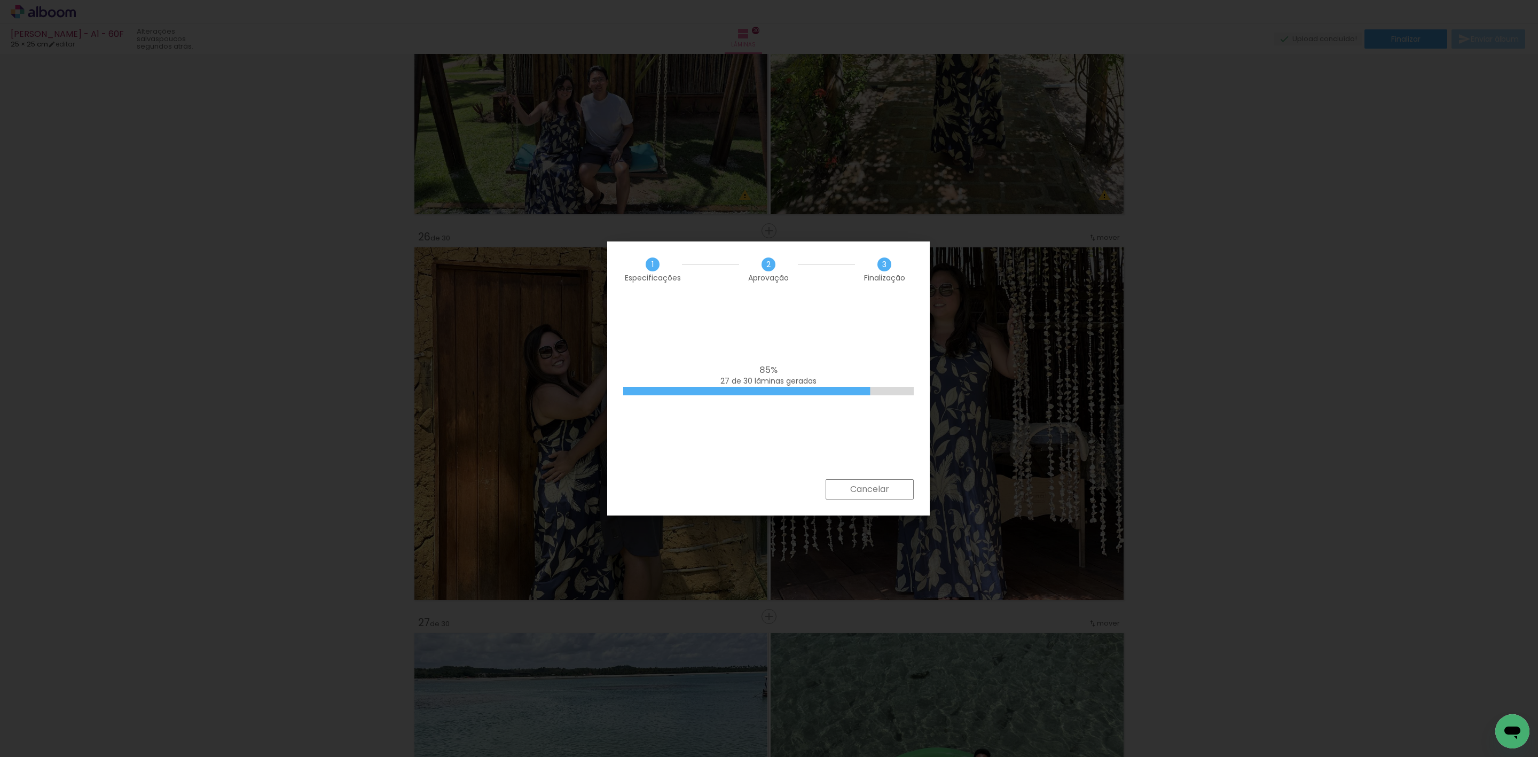
click at [1281, 239] on iron-overlay-backdrop at bounding box center [769, 378] width 1538 height 757
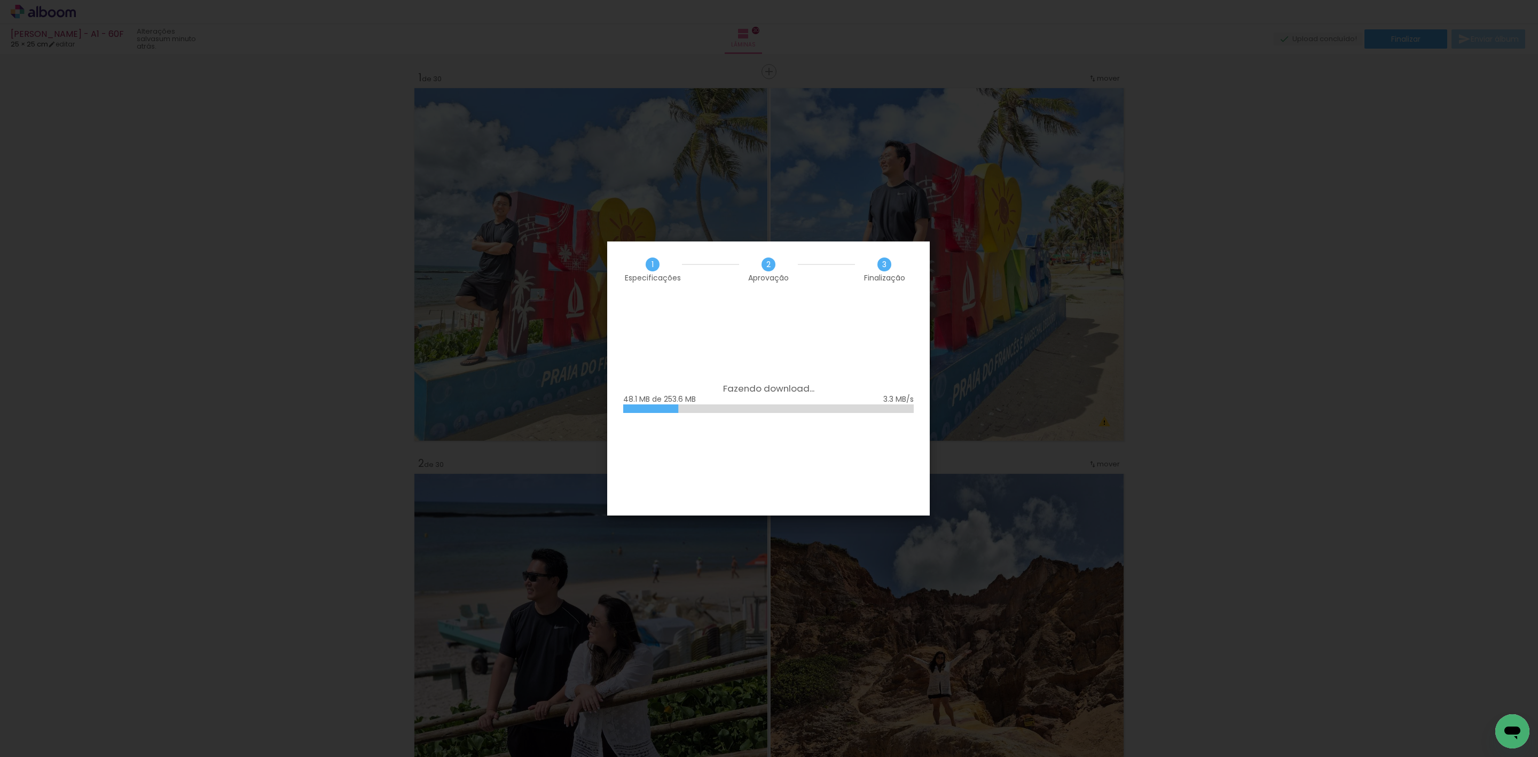
scroll to position [9479, 0]
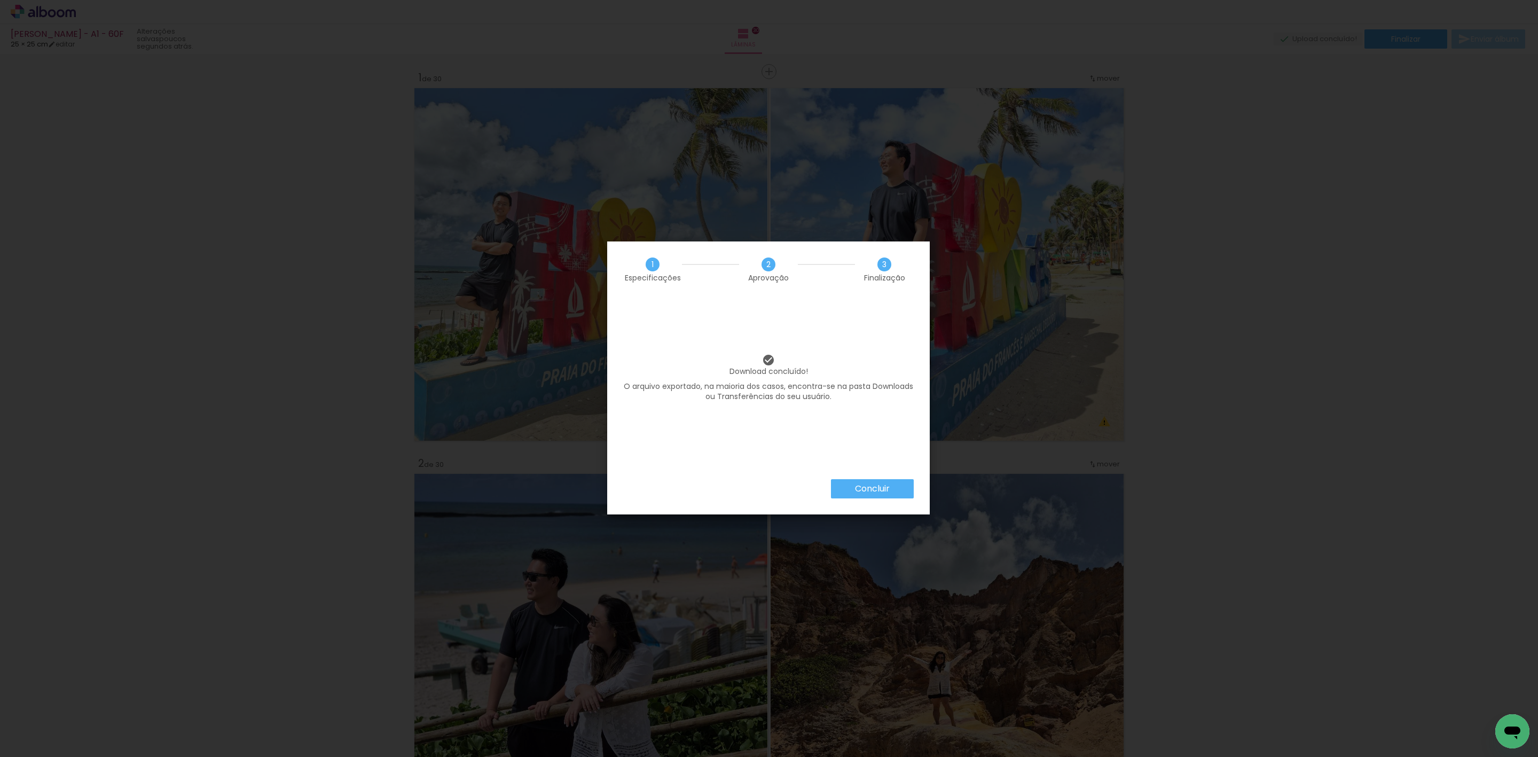
scroll to position [9479, 0]
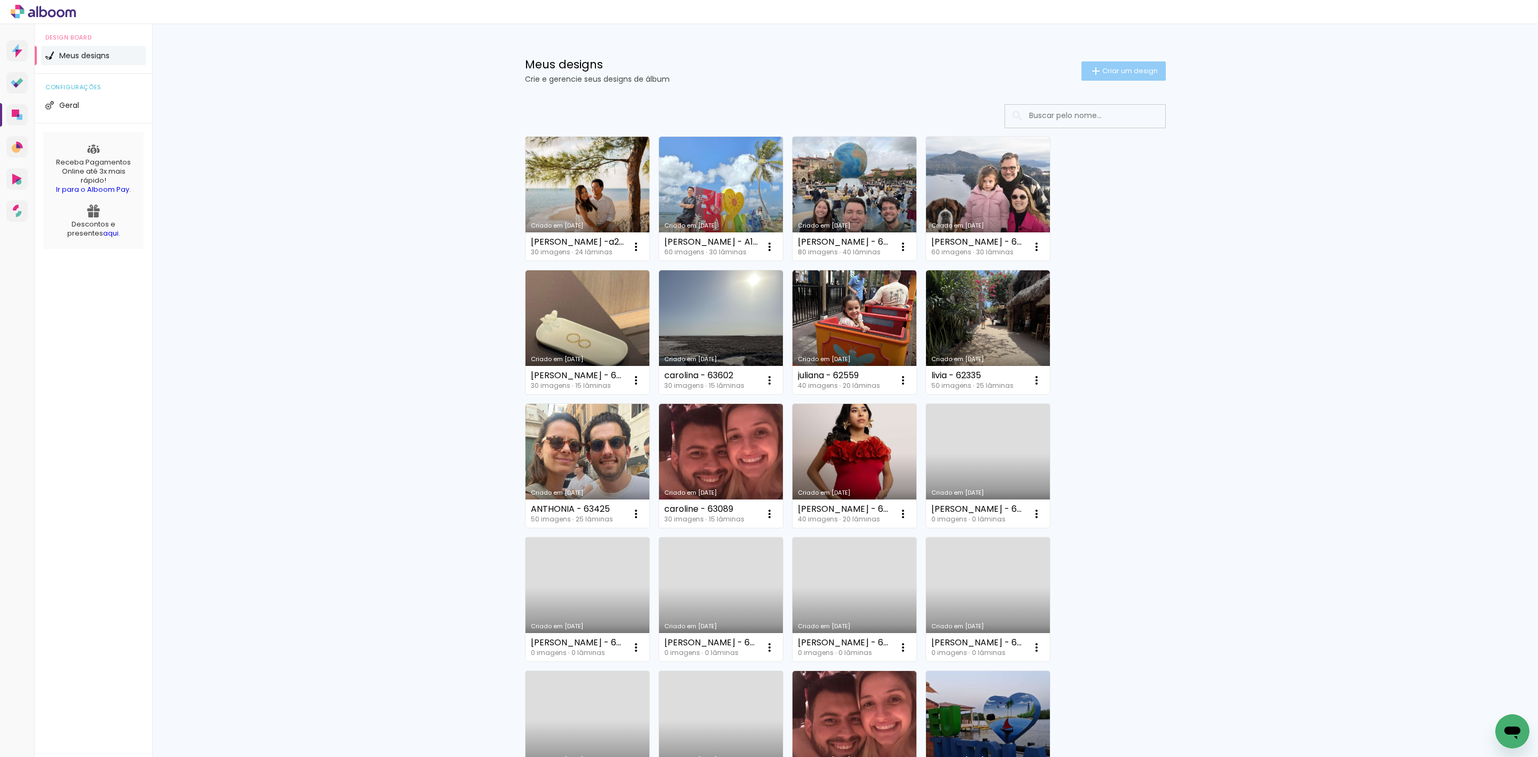
click at [1121, 67] on span "Criar um design" at bounding box center [1130, 70] width 56 height 7
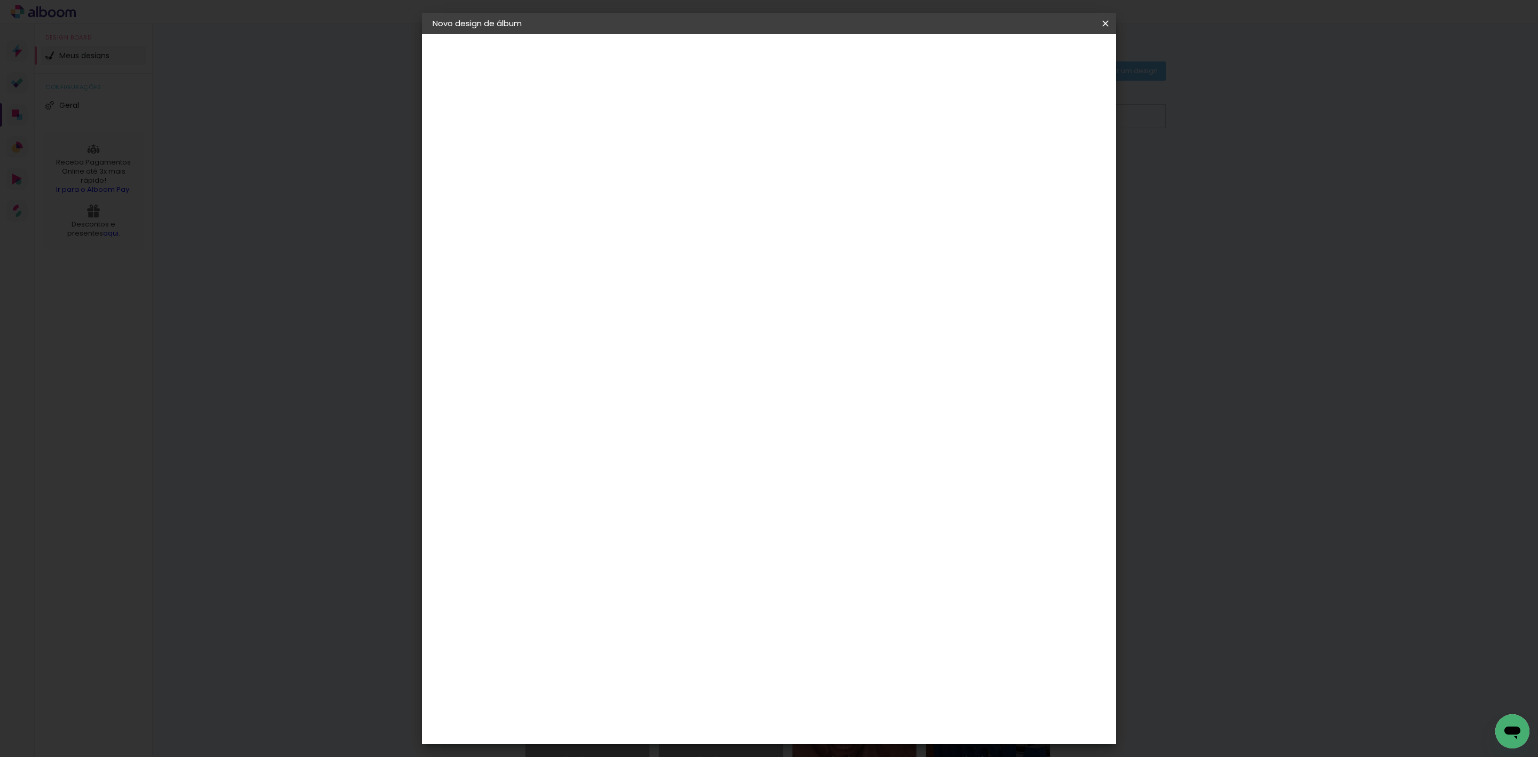
click at [607, 146] on input at bounding box center [607, 143] width 0 height 17
type input "leticia - 63086"
type paper-input "leticia - 63086"
click at [717, 52] on paper-button "Avançar" at bounding box center [690, 57] width 52 height 18
click at [807, 163] on paper-item "Tamanho Livre" at bounding box center [756, 162] width 103 height 23
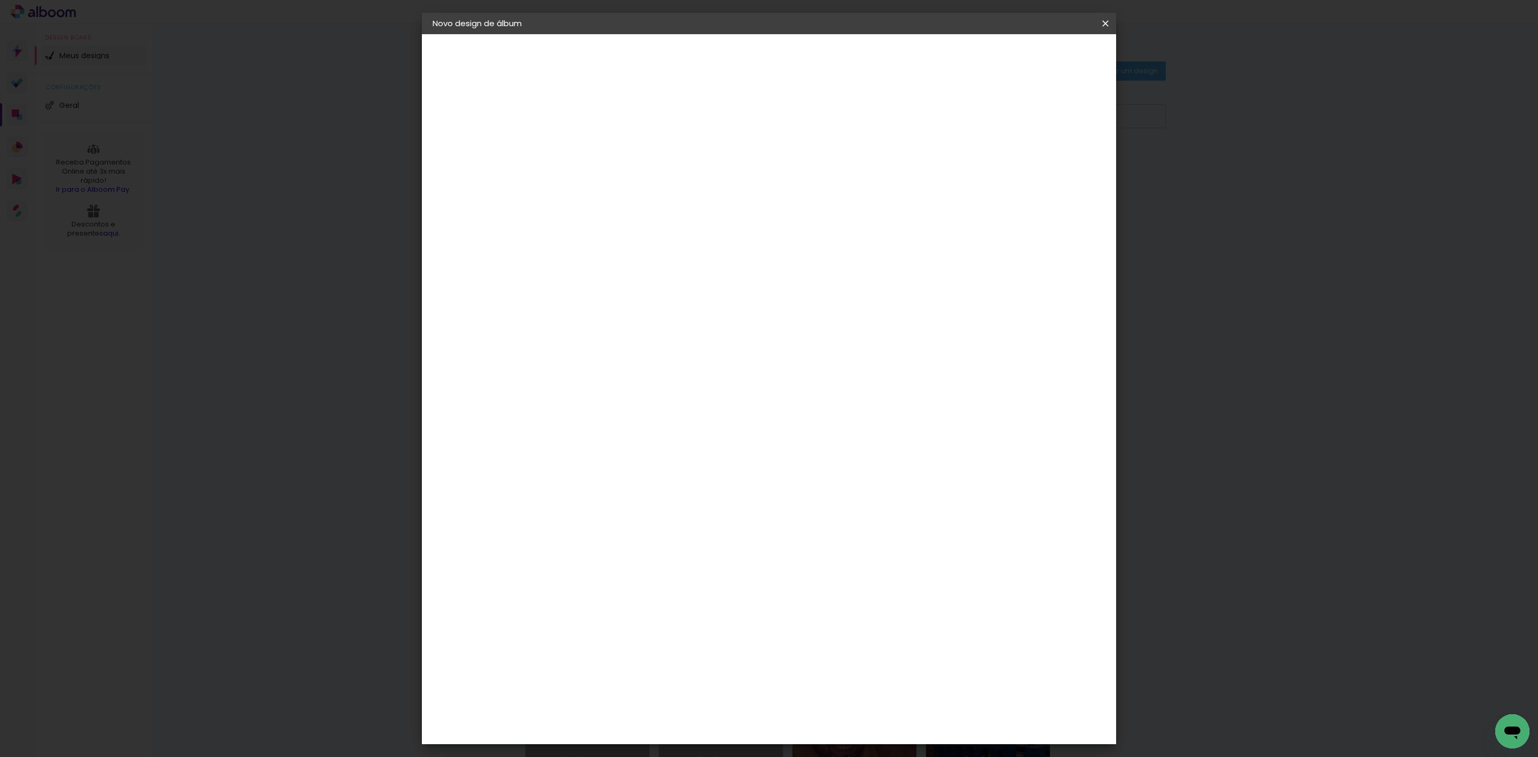
click at [0, 0] on slot "Avançar" at bounding box center [0, 0] width 0 height 0
click at [827, 445] on input "60" at bounding box center [826, 443] width 28 height 16
type input "40,6"
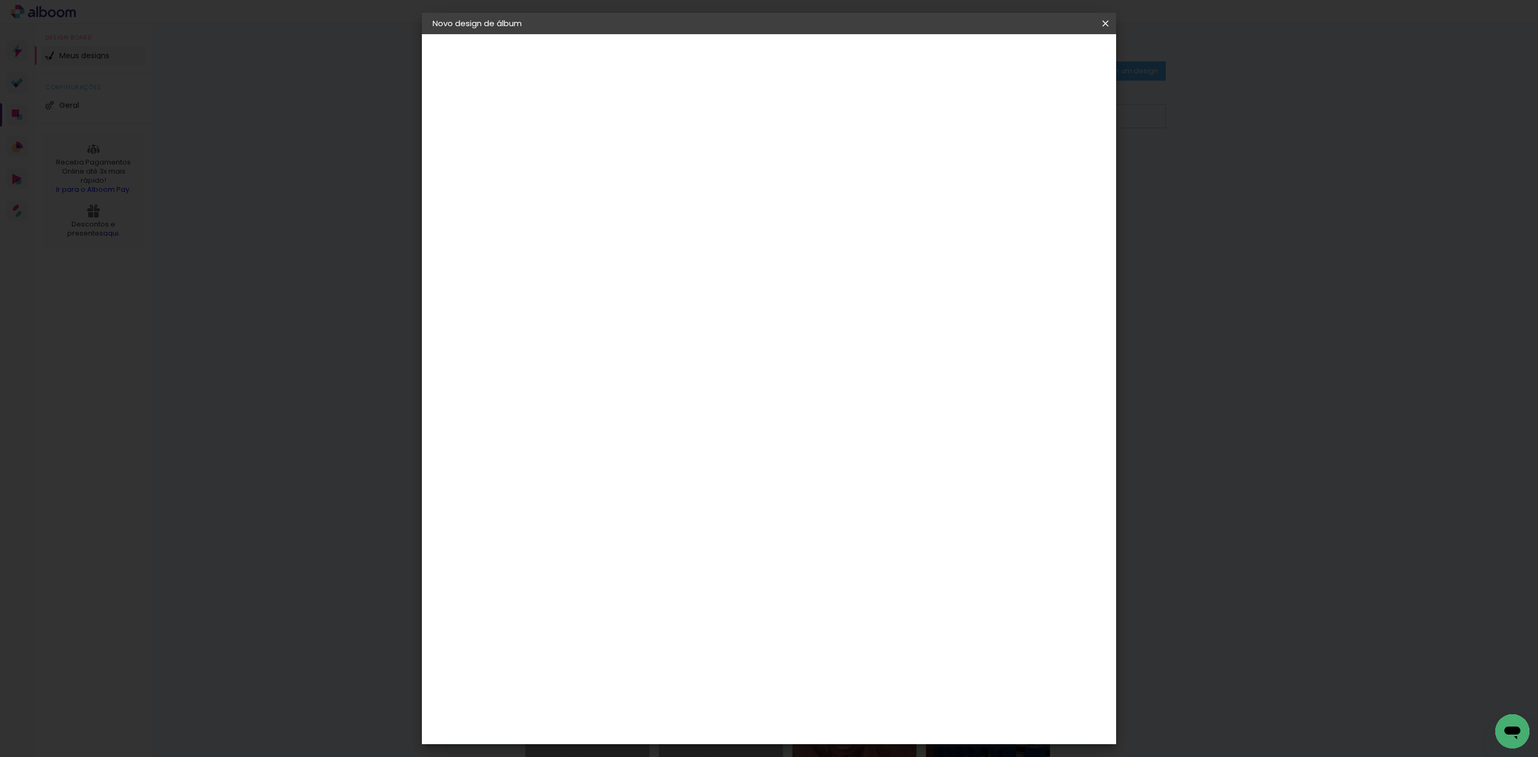
type paper-input "40,6"
click at [567, 357] on input "30" at bounding box center [574, 352] width 28 height 16
type input "20,"
type paper-input "20,"
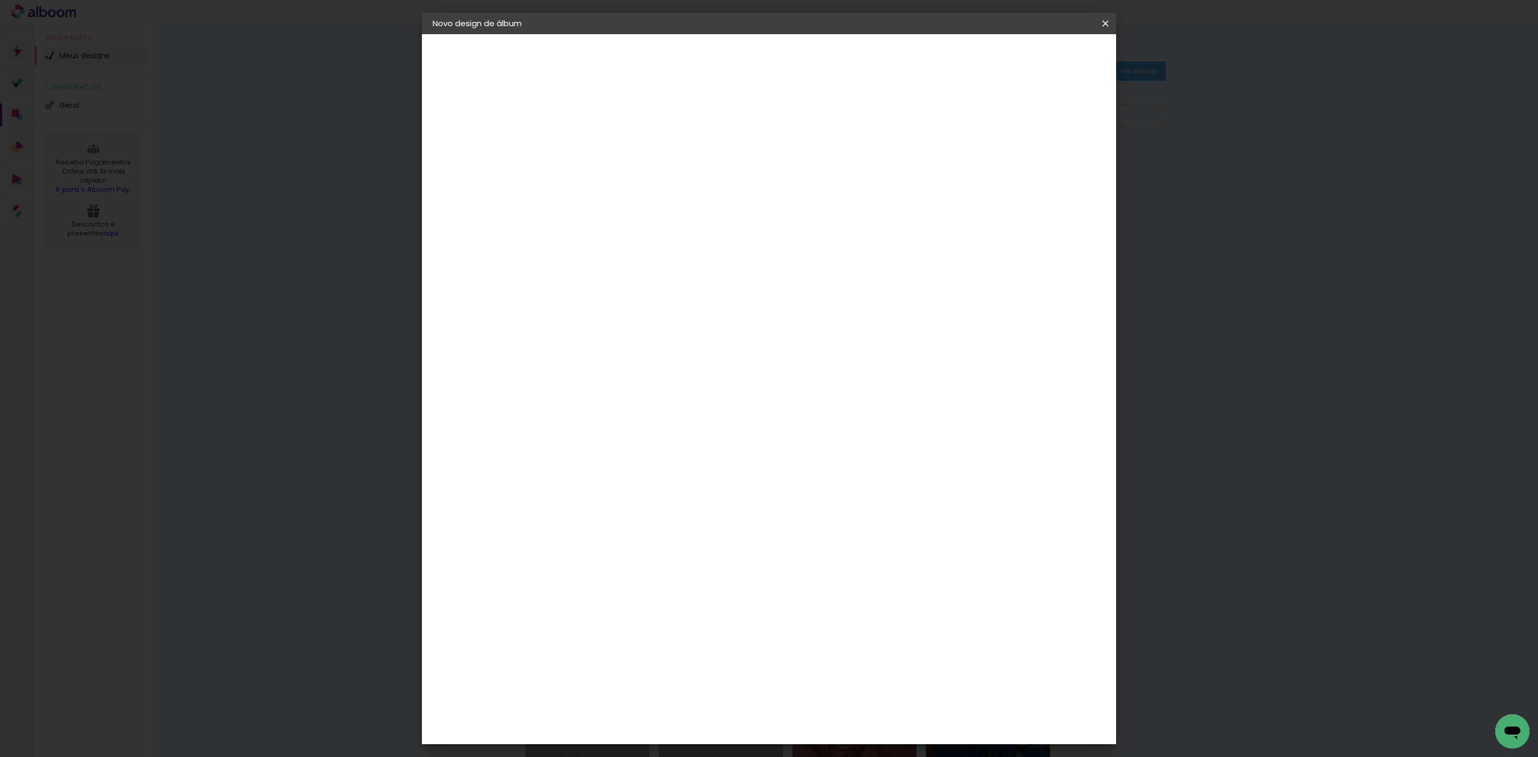
type input "20,3"
type paper-input "20,3"
type input "4"
type paper-input "4"
click at [1051, 167] on input "4" at bounding box center [1042, 162] width 19 height 16
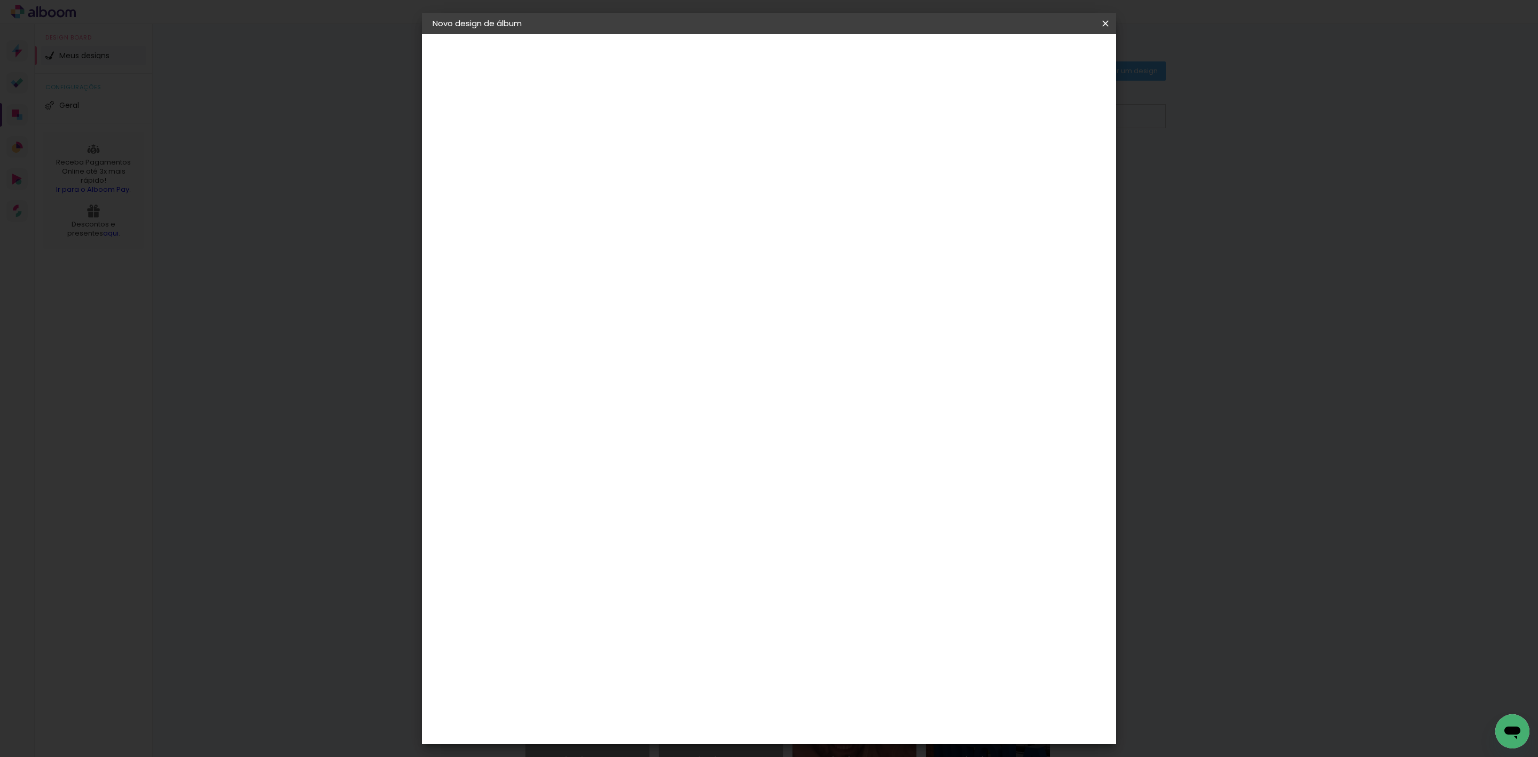
type input "3"
type paper-input "3"
click at [1051, 167] on input "3" at bounding box center [1046, 162] width 19 height 16
type input "2"
type paper-input "2"
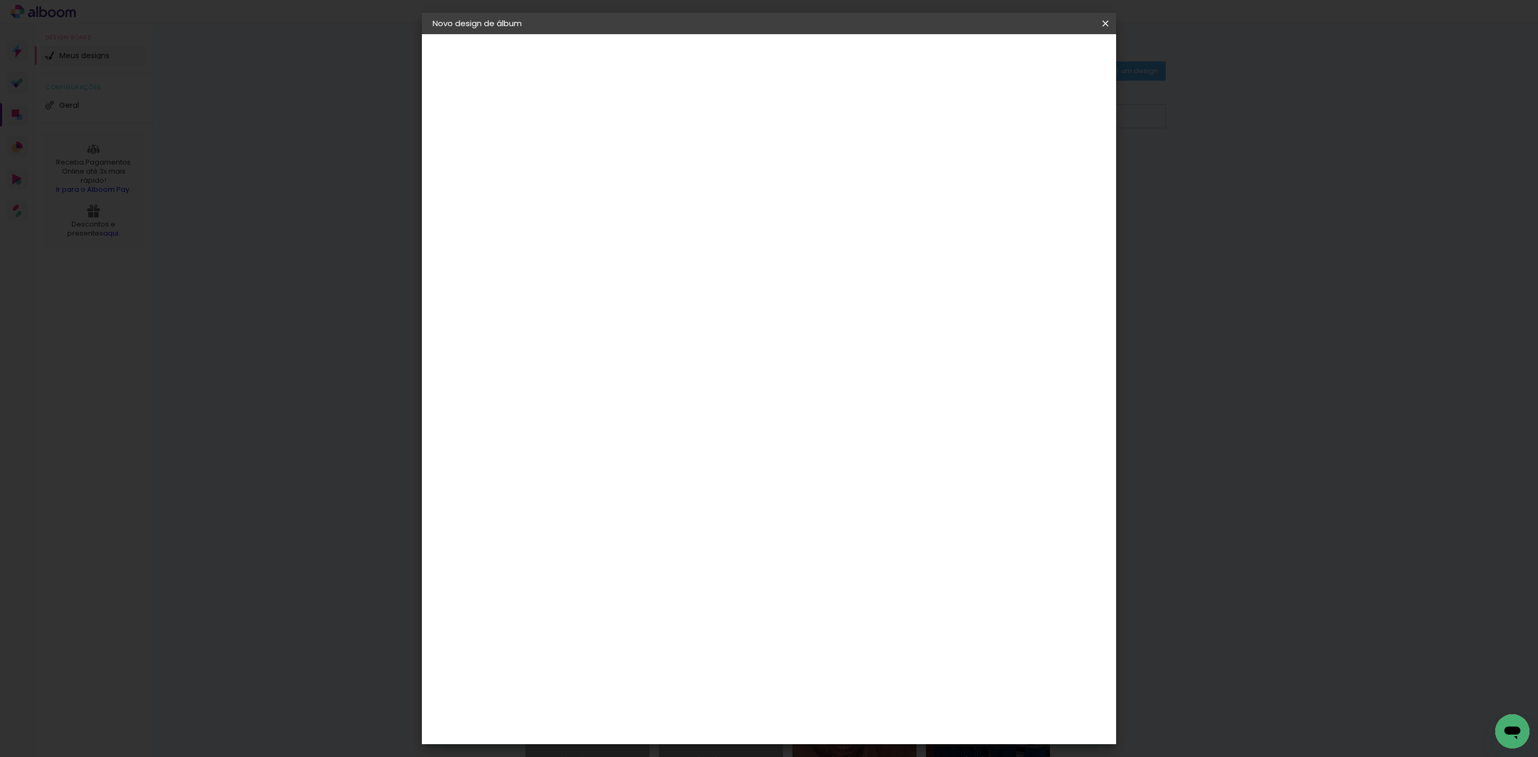
click at [1051, 167] on input "2" at bounding box center [1046, 162] width 19 height 16
click at [1034, 60] on span "Iniciar design" at bounding box center [1010, 56] width 49 height 7
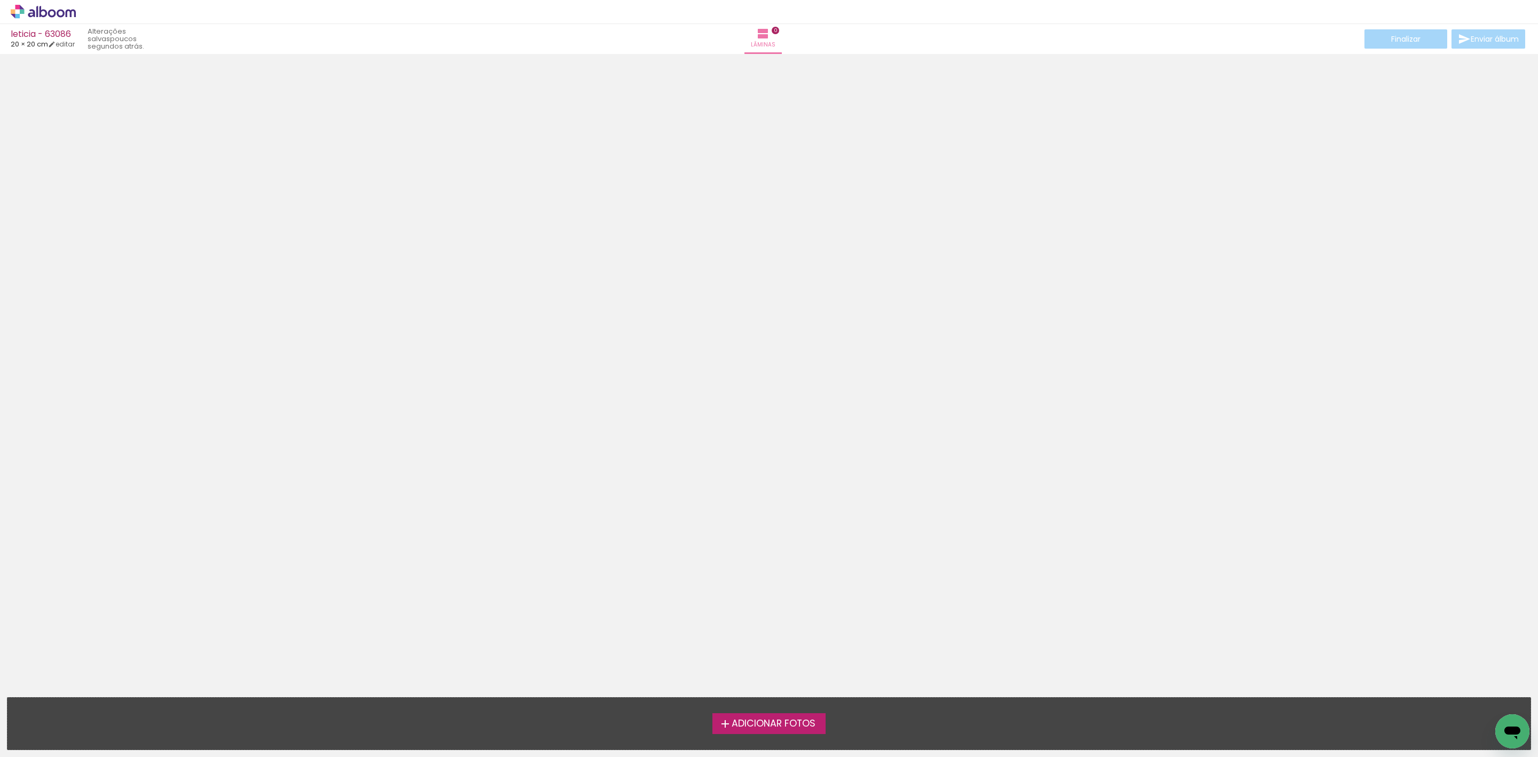
click at [0, 56] on div "Confirmar Cancelar" at bounding box center [769, 259] width 1538 height 410
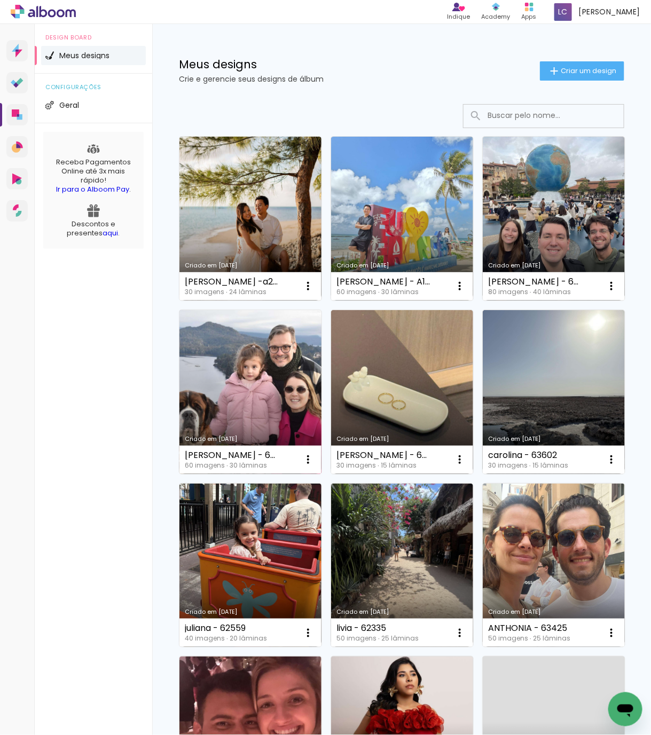
click at [321, 399] on link "Criado em [DATE]" at bounding box center [250, 392] width 142 height 164
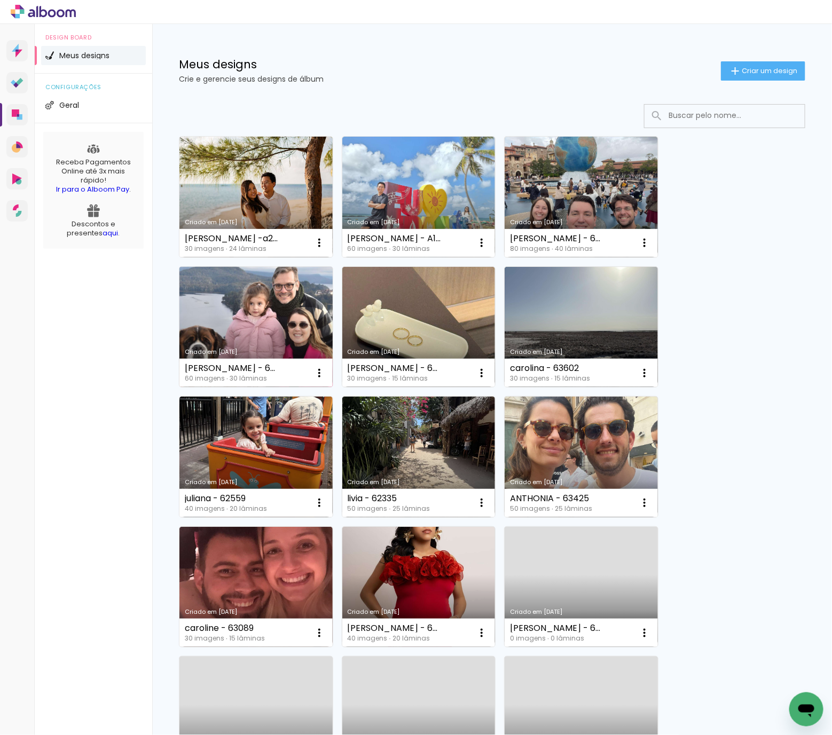
click at [289, 306] on link "Criado em [DATE]" at bounding box center [255, 327] width 153 height 121
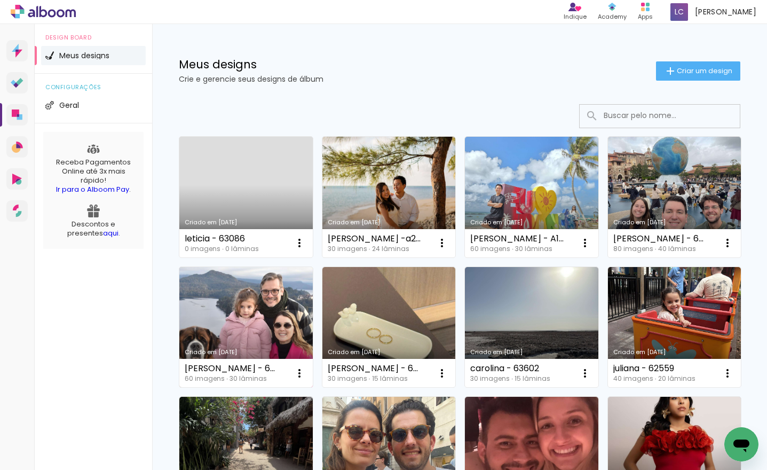
click at [313, 324] on link "Criado em [DATE]" at bounding box center [245, 327] width 133 height 121
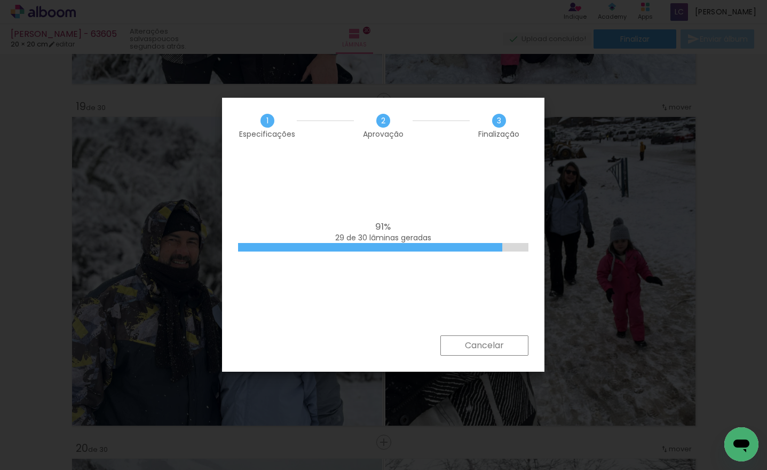
scroll to position [0, 1602]
click at [597, 290] on iron-overlay-backdrop at bounding box center [383, 235] width 767 height 470
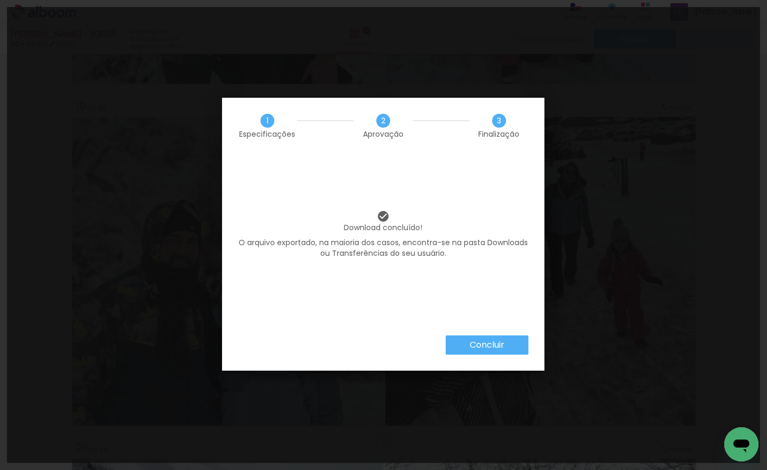
click at [753, 345] on iron-overlay-backdrop at bounding box center [383, 235] width 767 height 470
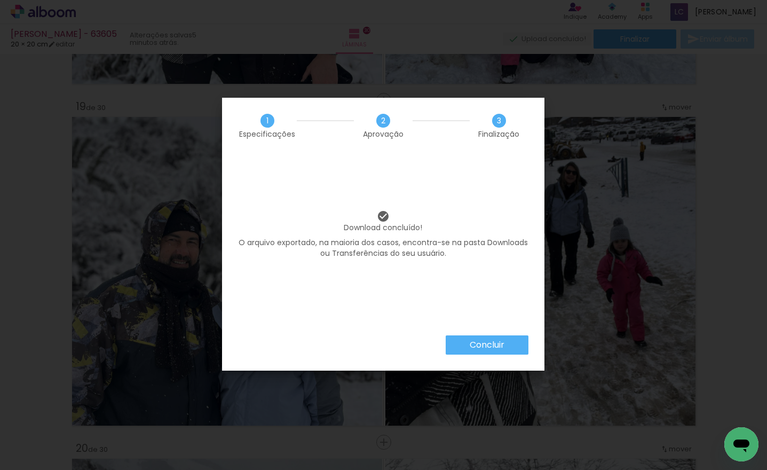
scroll to position [0, 1602]
